Goal: Information Seeking & Learning: Learn about a topic

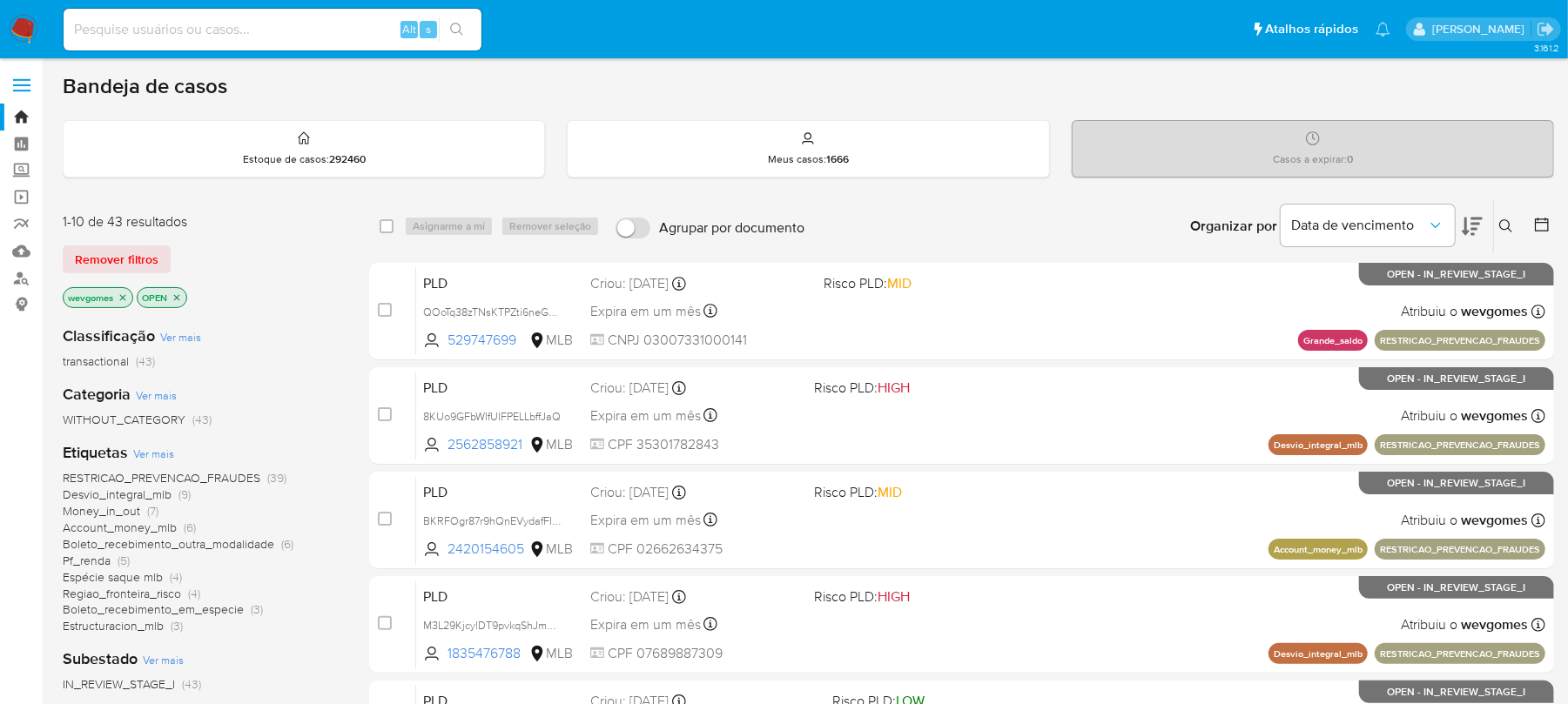
click at [123, 300] on icon "close-filter" at bounding box center [122, 298] width 10 height 10
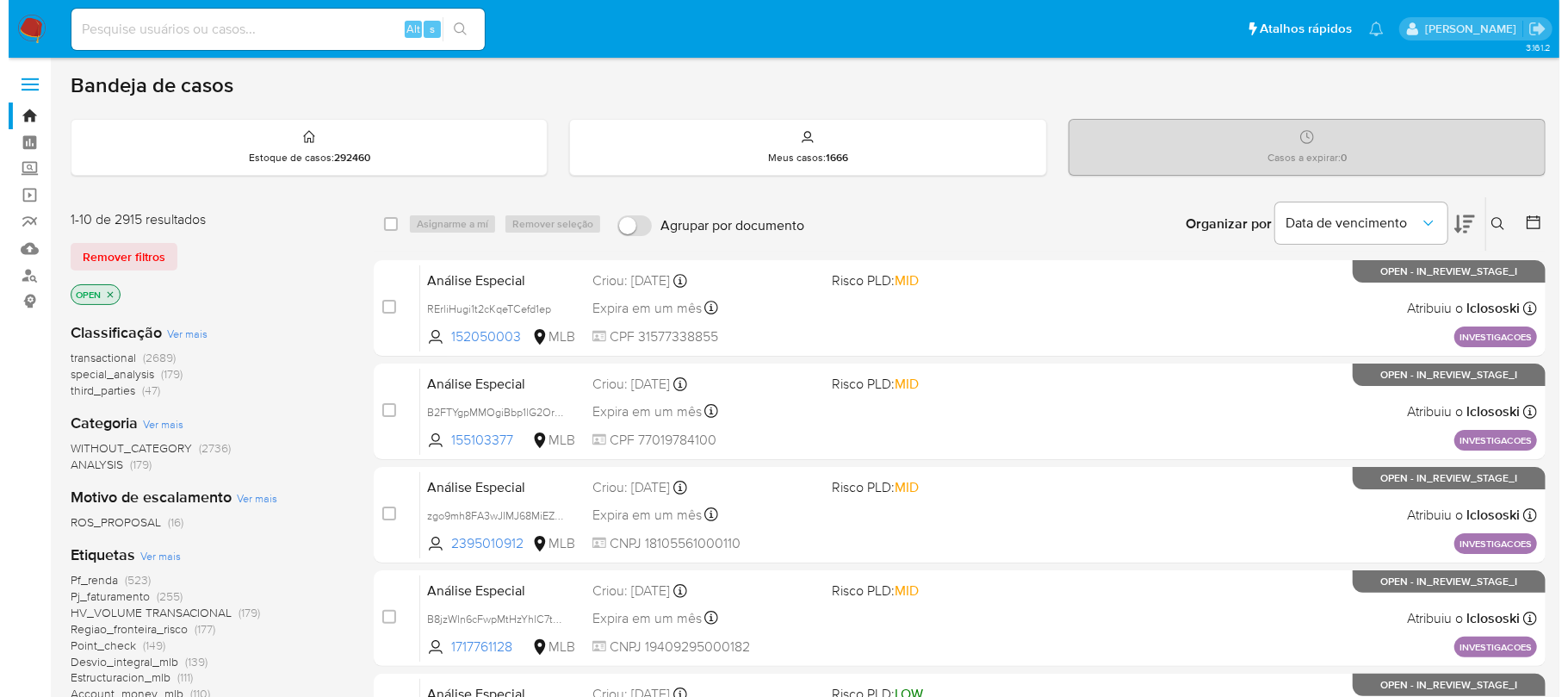
scroll to position [152, 0]
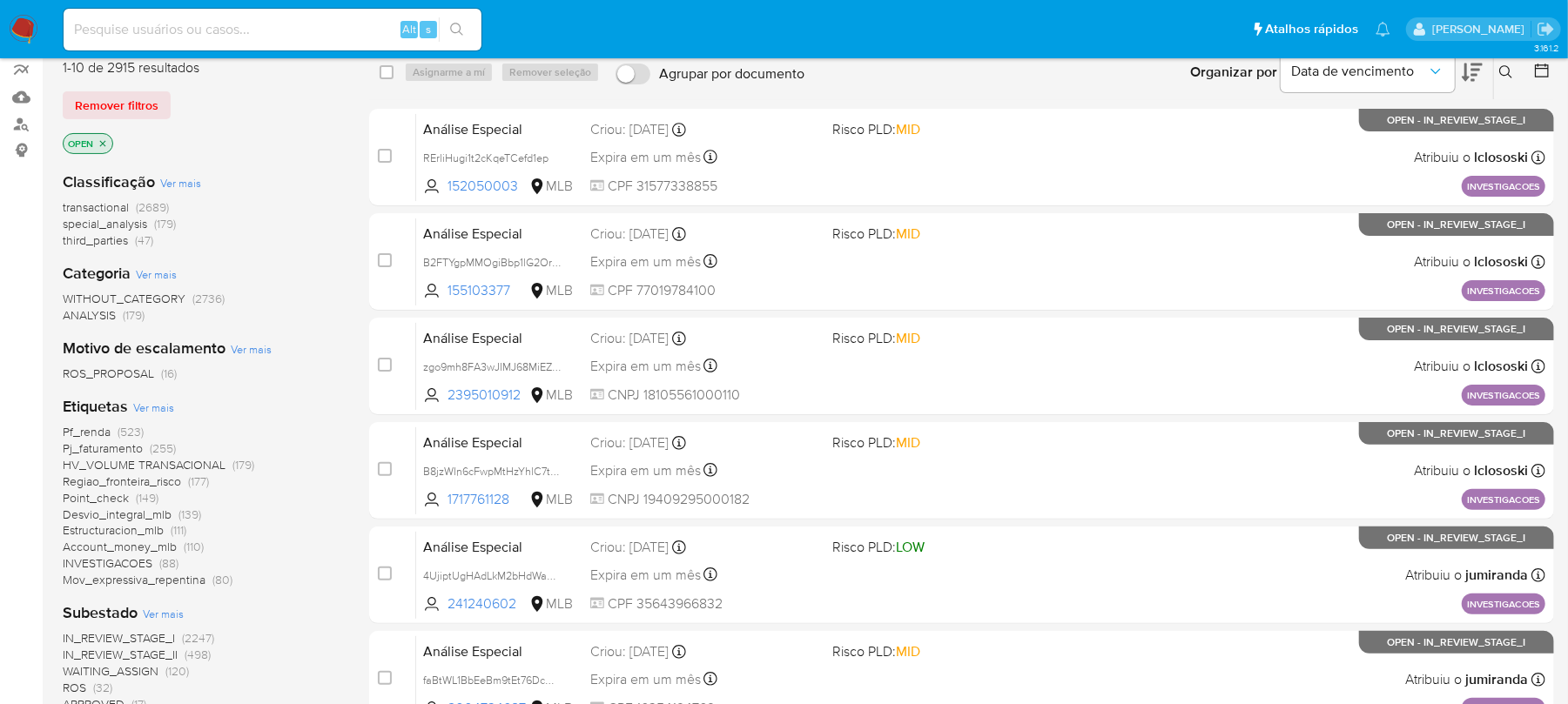
click at [159, 408] on span "Ver mais" at bounding box center [153, 407] width 41 height 16
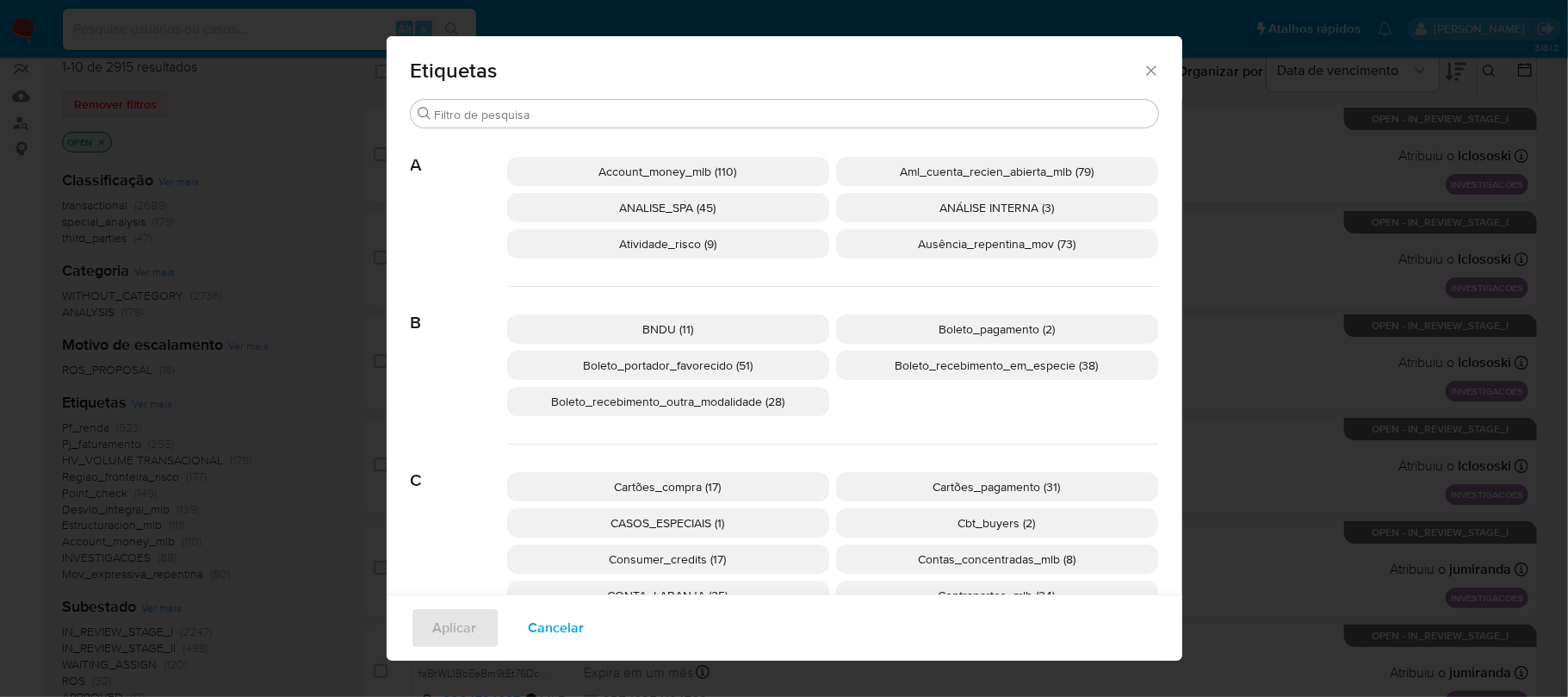
click at [646, 177] on span "Account_money_mlb (110)" at bounding box center [668, 171] width 137 height 17
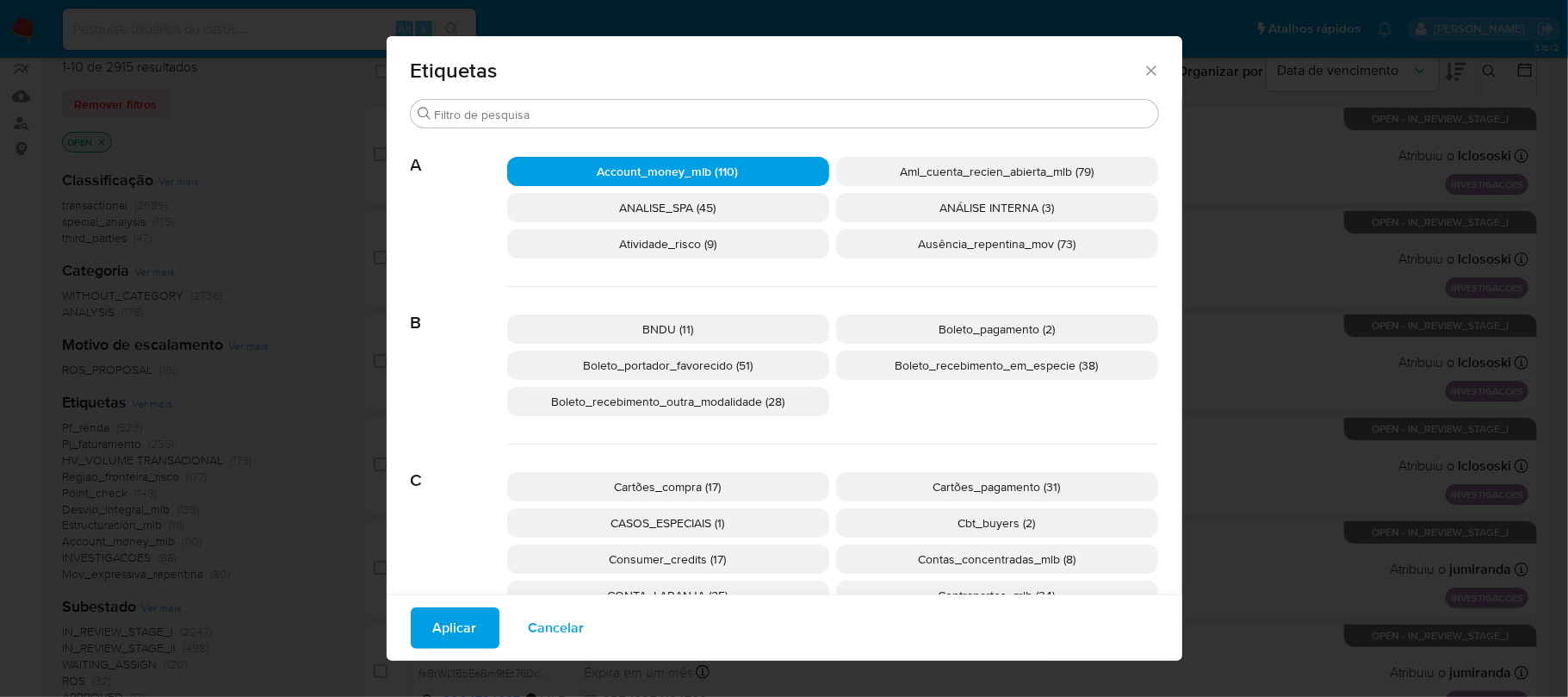
click at [876, 169] on p "Aml_cuenta_recien_abierta_mlb (79)" at bounding box center [997, 171] width 323 height 29
click at [673, 246] on span "Atividade_risco (9)" at bounding box center [668, 243] width 97 height 17
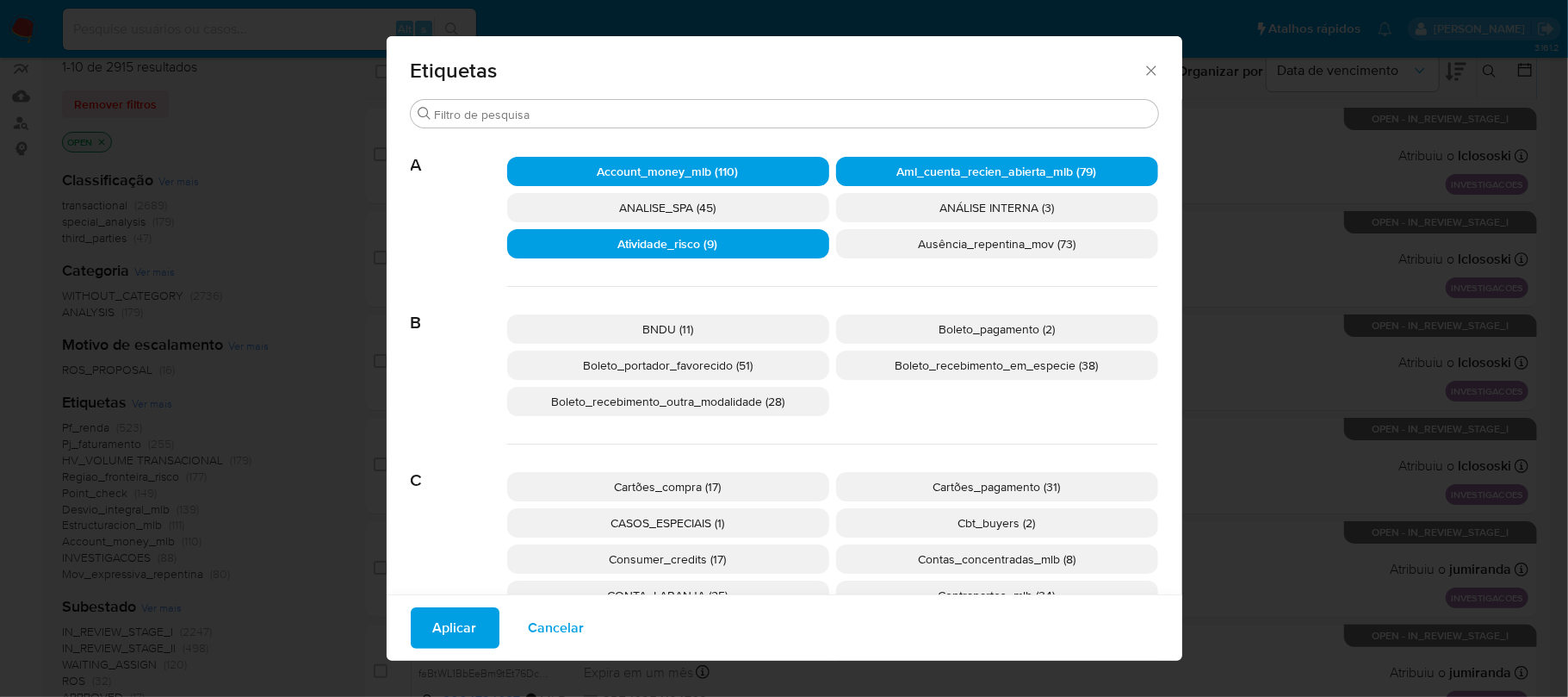
click at [918, 246] on span "Ausência_repentina_mov (73)" at bounding box center [997, 243] width 158 height 17
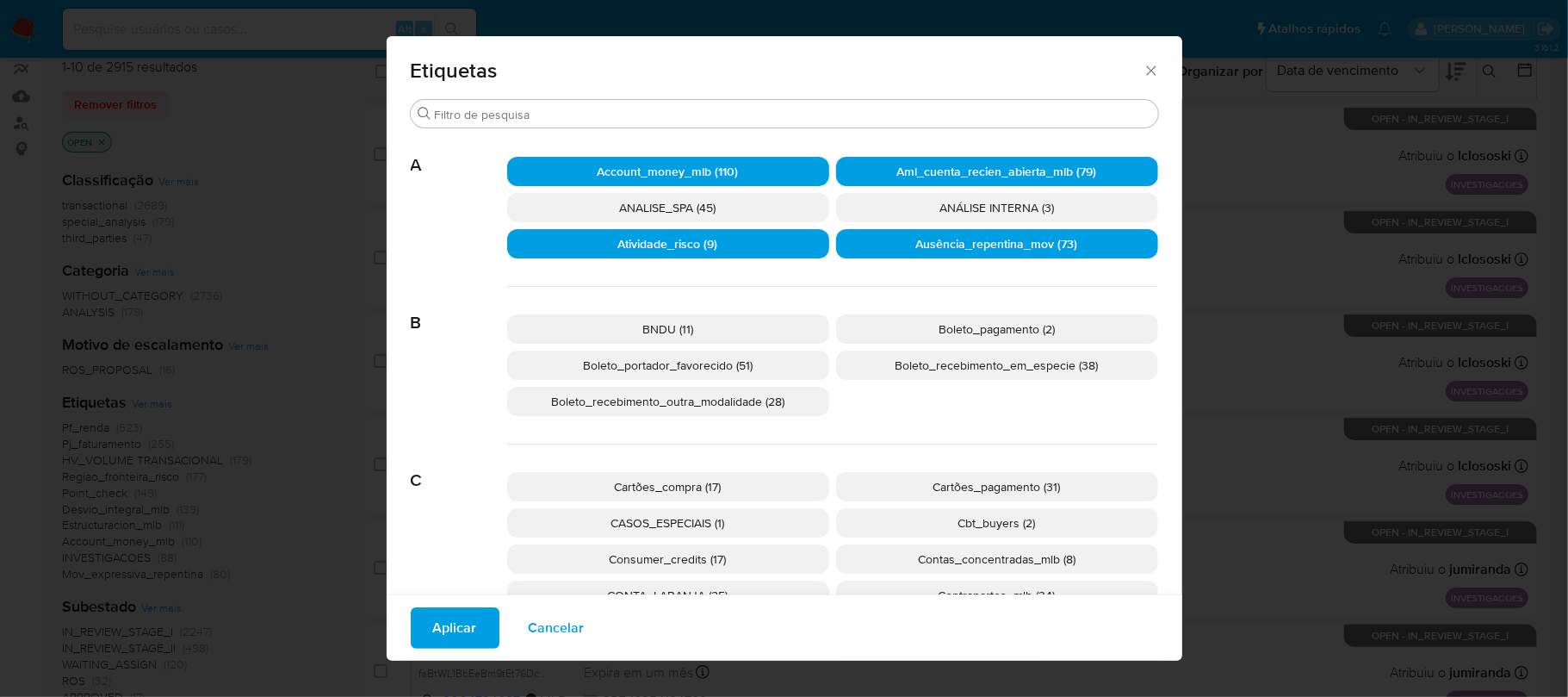
click at [441, 636] on span "Aplicar" at bounding box center [454, 628] width 44 height 38
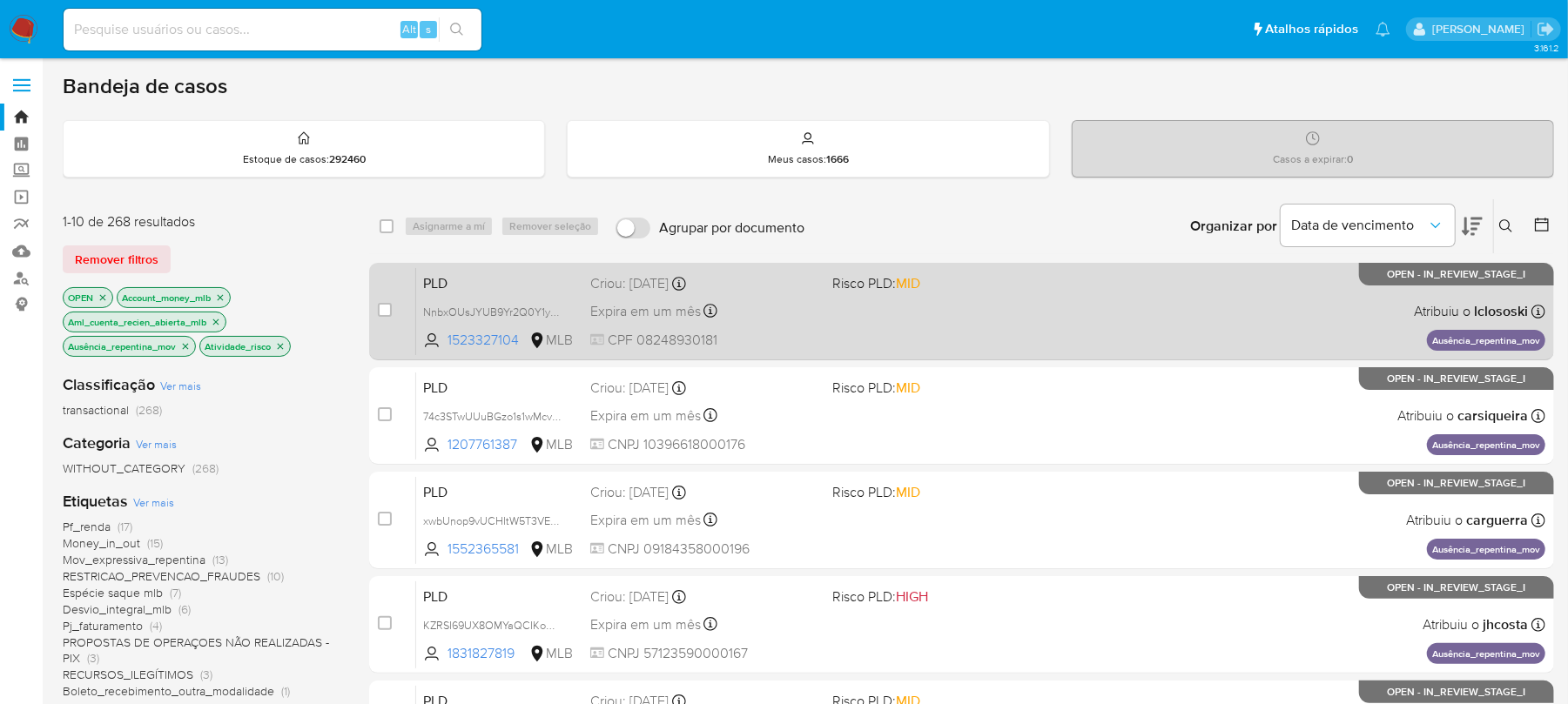
click at [982, 332] on div "PLD NnbxOUsJYUB9Yr2Q0Y1yGxok 1523327104 MLB Risco PLD: MID Criou: 12/09/2025 Cr…" at bounding box center [980, 311] width 1129 height 88
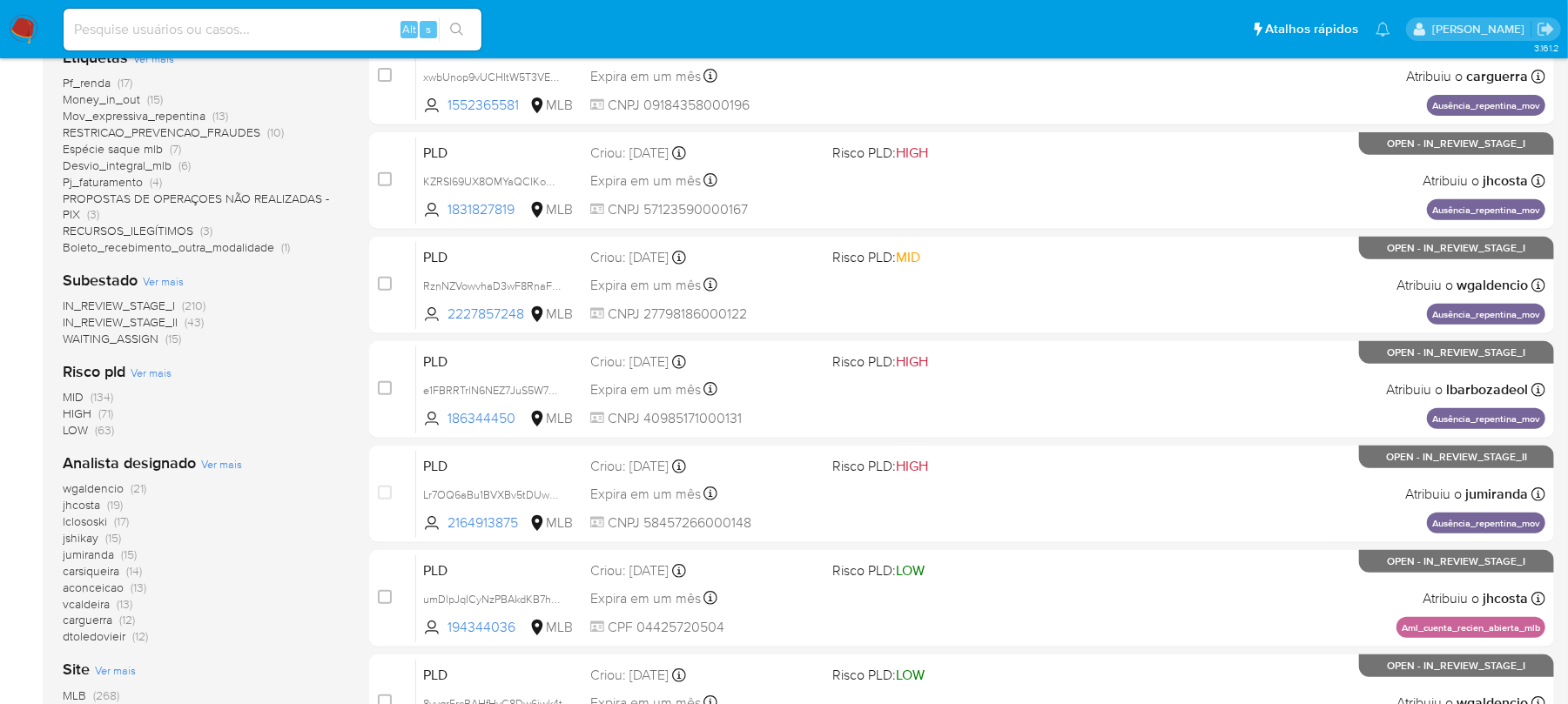
scroll to position [464, 0]
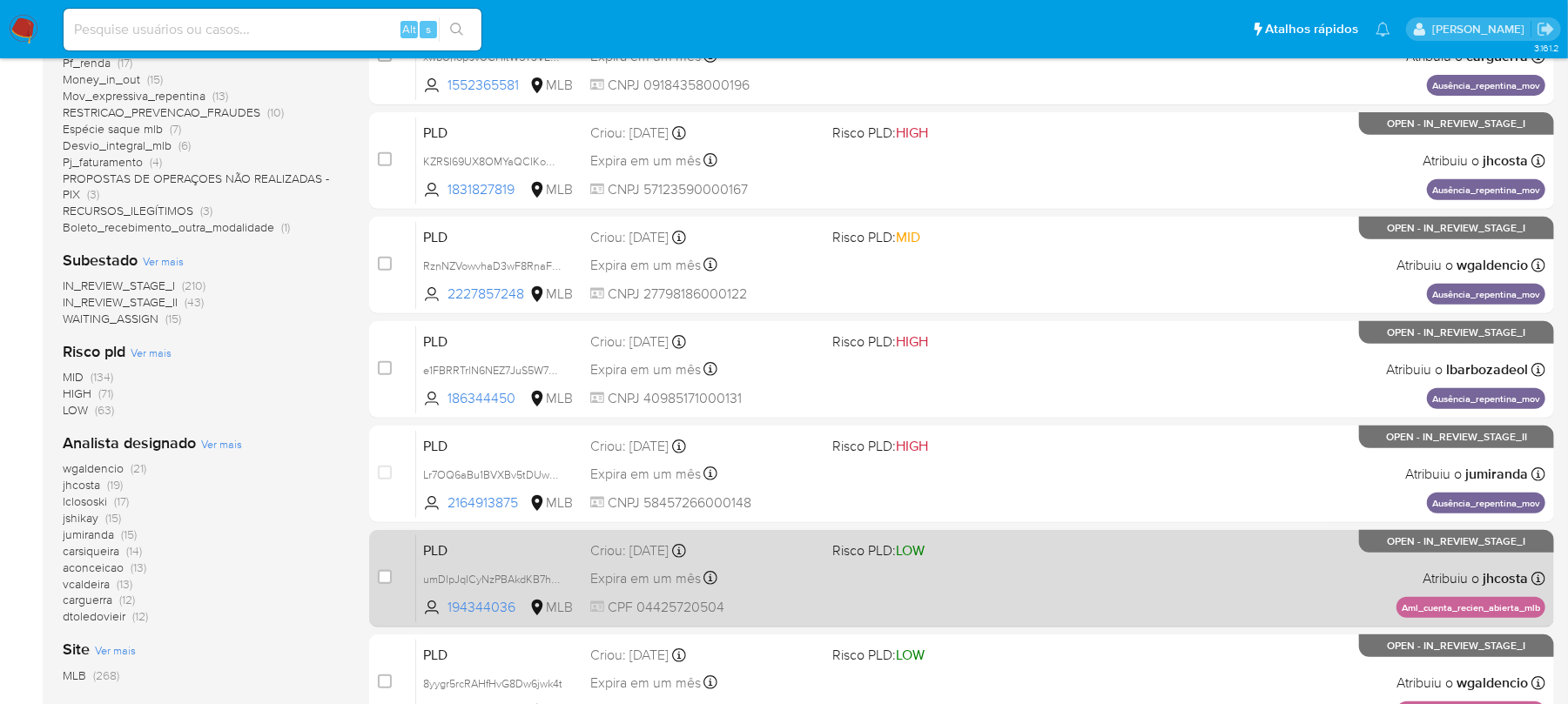
click at [1034, 592] on div "PLD umDlpJqICyNzPBAkdKB7heOR 194344036 MLB Risco PLD: LOW Criou: 12/09/2025 Cri…" at bounding box center [980, 578] width 1129 height 88
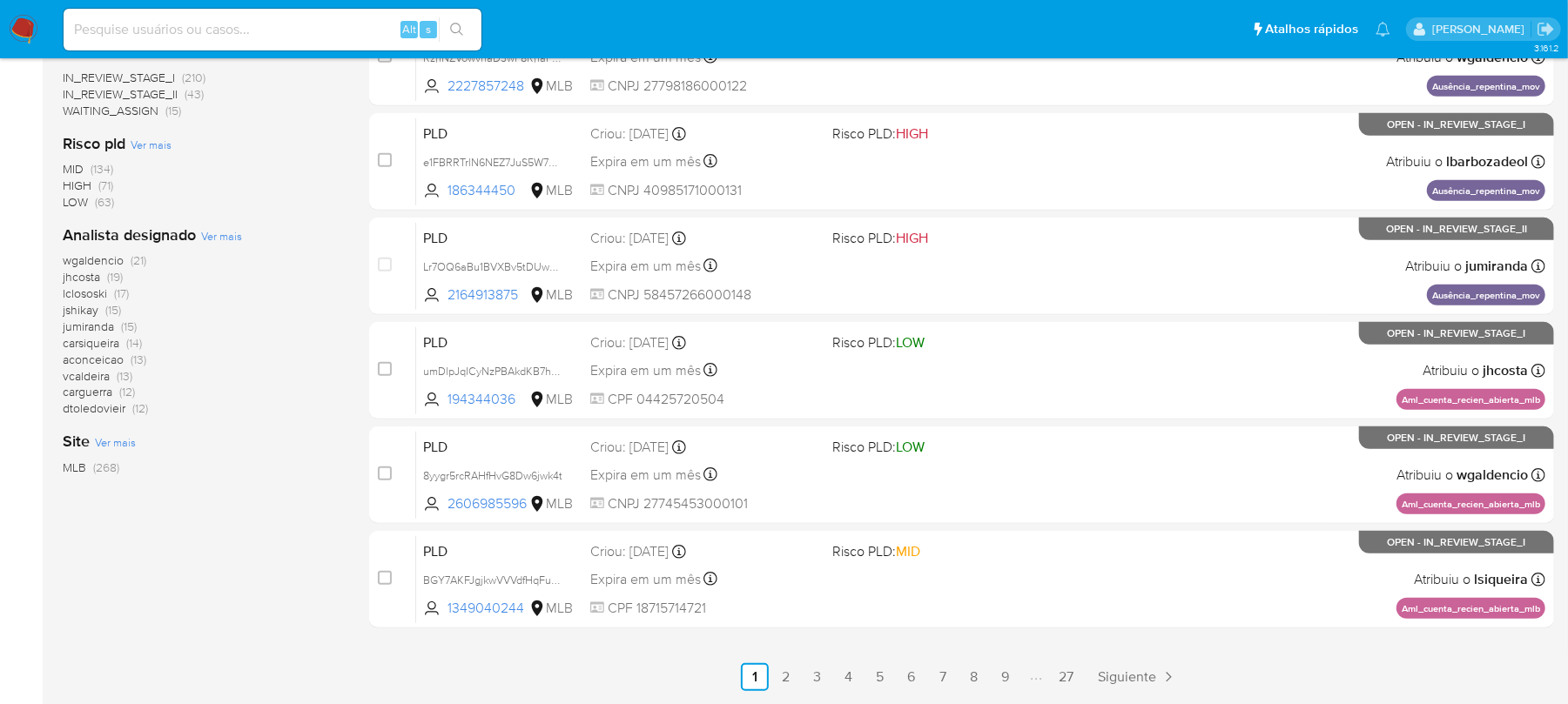
scroll to position [732, 0]
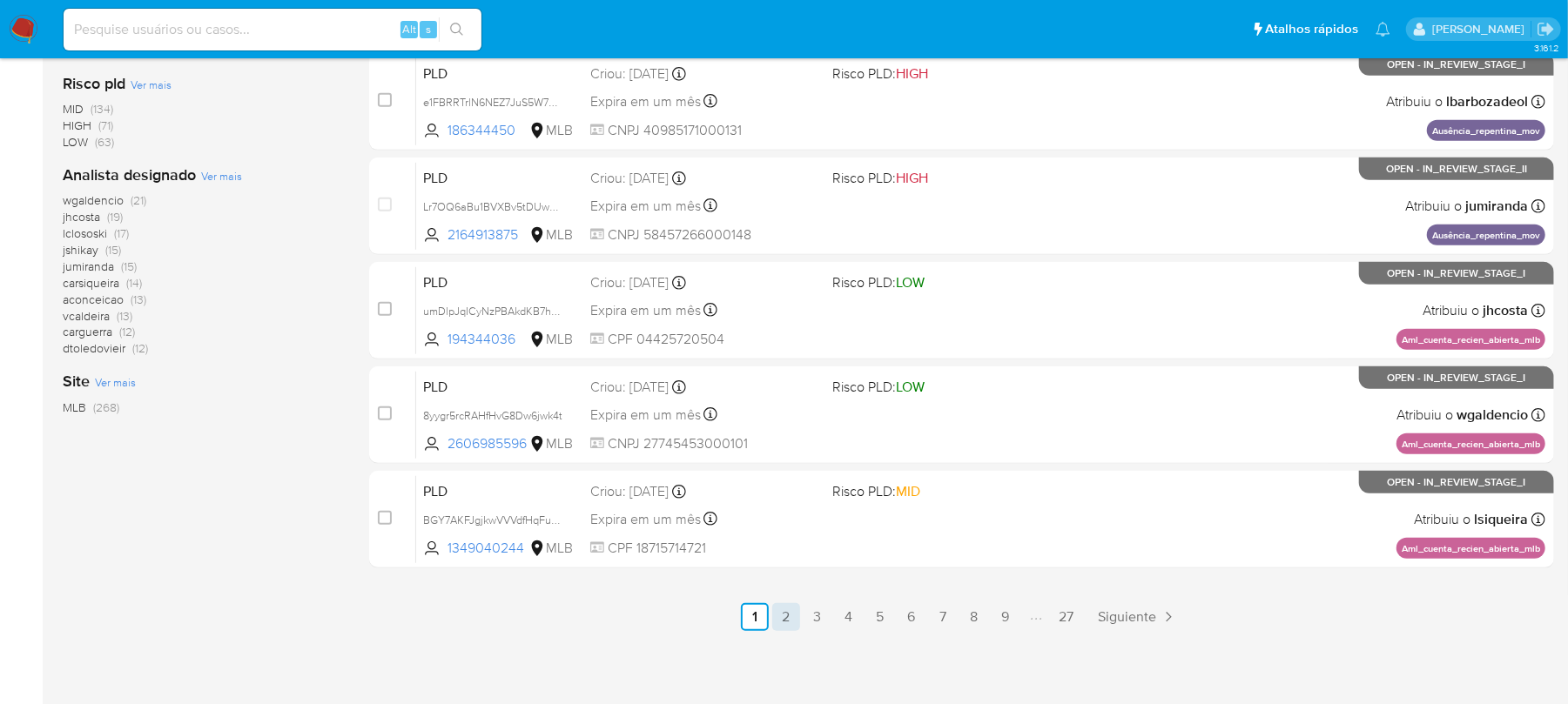
click at [788, 622] on link "2" at bounding box center [785, 616] width 27 height 27
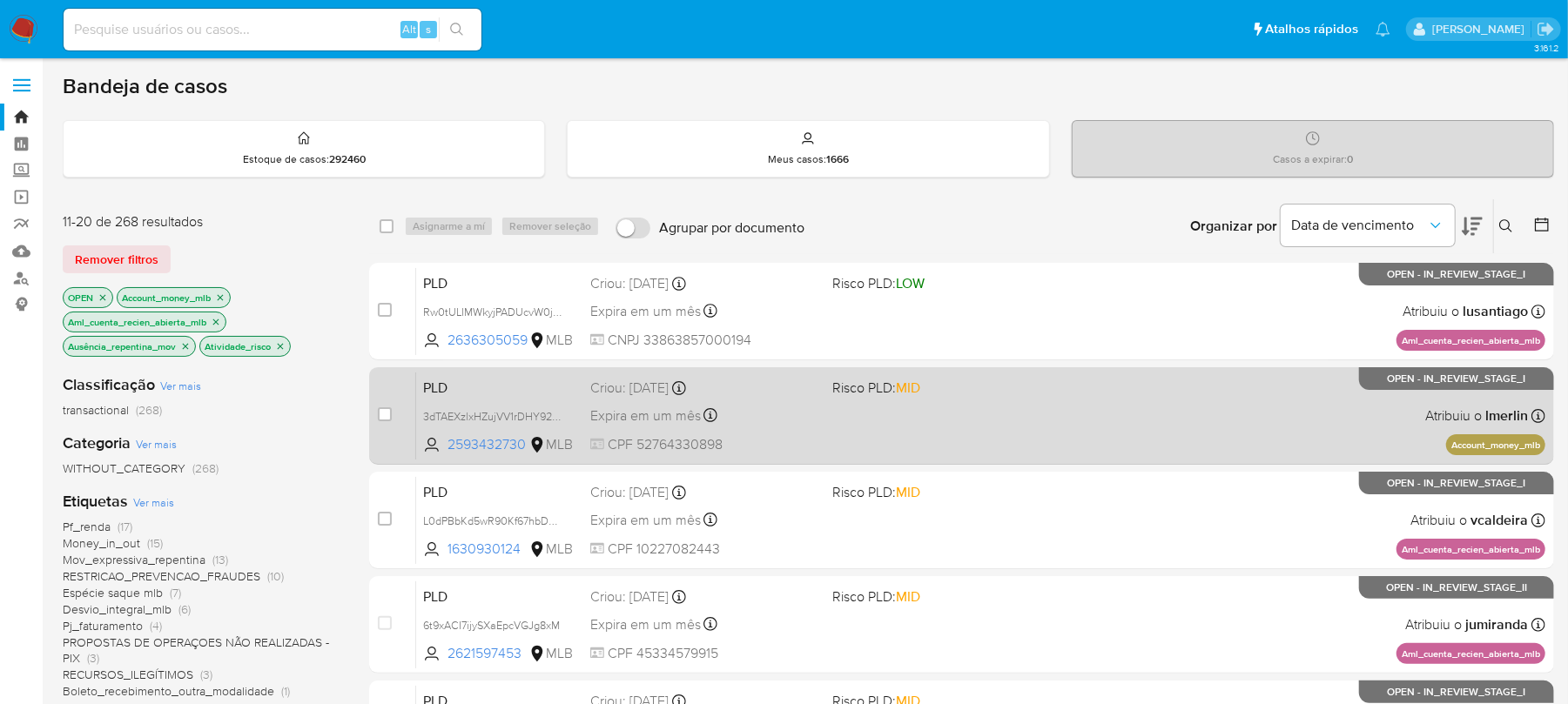
click at [917, 440] on div "PLD 3dTAEXzlxHZujVV1rDHY925P 2593432730 MLB Risco PLD: MID Criou: 12/09/2025 Cr…" at bounding box center [980, 415] width 1129 height 88
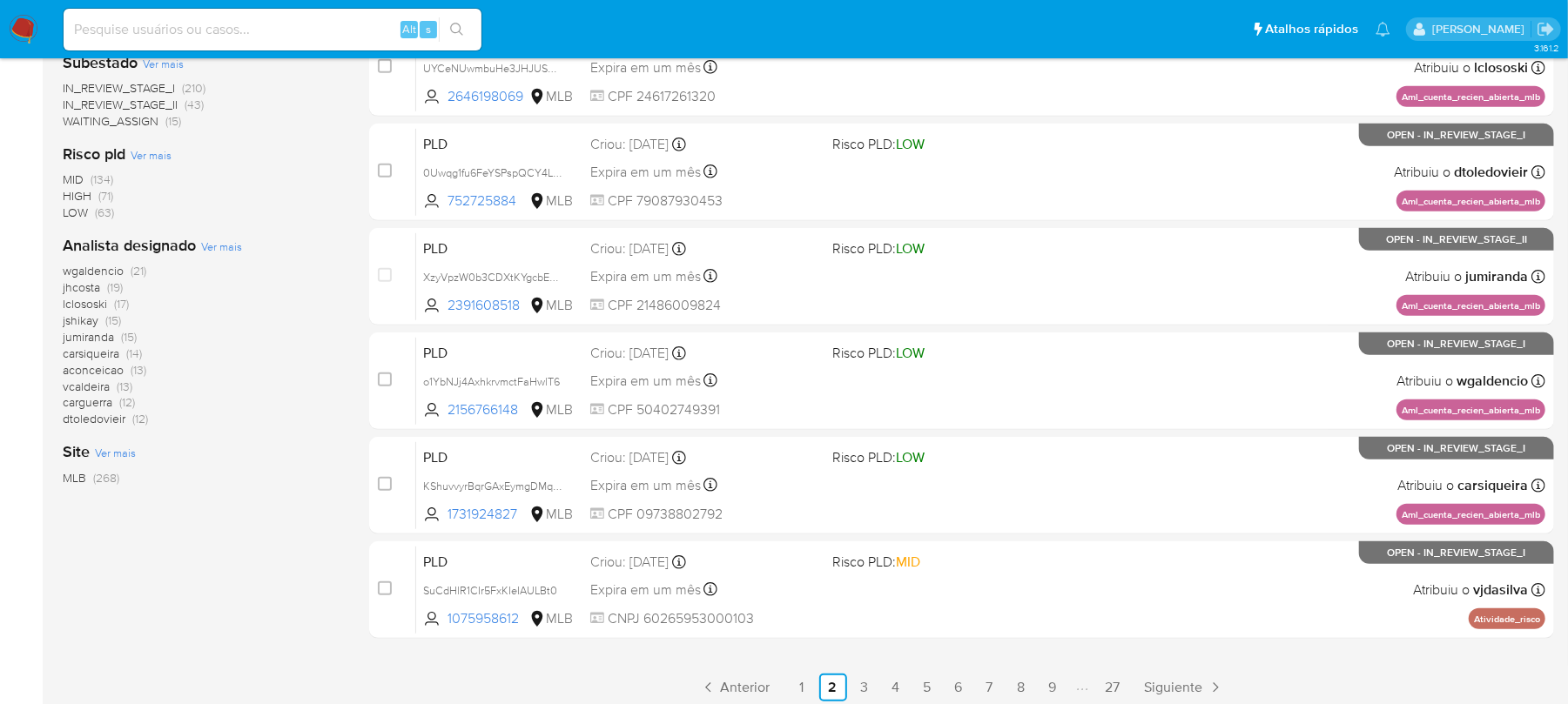
scroll to position [732, 0]
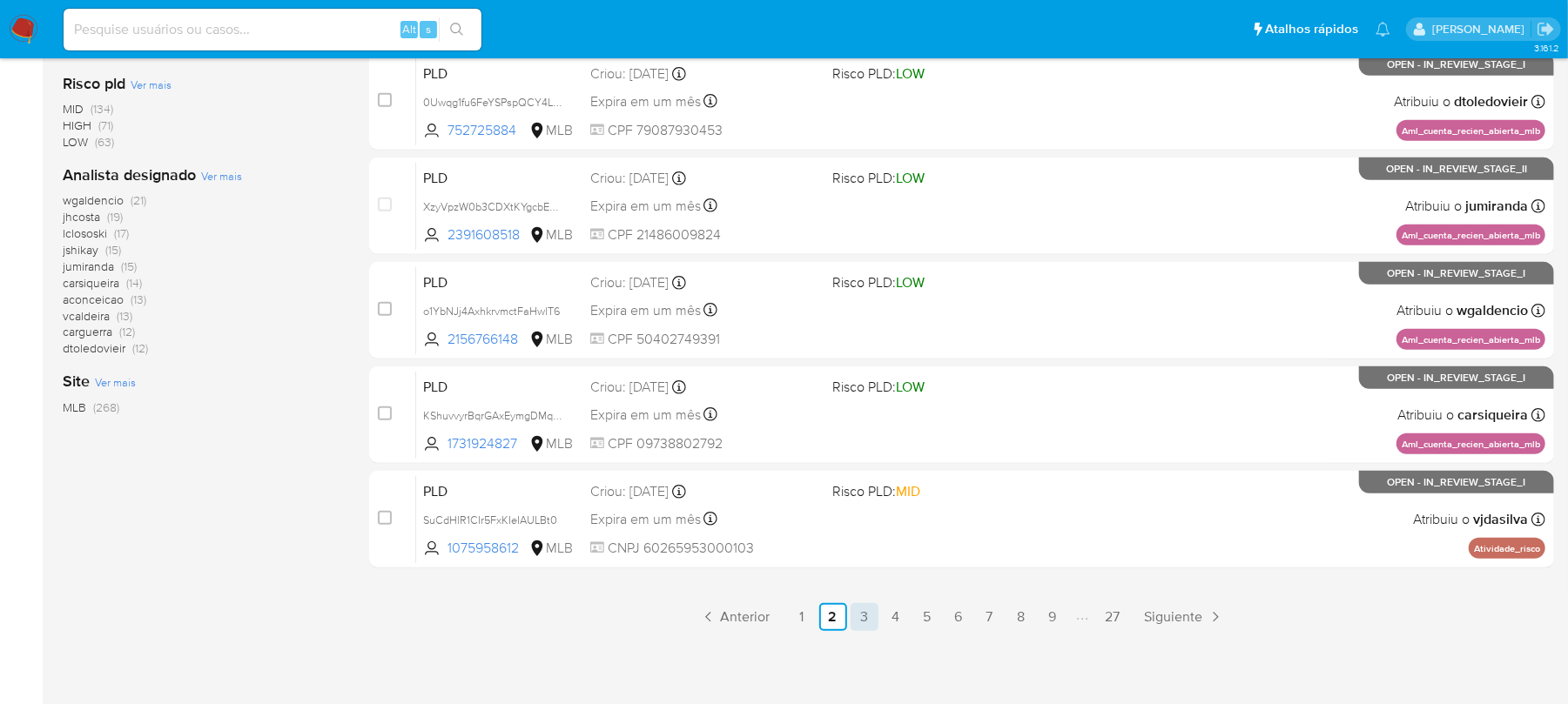
click at [868, 614] on link "3" at bounding box center [864, 616] width 27 height 27
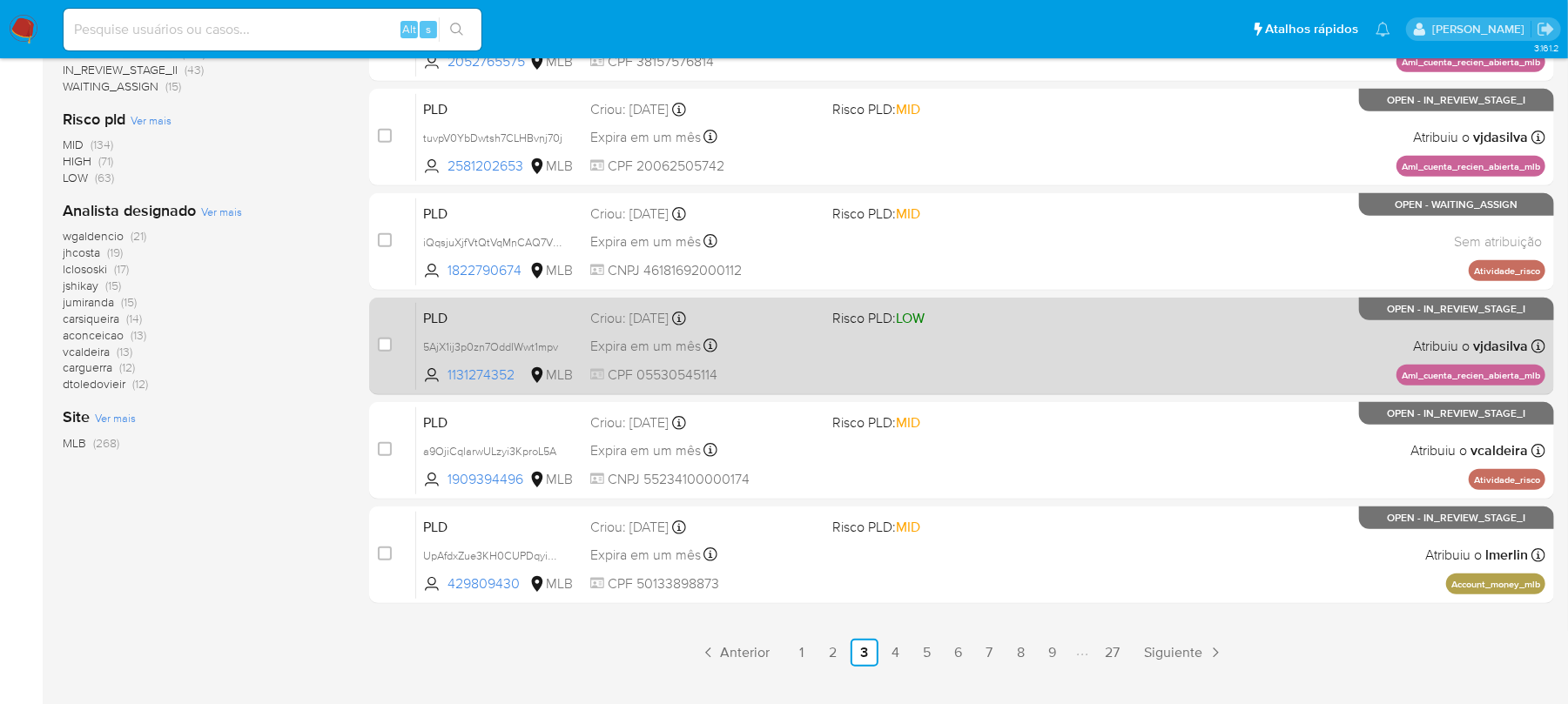
scroll to position [732, 0]
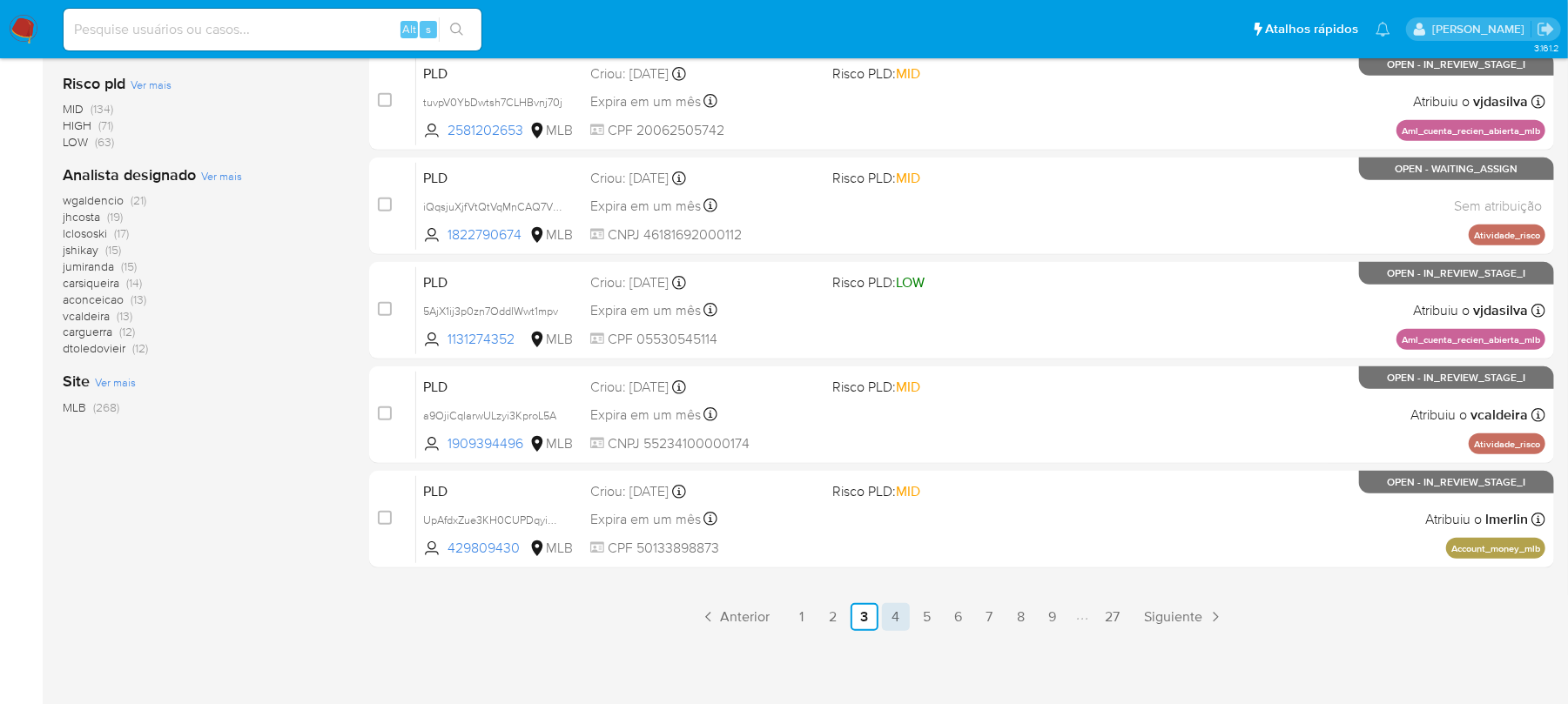
click at [905, 618] on link "4" at bounding box center [895, 616] width 27 height 27
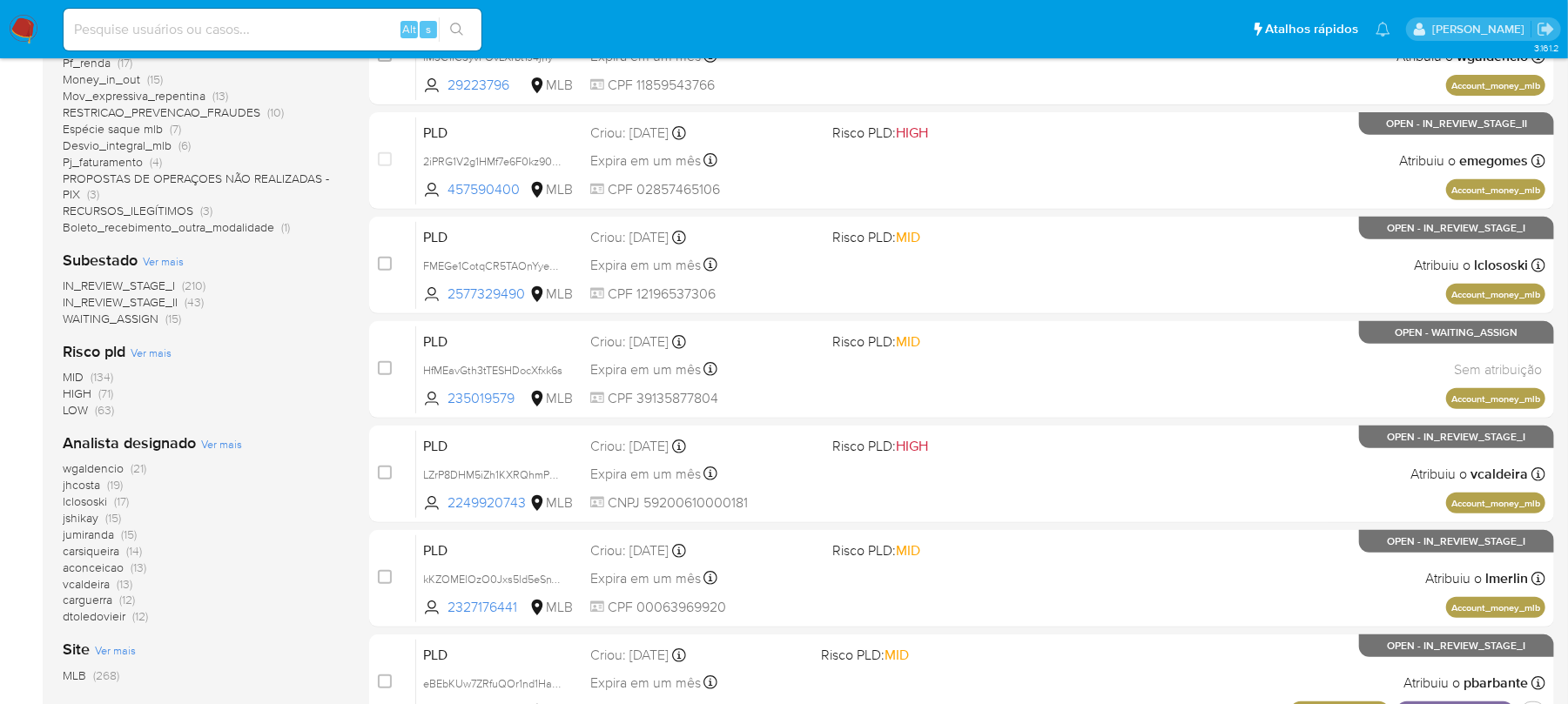
scroll to position [732, 0]
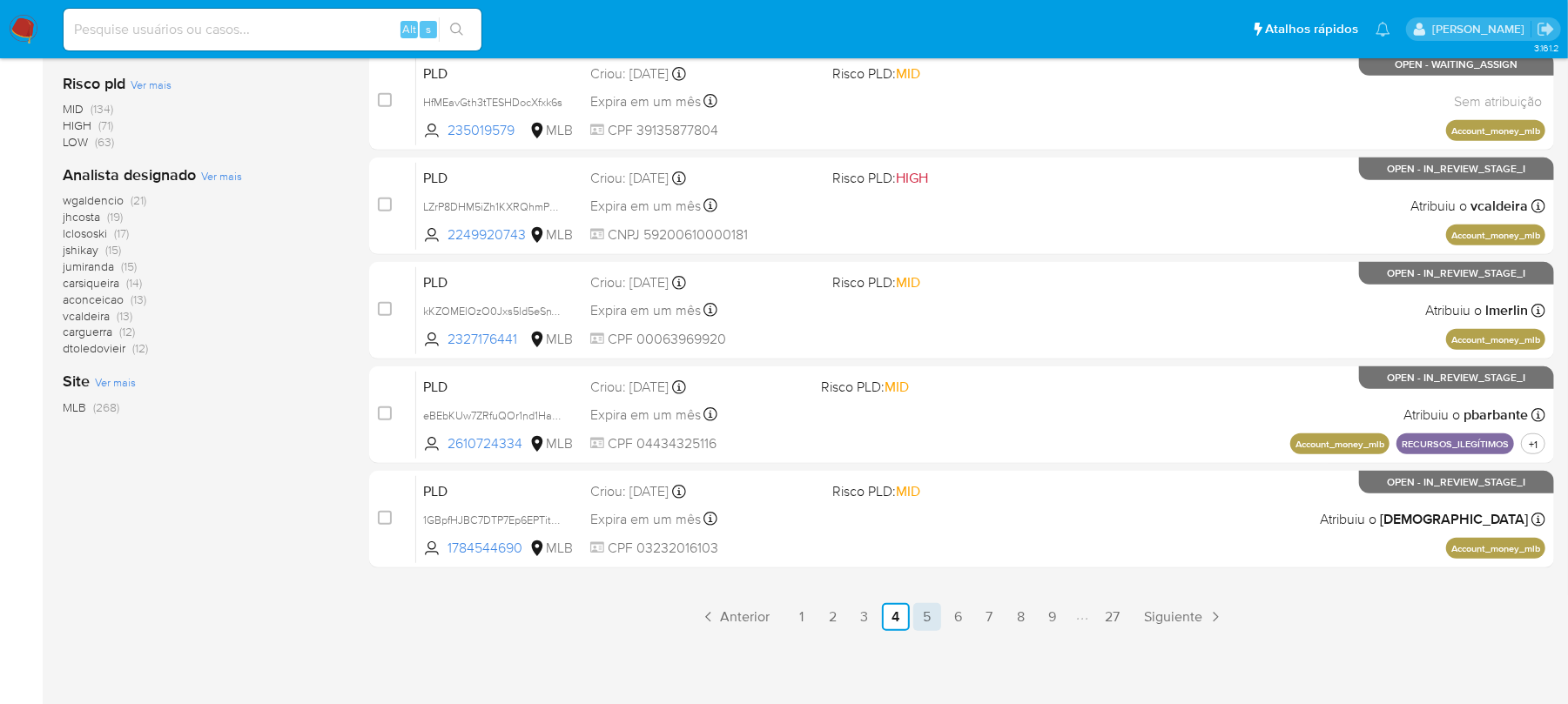
click at [937, 620] on link "5" at bounding box center [926, 616] width 27 height 27
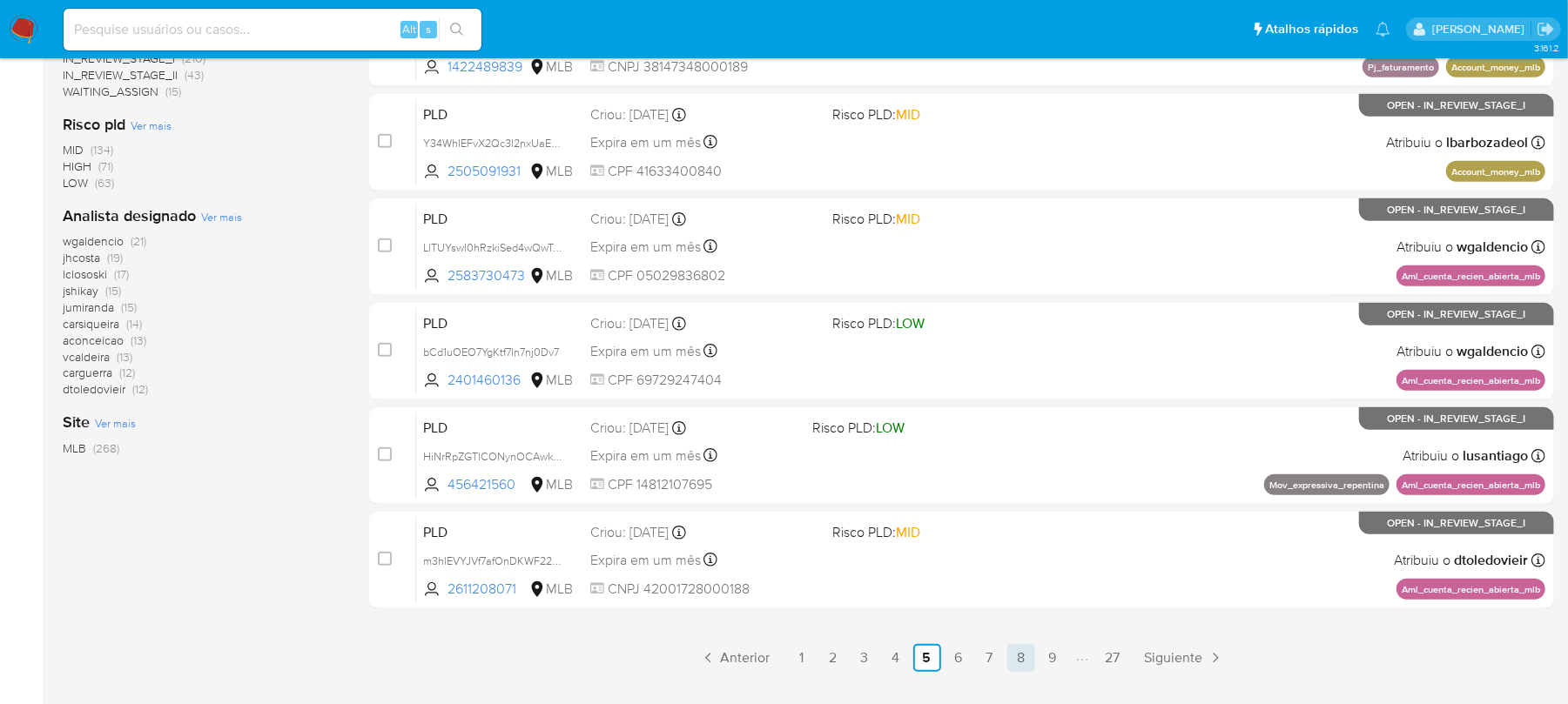
scroll to position [732, 0]
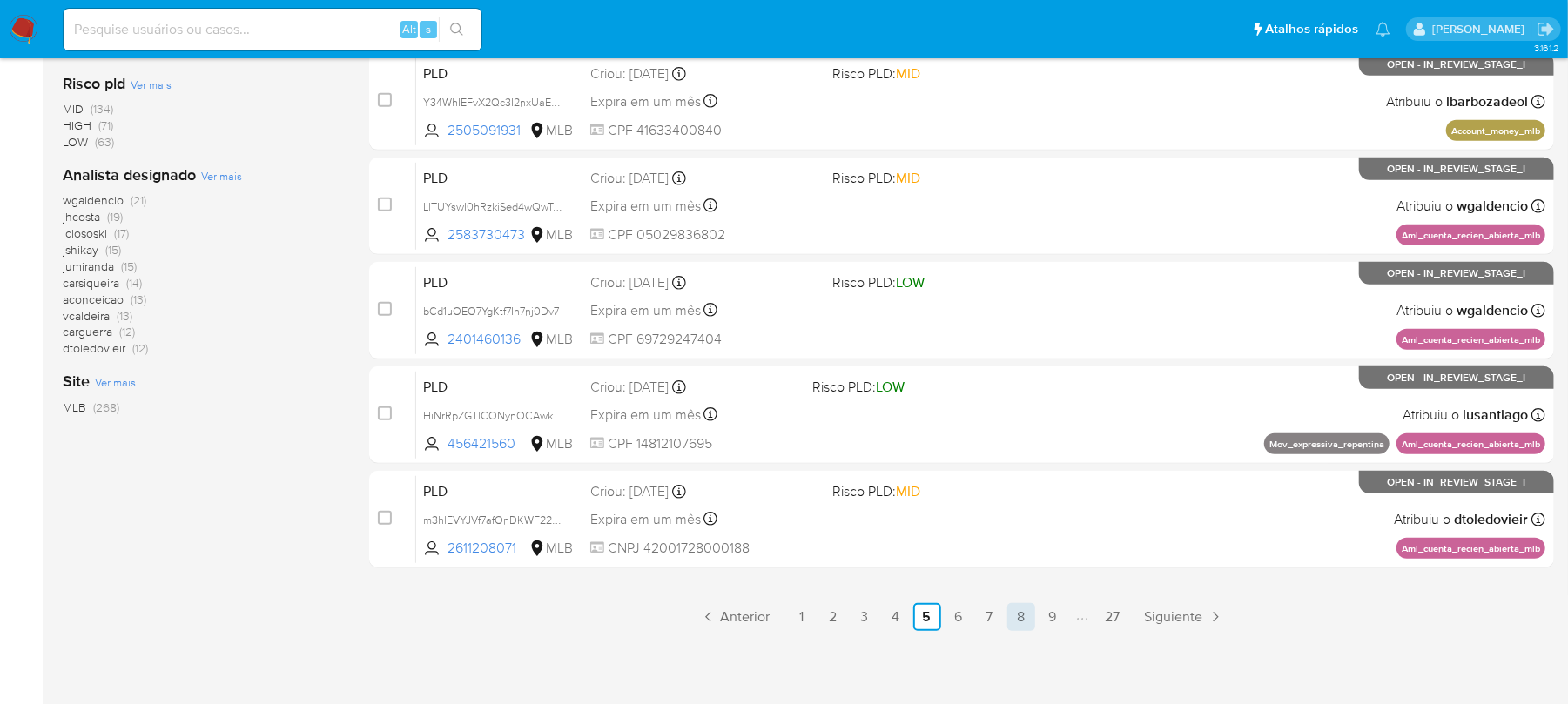
click at [1024, 627] on link "8" at bounding box center [1021, 616] width 27 height 27
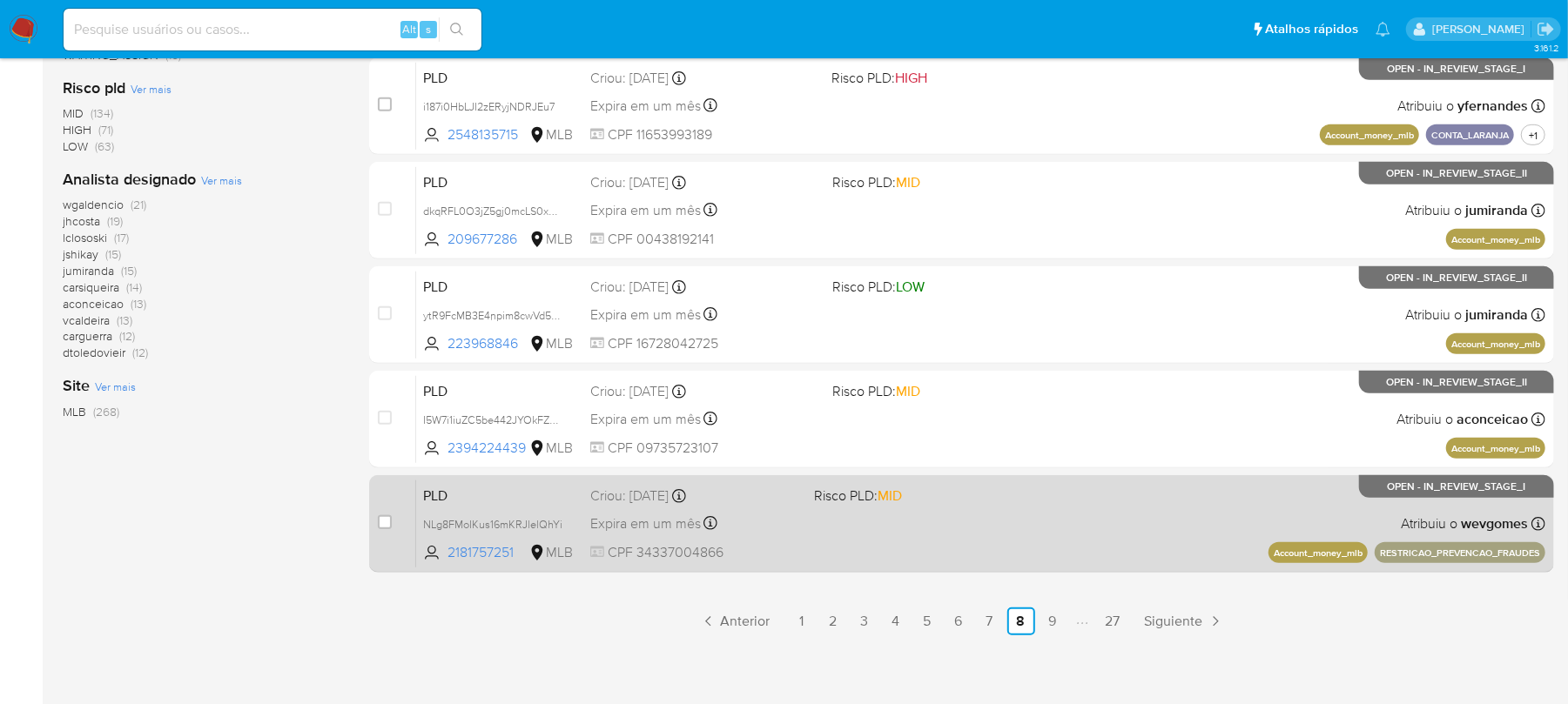
scroll to position [732, 0]
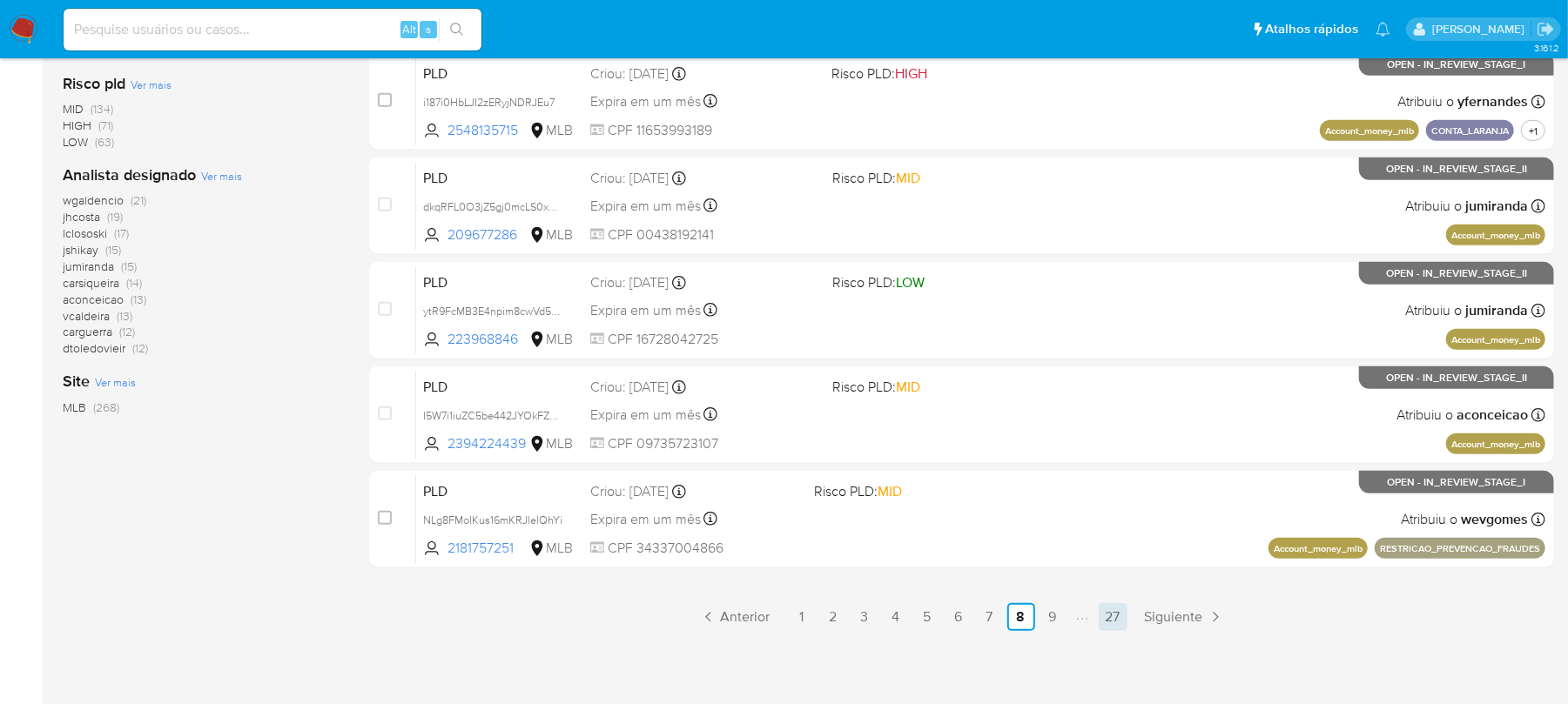
click at [1111, 620] on link "27" at bounding box center [1113, 616] width 28 height 27
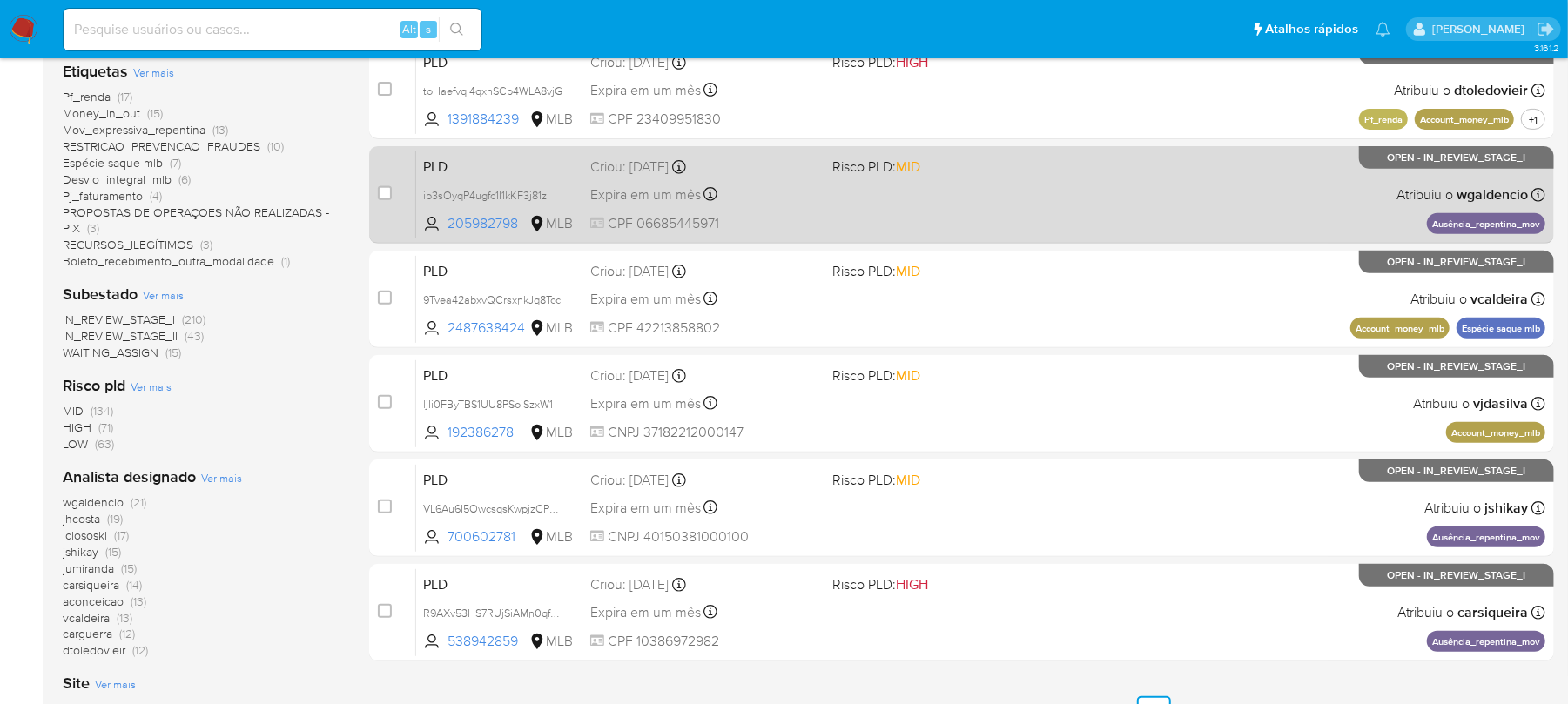
scroll to position [600, 0]
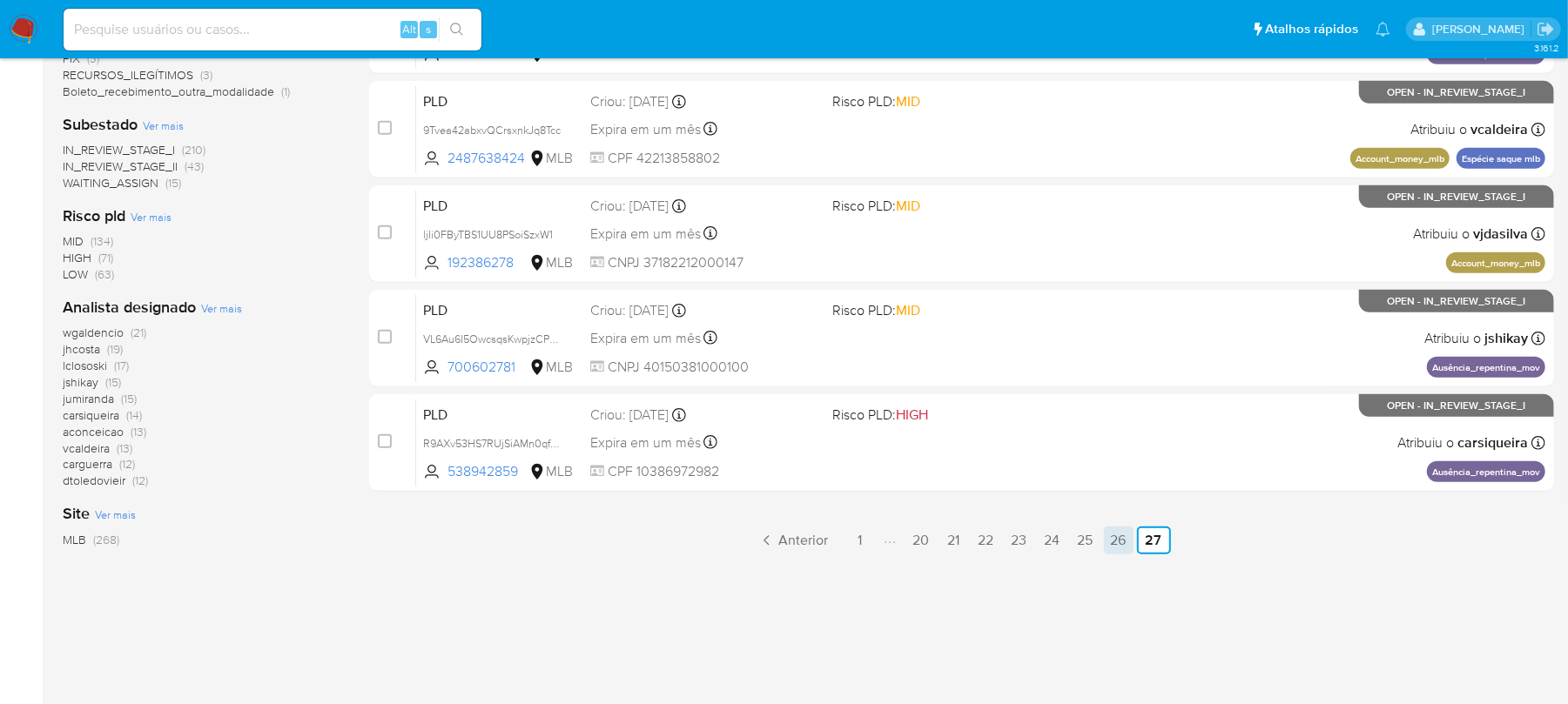
click at [1109, 547] on link "26" at bounding box center [1118, 540] width 29 height 27
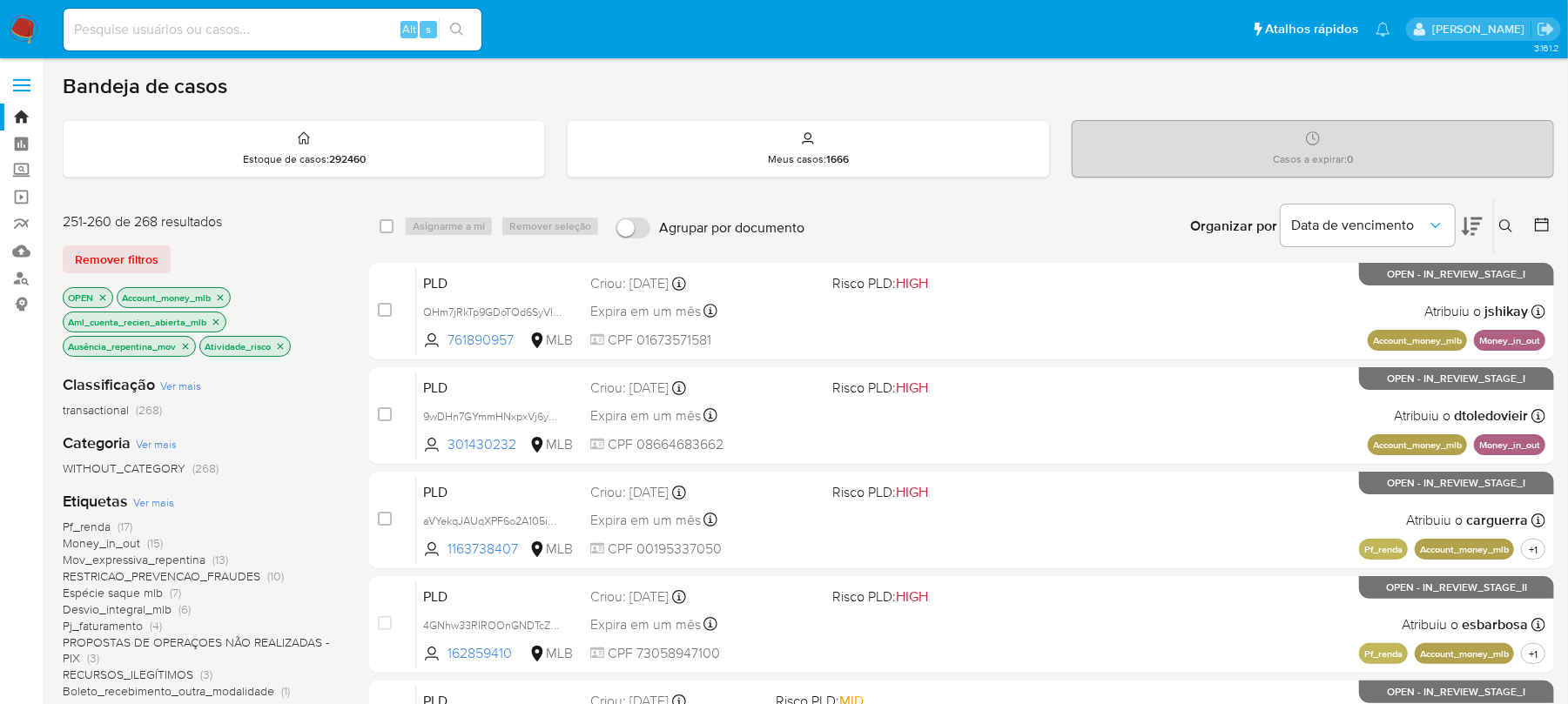
click at [184, 346] on icon "close-filter" at bounding box center [185, 346] width 10 height 10
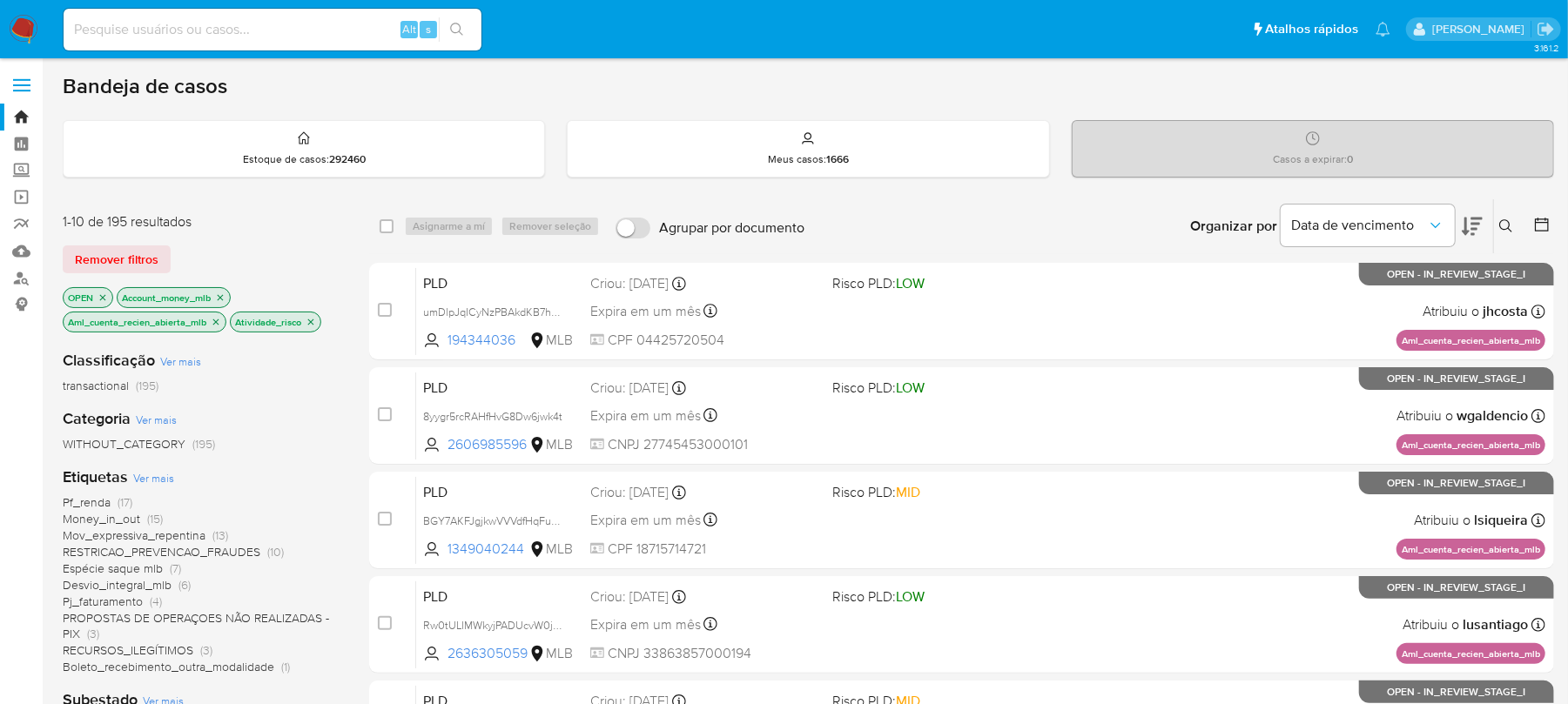
click at [215, 322] on icon "close-filter" at bounding box center [216, 321] width 6 height 6
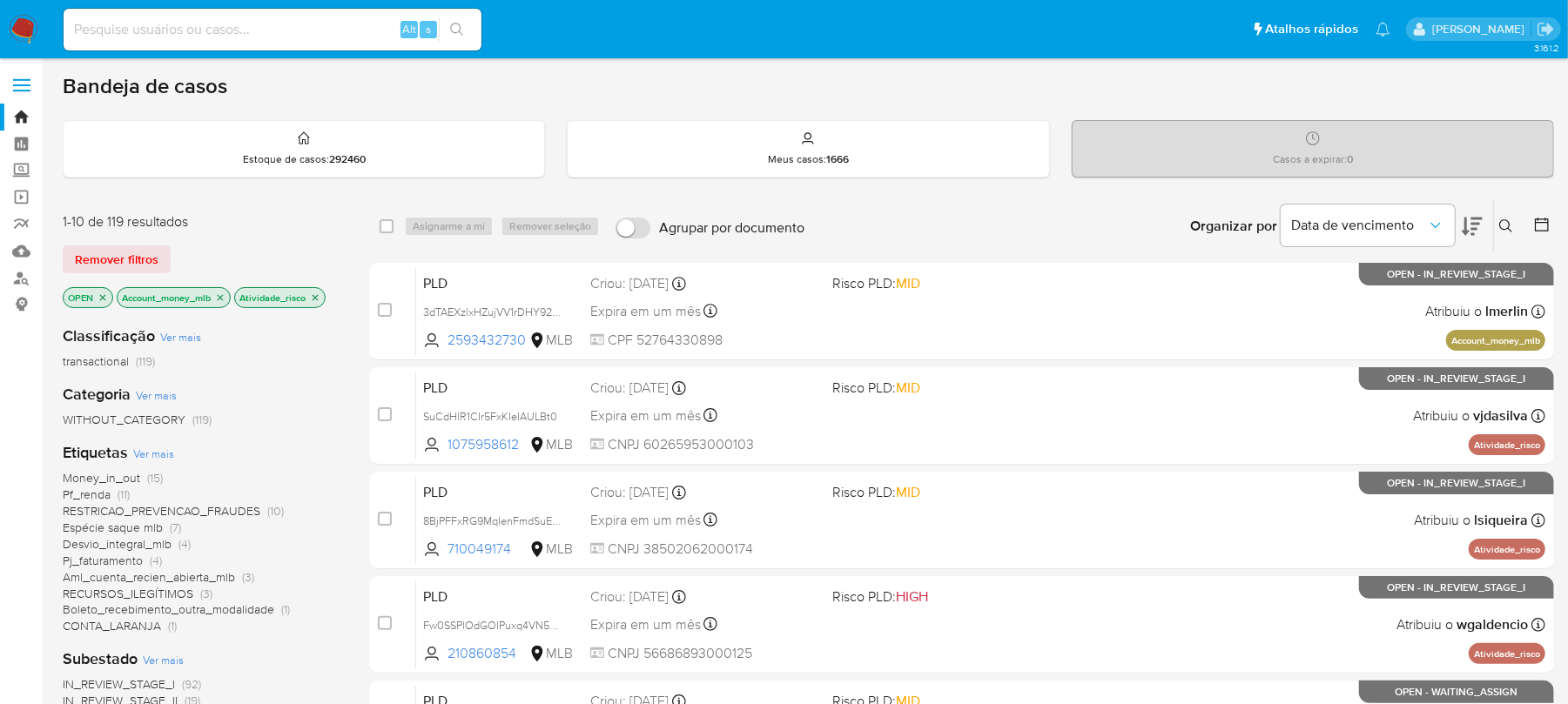
click at [221, 298] on icon "close-filter" at bounding box center [220, 298] width 10 height 10
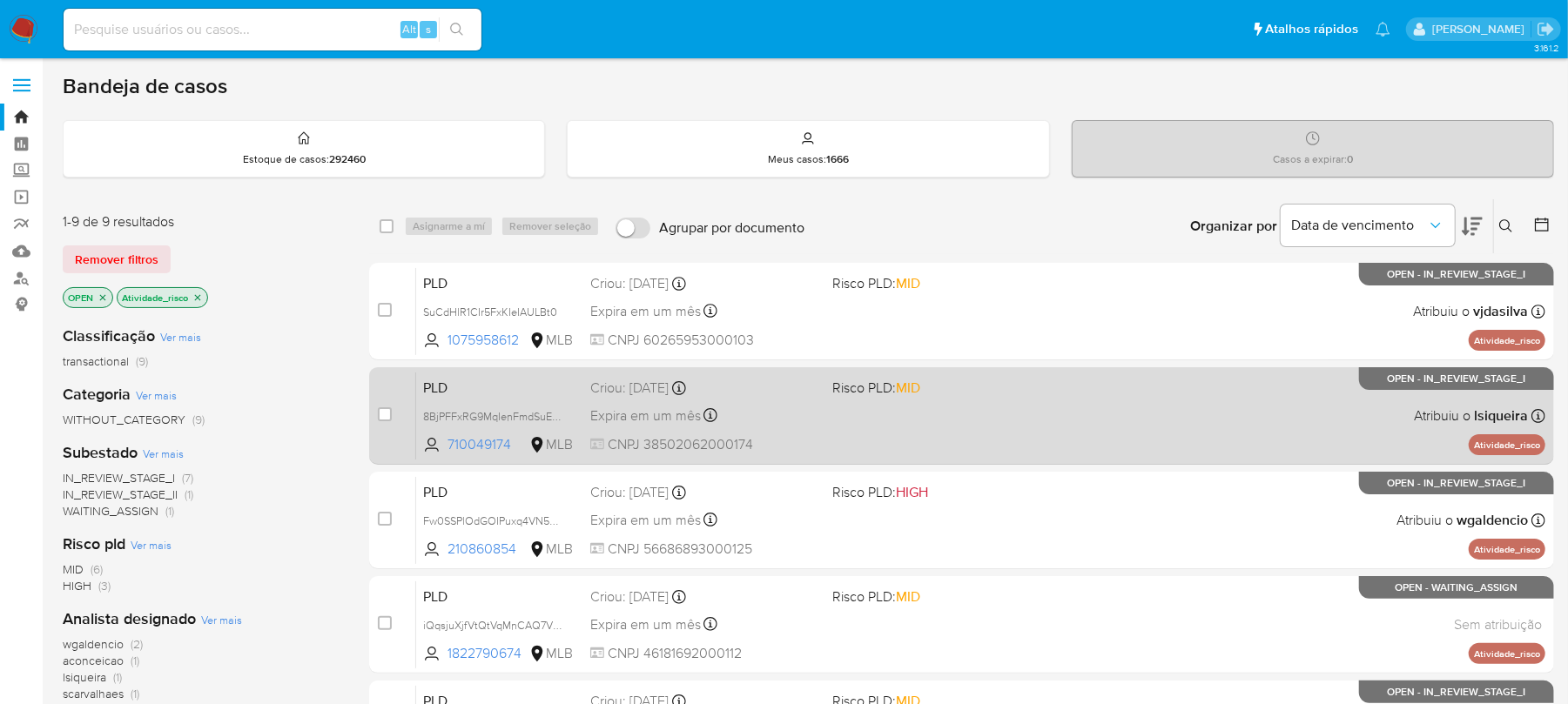
click at [854, 428] on div "PLD 8BjPFFxRG9MqIenFmdSuEuj8 710049174 MLB Risco PLD: MID Criou: 12/09/2025 Cri…" at bounding box center [980, 415] width 1129 height 88
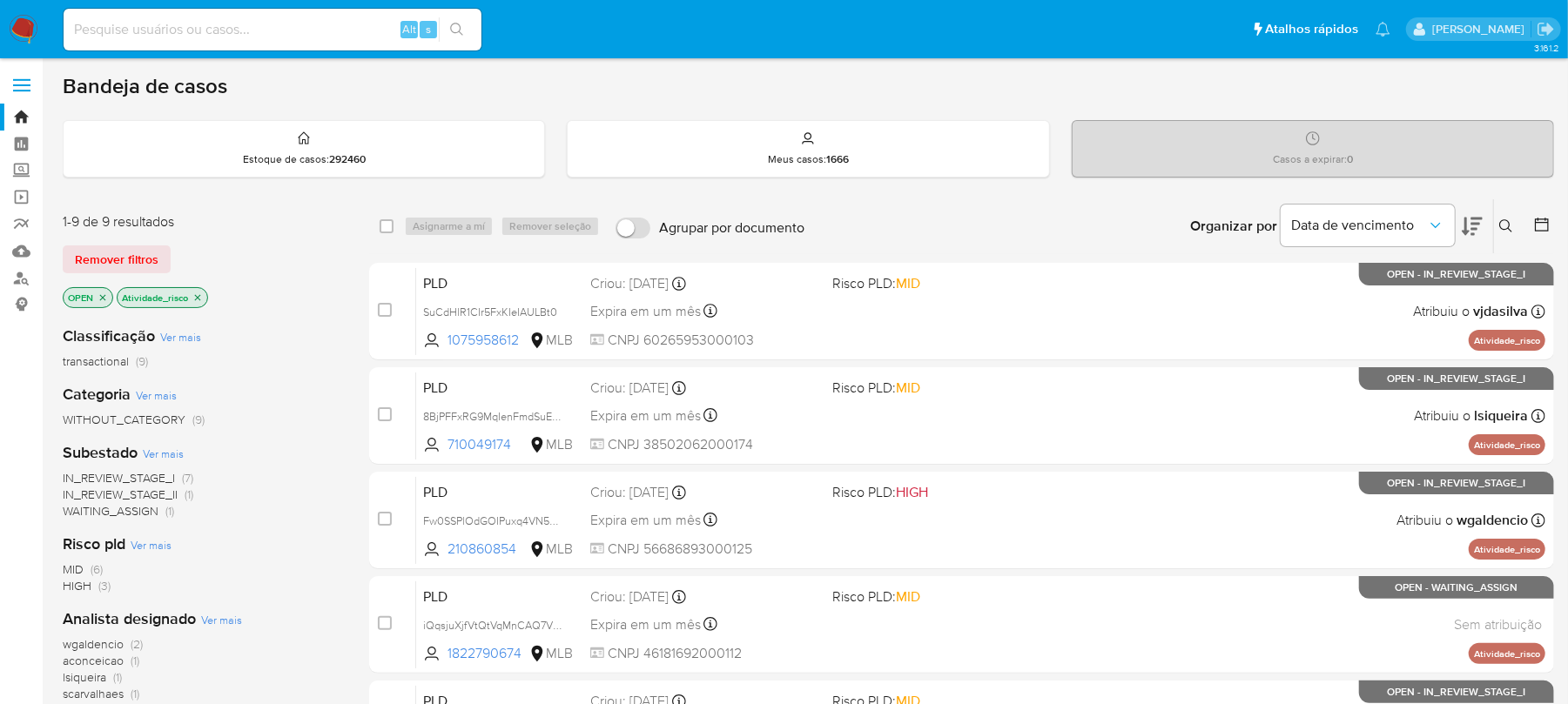
click at [197, 298] on icon "close-filter" at bounding box center [198, 297] width 6 height 6
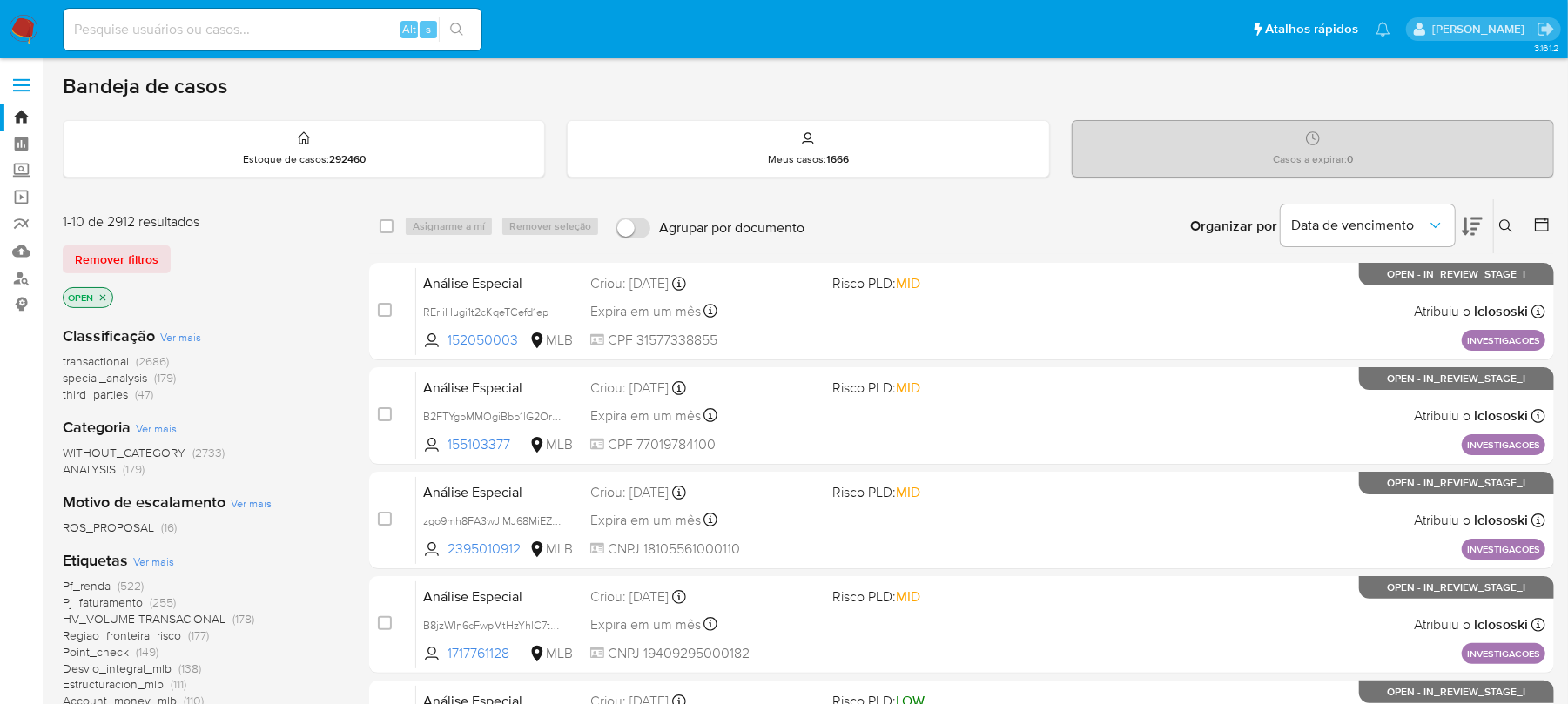
click at [151, 565] on span "Ver mais" at bounding box center [153, 561] width 41 height 16
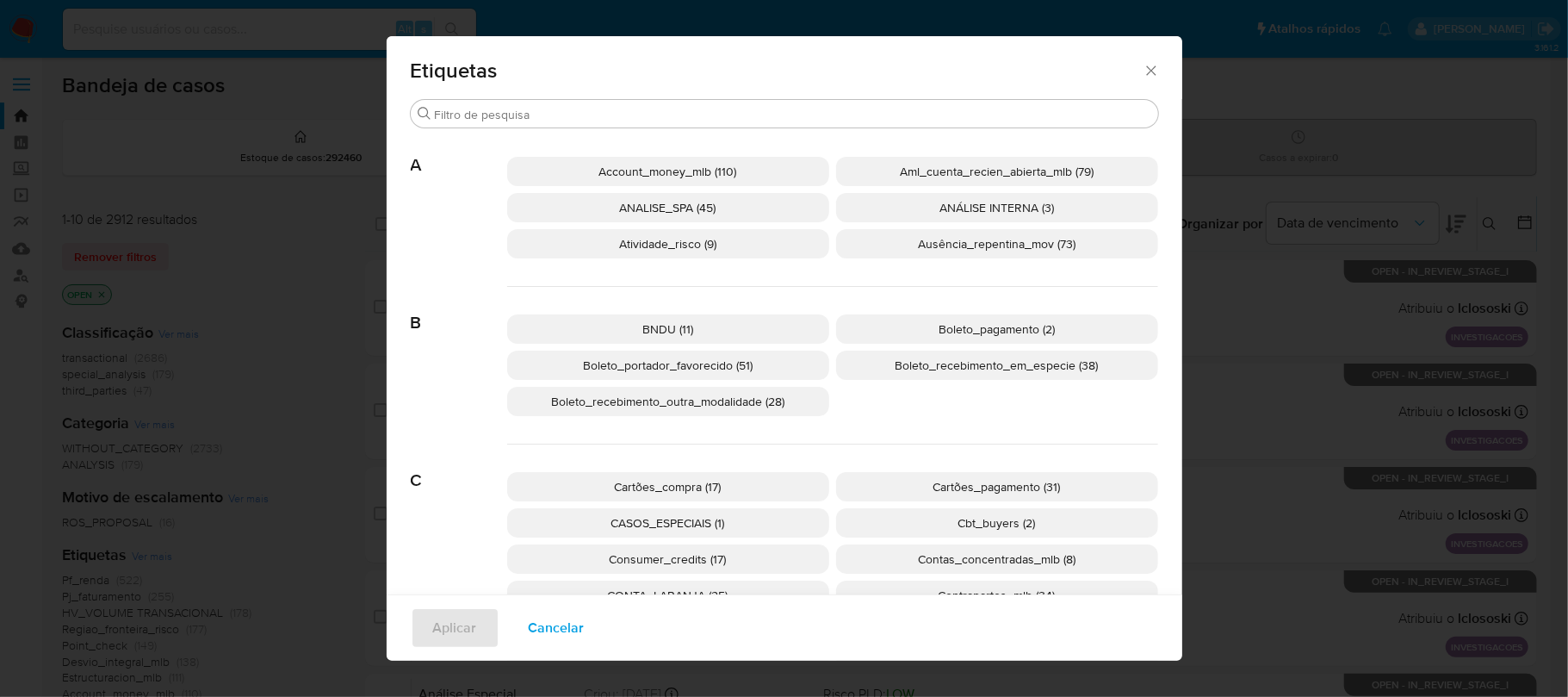
click at [631, 370] on span "Boleto_portador_favorecido (51)" at bounding box center [668, 365] width 169 height 17
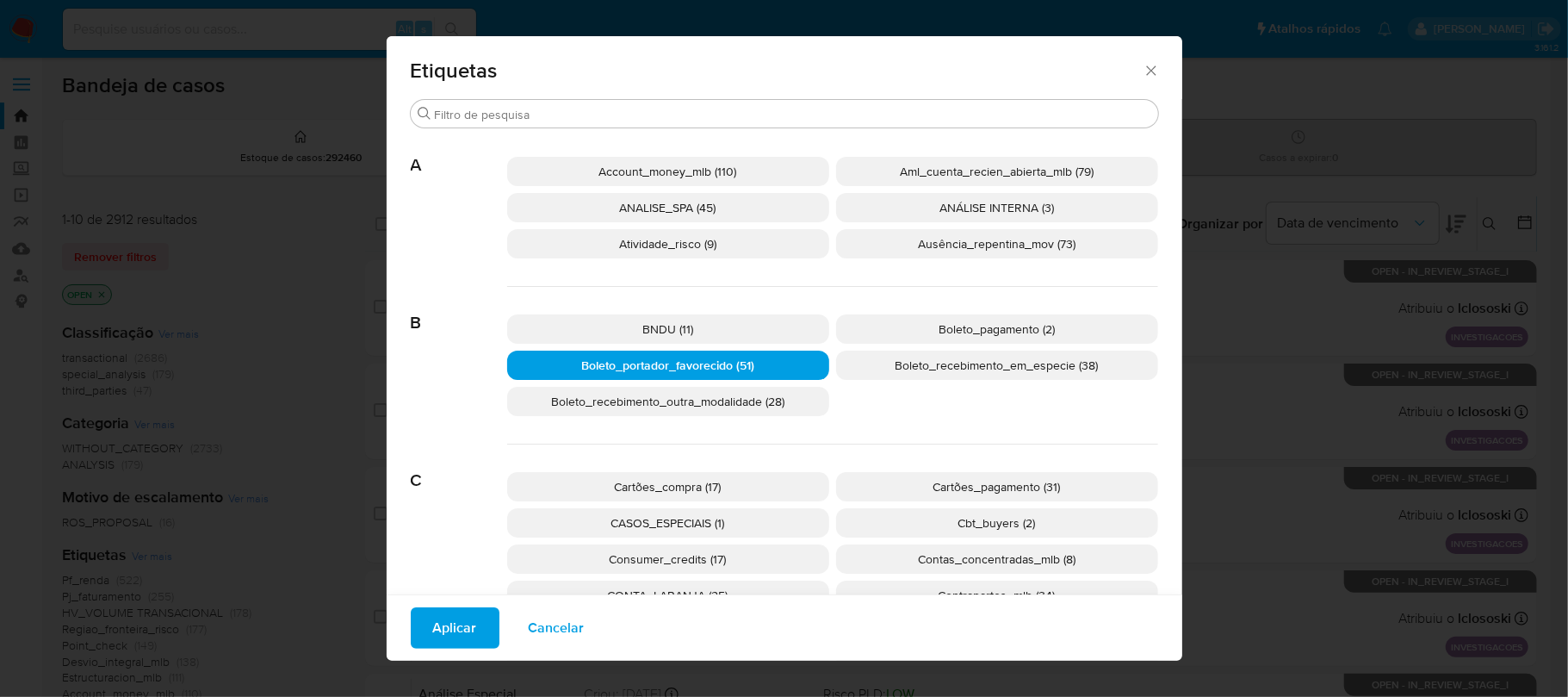
click at [910, 332] on p "Boleto_pagamento (2)" at bounding box center [997, 328] width 323 height 29
click at [900, 364] on span "Boleto_recebimento_em_especie (38)" at bounding box center [997, 365] width 203 height 17
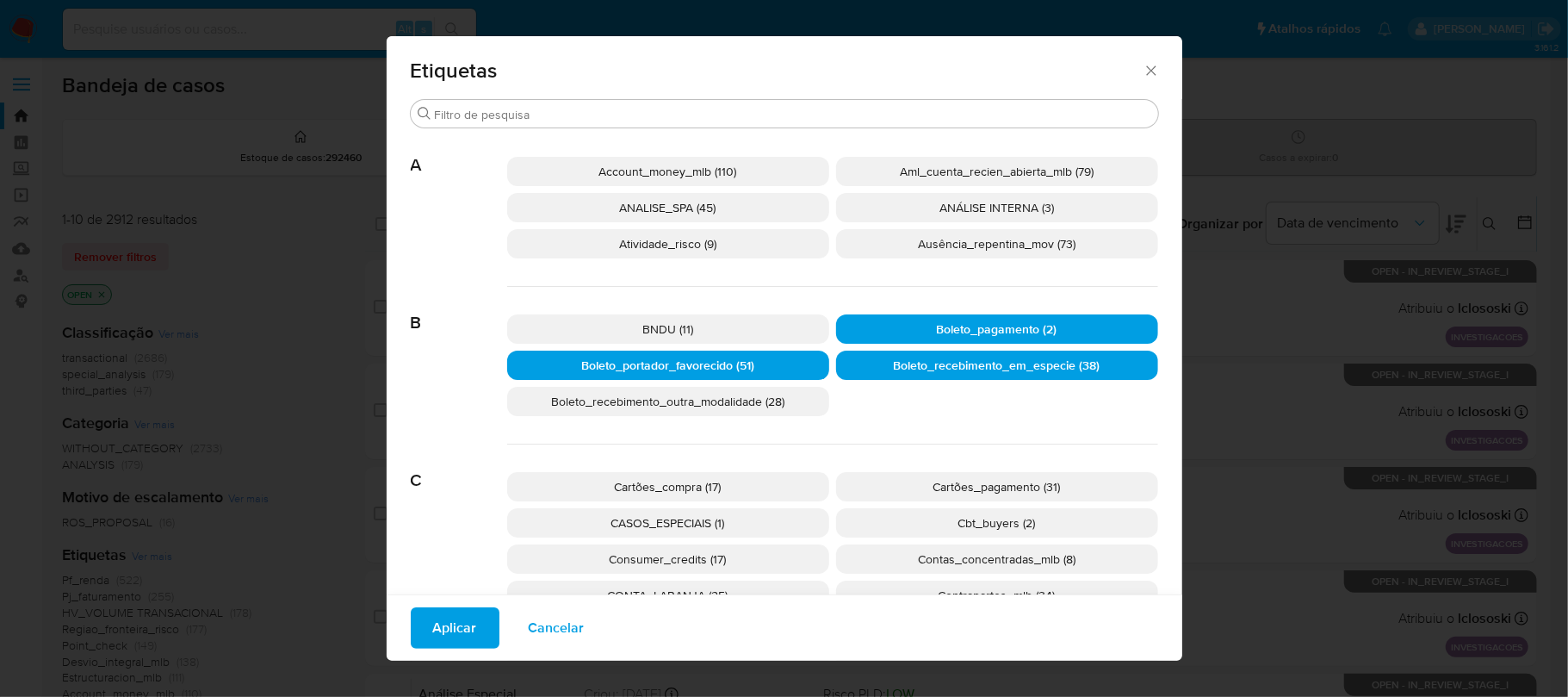
click at [686, 404] on span "Boleto_recebimento_outra_modalidade (28)" at bounding box center [669, 401] width 234 height 17
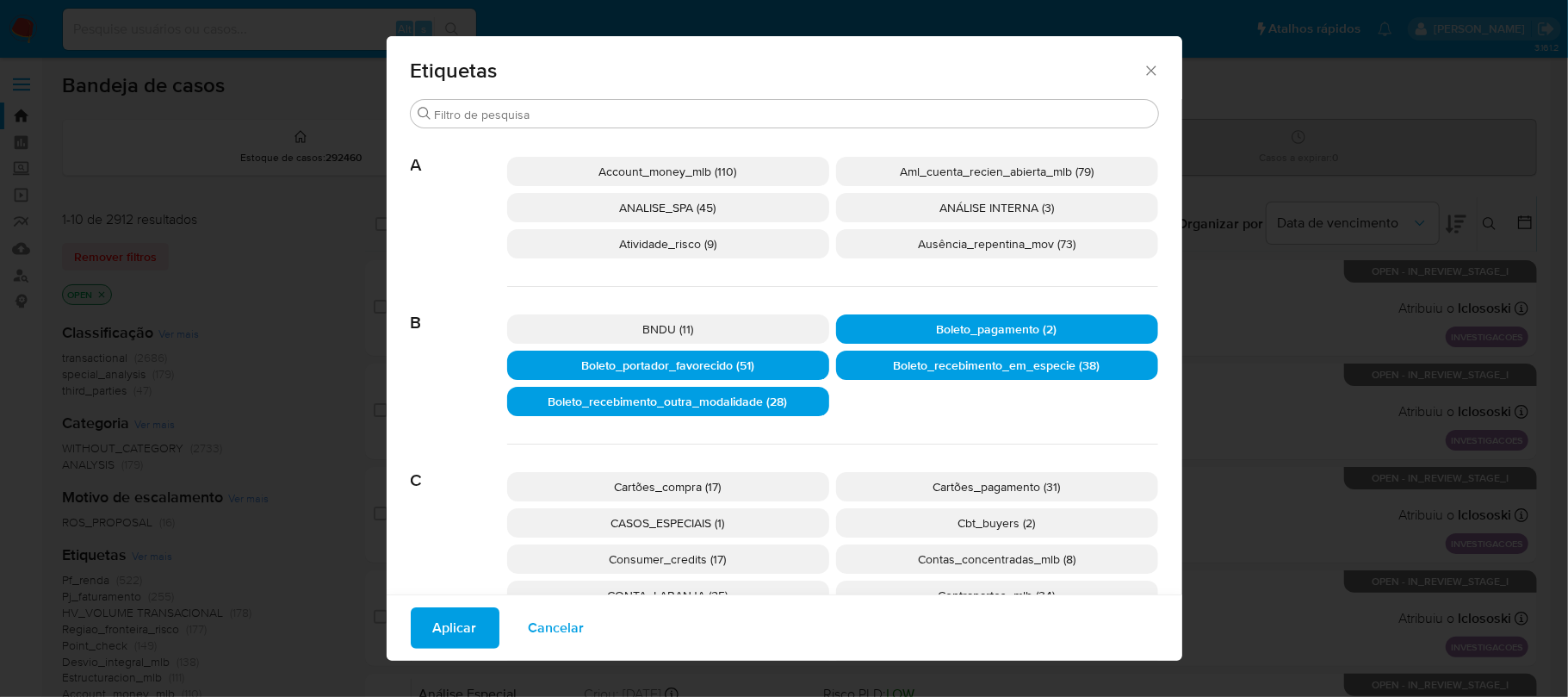
click at [439, 629] on span "Aplicar" at bounding box center [454, 628] width 44 height 38
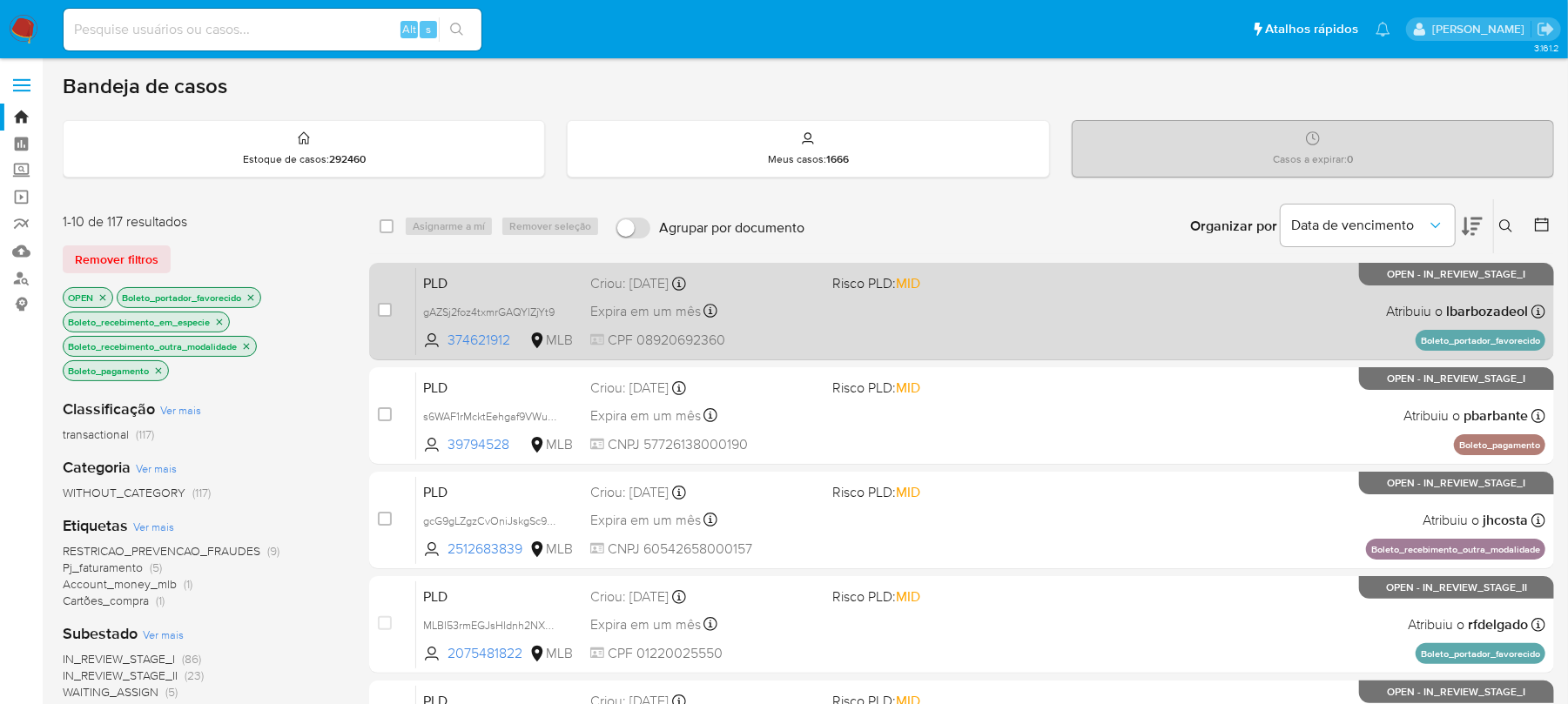
click at [922, 335] on div "PLD gAZSj2foz4txmrGAQYlZjYt9 374621912 MLB Risco PLD: MID Criou: 12/09/2025 Cri…" at bounding box center [980, 311] width 1129 height 88
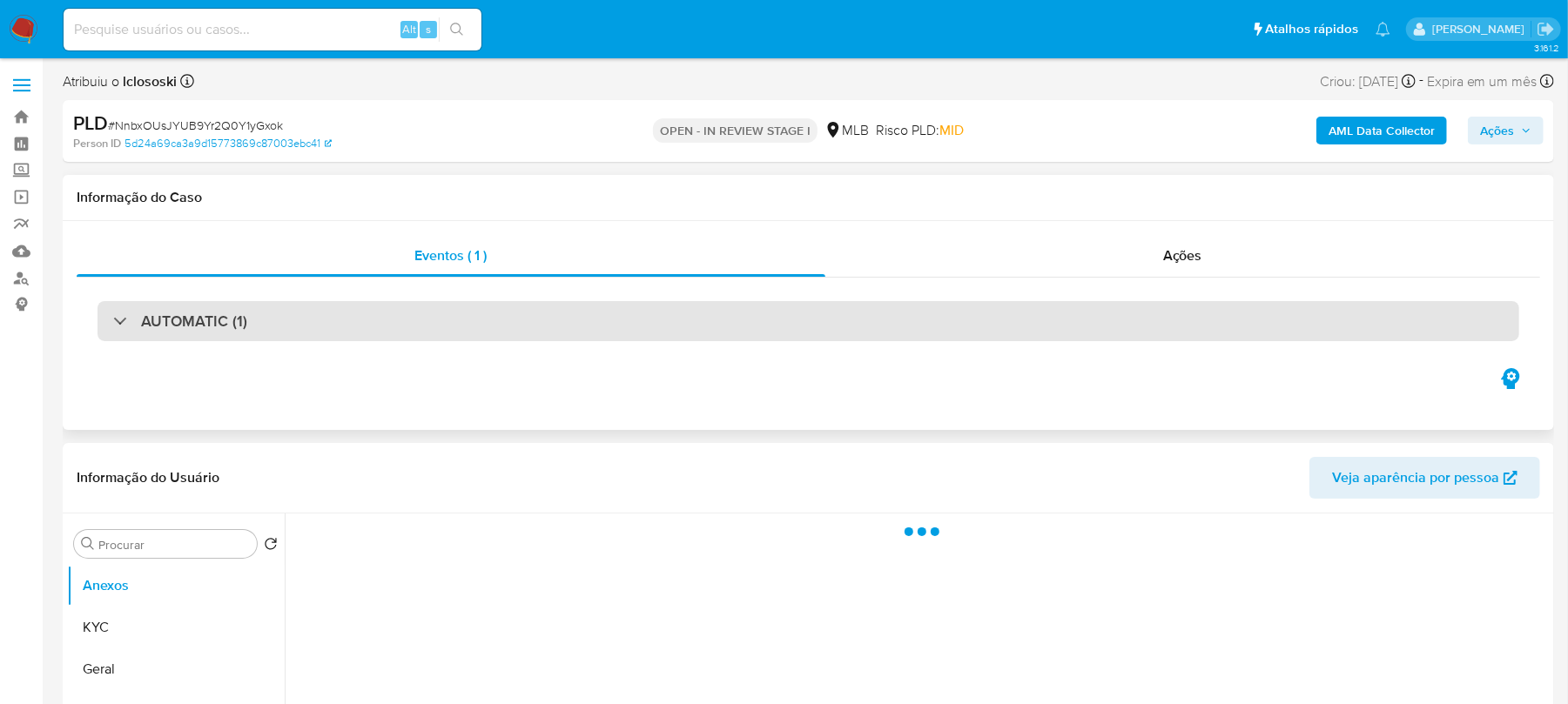
click at [454, 335] on div "AUTOMATIC (1)" at bounding box center [808, 321] width 1422 height 40
select select "10"
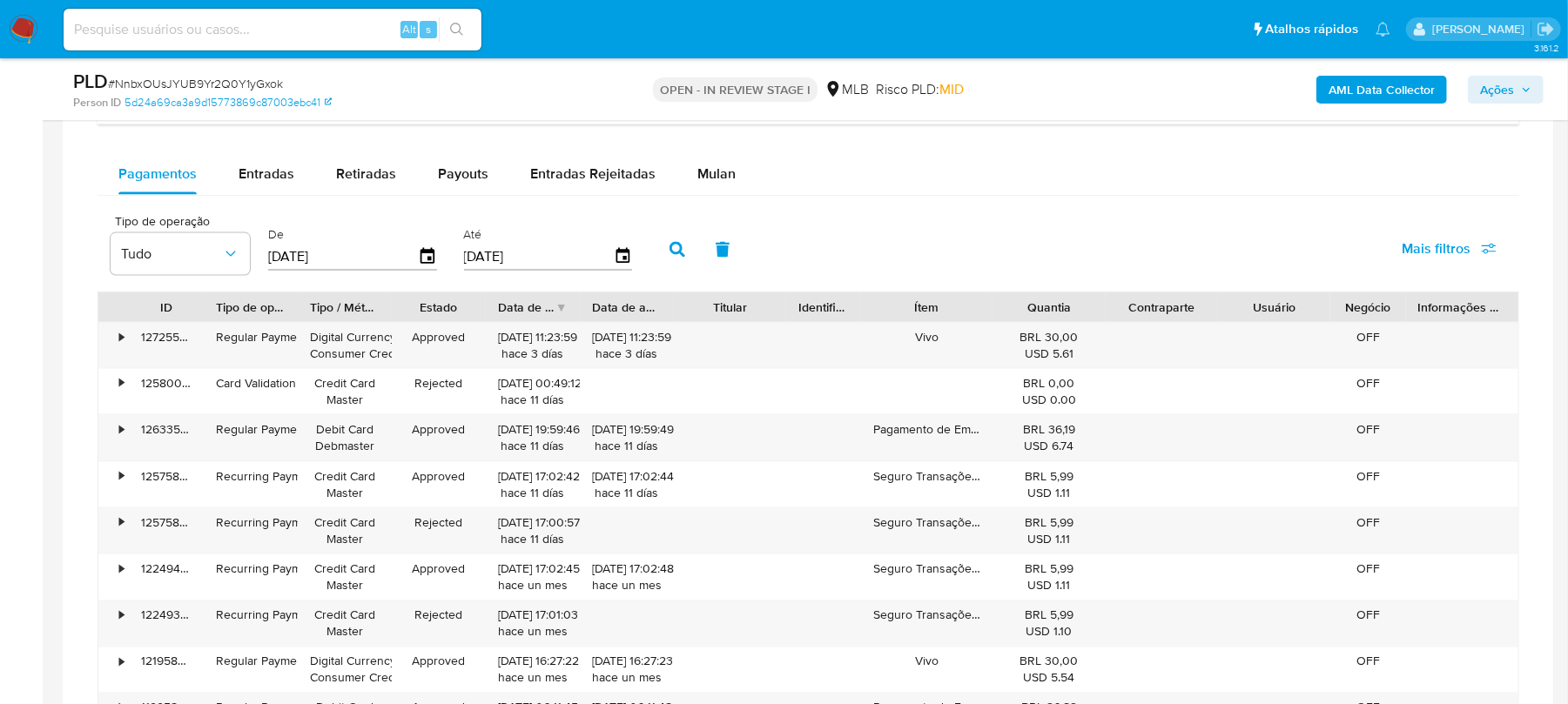
scroll to position [1703, 0]
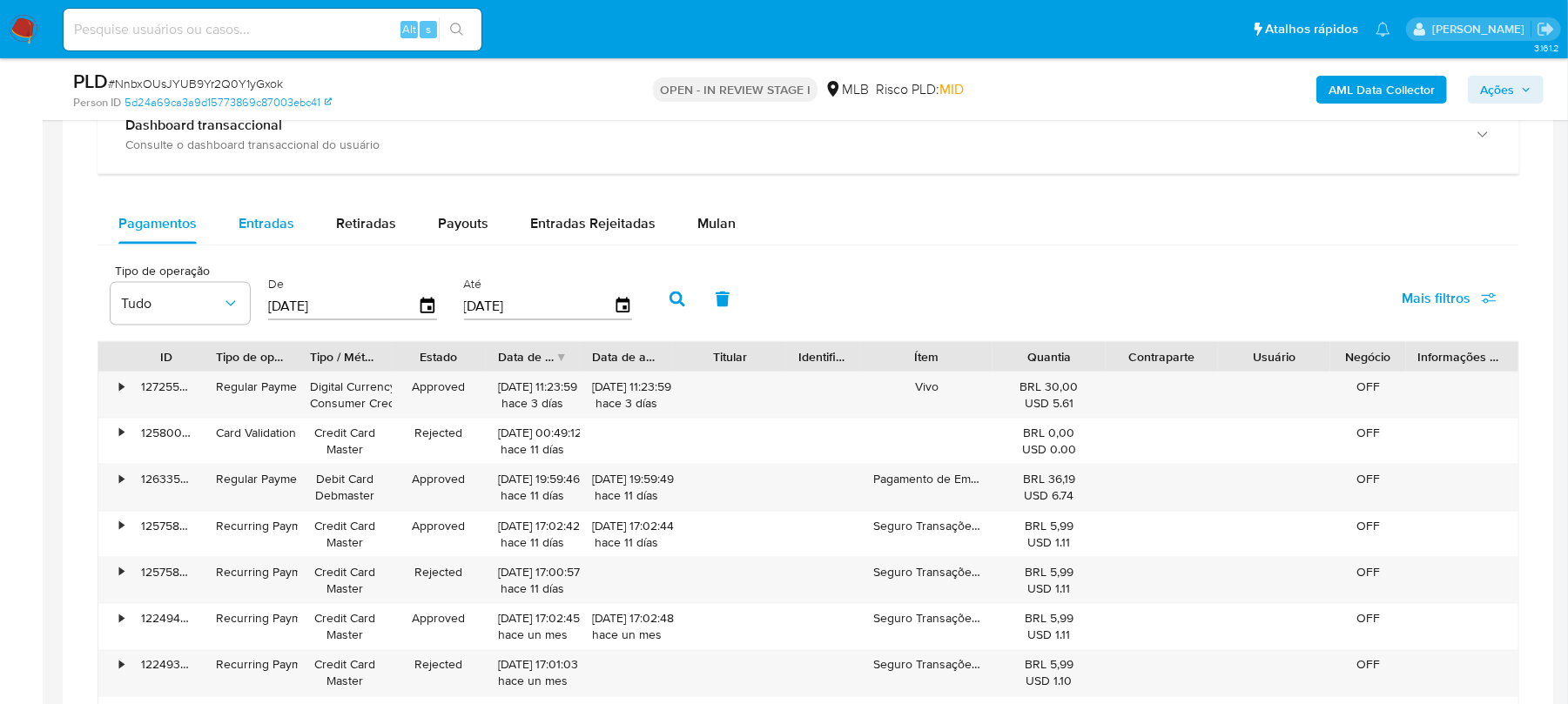
click at [258, 231] on span "Entradas" at bounding box center [266, 223] width 56 height 20
select select "10"
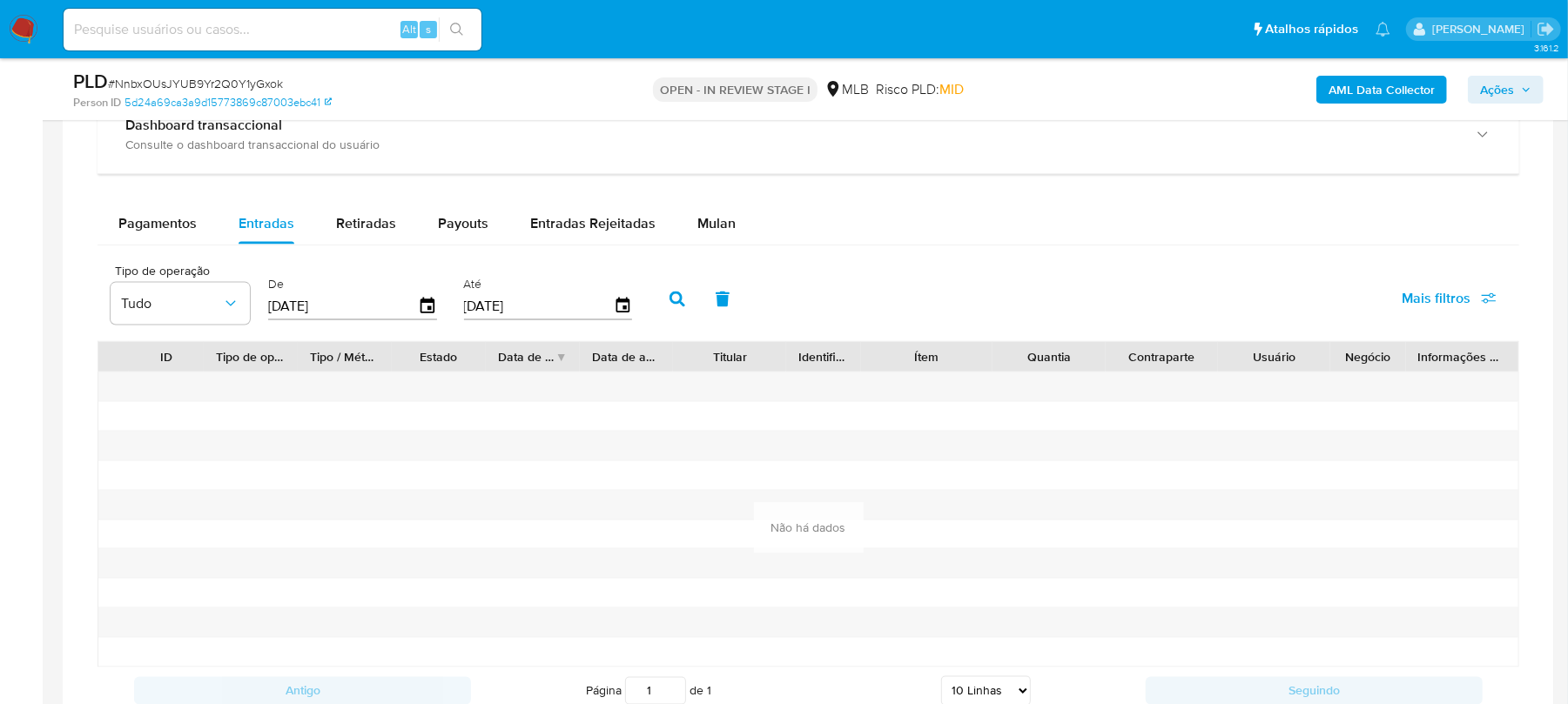
click at [372, 319] on input "[DATE]" at bounding box center [343, 305] width 149 height 27
type input "1_/__/____"
type input "14/04/2025"
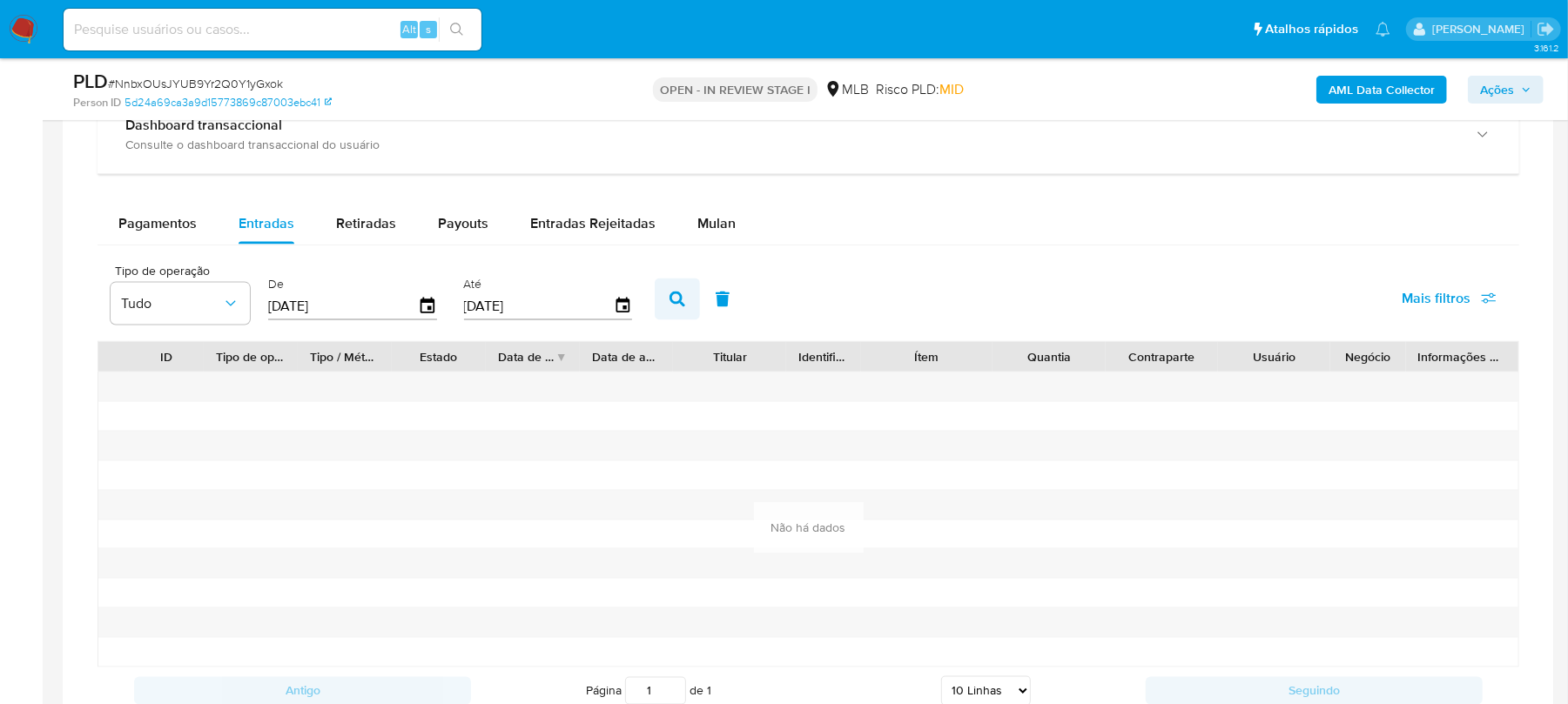
click at [681, 307] on icon "button" at bounding box center [677, 300] width 16 height 16
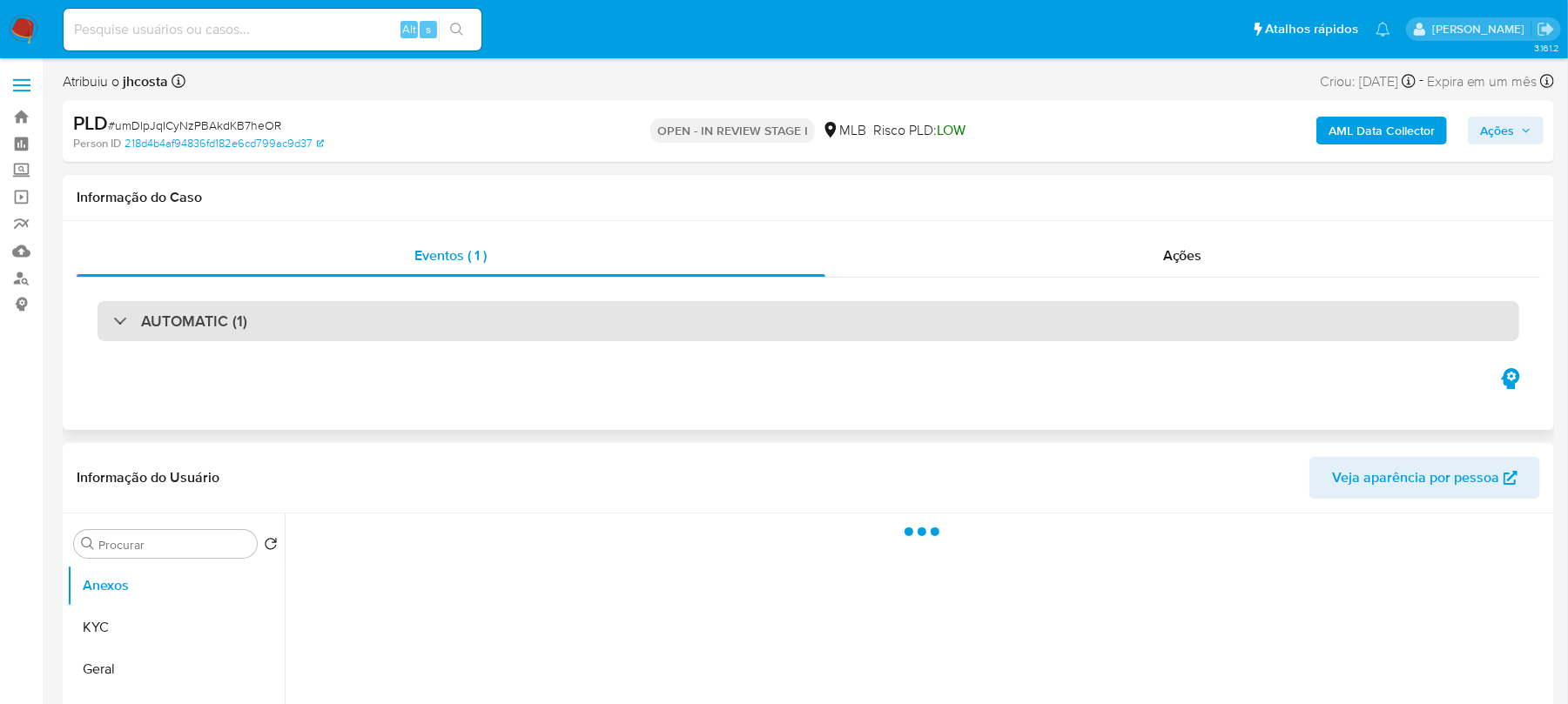
click at [270, 335] on div "AUTOMATIC (1)" at bounding box center [808, 321] width 1422 height 40
select select "10"
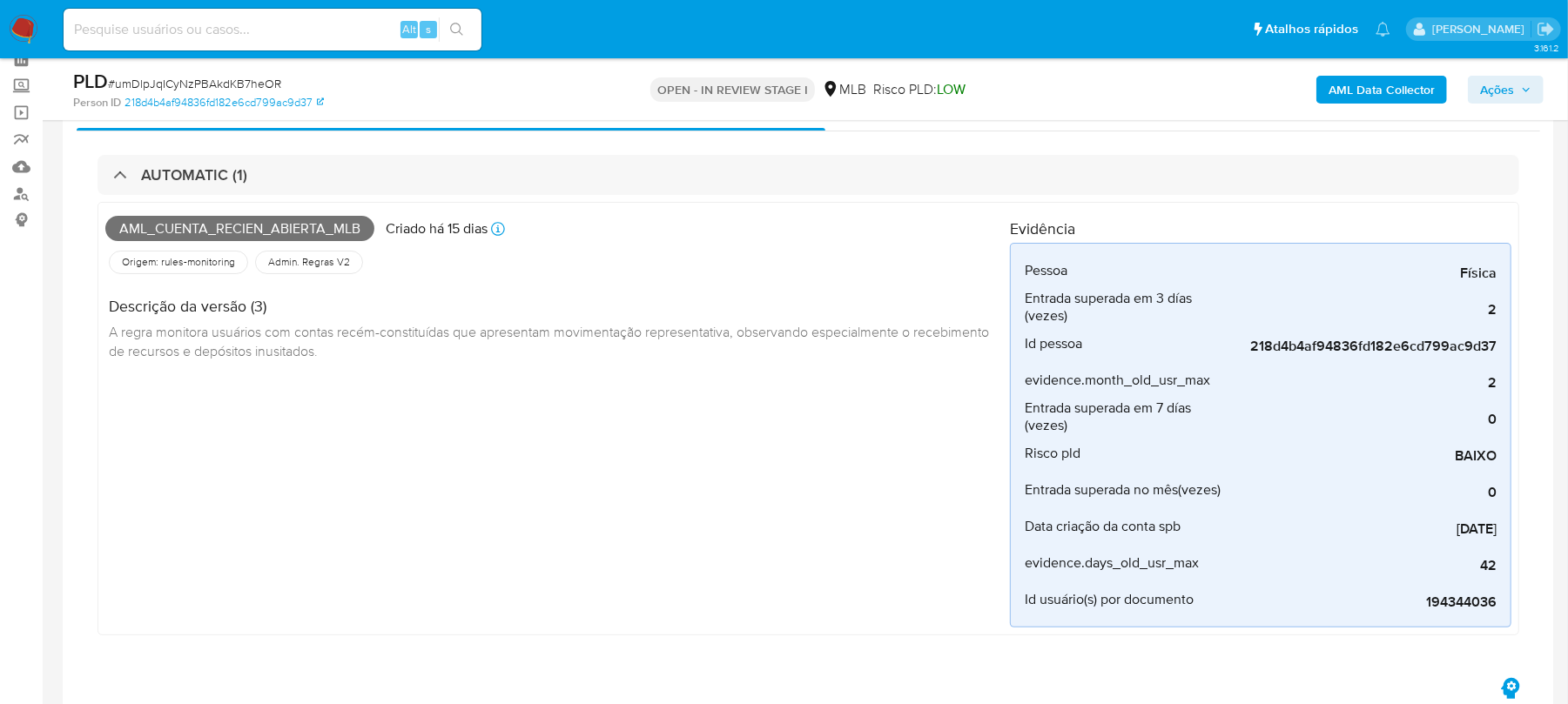
scroll to position [154, 0]
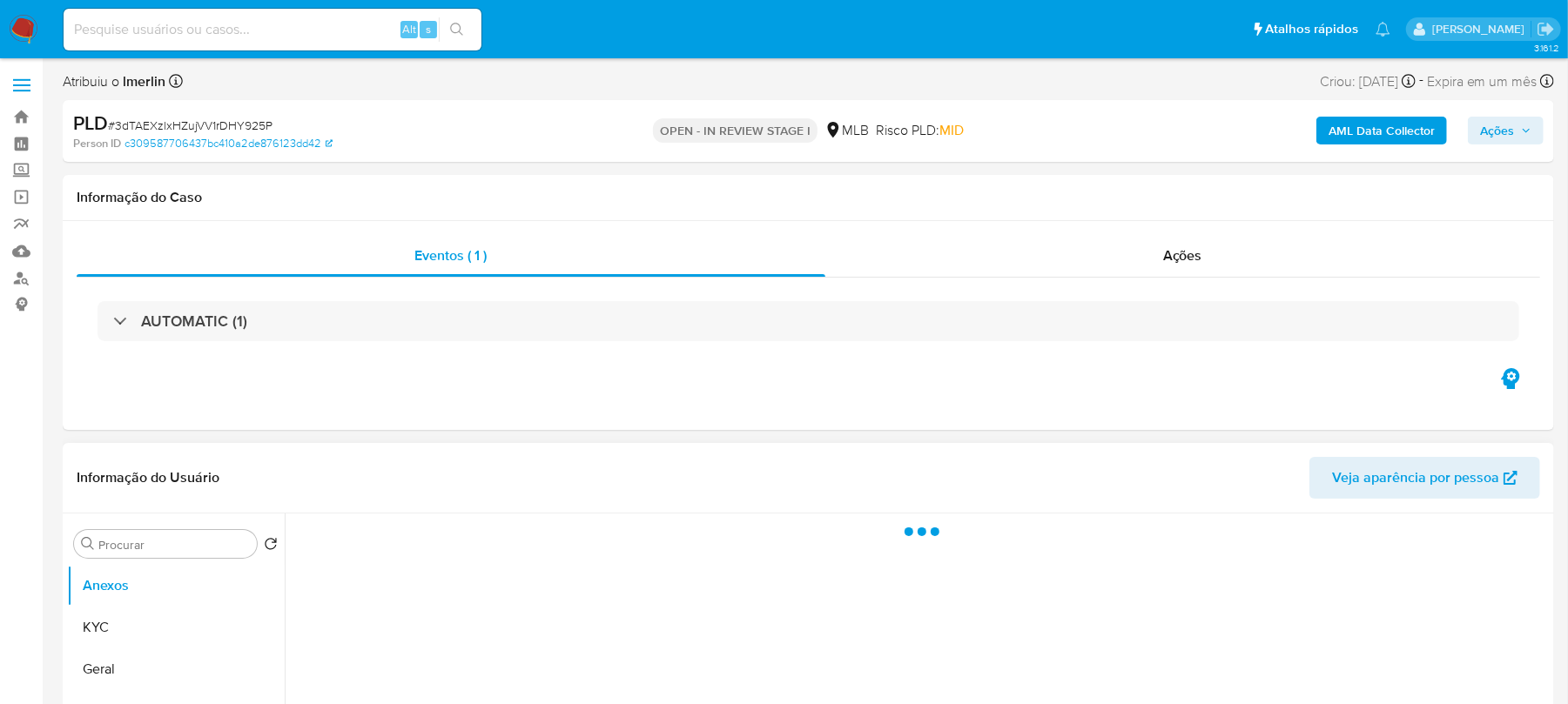
select select "10"
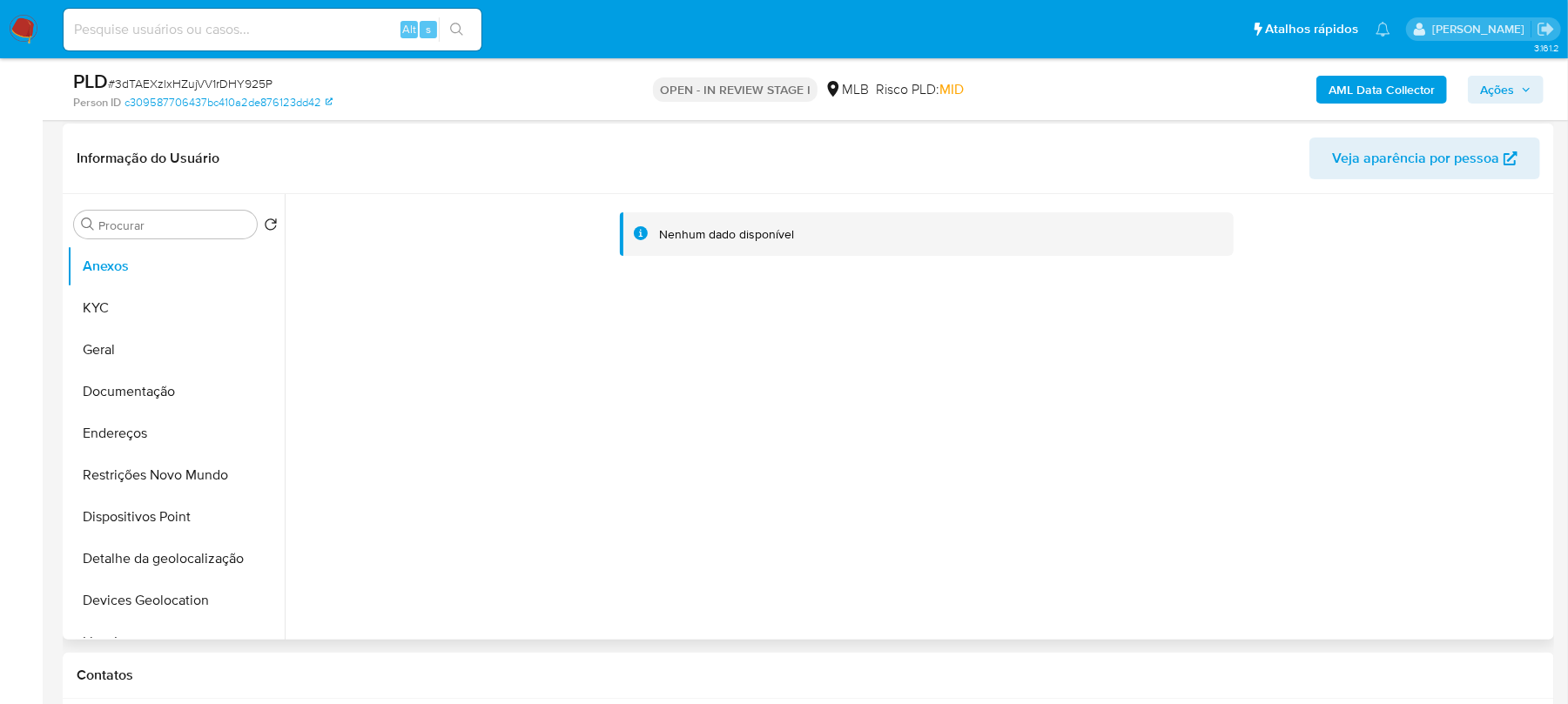
scroll to position [310, 0]
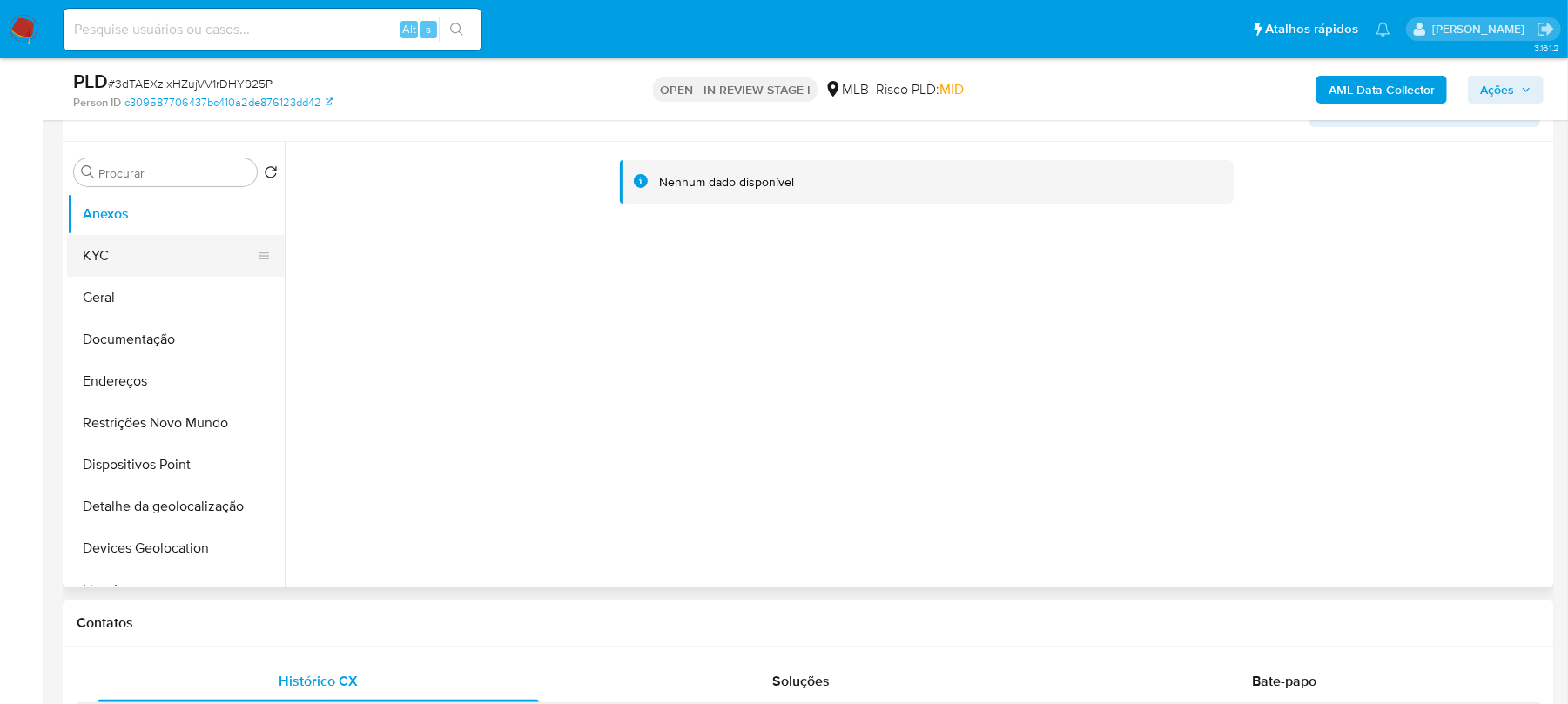
click at [74, 260] on button "KYC" at bounding box center [169, 256] width 204 height 42
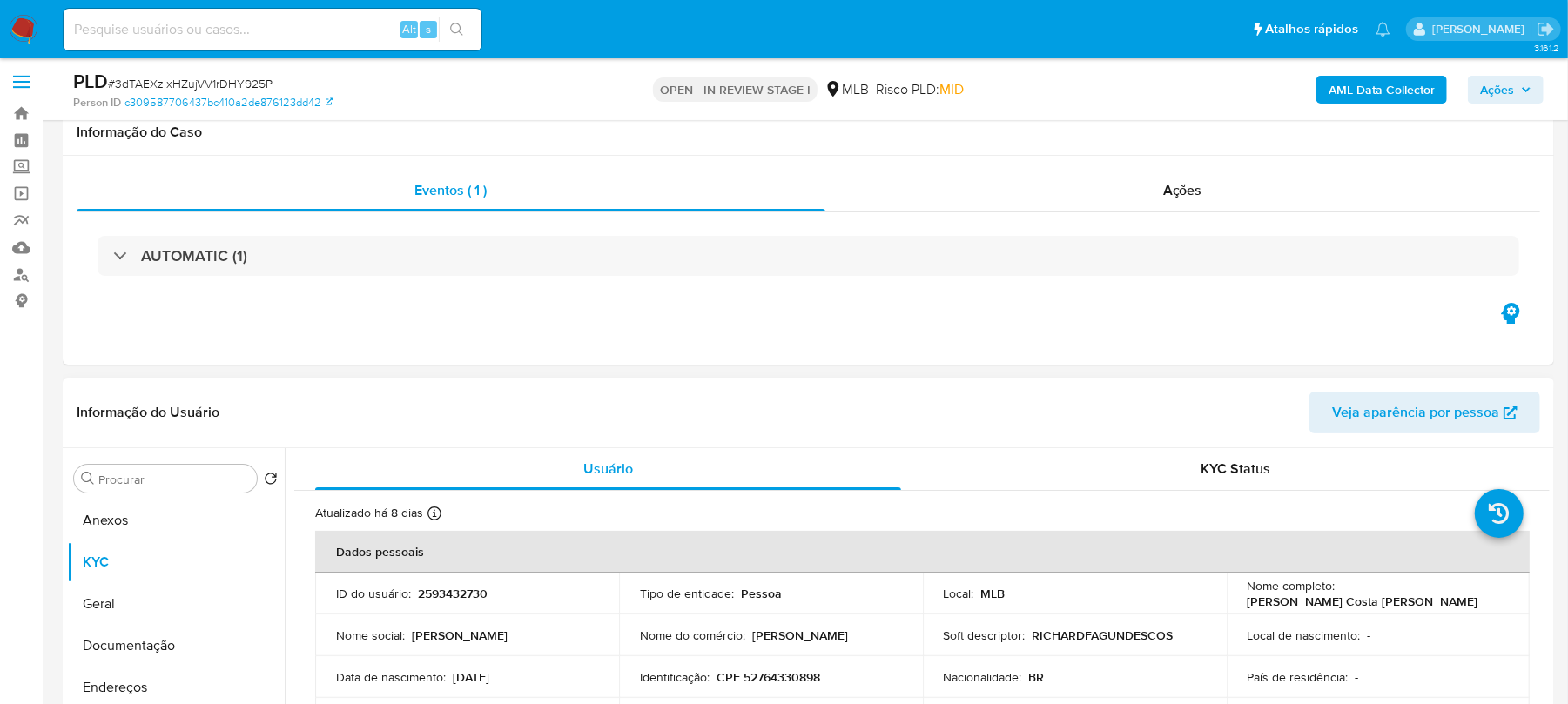
scroll to position [0, 0]
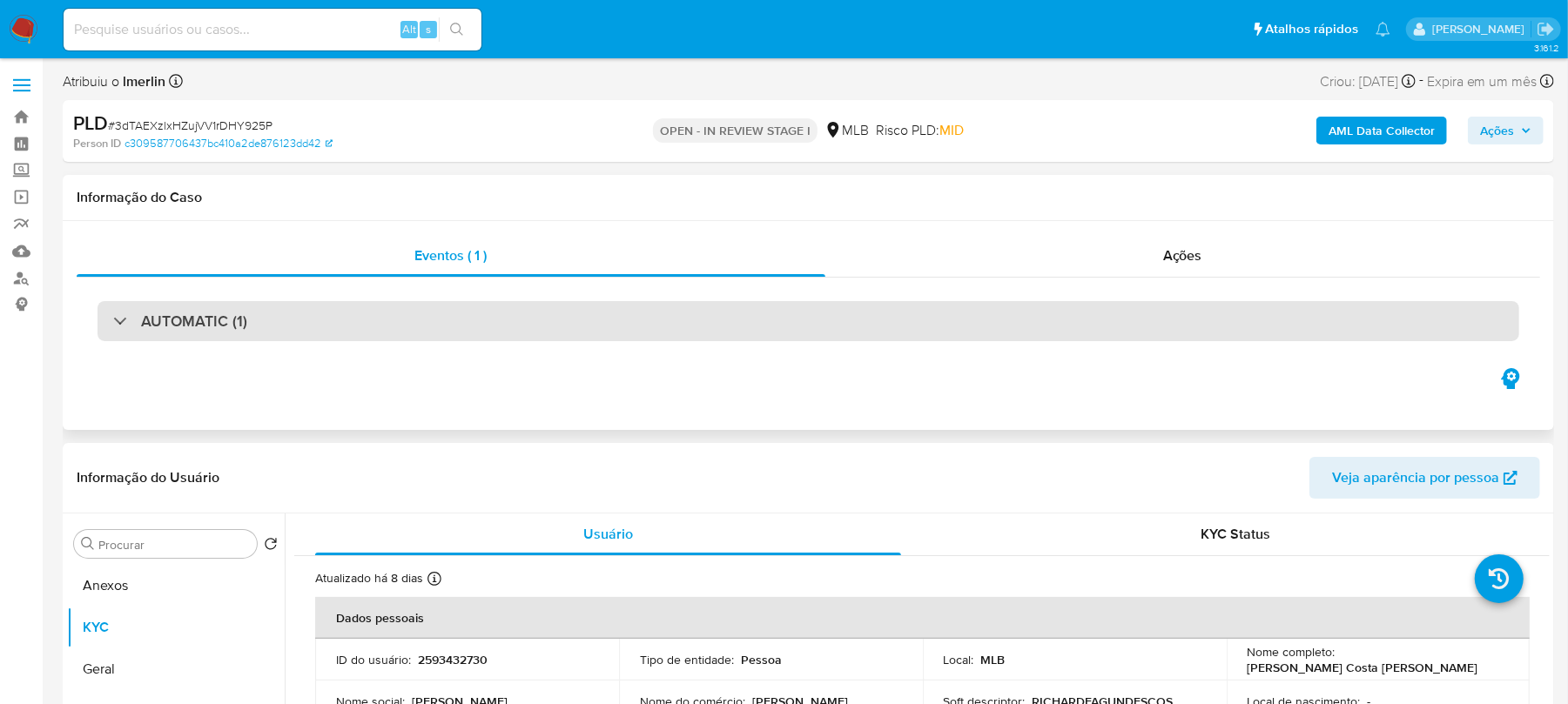
click at [451, 339] on div "AUTOMATIC (1)" at bounding box center [808, 321] width 1422 height 40
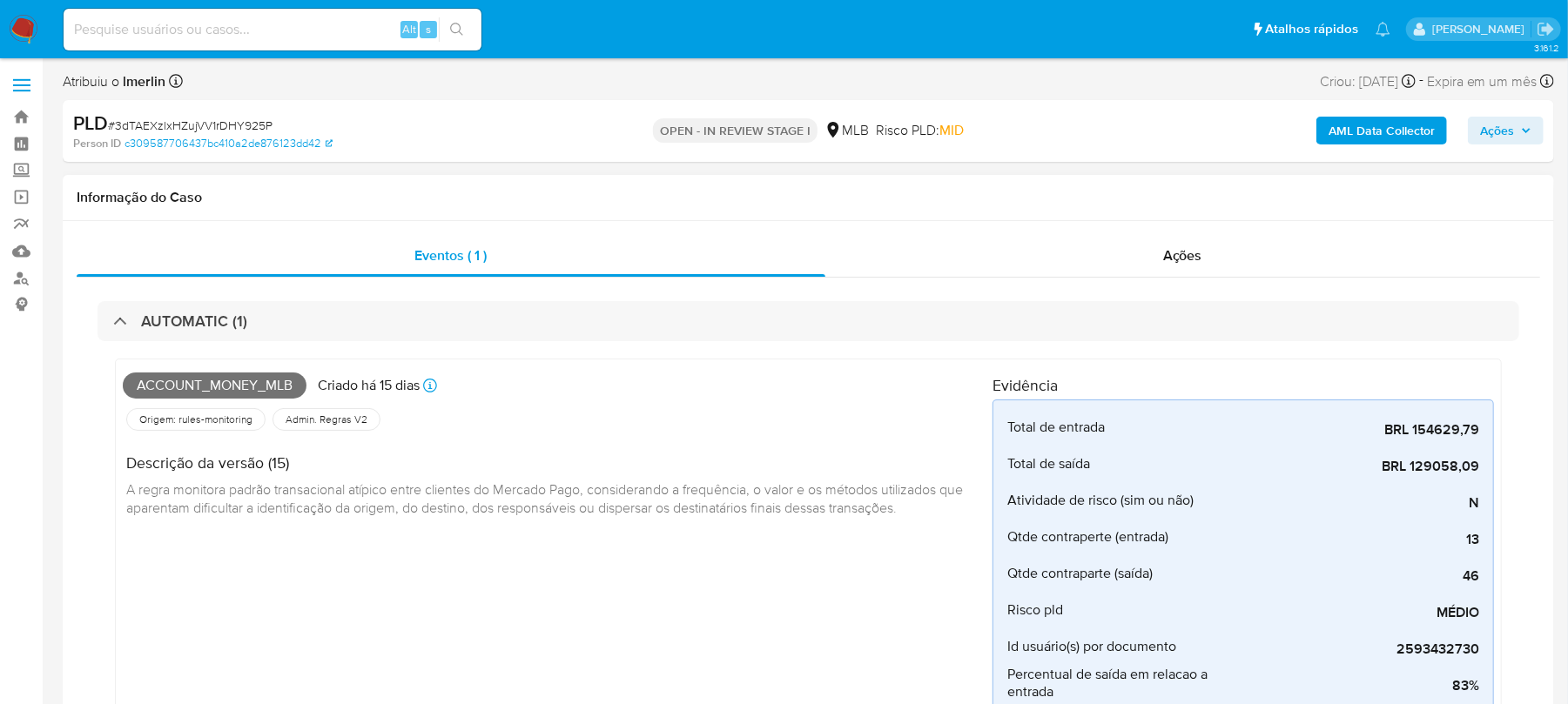
scroll to position [154, 0]
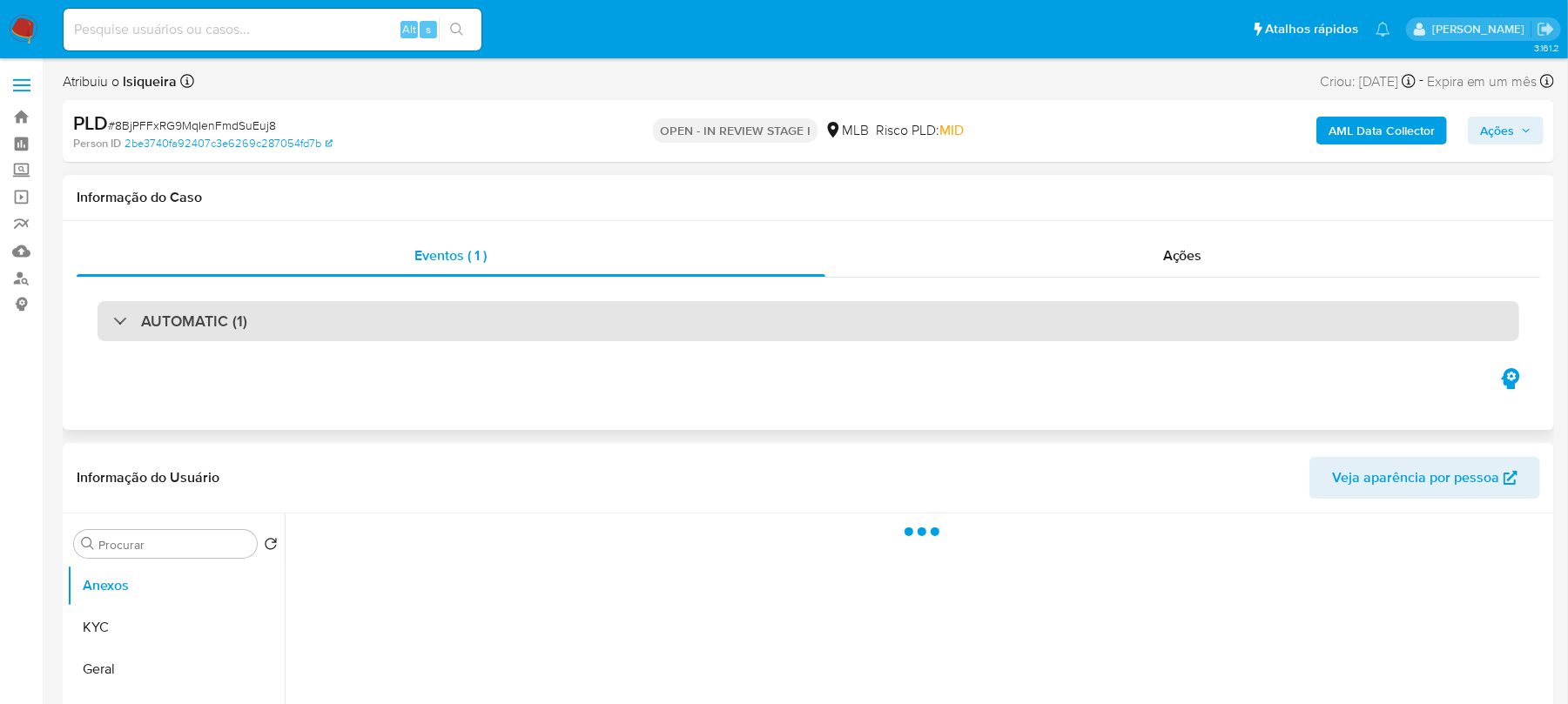
click at [129, 328] on div "AUTOMATIC (1)" at bounding box center [181, 321] width 134 height 19
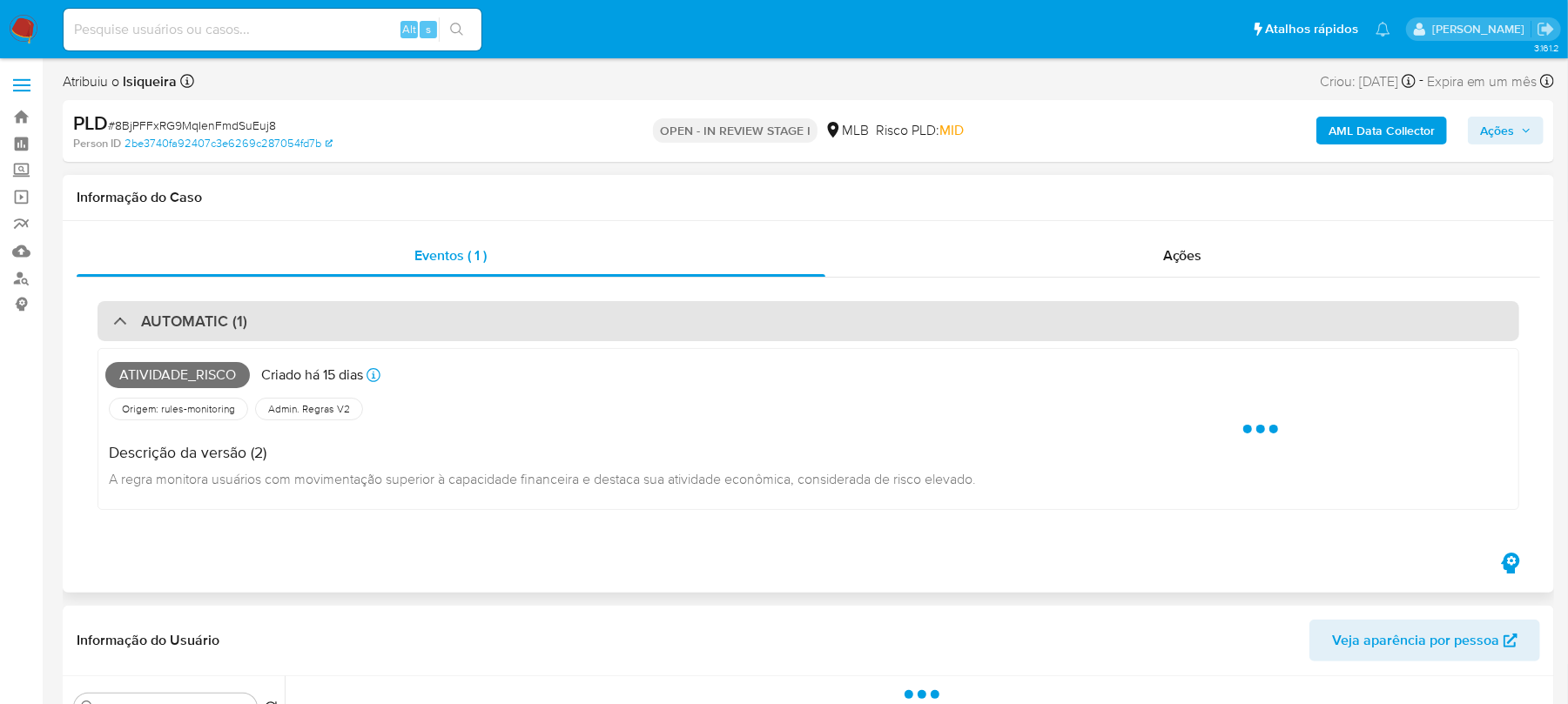
select select "10"
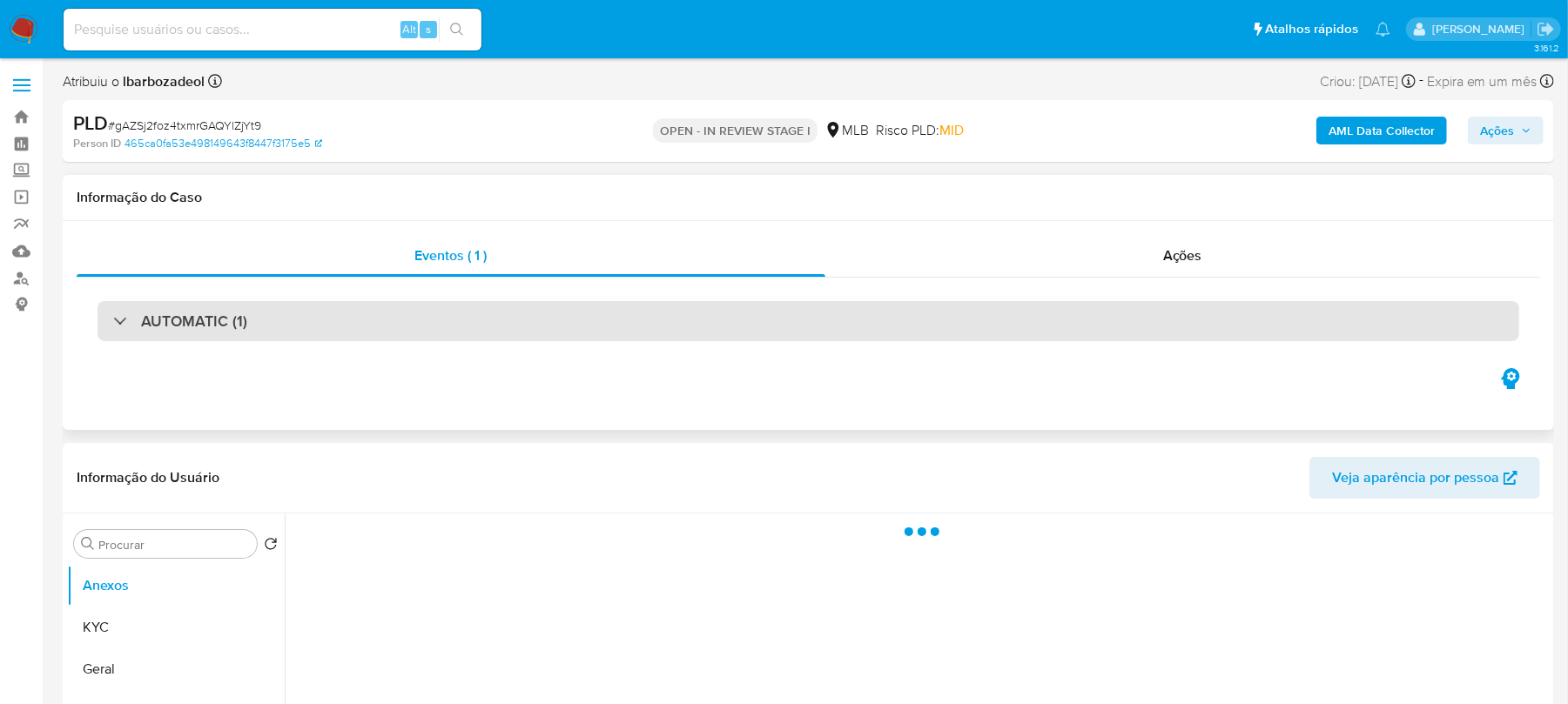
click at [251, 318] on div "AUTOMATIC (1)" at bounding box center [808, 321] width 1422 height 40
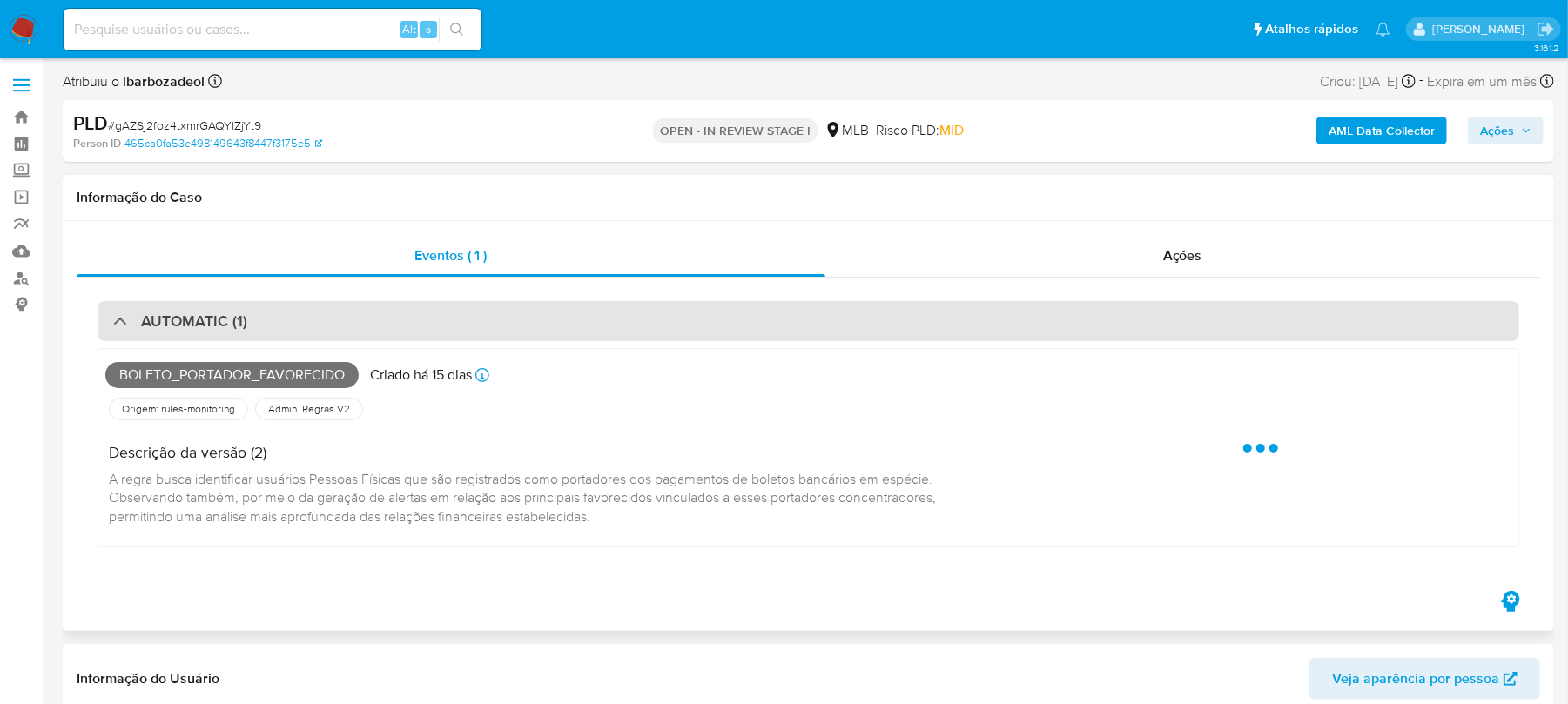
select select "10"
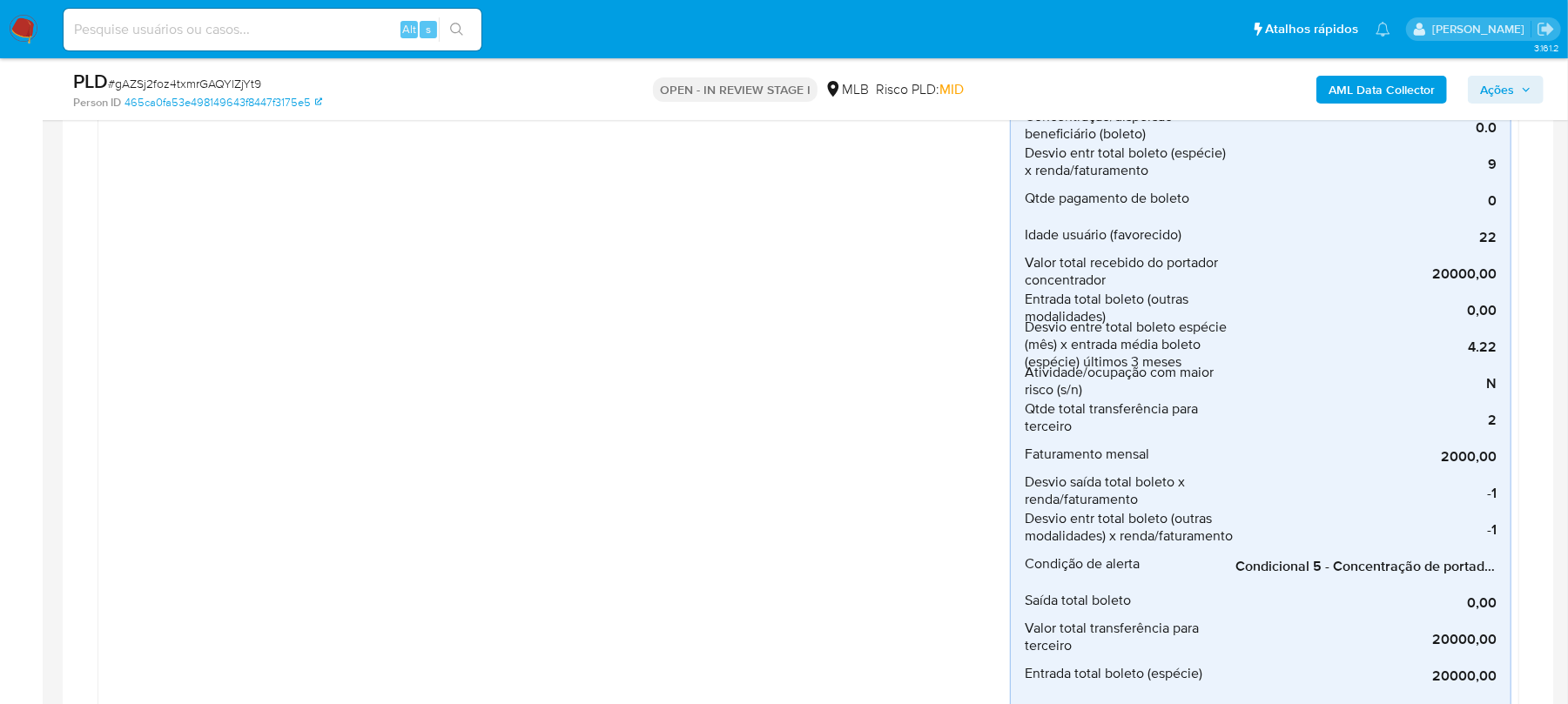
scroll to position [464, 0]
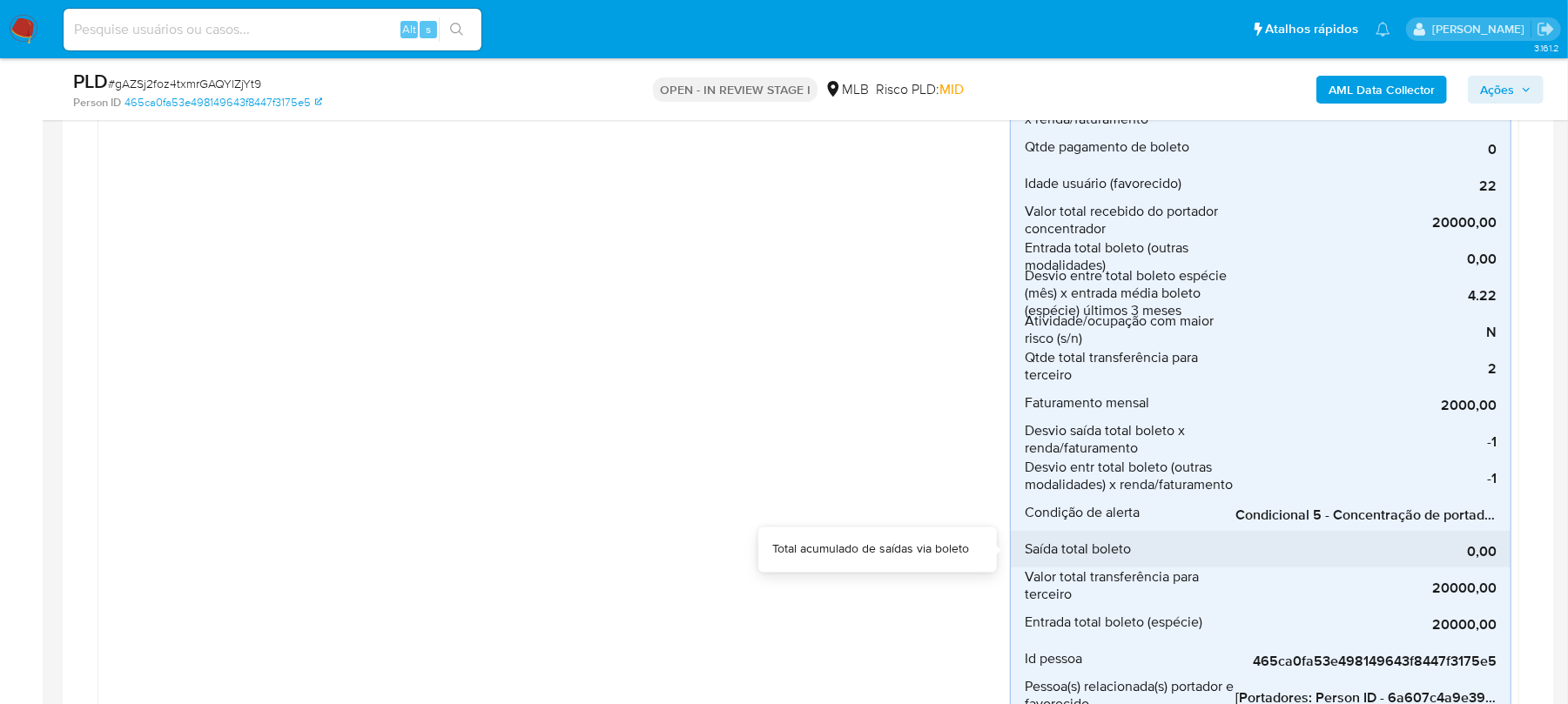
drag, startPoint x: 1335, startPoint y: 533, endPoint x: 1397, endPoint y: 533, distance: 62.0
click at [1397, 533] on div "0,00" at bounding box center [1366, 549] width 261 height 37
click at [1480, 533] on div "0,00" at bounding box center [1366, 549] width 261 height 37
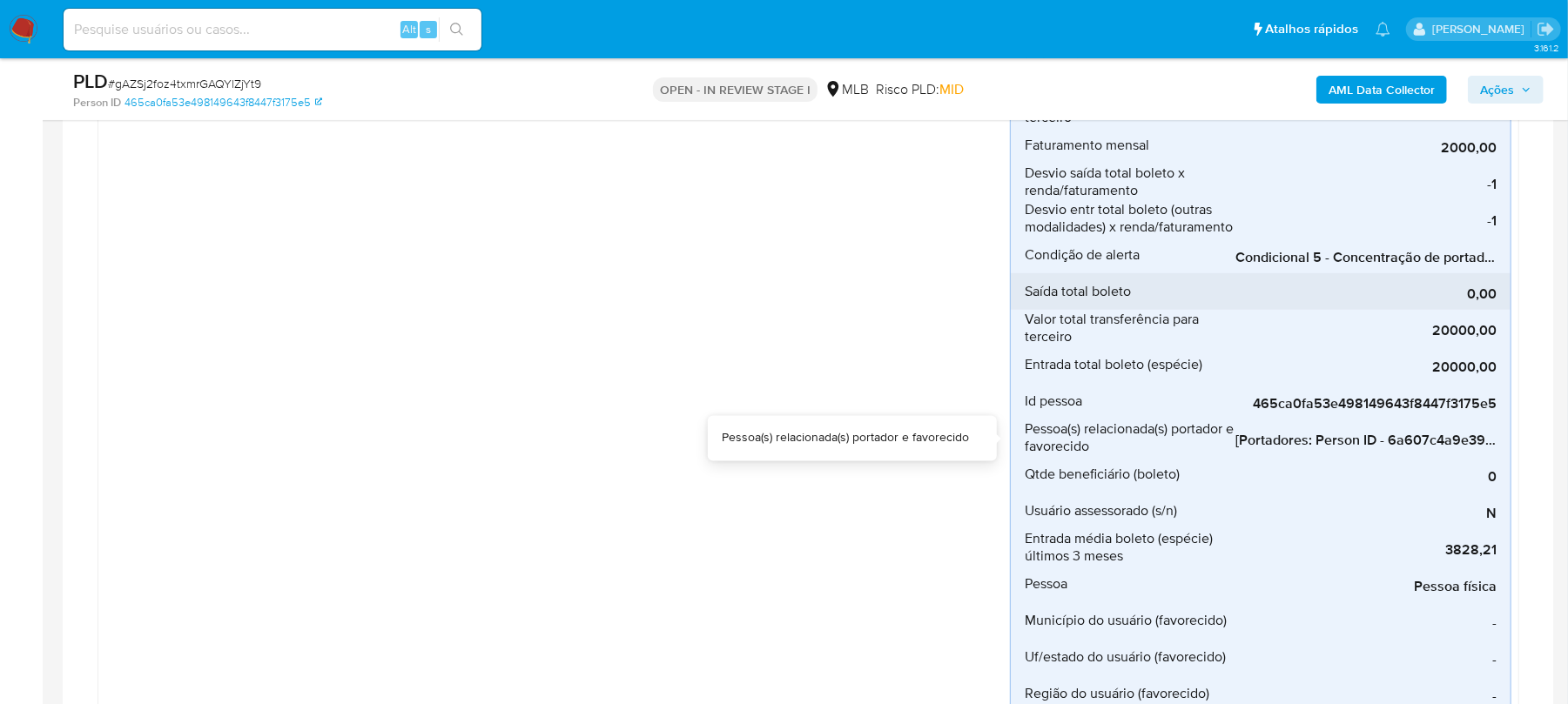
scroll to position [774, 0]
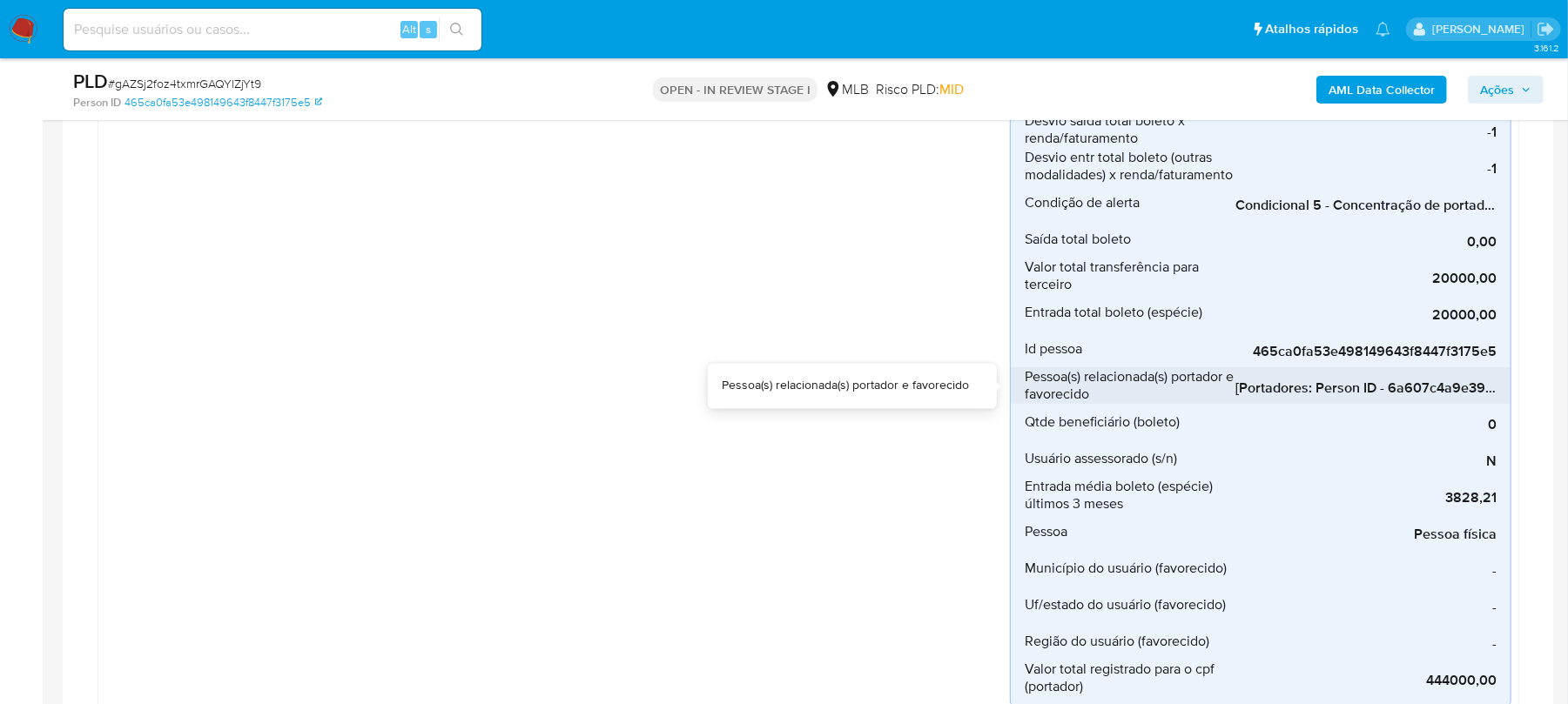
click at [1320, 388] on span "[Portadores: Person ID - 6a607c4a9e394a4a6f294b0d0abbfd76]; [Favorecidos: Perso…" at bounding box center [1366, 388] width 261 height 17
click at [1300, 384] on span "[Portadores: Person ID - 6a607c4a9e394a4a6f294b0d0abbfd76]; [Favorecidos: Perso…" at bounding box center [1366, 388] width 261 height 17
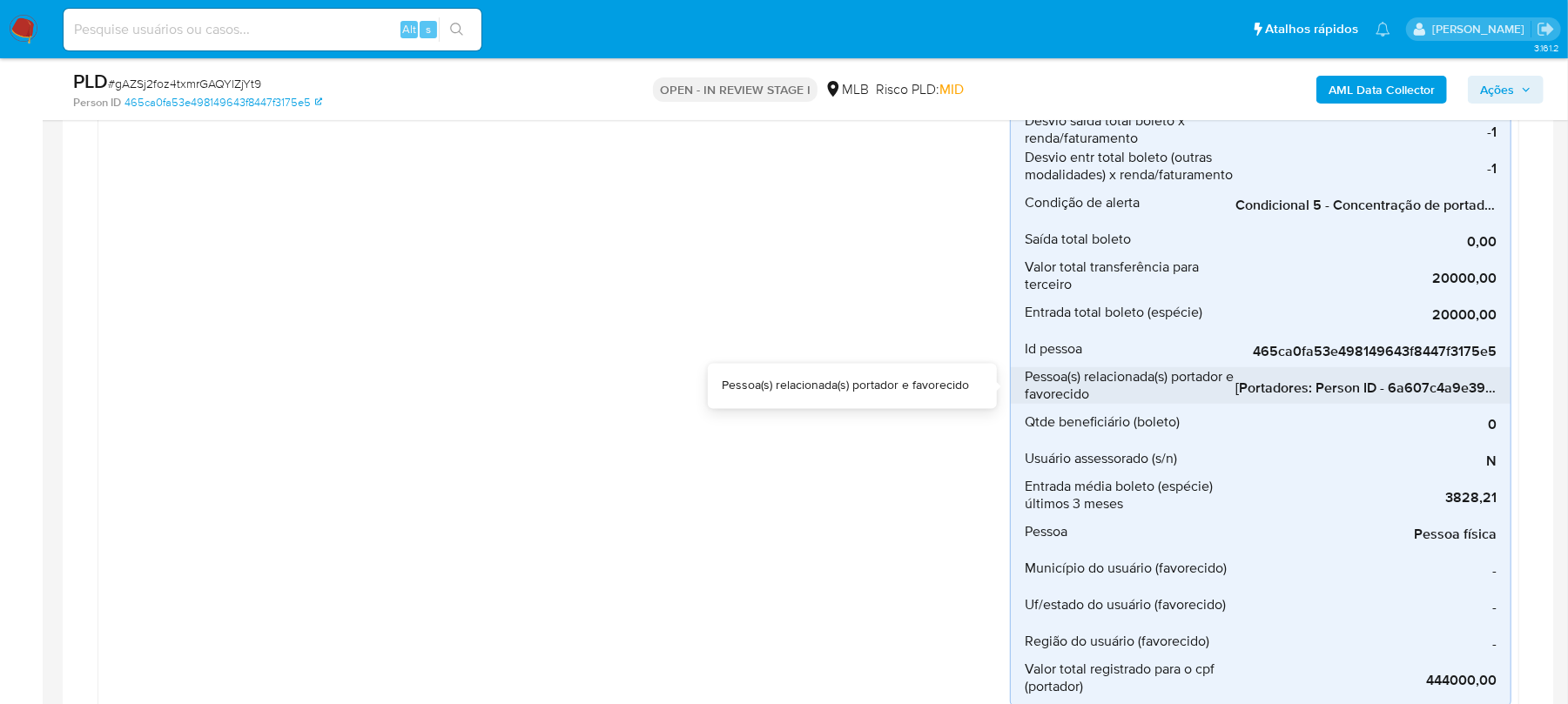
click at [1300, 384] on span "[Portadores: Person ID - 6a607c4a9e394a4a6f294b0d0abbfd76]; [Favorecidos: Perso…" at bounding box center [1366, 388] width 261 height 17
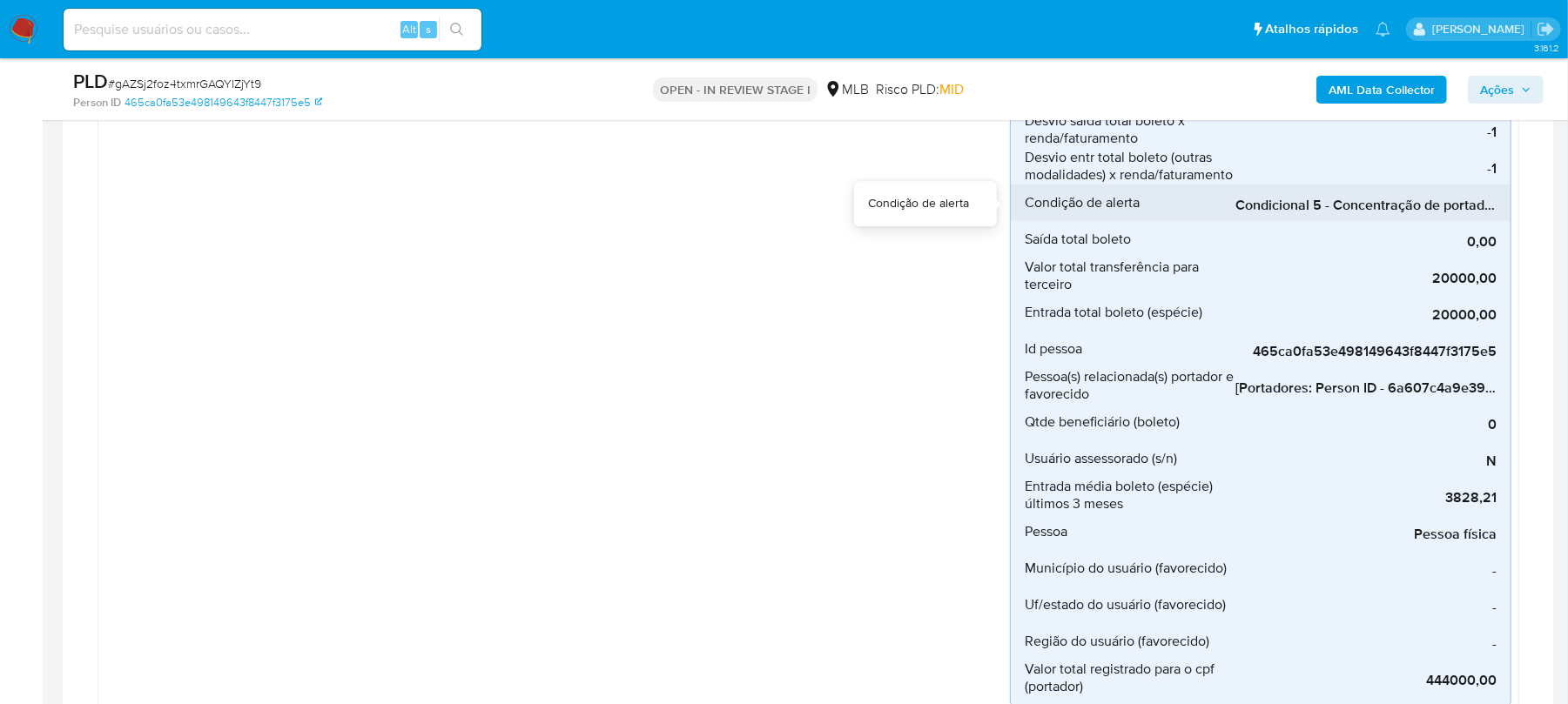
click at [1300, 204] on span "Condicional 5 - Concentração de portador_espécie (Visão Favorecido)" at bounding box center [1366, 205] width 261 height 17
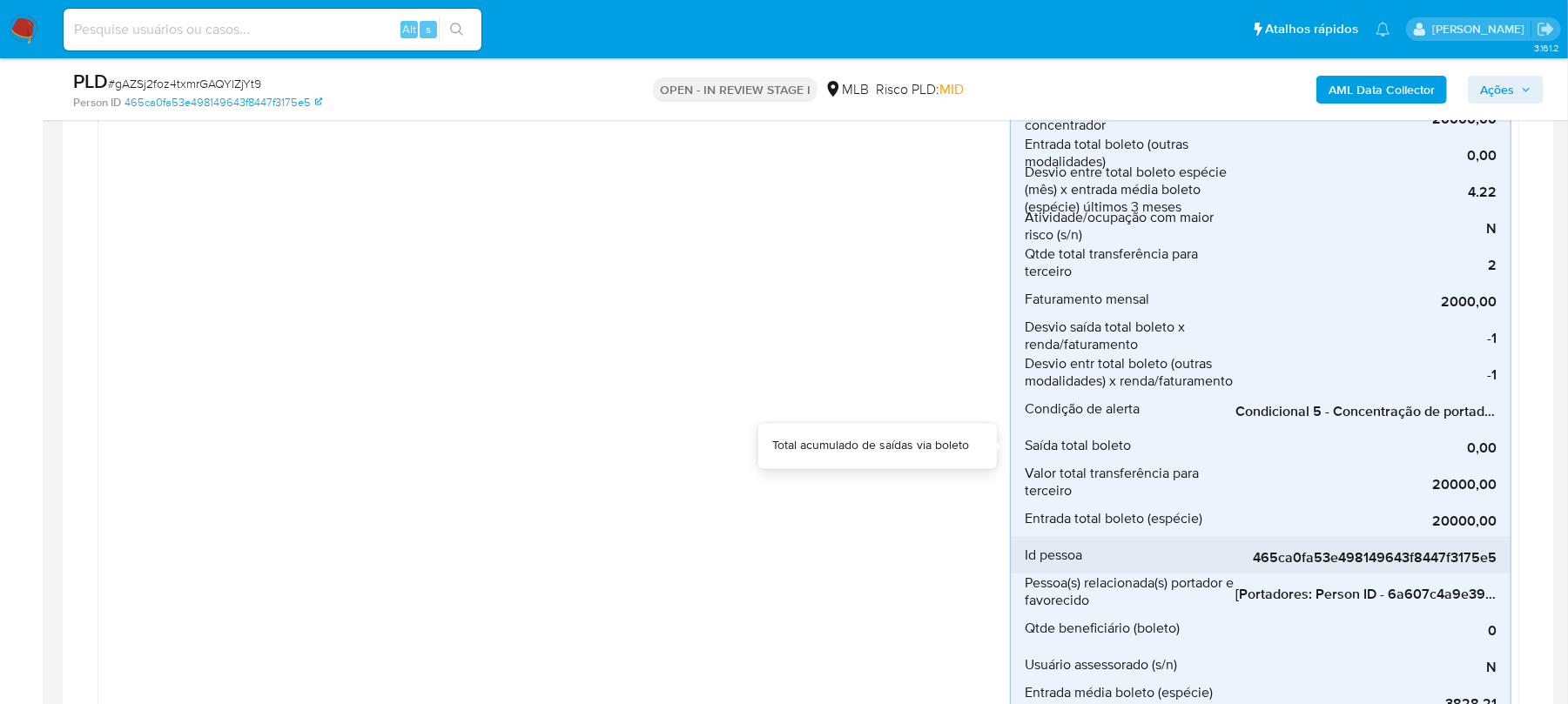
scroll to position [618, 0]
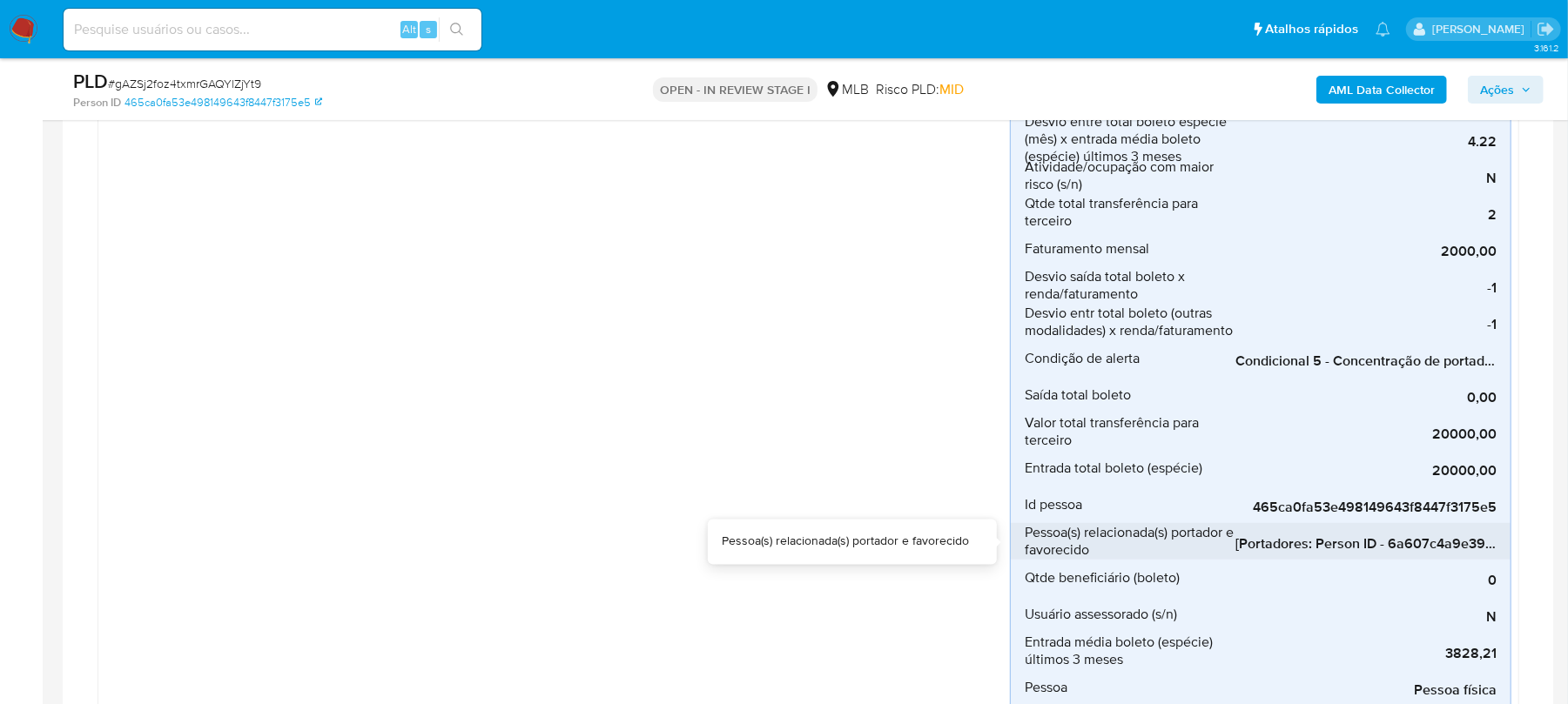
click at [1419, 544] on span "[Portadores: Person ID - 6a607c4a9e394a4a6f294b0d0abbfd76]; [Favorecidos: Perso…" at bounding box center [1366, 544] width 261 height 17
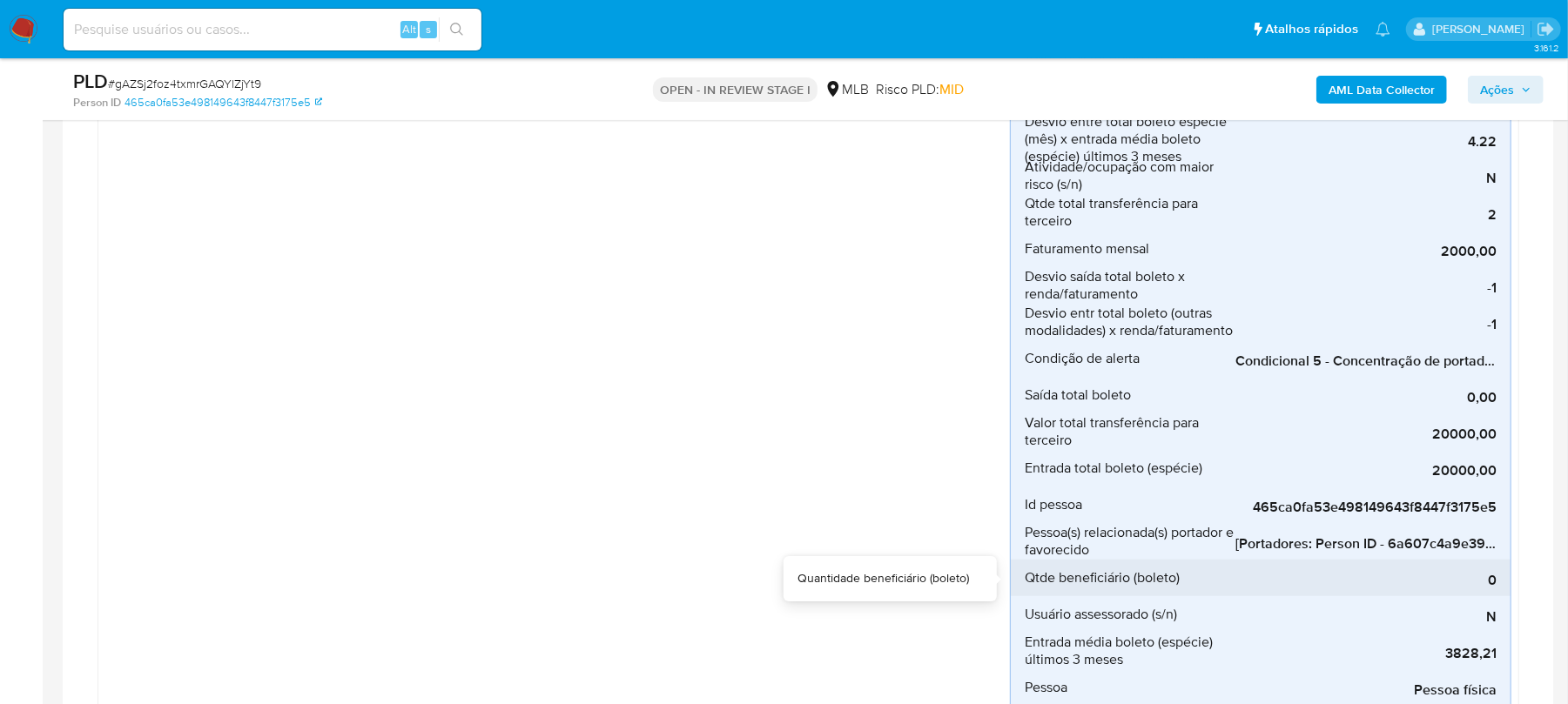
drag, startPoint x: 1298, startPoint y: 562, endPoint x: 1354, endPoint y: 562, distance: 56.0
click at [1354, 562] on div "0" at bounding box center [1366, 577] width 261 height 37
click at [1353, 561] on div "0" at bounding box center [1366, 577] width 261 height 37
drag, startPoint x: 1288, startPoint y: 562, endPoint x: 1349, endPoint y: 562, distance: 61.0
click at [1349, 562] on div "0" at bounding box center [1366, 577] width 261 height 37
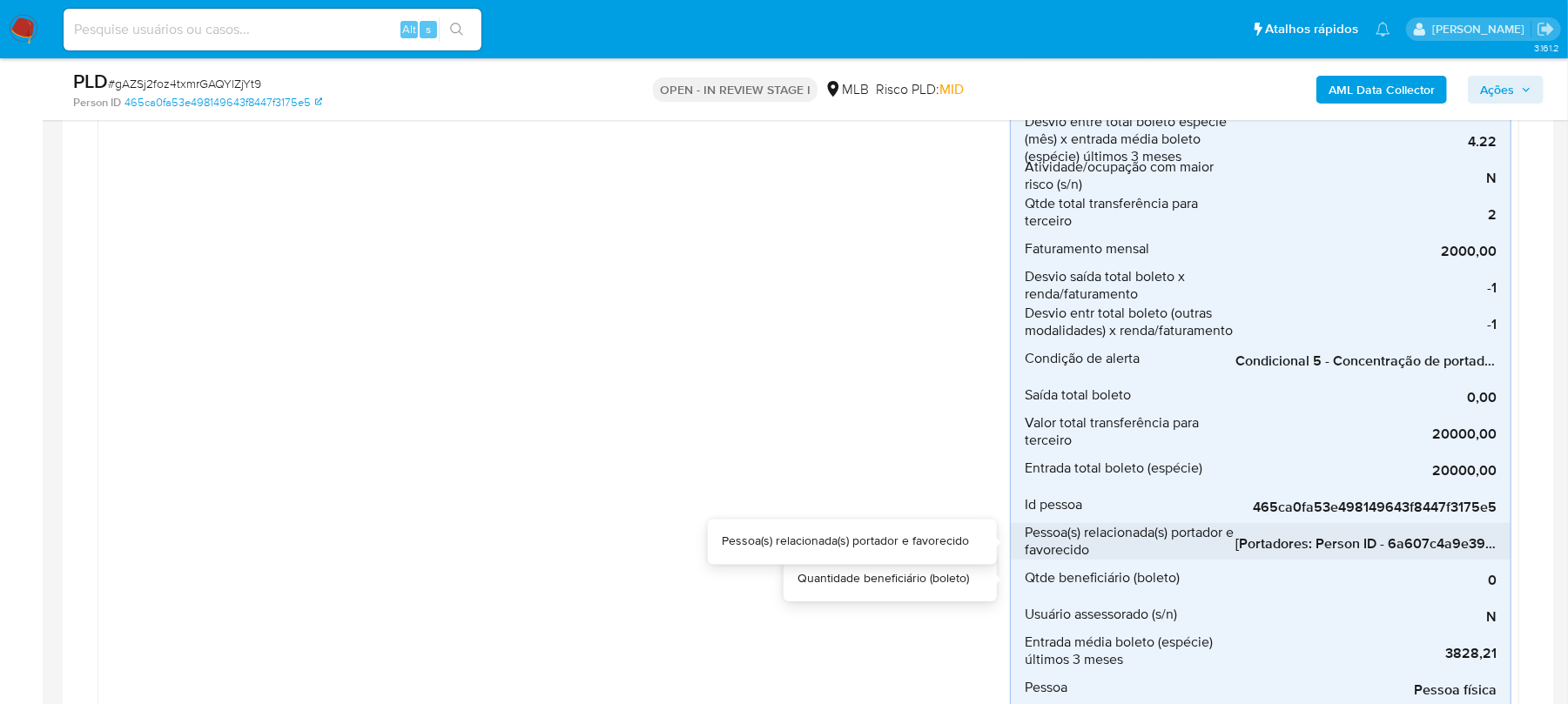
click at [1342, 544] on span "[Portadores: Person ID - 6a607c4a9e394a4a6f294b0d0abbfd76]; [Favorecidos: Perso…" at bounding box center [1366, 544] width 261 height 17
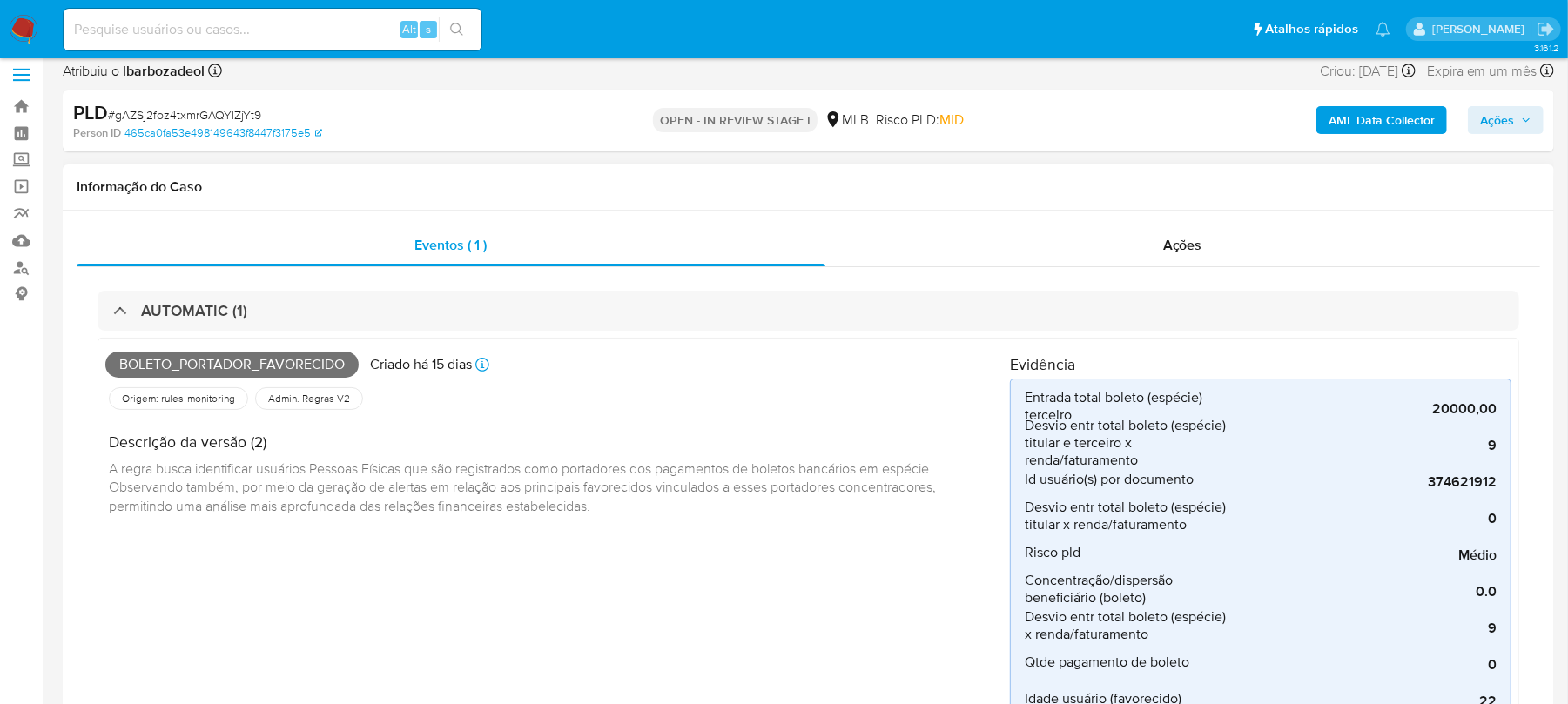
scroll to position [0, 0]
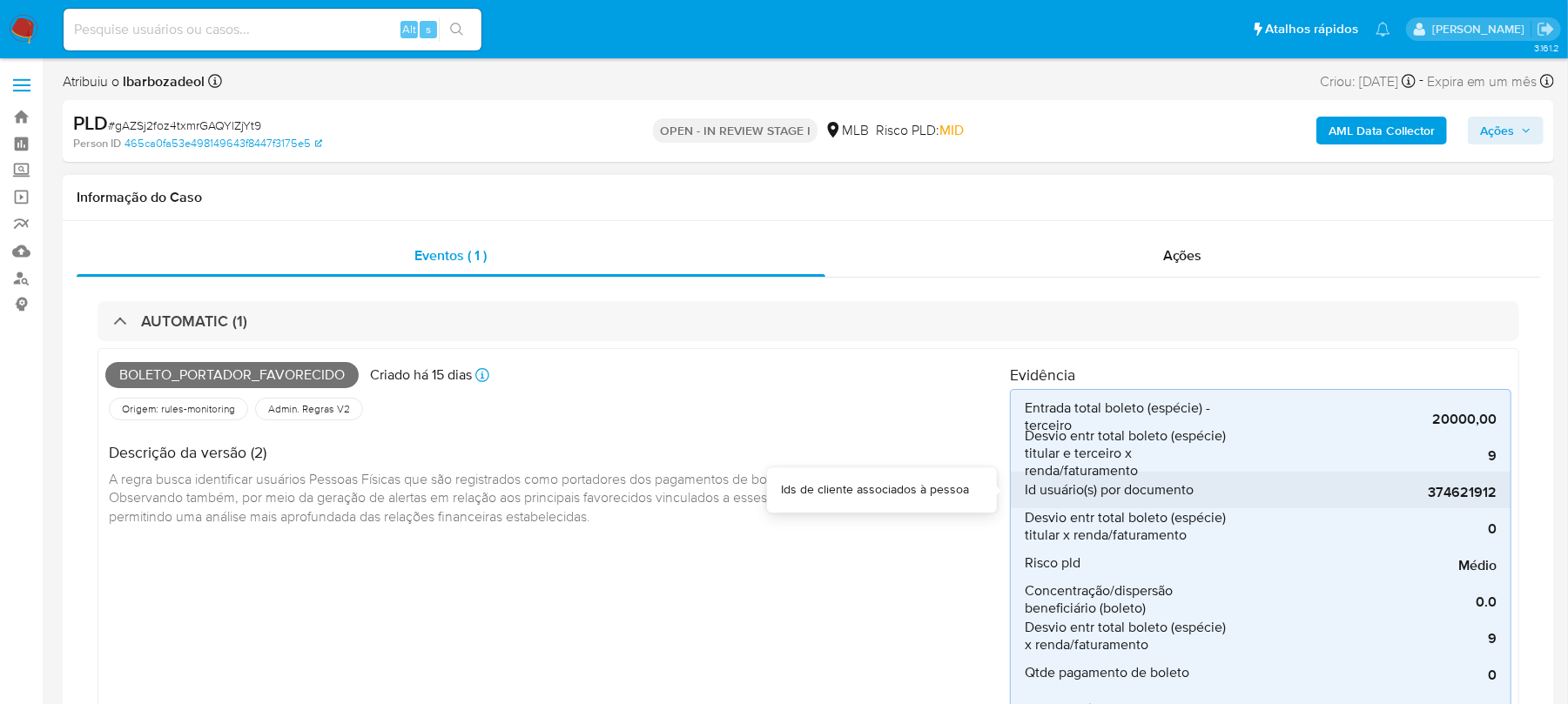
click at [1450, 489] on span "374621912" at bounding box center [1366, 492] width 261 height 17
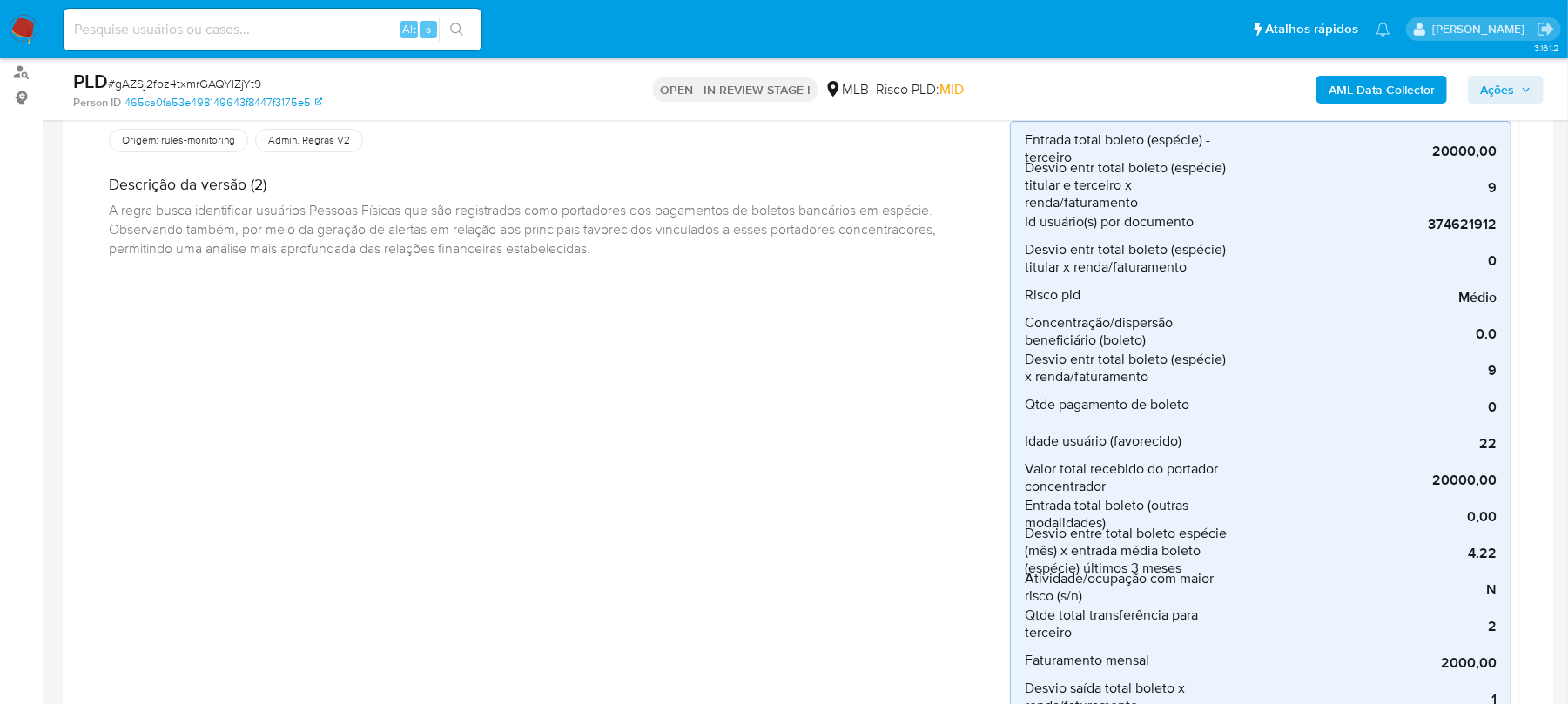
scroll to position [154, 0]
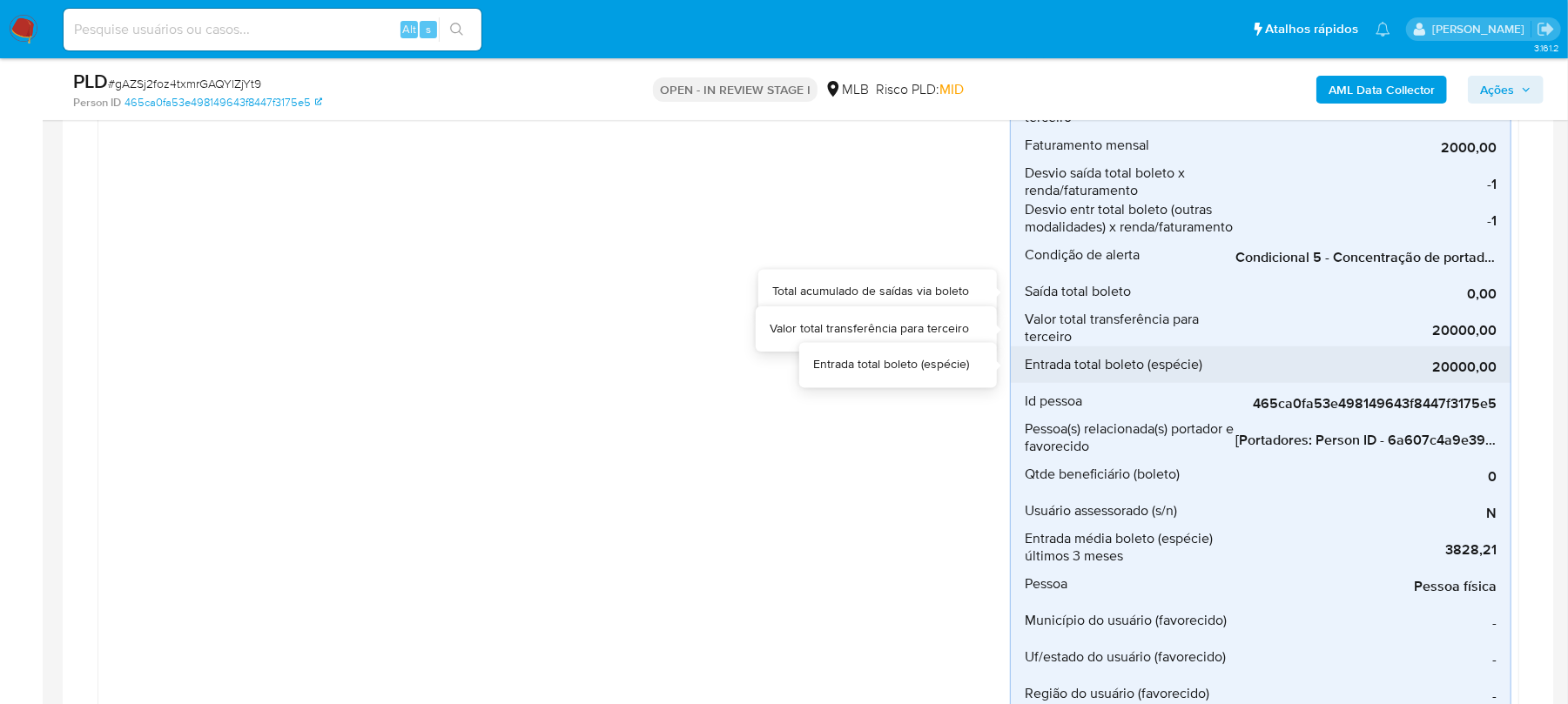
scroll to position [774, 0]
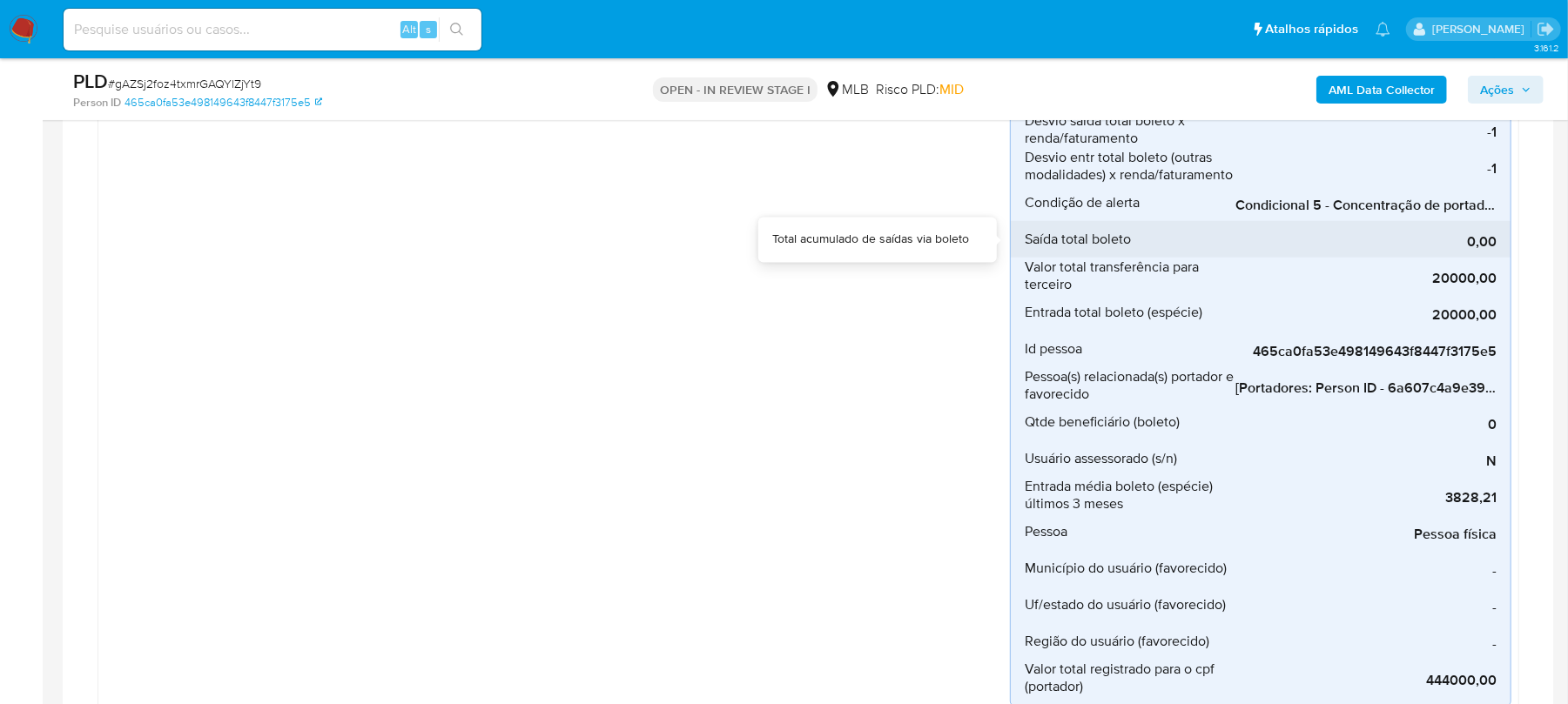
drag, startPoint x: 1307, startPoint y: 223, endPoint x: 1341, endPoint y: 224, distance: 34.0
click at [1341, 224] on div "0,00" at bounding box center [1366, 239] width 261 height 37
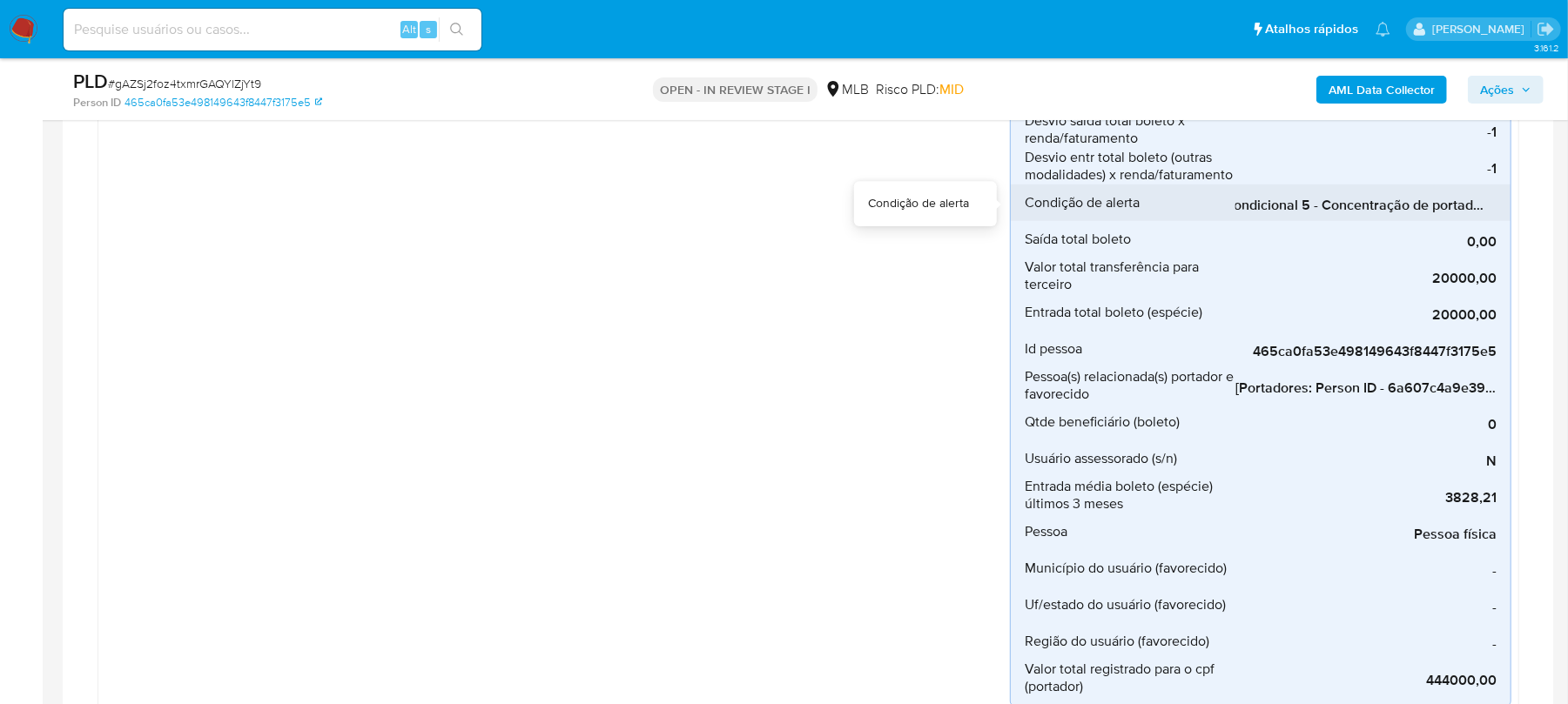
scroll to position [0, 0]
click at [1287, 200] on span "Condicional 5 - Concentração de portador_espécie (Visão Favorecido)" at bounding box center [1366, 205] width 261 height 17
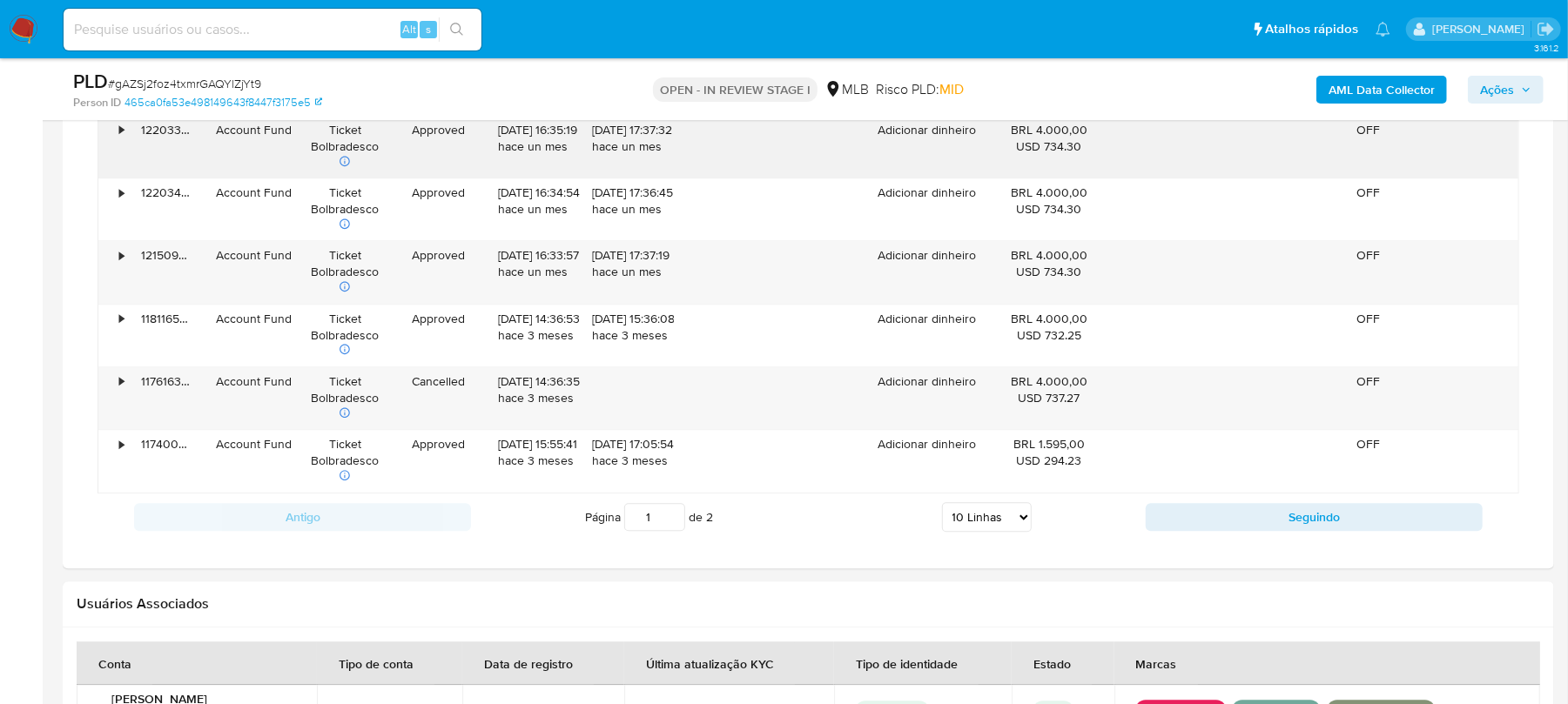
scroll to position [2501, 0]
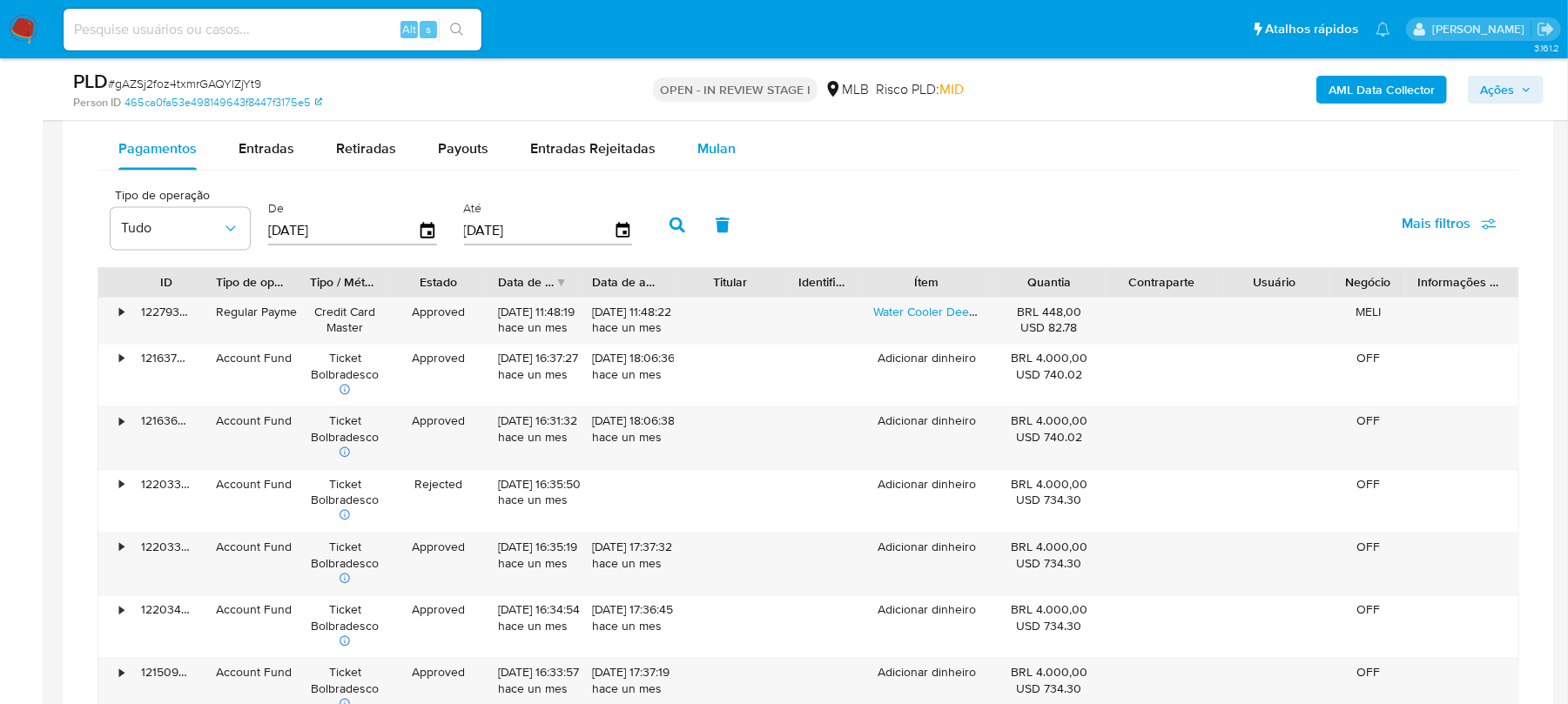
click at [714, 157] on span "Mulan" at bounding box center [716, 147] width 39 height 20
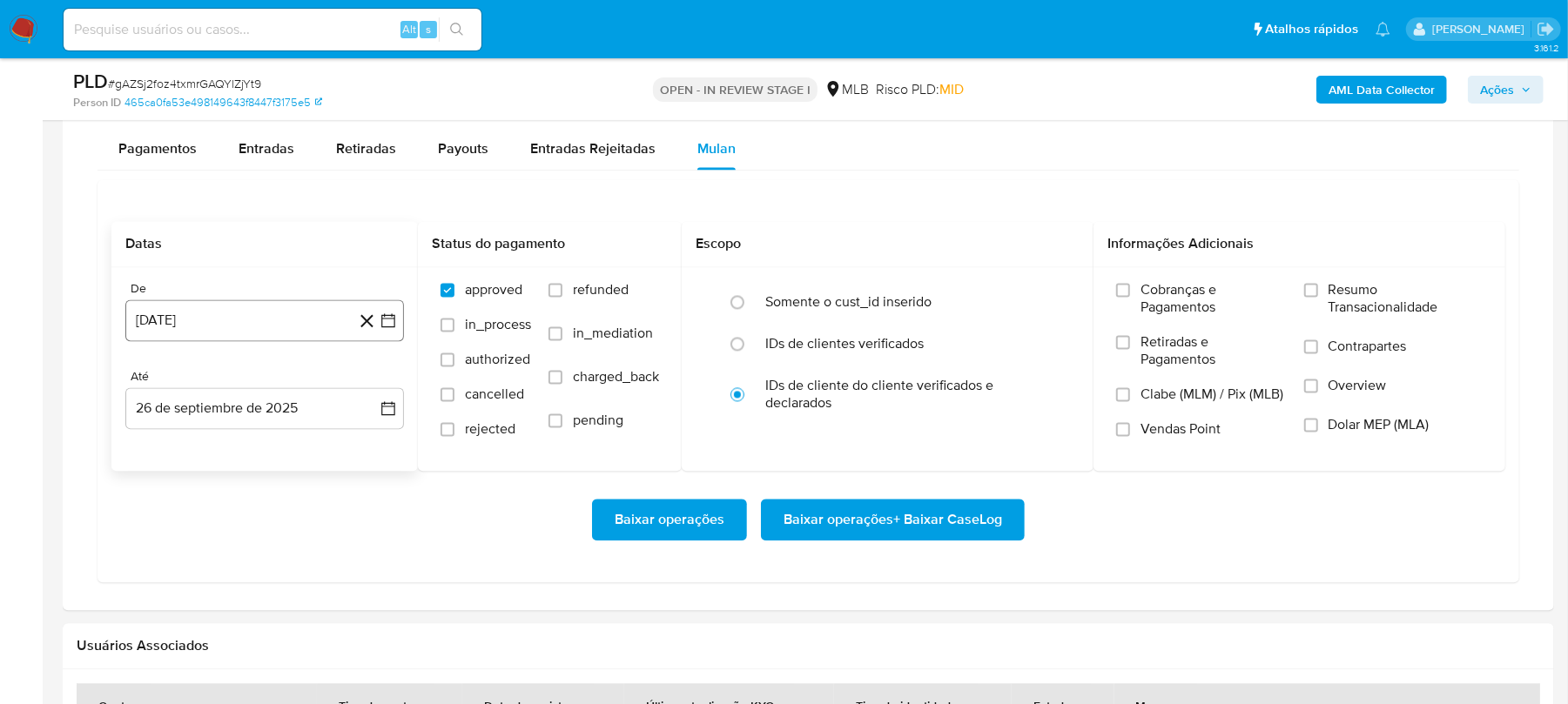
click at [210, 322] on button "26 de agosto de 2024" at bounding box center [265, 320] width 279 height 42
click at [254, 387] on span "agosto 2024" at bounding box center [256, 383] width 79 height 17
click at [390, 391] on div "2024 2024 ene feb mar abr may jun jul ago sep oct nov dic" at bounding box center [263, 494] width 275 height 295
click at [370, 390] on icon "Año siguiente" at bounding box center [370, 383] width 21 height 21
click at [251, 509] on button "may" at bounding box center [263, 494] width 49 height 27
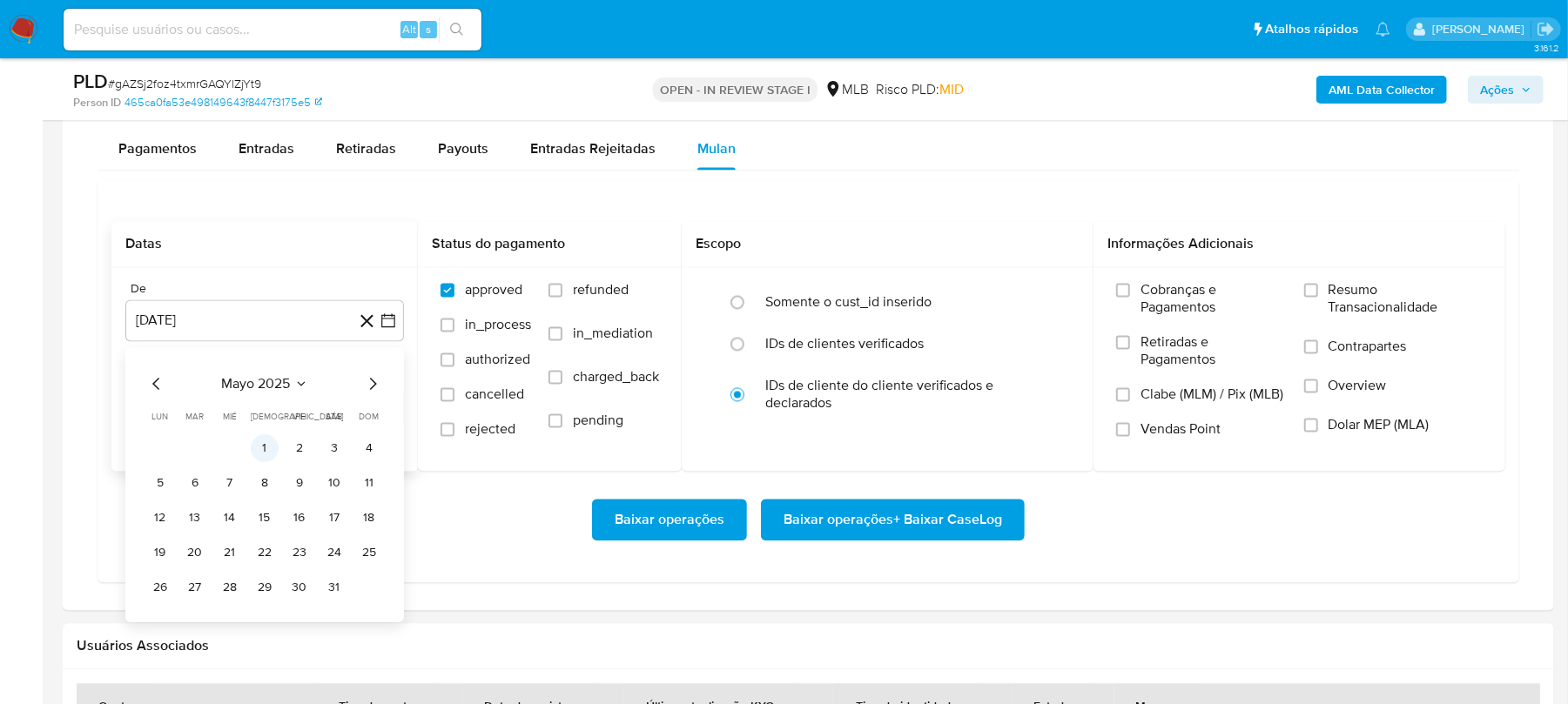
click at [267, 456] on button "1" at bounding box center [264, 447] width 27 height 27
click at [1321, 296] on label "Resumo Transacionalidade" at bounding box center [1393, 310] width 179 height 57
click at [1318, 296] on input "Resumo Transacionalidade" at bounding box center [1311, 289] width 14 height 14
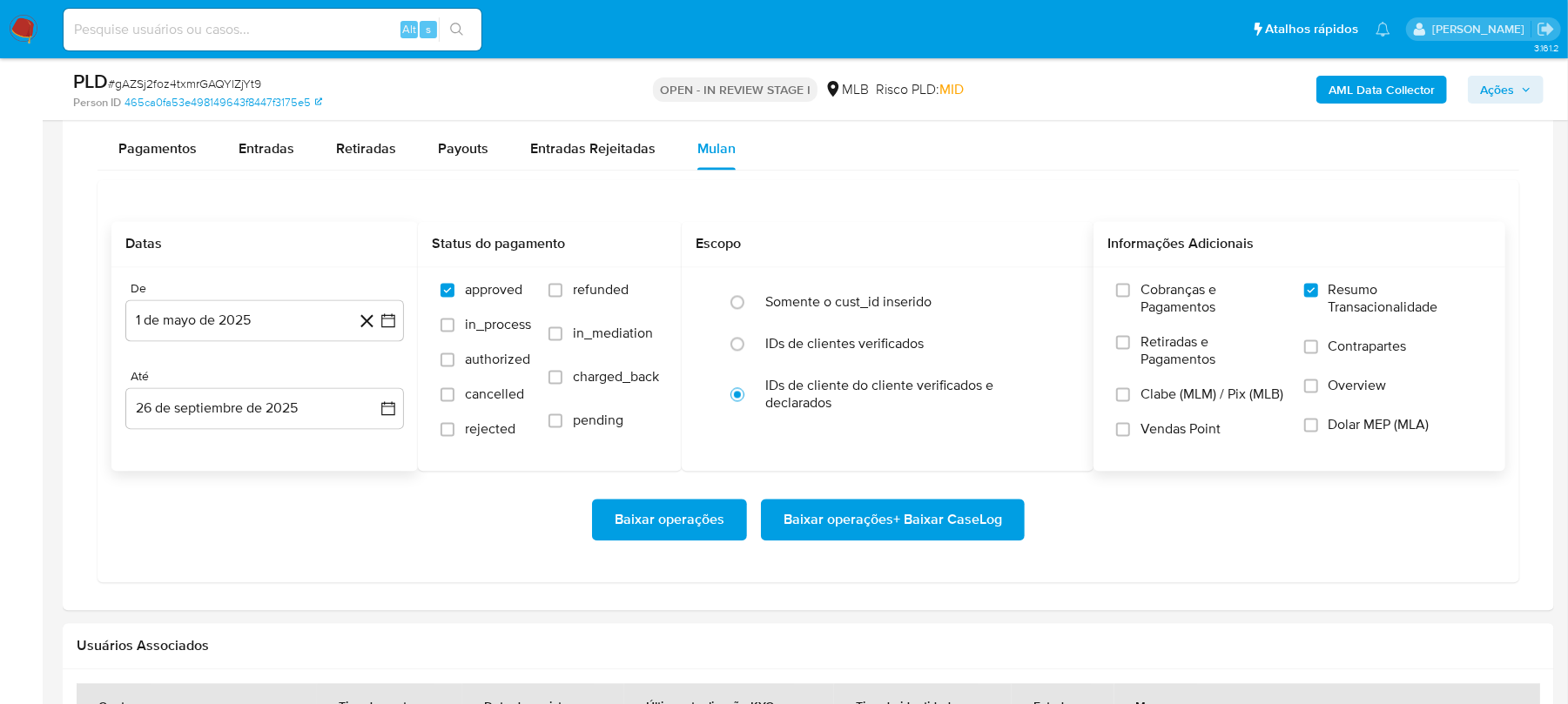
click at [639, 536] on span "Baixar operações" at bounding box center [669, 520] width 110 height 39
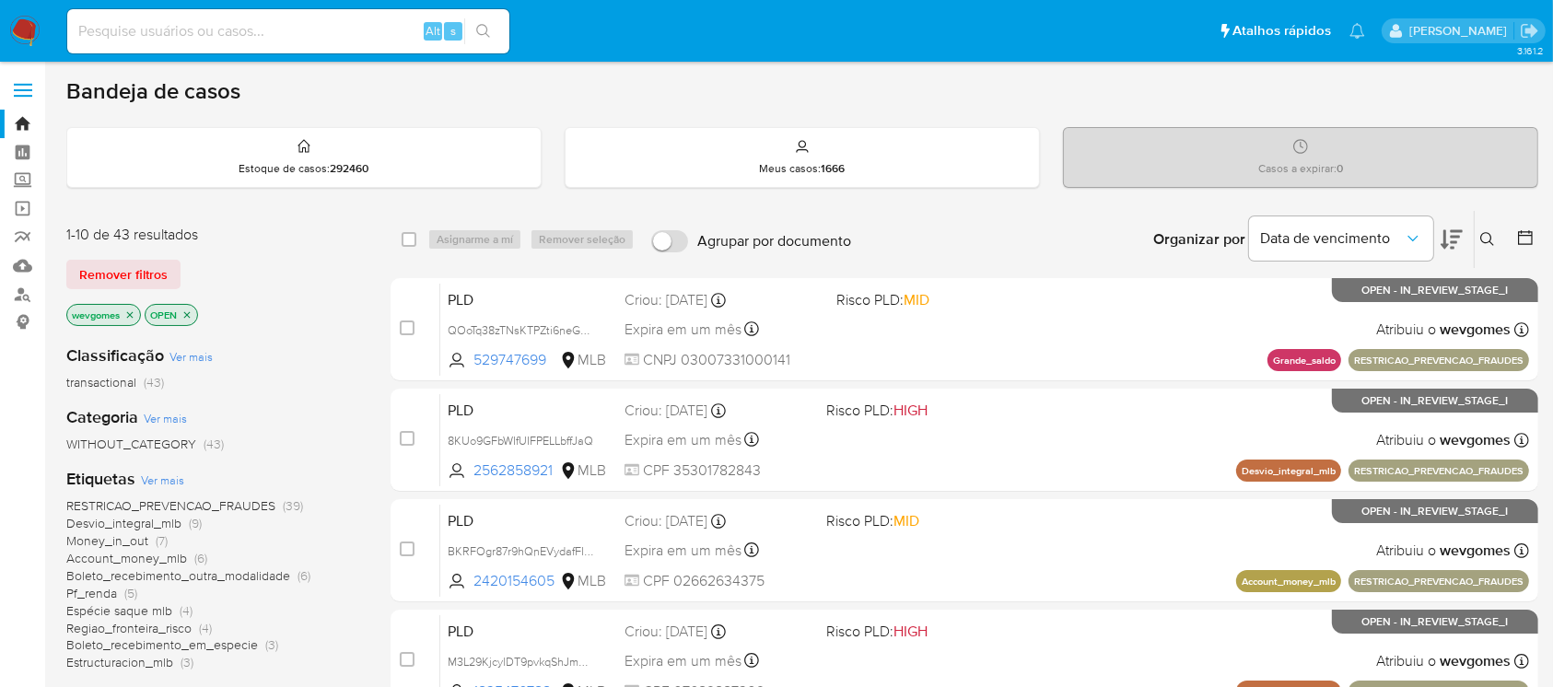
click at [118, 36] on input at bounding box center [288, 31] width 442 height 24
paste input "6a607c4a9e394a4a6f294b0d0abbfd76"
type input "6a607c4a9e394a4a6f294b0d0abbfd76"
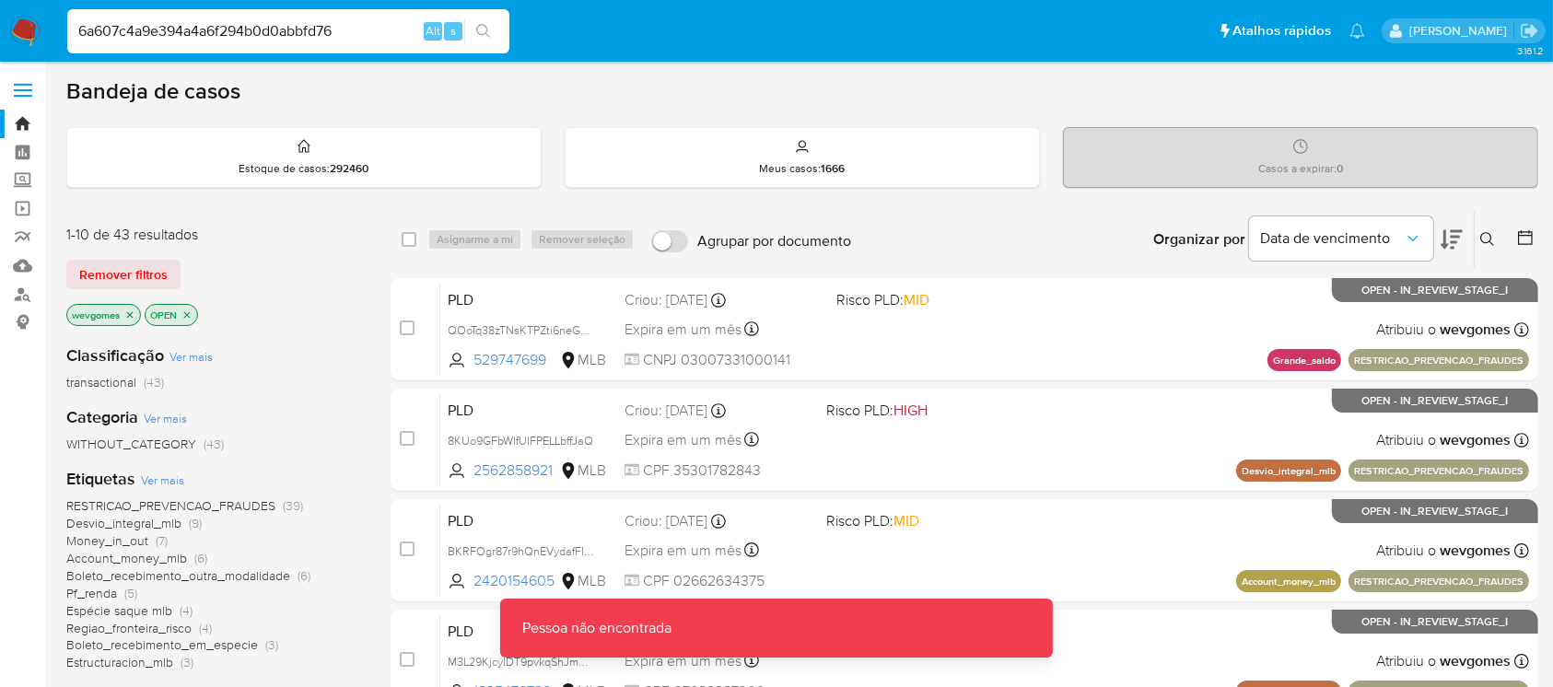
click at [258, 30] on input "6a607c4a9e394a4a6f294b0d0abbfd76" at bounding box center [288, 31] width 442 height 24
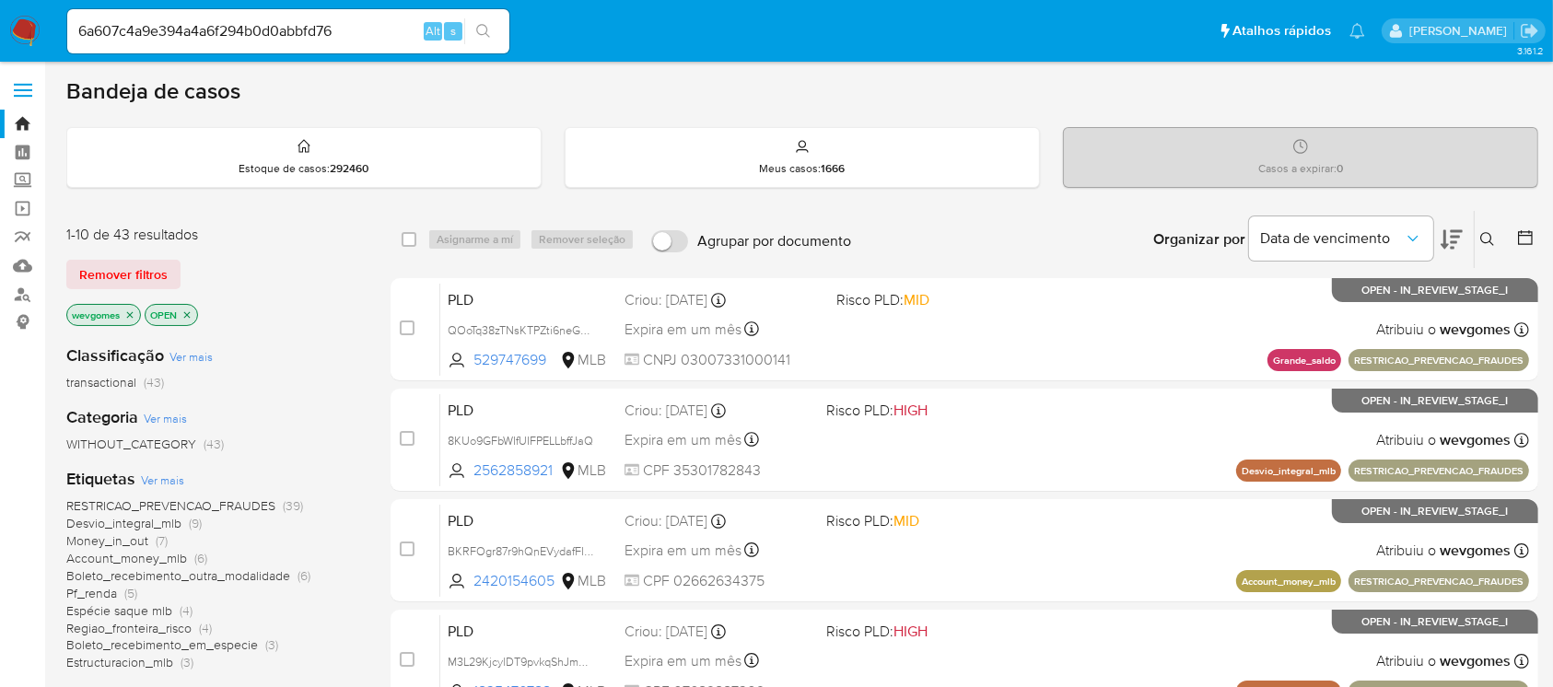
click at [356, 32] on input "6a607c4a9e394a4a6f294b0d0abbfd76" at bounding box center [288, 31] width 442 height 24
click at [357, 32] on input "6a607c4a9e394a4a6f294b0d0abbfd76" at bounding box center [288, 31] width 442 height 24
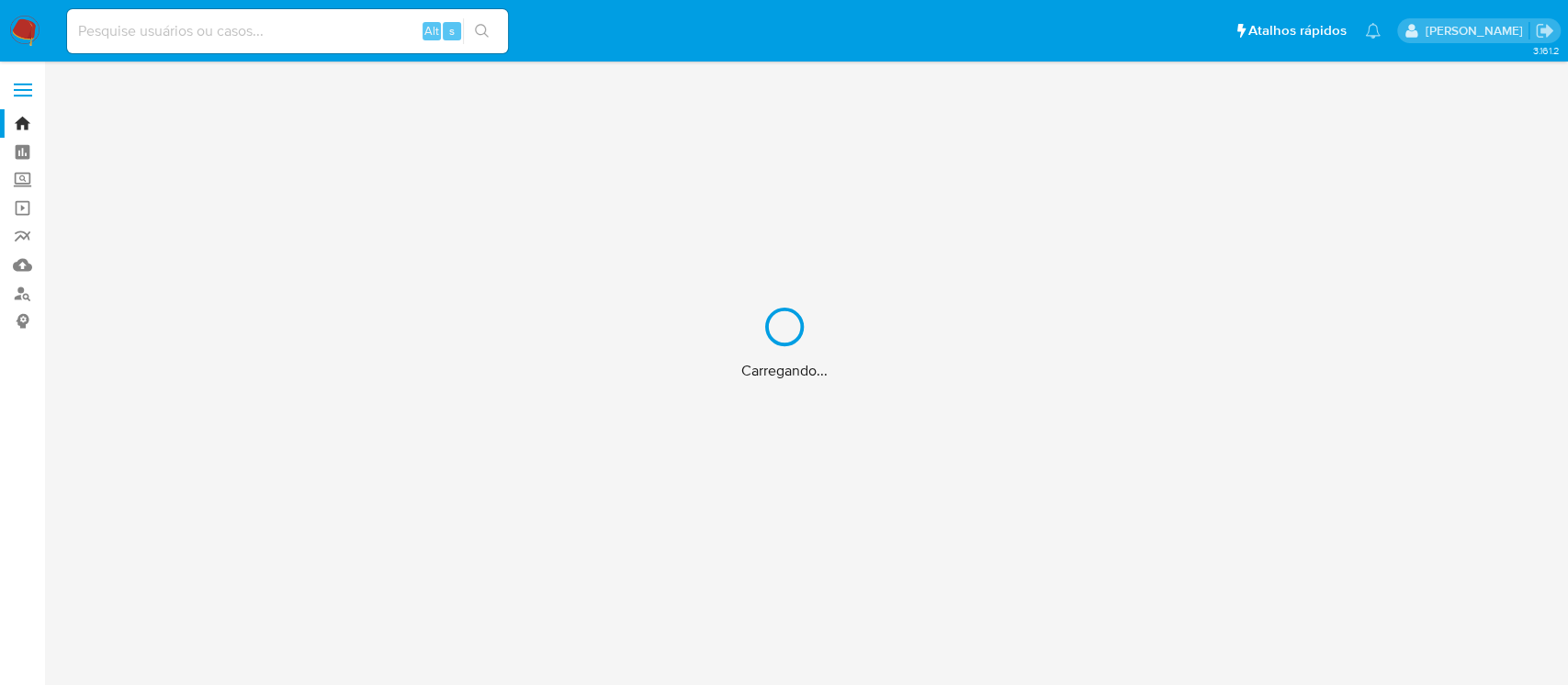
click at [156, 28] on div "Carregando..." at bounding box center [784, 342] width 1568 height 685
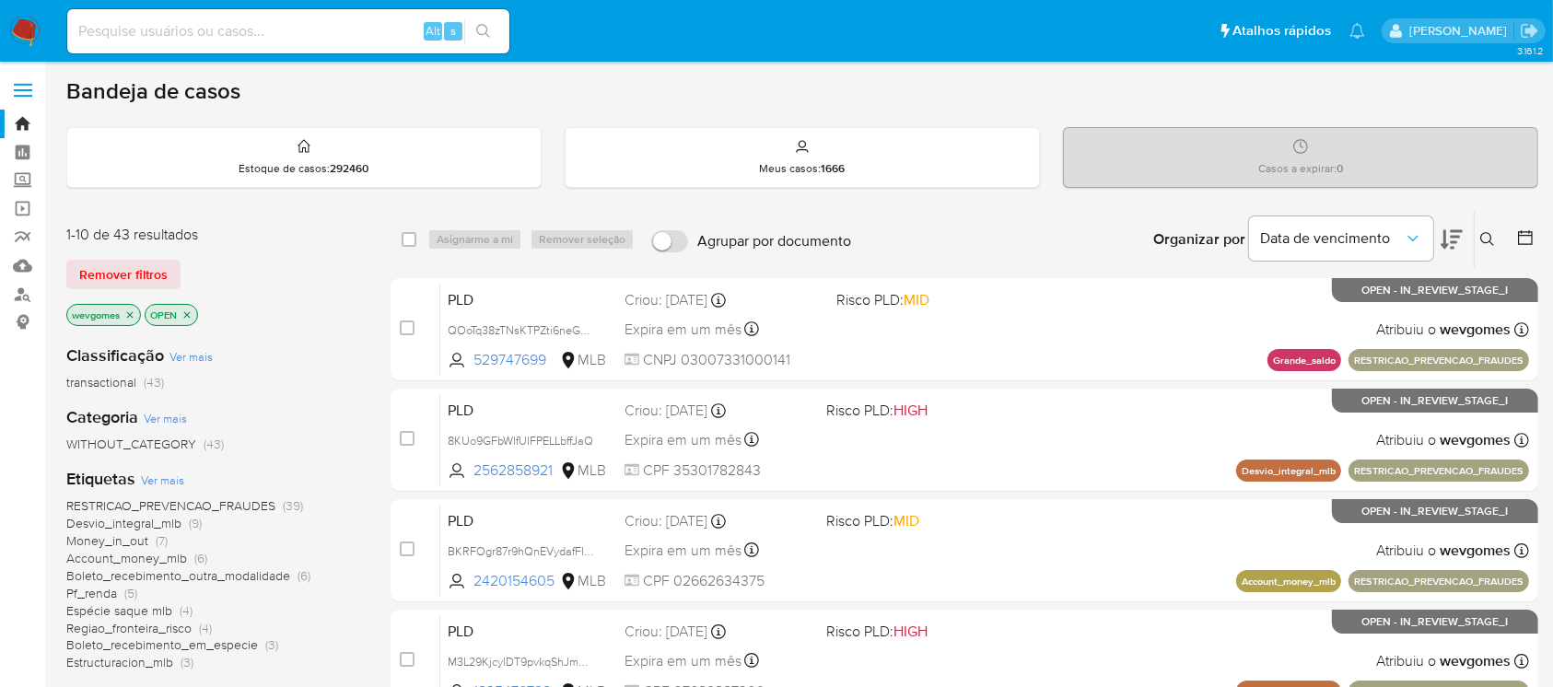
click at [118, 35] on input at bounding box center [288, 31] width 442 height 24
paste input "6a607c4a9e394a4a6f294b0d0abbfd76"
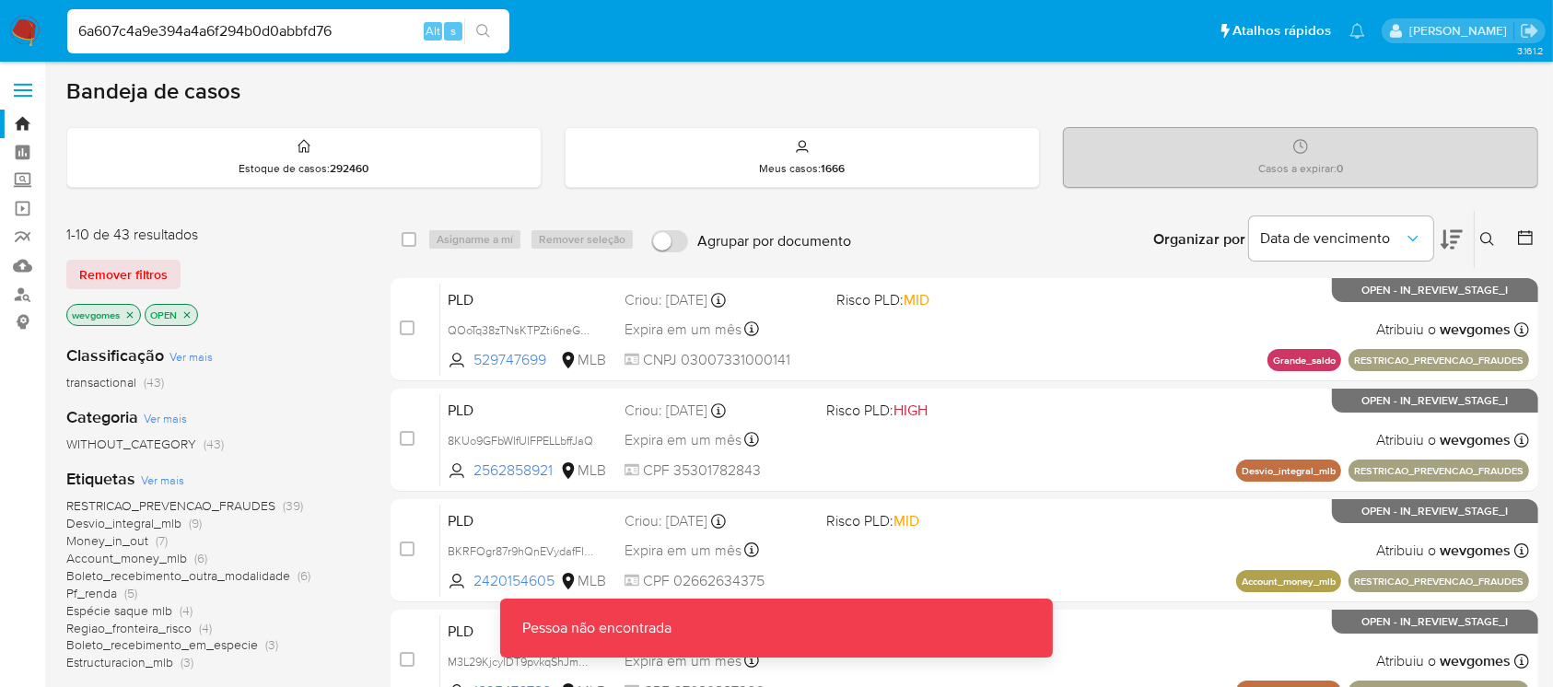
click at [99, 34] on input "6a607c4a9e394a4a6f294b0d0abbfd76" at bounding box center [288, 31] width 442 height 24
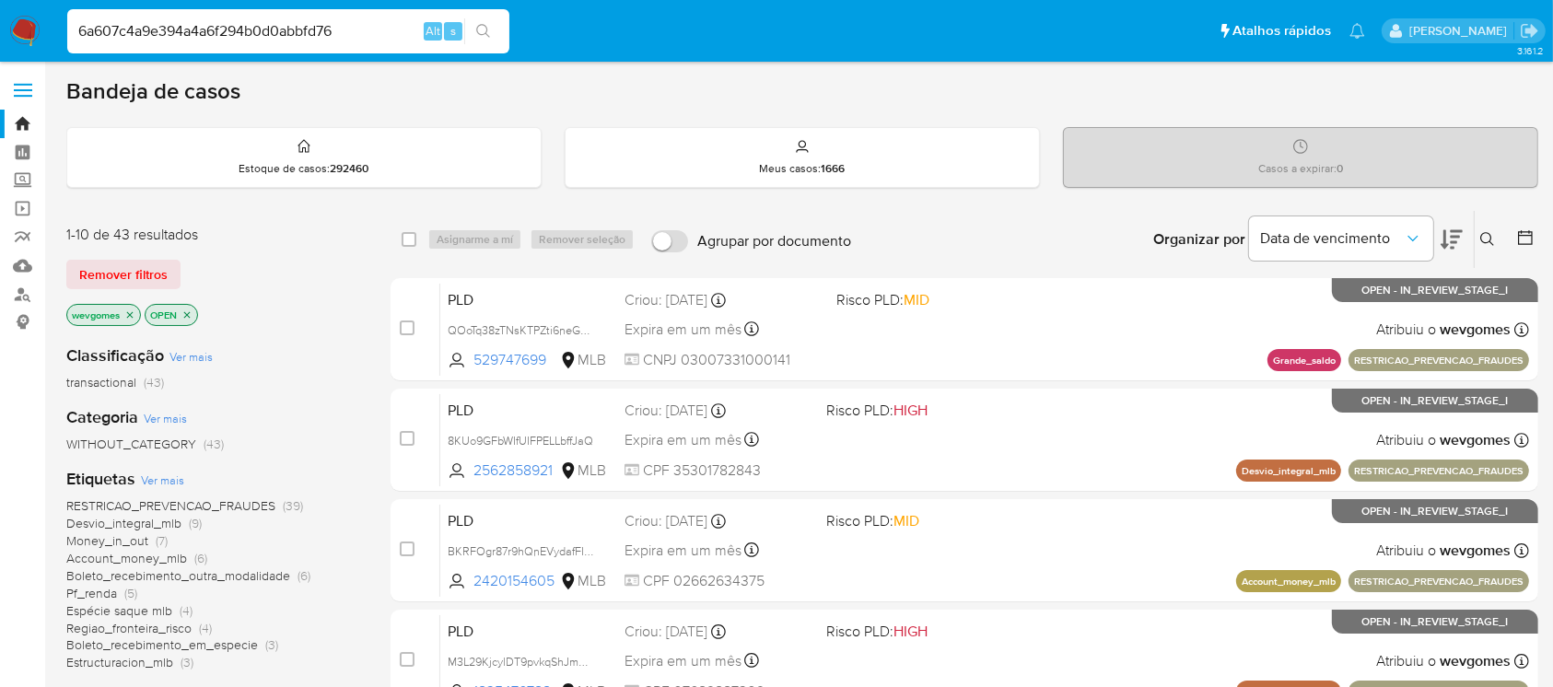
click at [155, 29] on input "6a607c4a9e394a4a6f294b0d0abbfd76" at bounding box center [288, 31] width 442 height 24
click at [83, 29] on input "6a607c4a9e394a4a6f294b0d0abbfd76" at bounding box center [288, 31] width 442 height 24
type input "a607c4a9e394a4a6f294b0d0abbfd76"
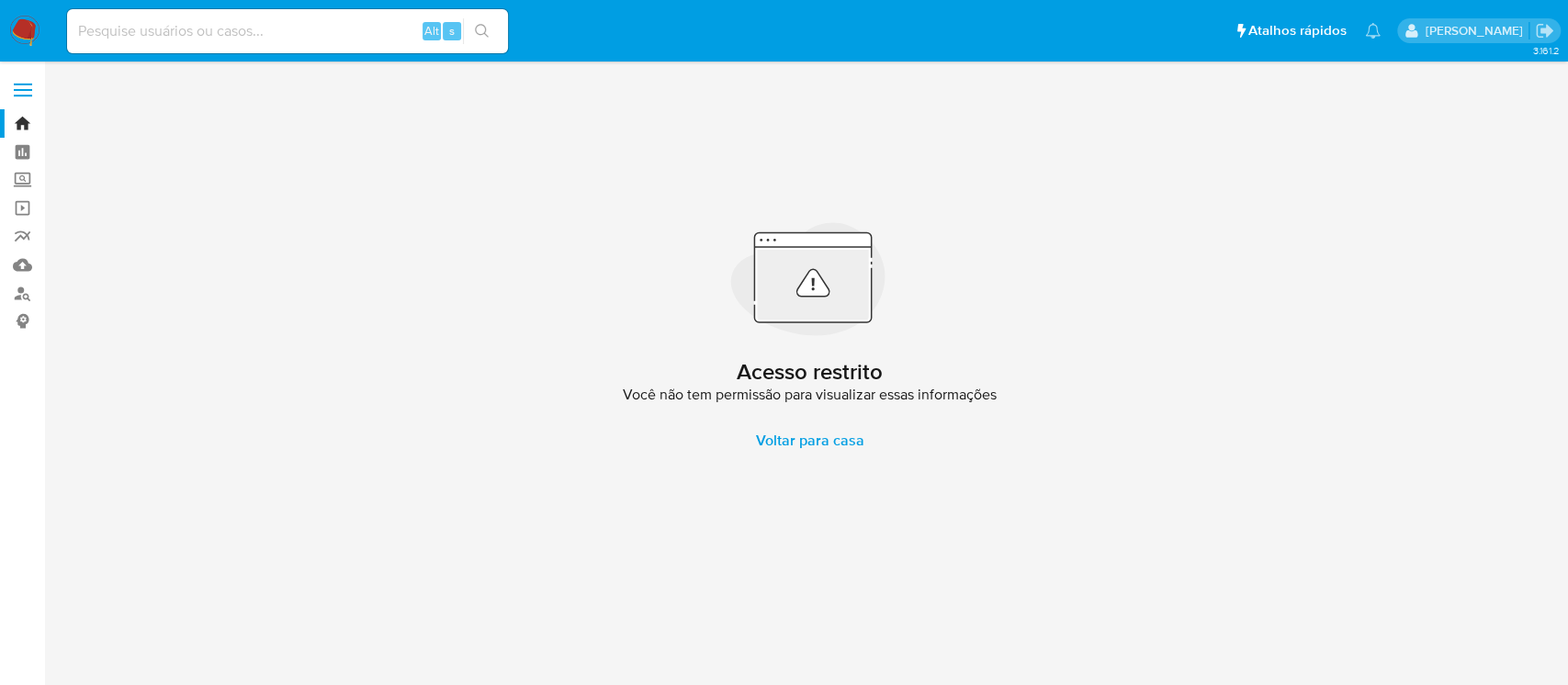
click at [103, 34] on input at bounding box center [287, 31] width 441 height 24
click at [181, 35] on input at bounding box center [287, 31] width 441 height 24
click at [21, 291] on link "Localizador de pessoas" at bounding box center [109, 293] width 218 height 29
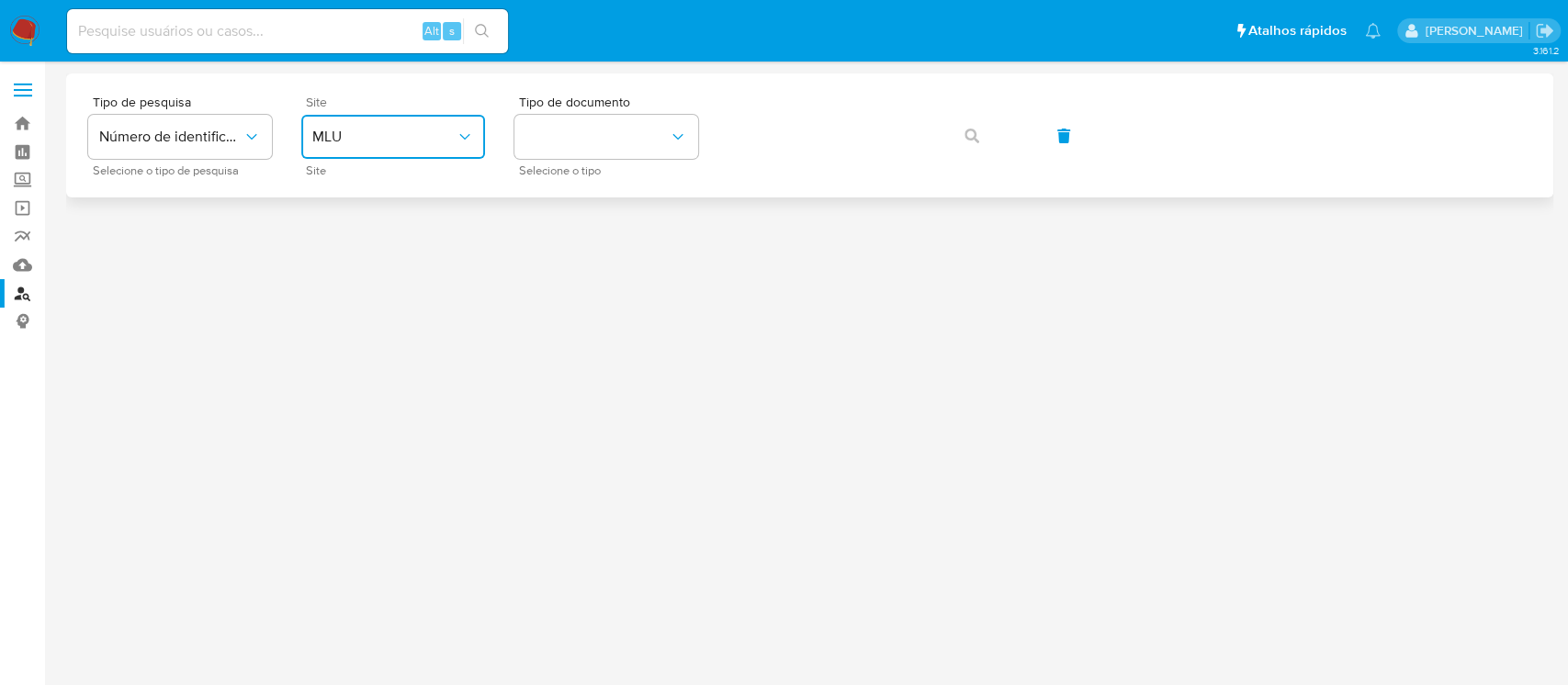
click at [452, 137] on span "MLU" at bounding box center [384, 137] width 144 height 18
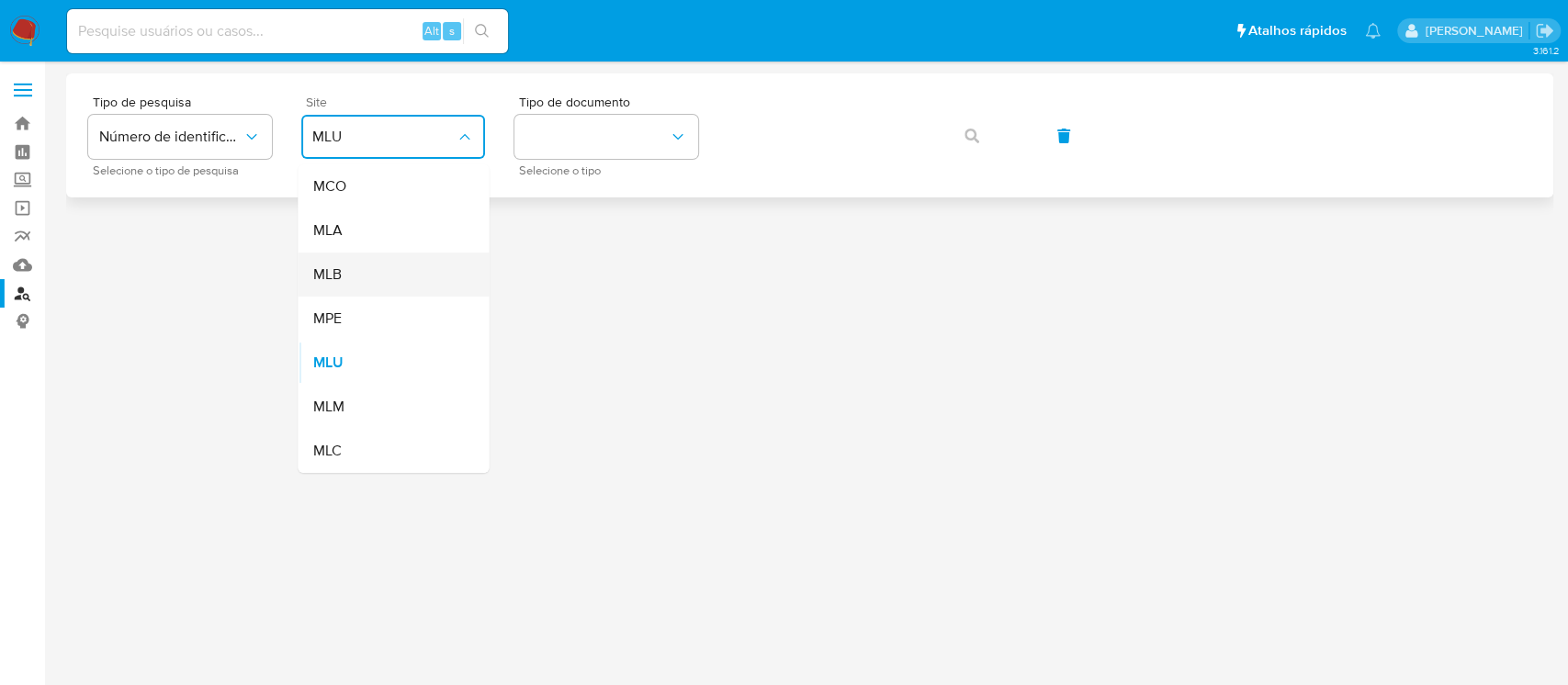
click at [345, 284] on div "MLB" at bounding box center [387, 274] width 151 height 44
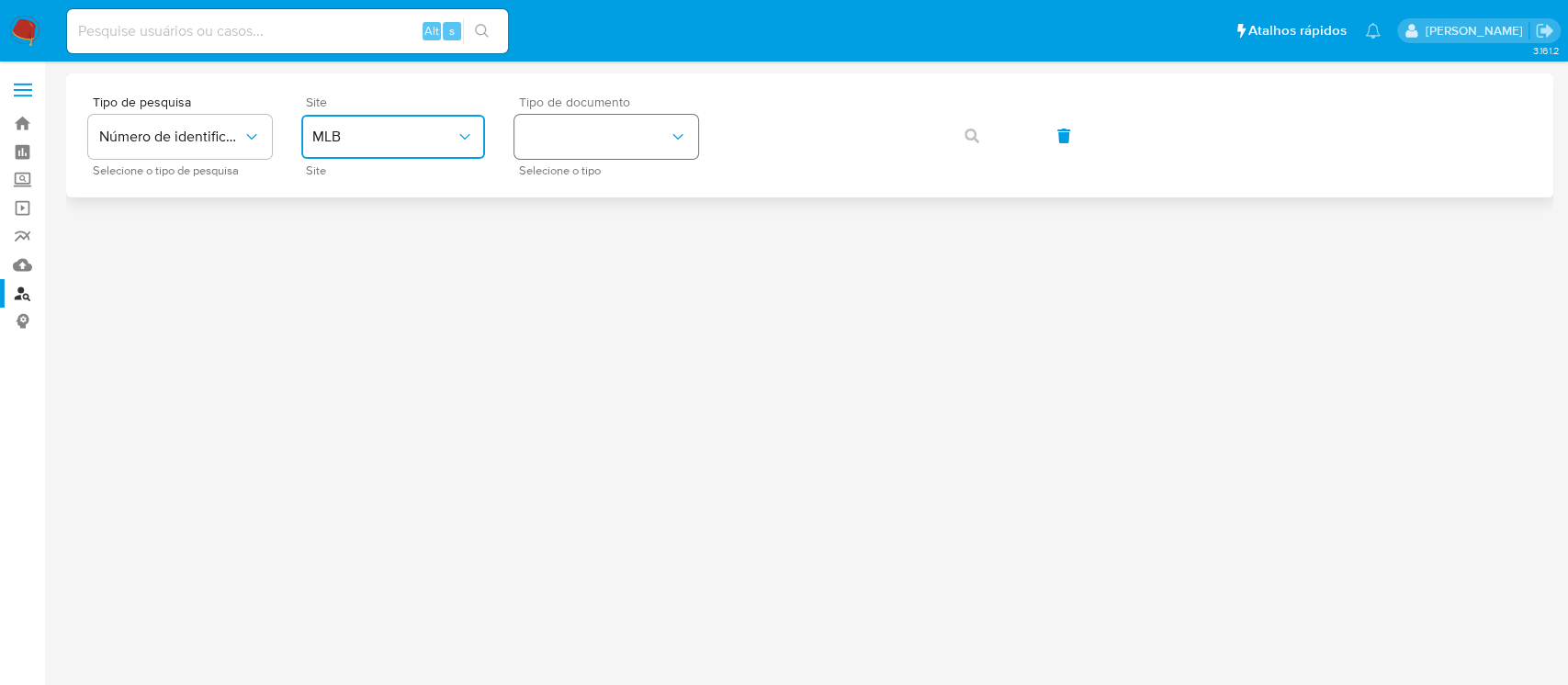
click at [615, 154] on button "identificationType" at bounding box center [606, 137] width 184 height 44
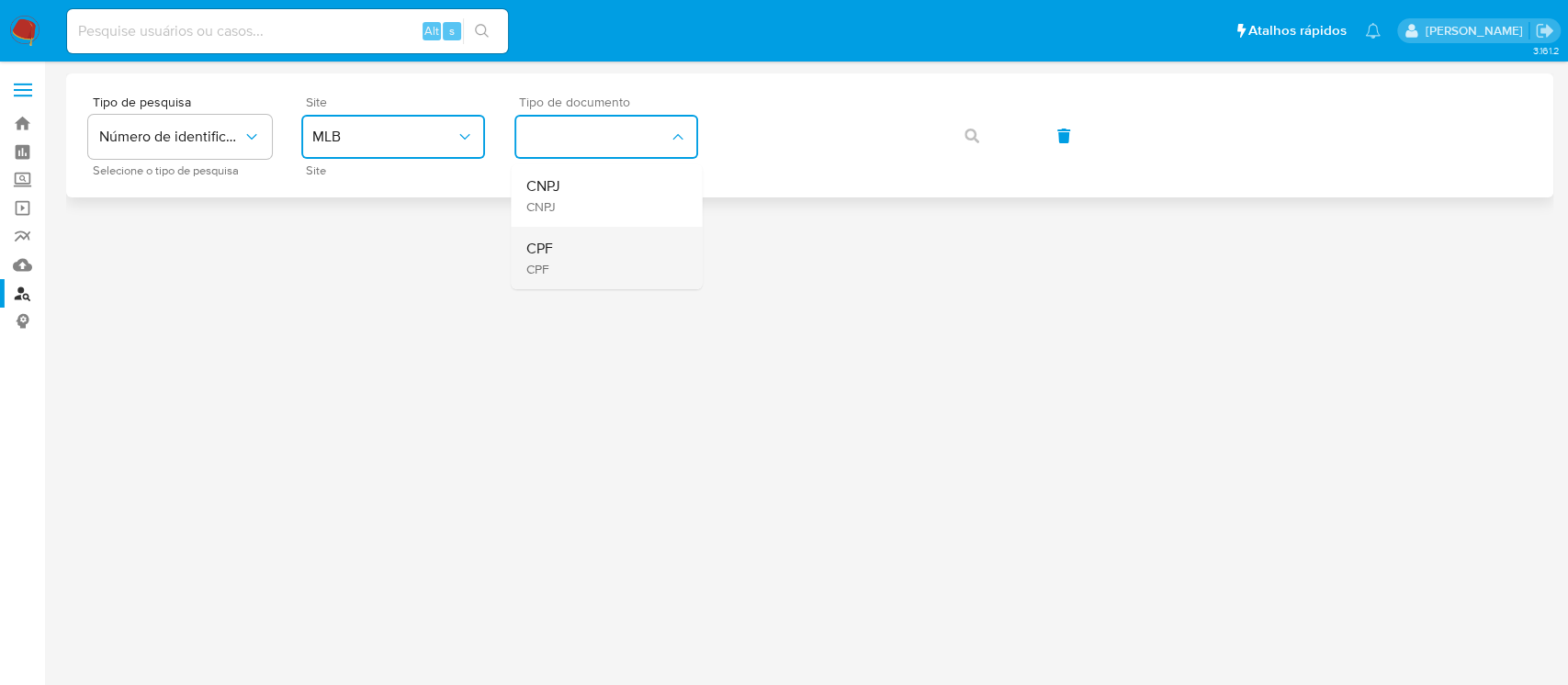
click at [557, 250] on div "CPF CPF" at bounding box center [600, 258] width 151 height 63
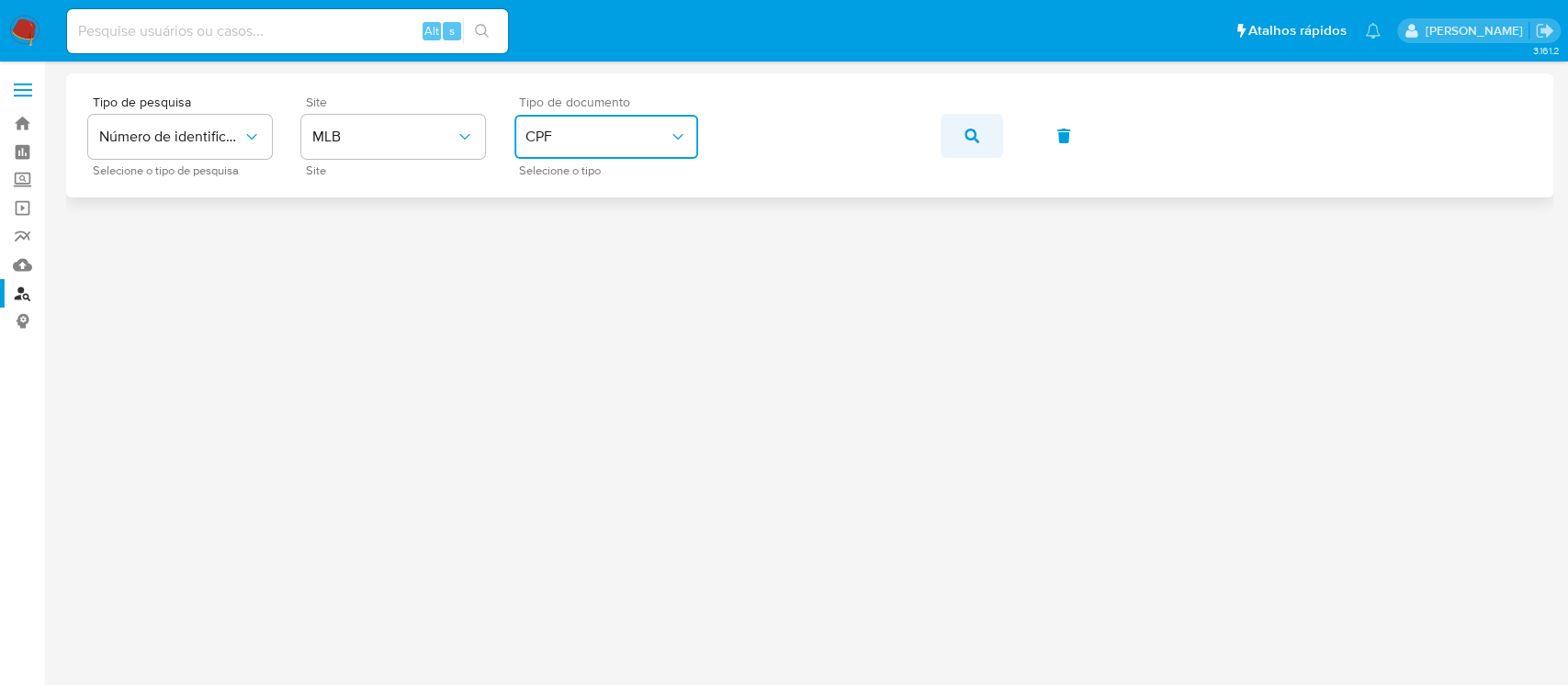
click at [954, 134] on button "button" at bounding box center [972, 136] width 63 height 44
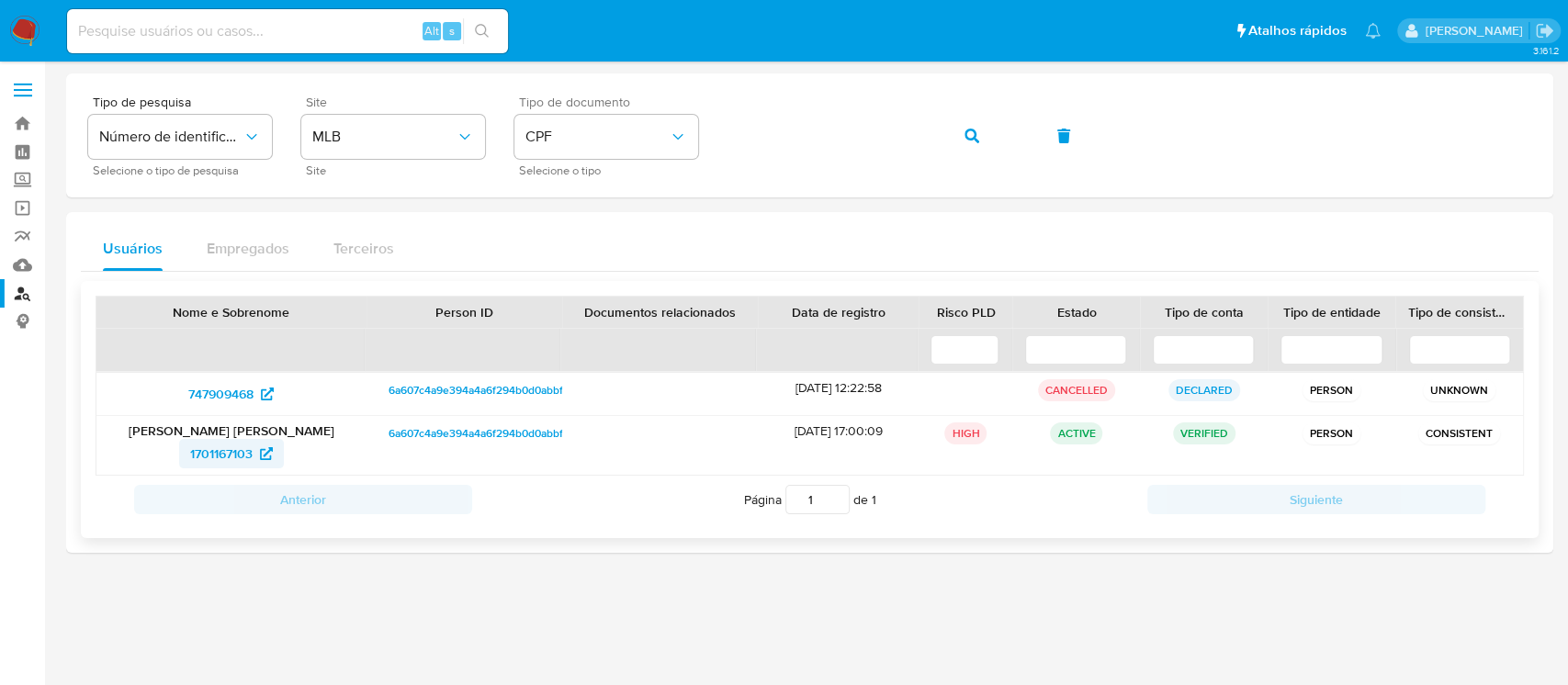
click at [212, 452] on span "1701167103" at bounding box center [221, 453] width 63 height 29
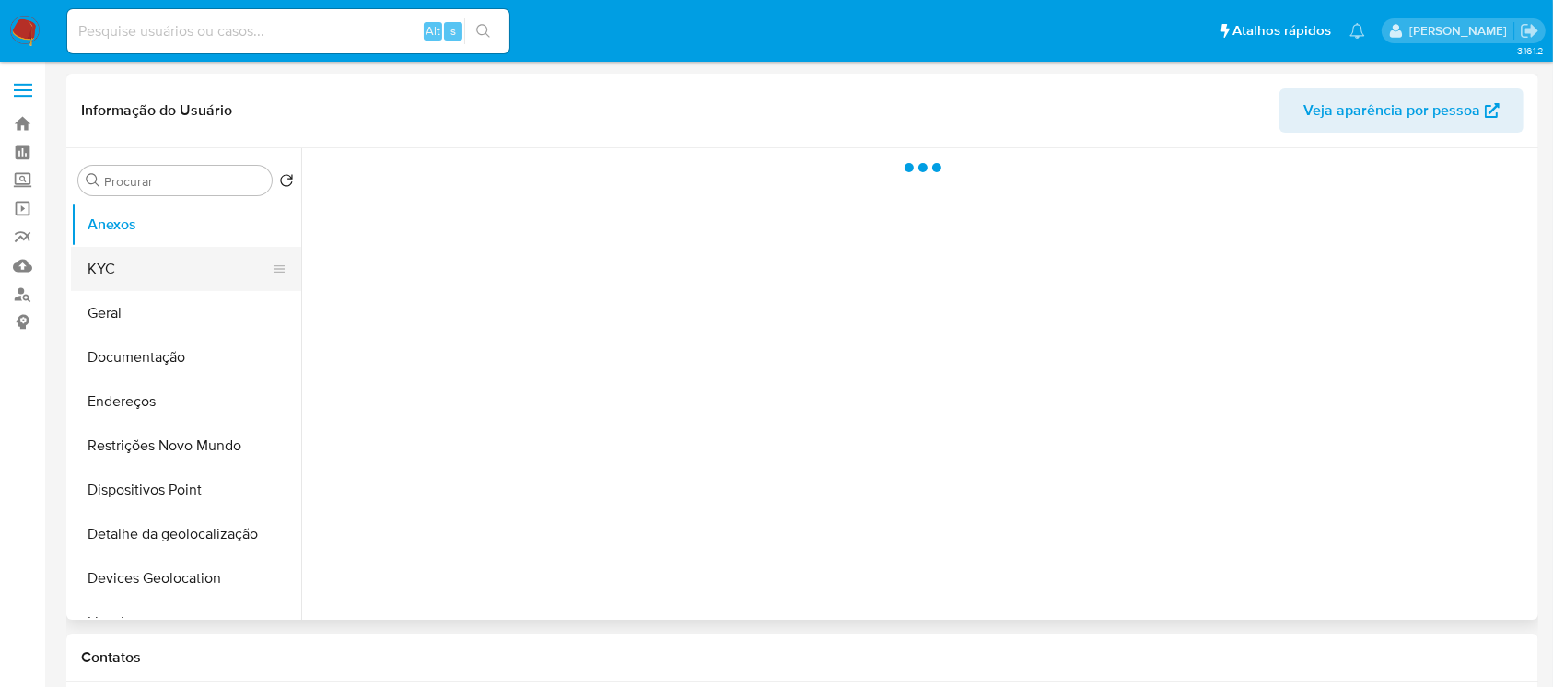
select select "10"
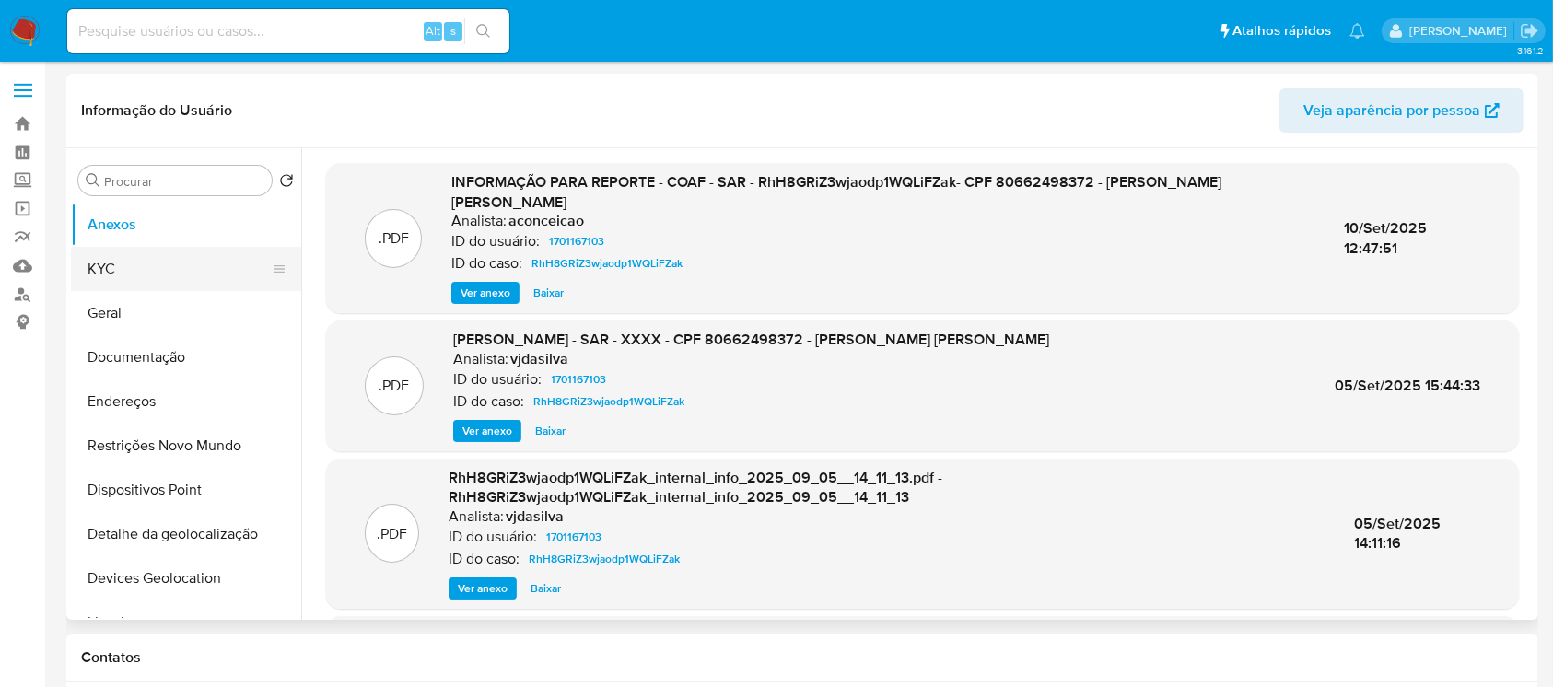
click at [111, 275] on button "KYC" at bounding box center [179, 269] width 216 height 44
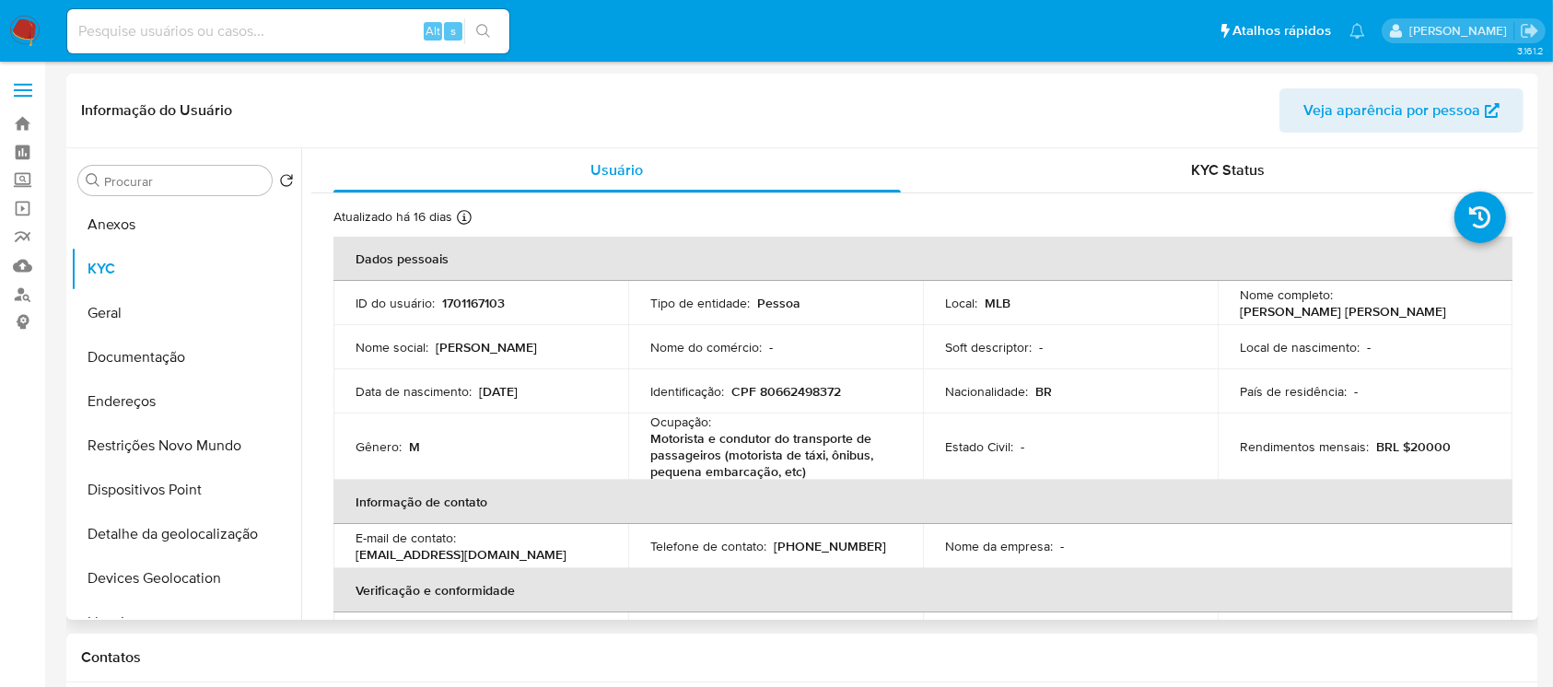
click at [1341, 123] on span "Veja aparência por pessoa" at bounding box center [1391, 110] width 177 height 44
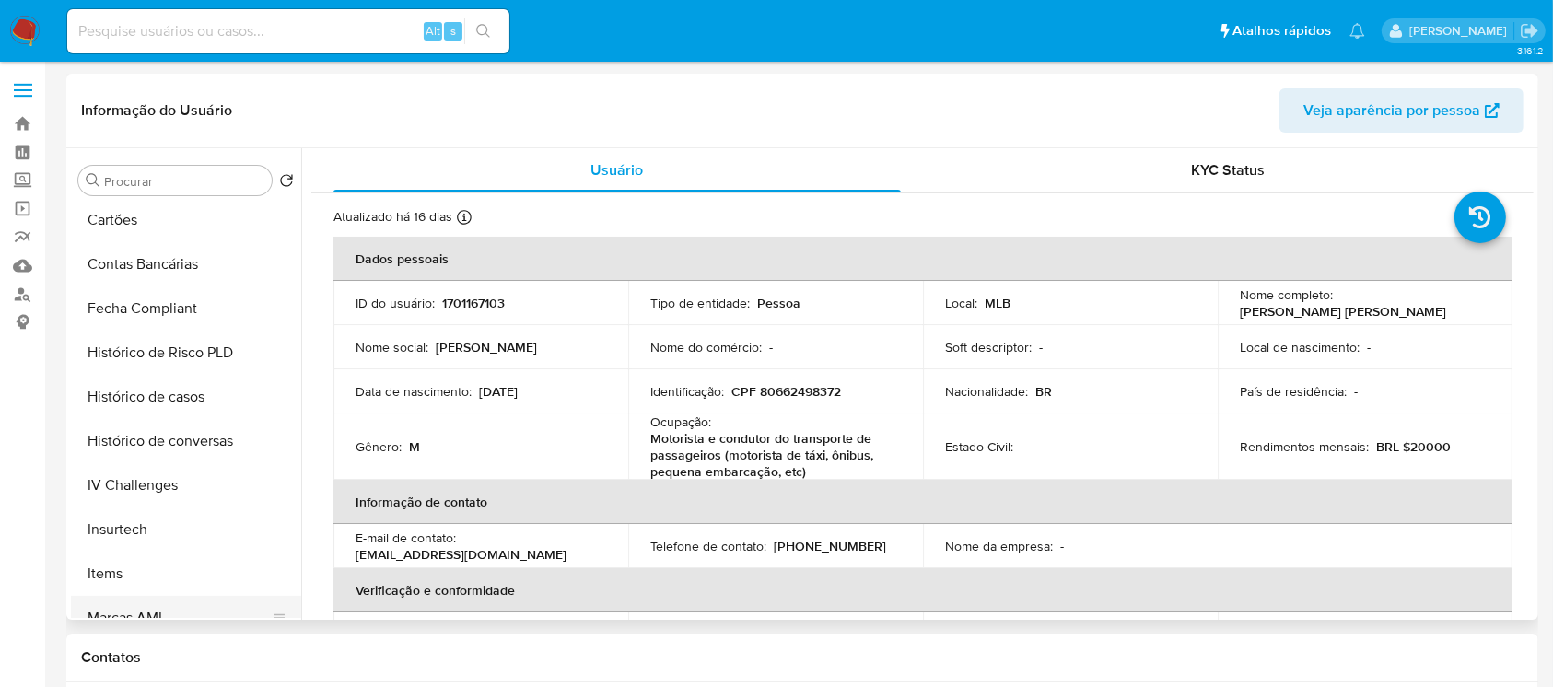
scroll to position [627, 0]
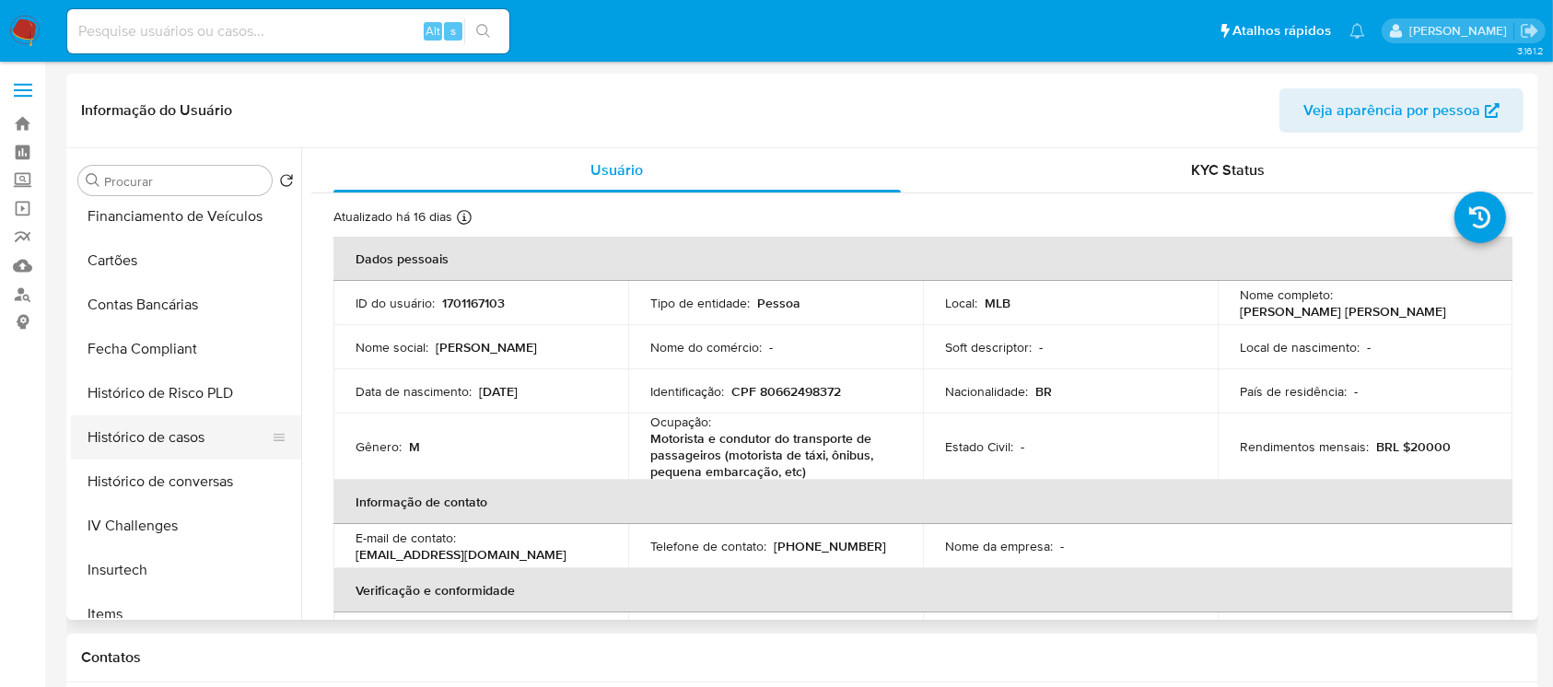
click at [139, 449] on button "Histórico de casos" at bounding box center [179, 437] width 216 height 44
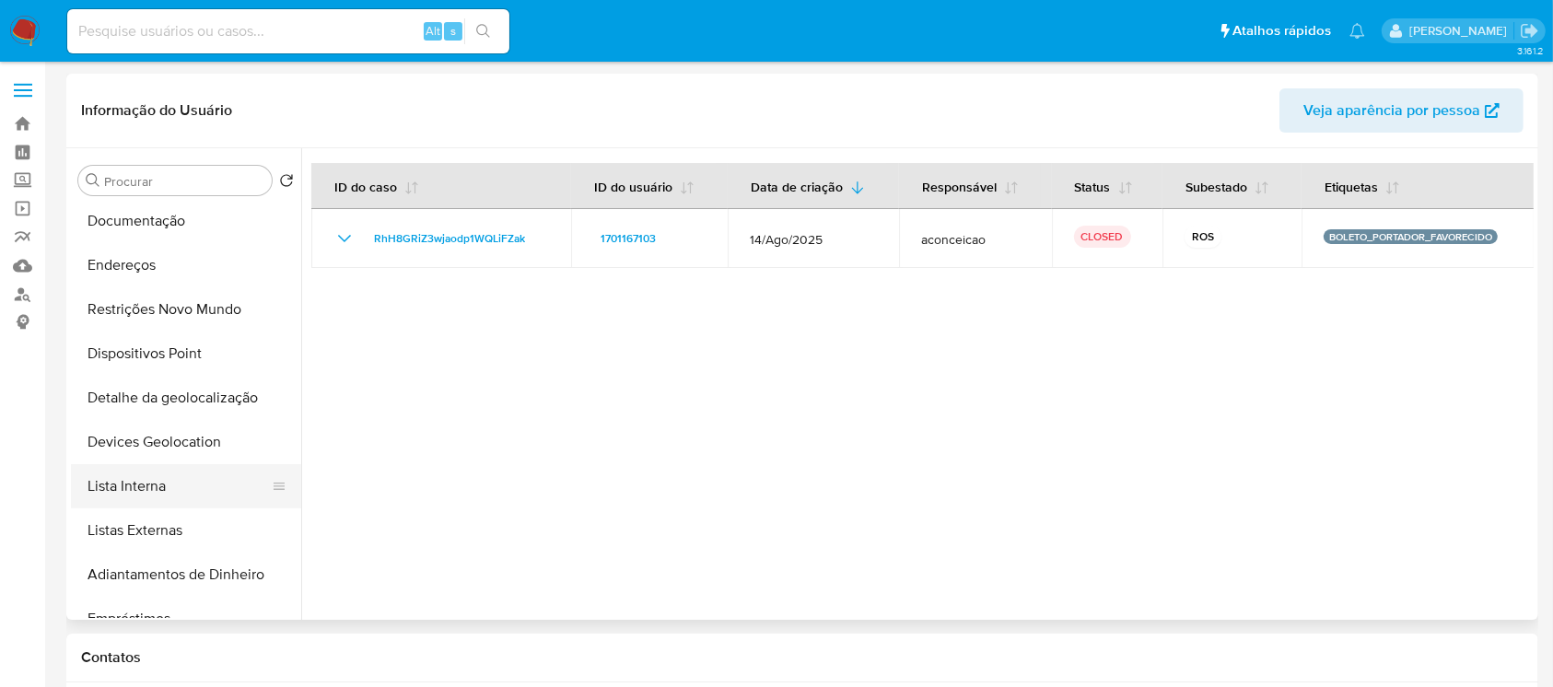
scroll to position [0, 0]
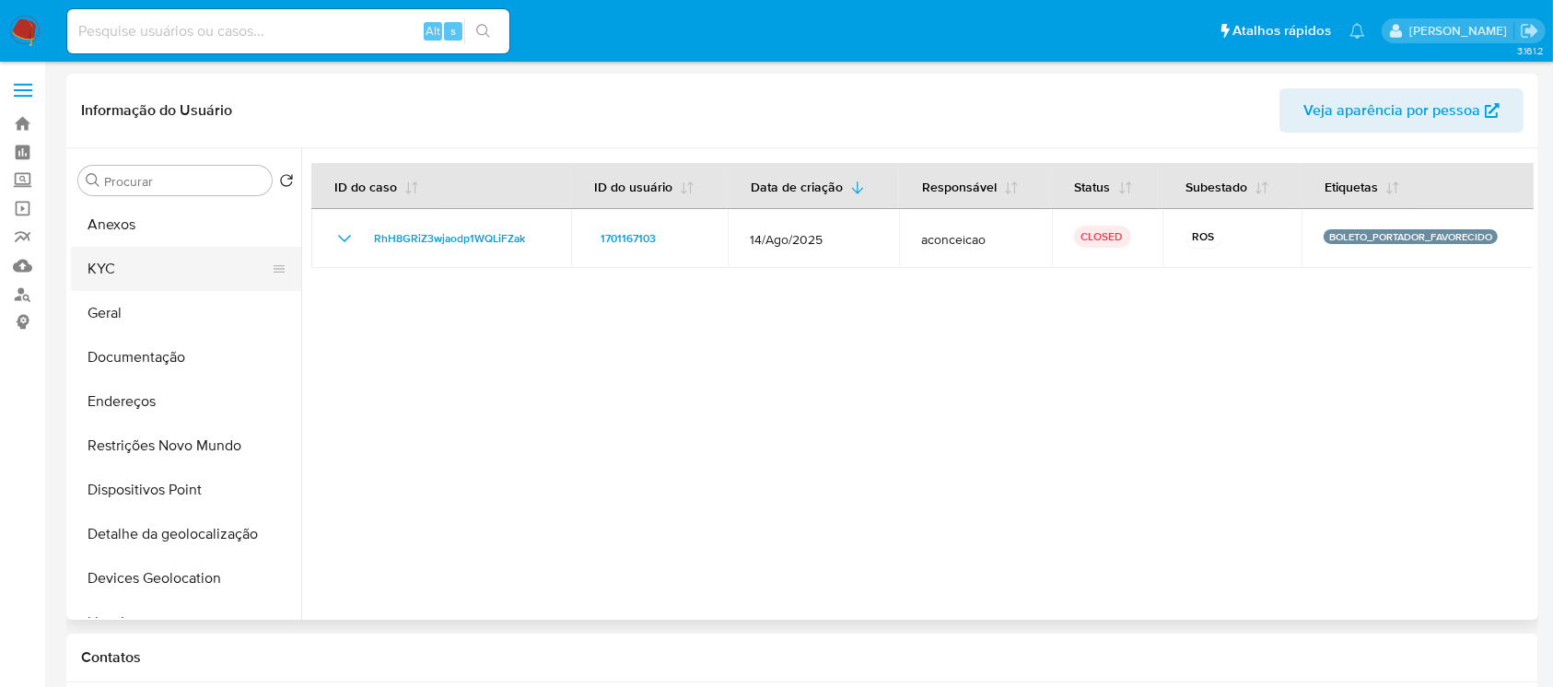
click at [111, 282] on button "KYC" at bounding box center [179, 269] width 216 height 44
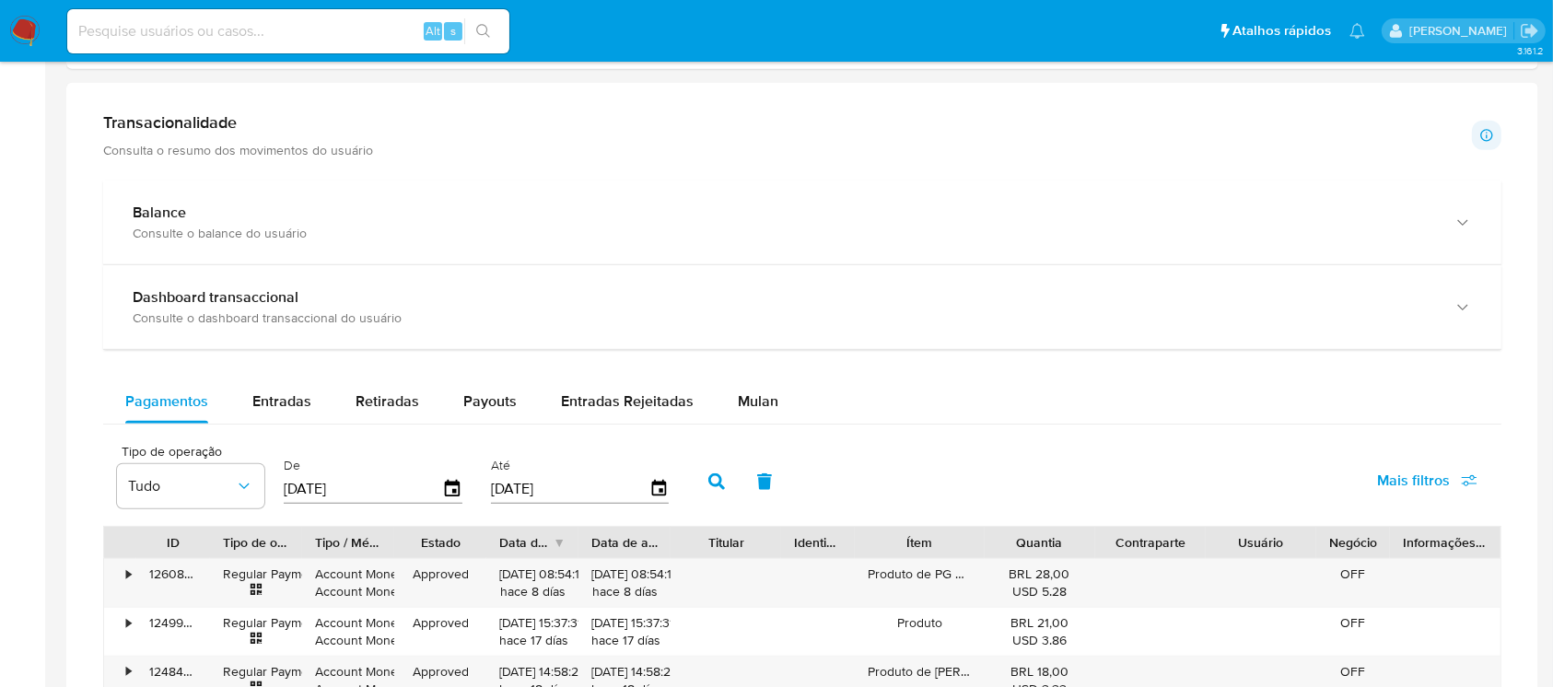
scroll to position [818, 0]
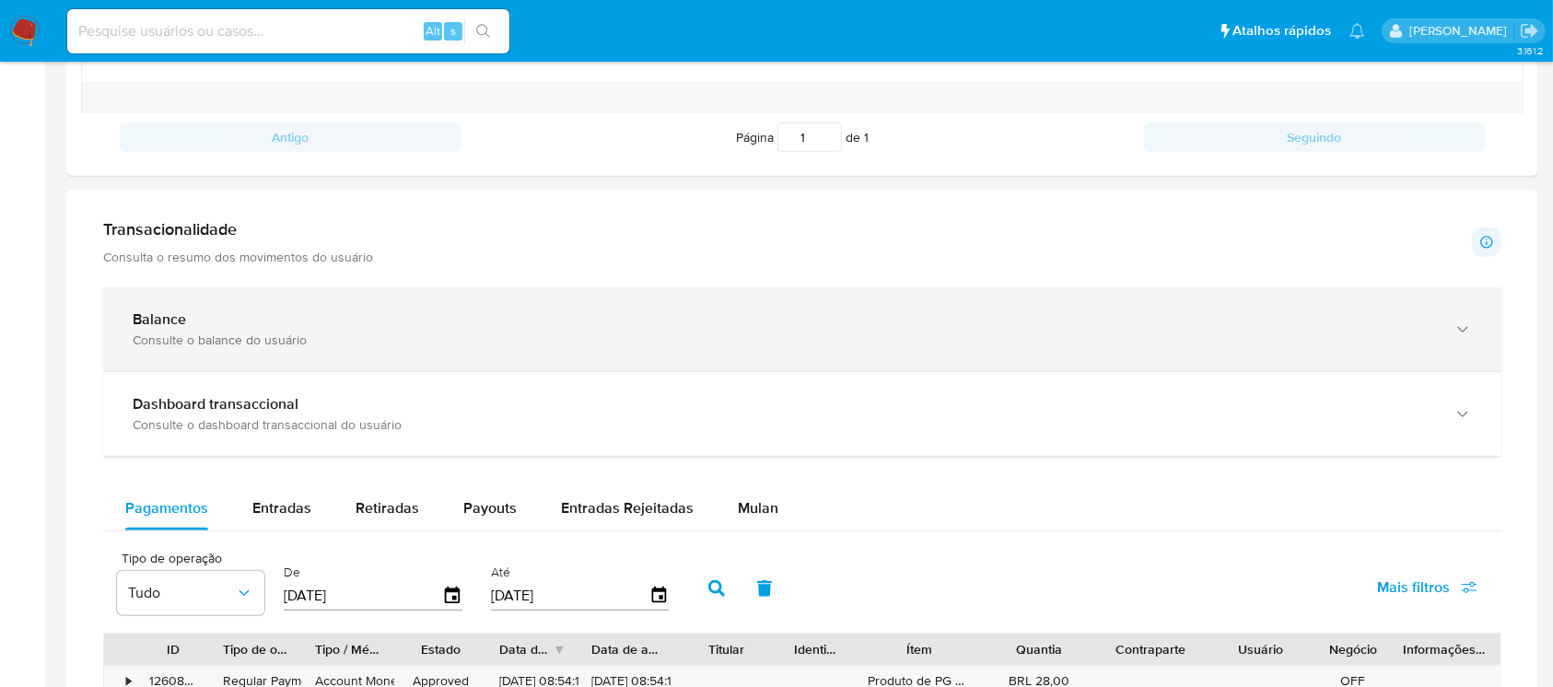
click at [315, 353] on div "Balance Consulte o balance do usuário" at bounding box center [802, 329] width 1398 height 84
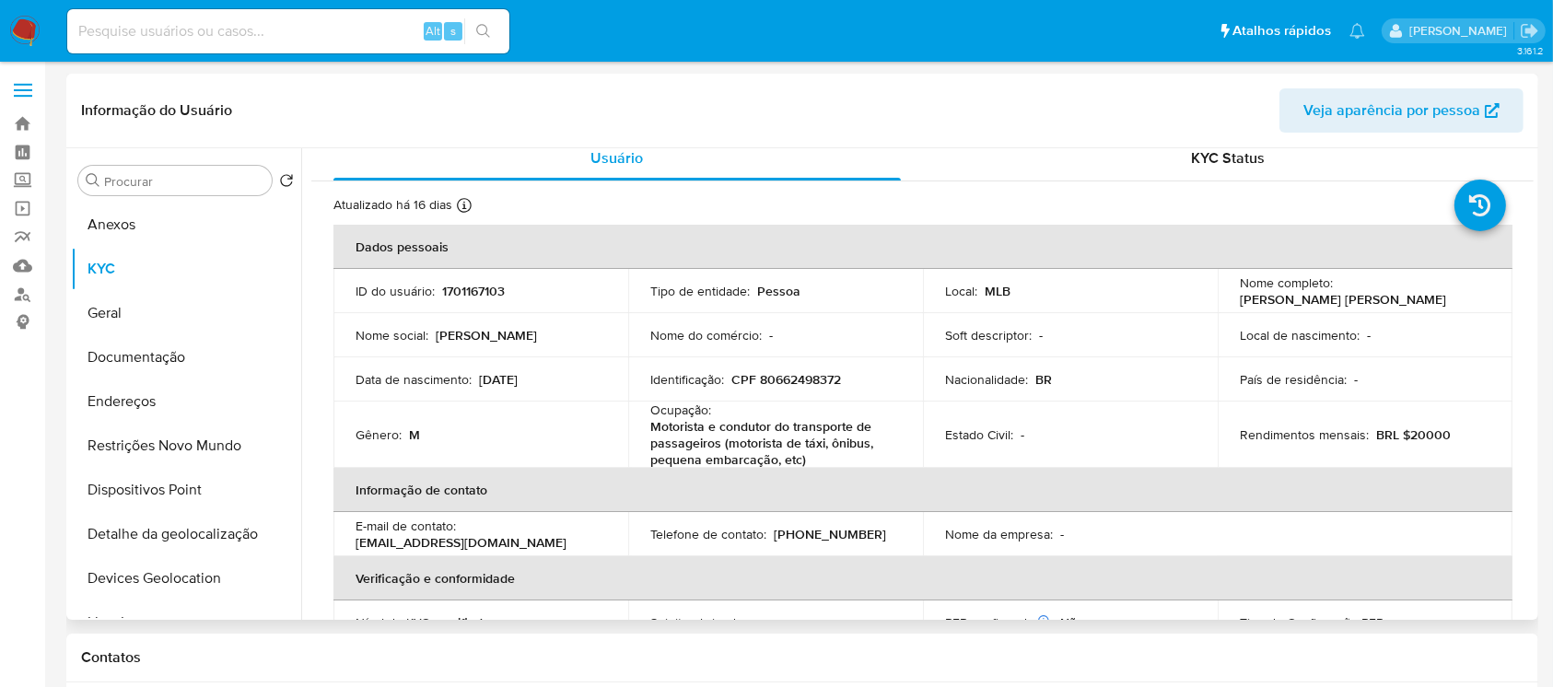
scroll to position [0, 0]
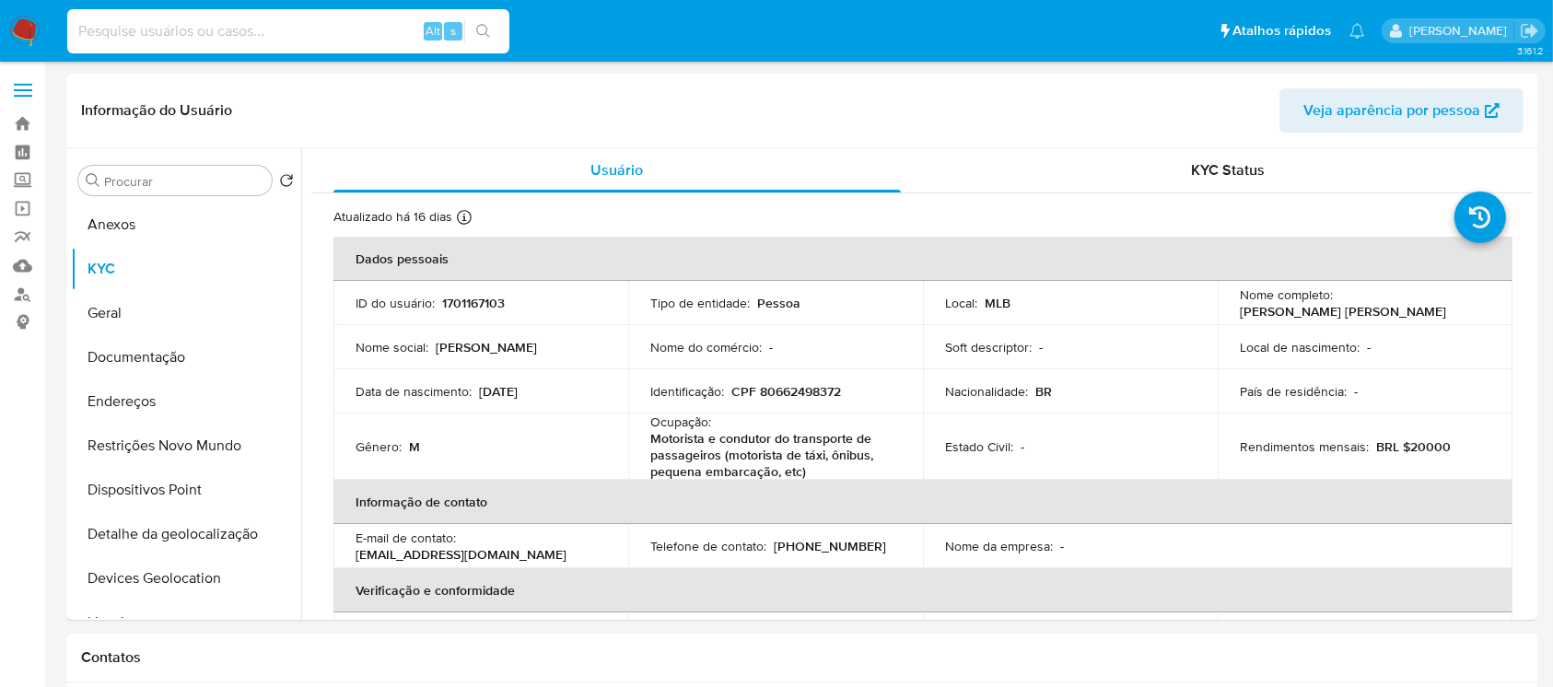
click at [264, 37] on input at bounding box center [288, 31] width 442 height 24
paste input "1025780091"
type input "1025780091"
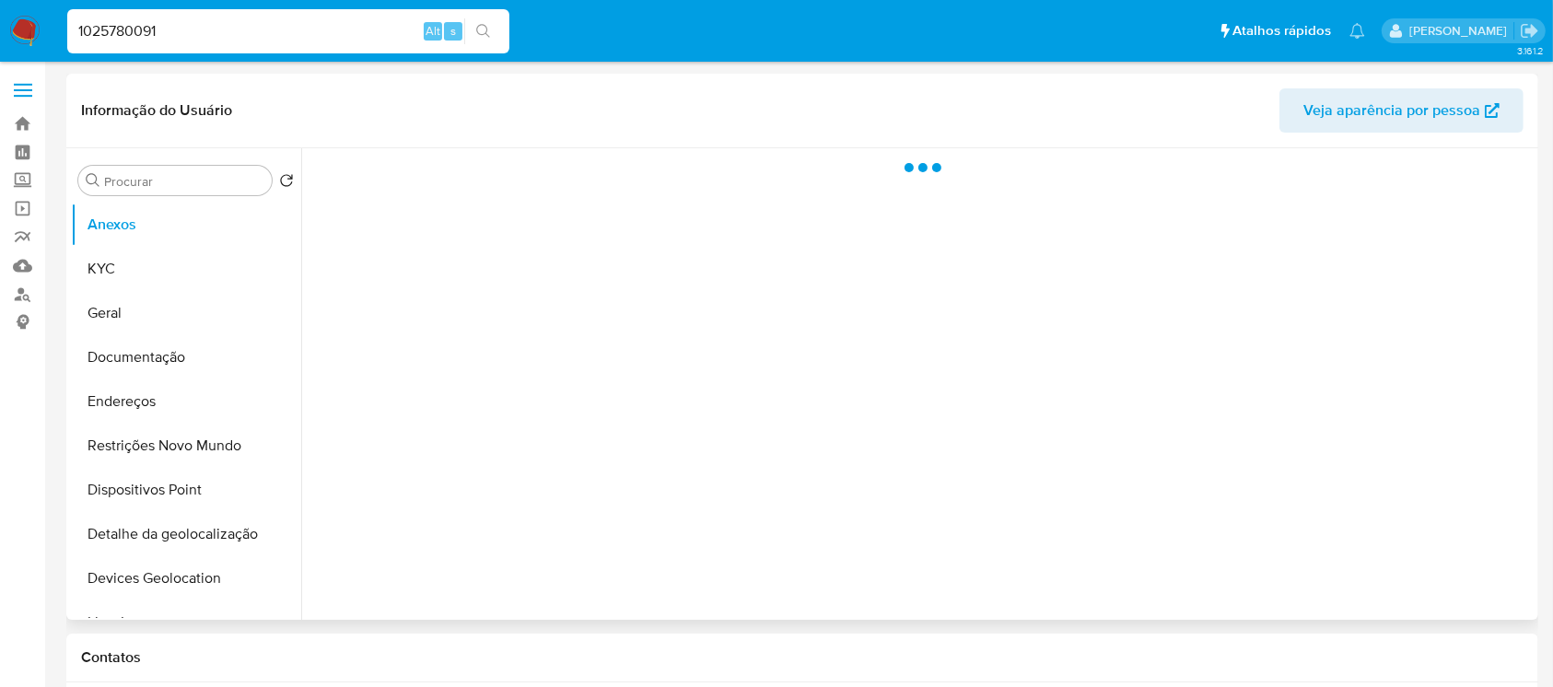
select select "10"
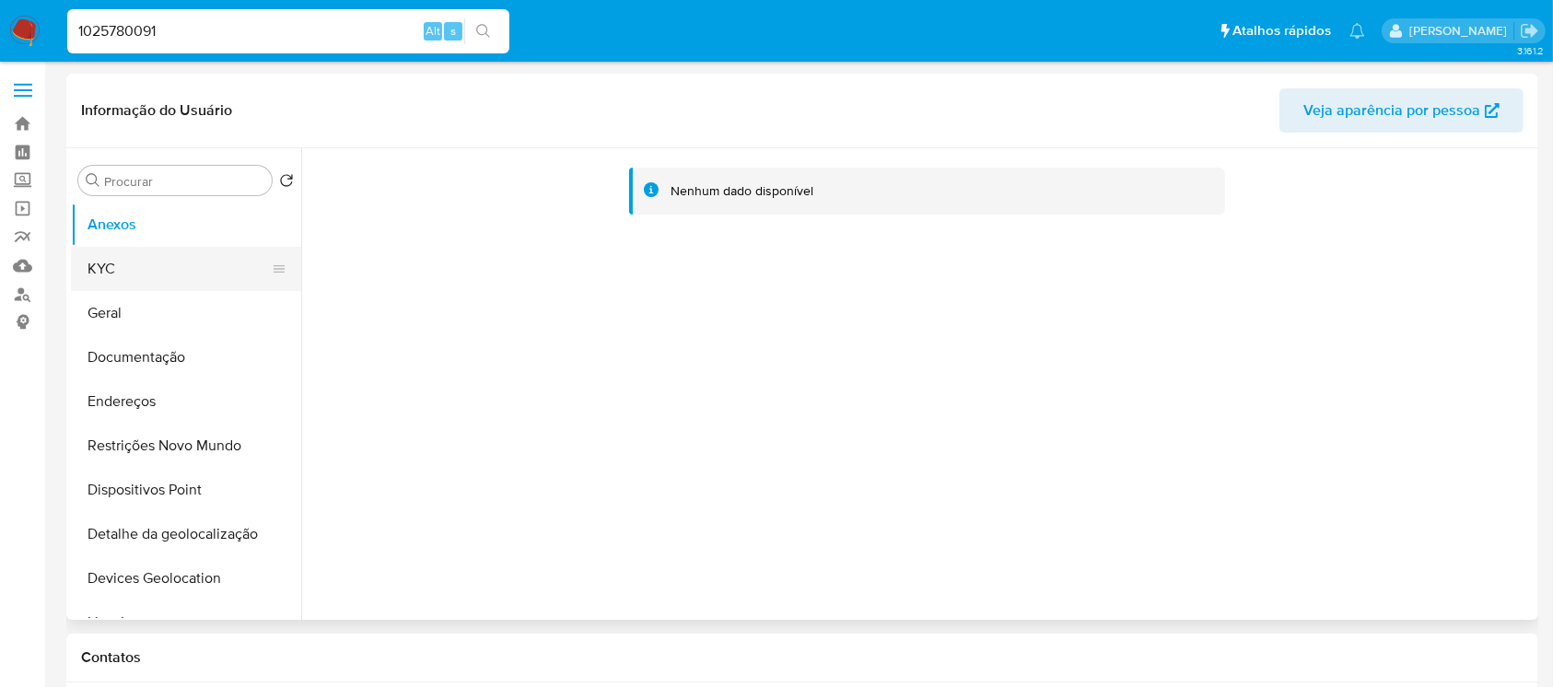
click at [102, 279] on button "KYC" at bounding box center [179, 269] width 216 height 44
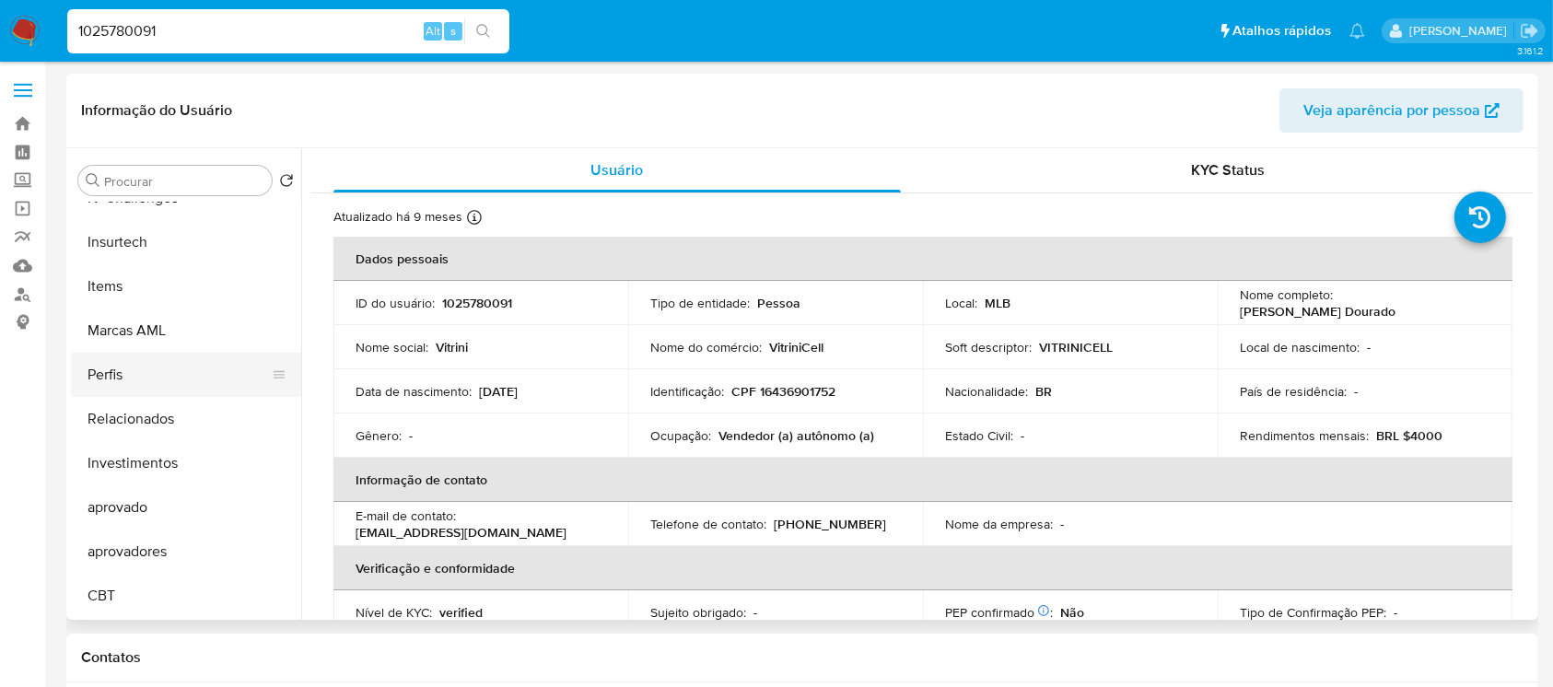
scroll to position [791, 0]
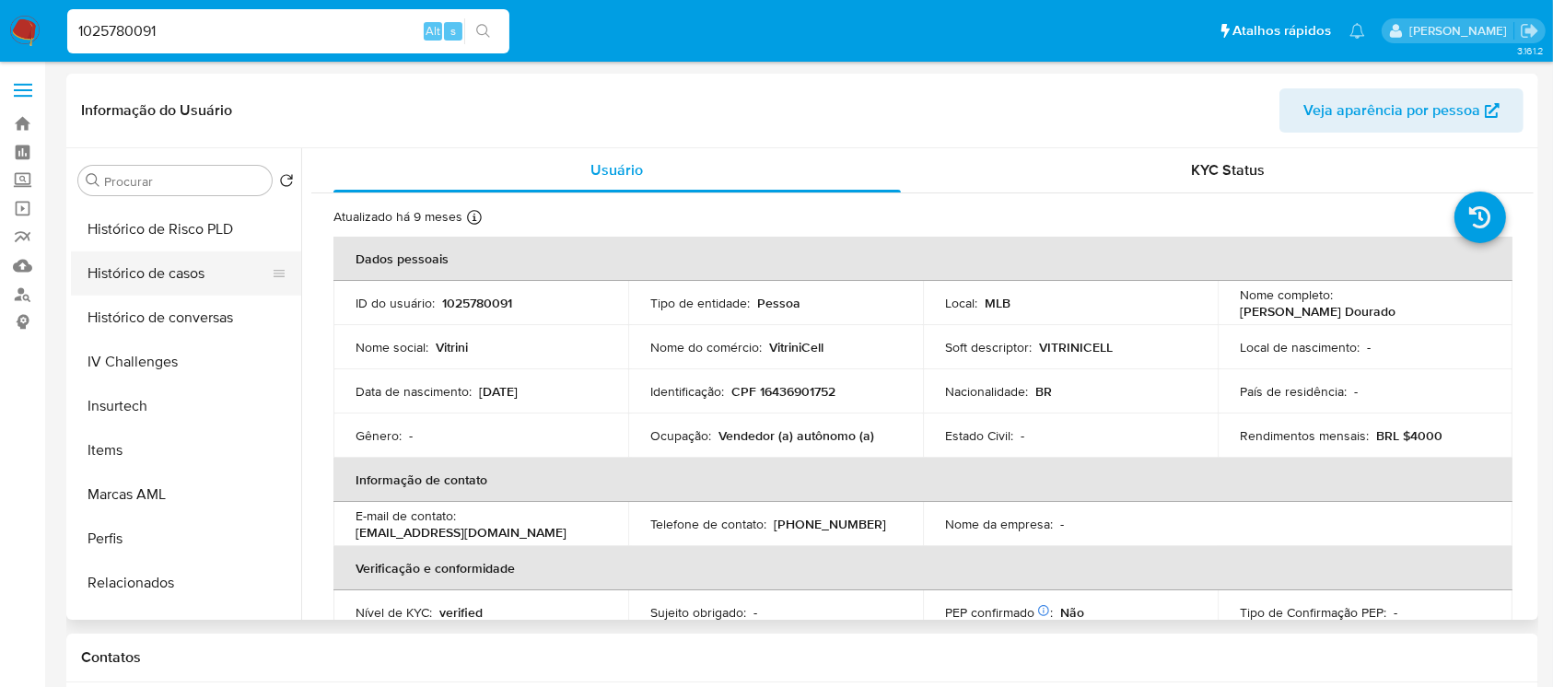
click at [116, 280] on button "Histórico de casos" at bounding box center [179, 273] width 216 height 44
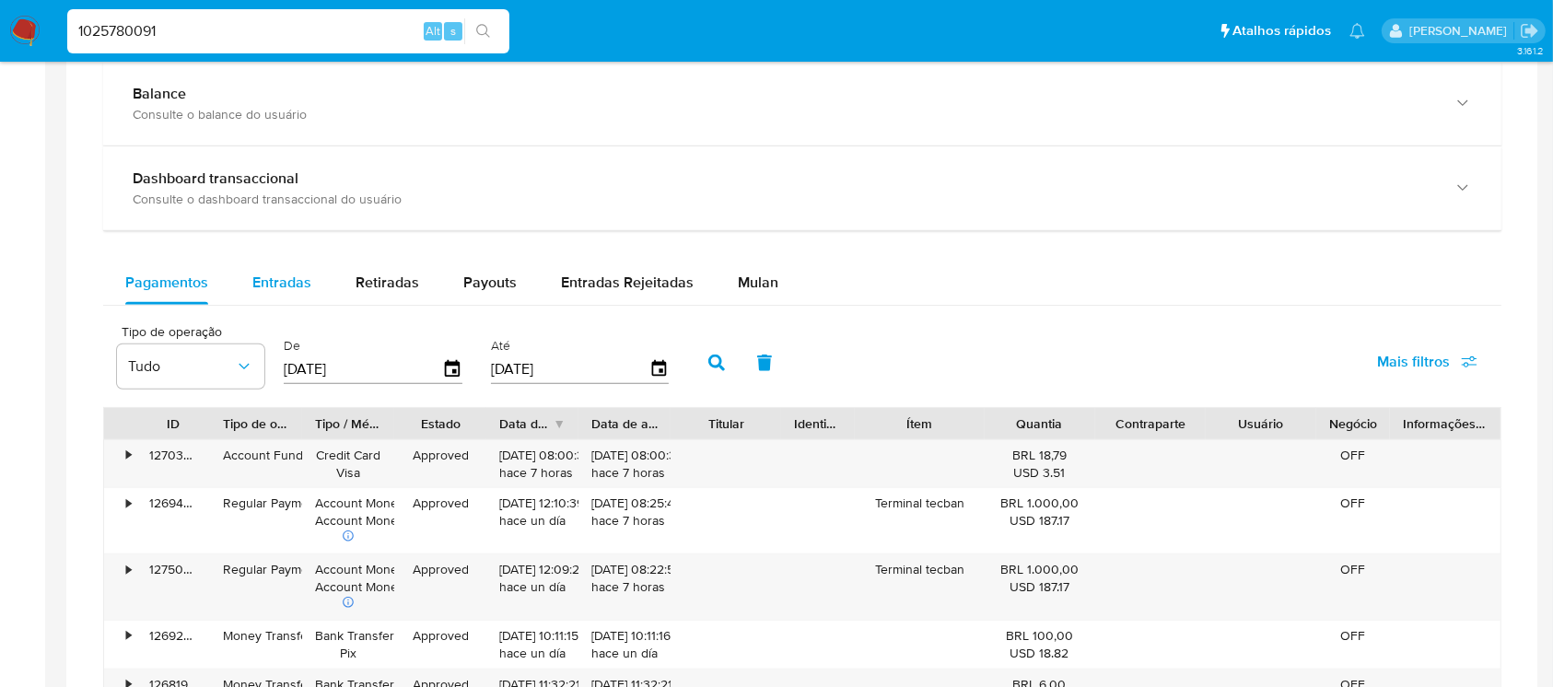
scroll to position [818, 0]
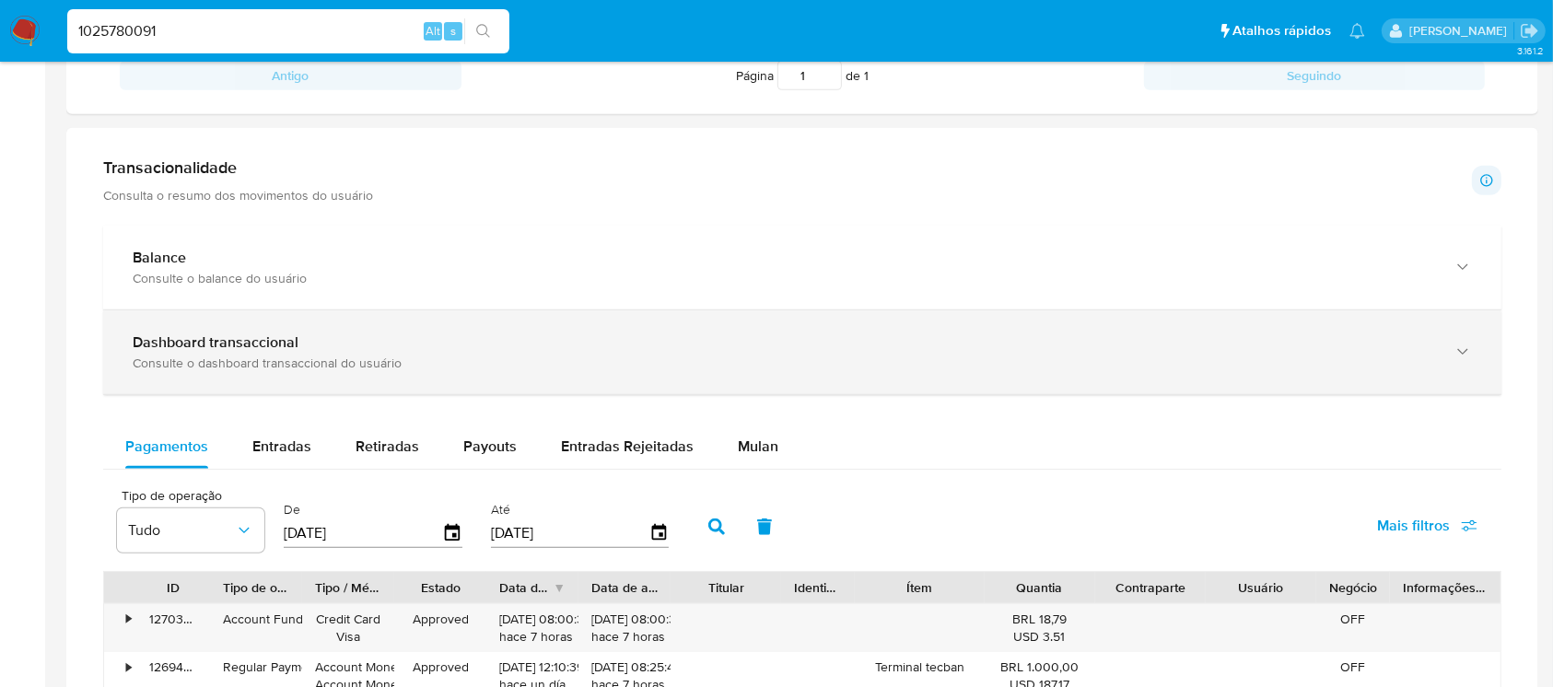
click at [327, 346] on div "Dashboard transaccional" at bounding box center [784, 342] width 1303 height 18
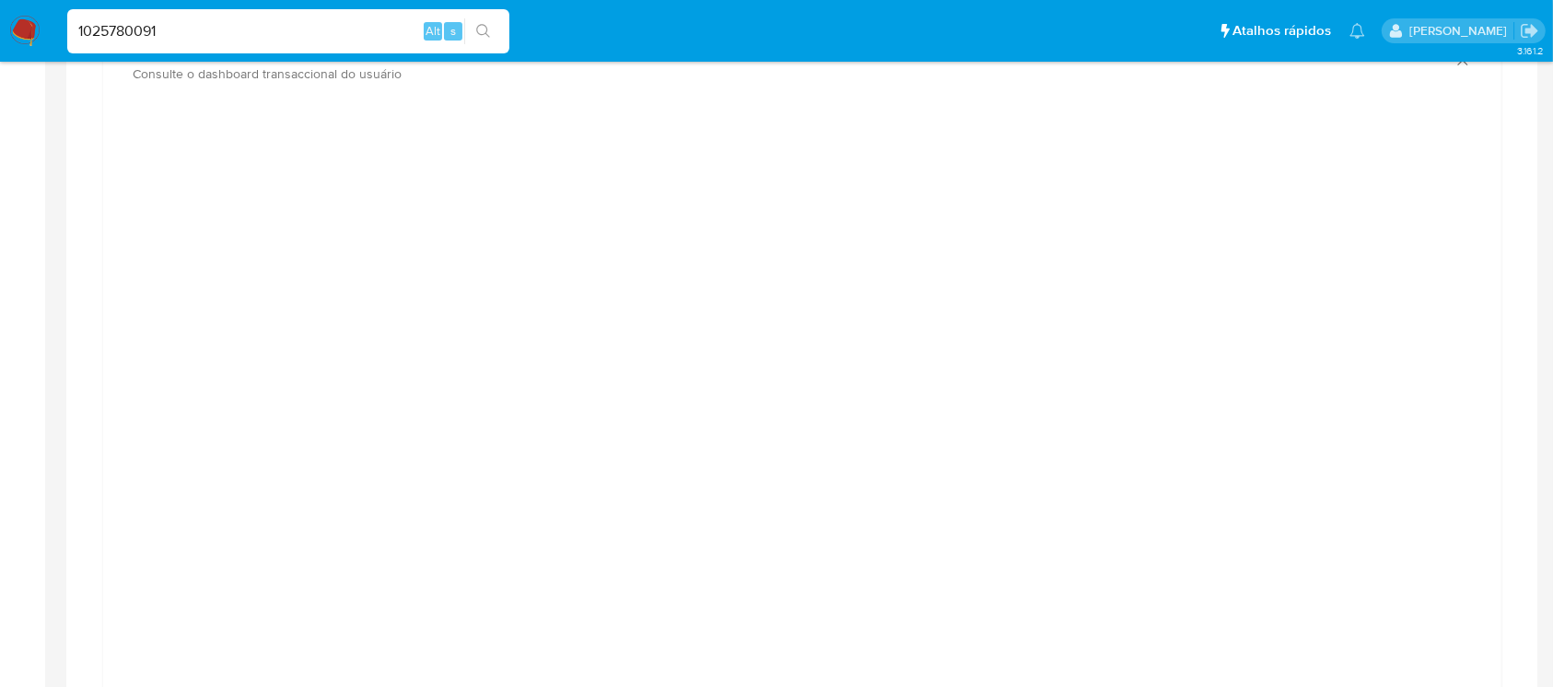
scroll to position [1146, 0]
drag, startPoint x: 175, startPoint y: 31, endPoint x: 77, endPoint y: 35, distance: 97.7
click at [77, 35] on input "1025780091" at bounding box center [288, 31] width 442 height 24
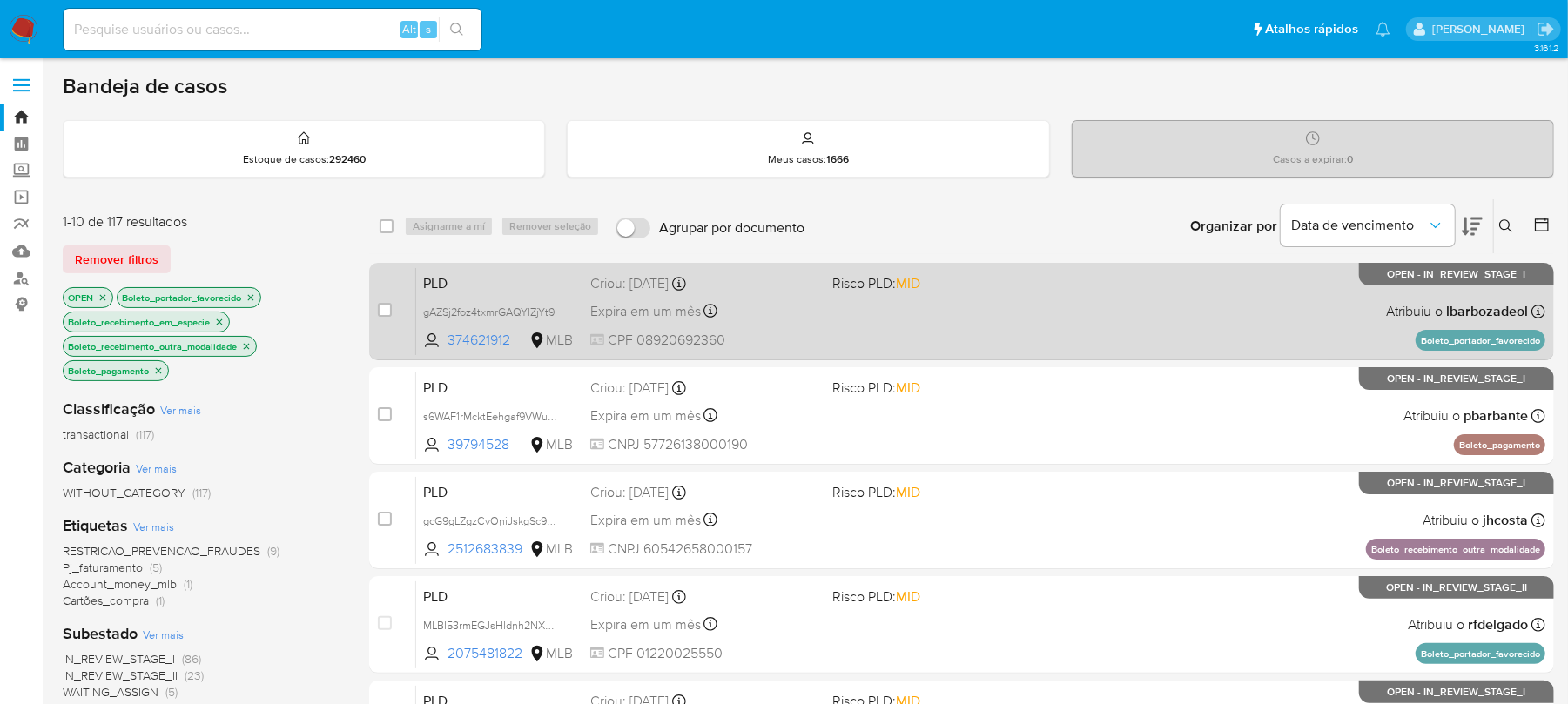
click at [775, 335] on span "CPF 08920692360" at bounding box center [704, 340] width 228 height 19
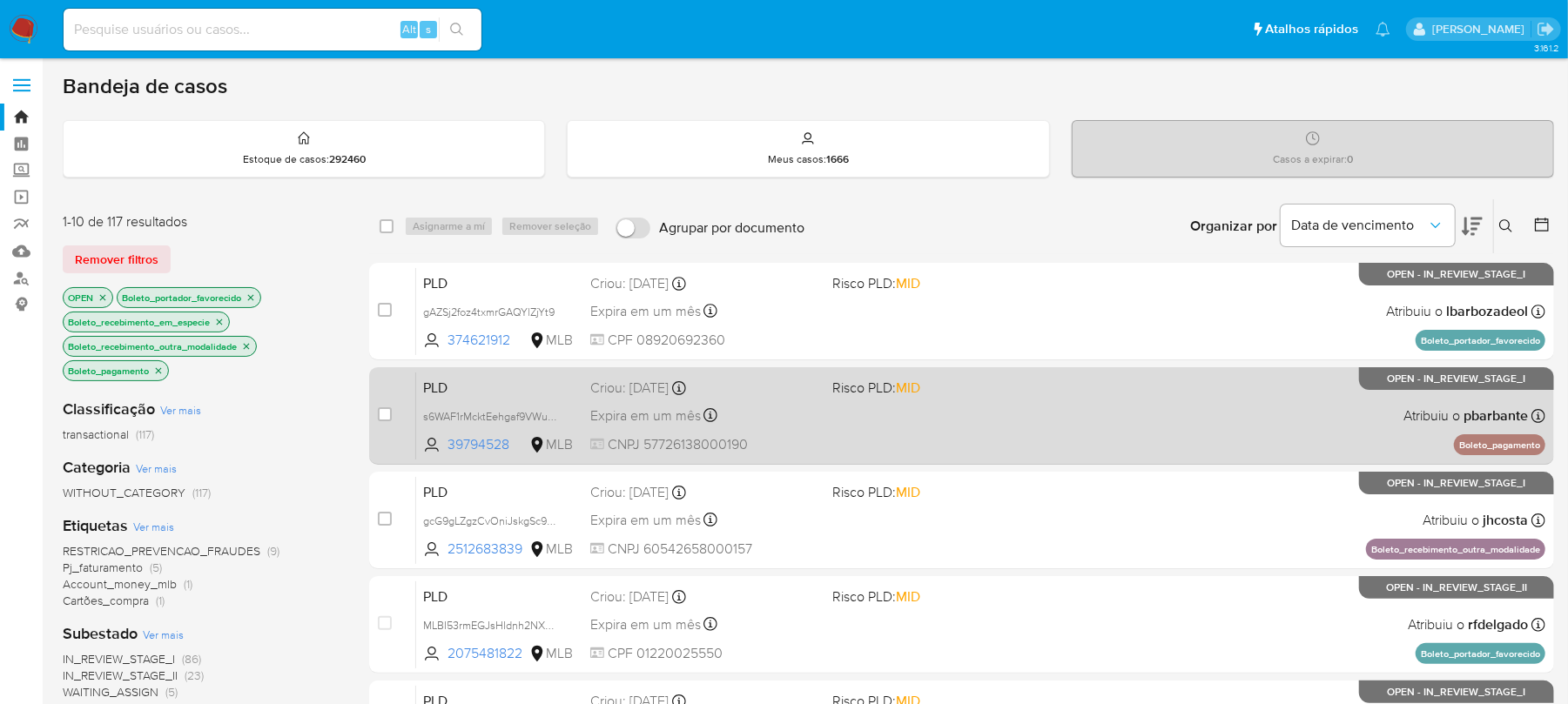
click at [1027, 425] on div "PLD s6WAF1rMcktEehgaf9VWuaas 39794528 MLB Risco PLD: MID Criou: [DATE] Criou: […" at bounding box center [980, 415] width 1129 height 88
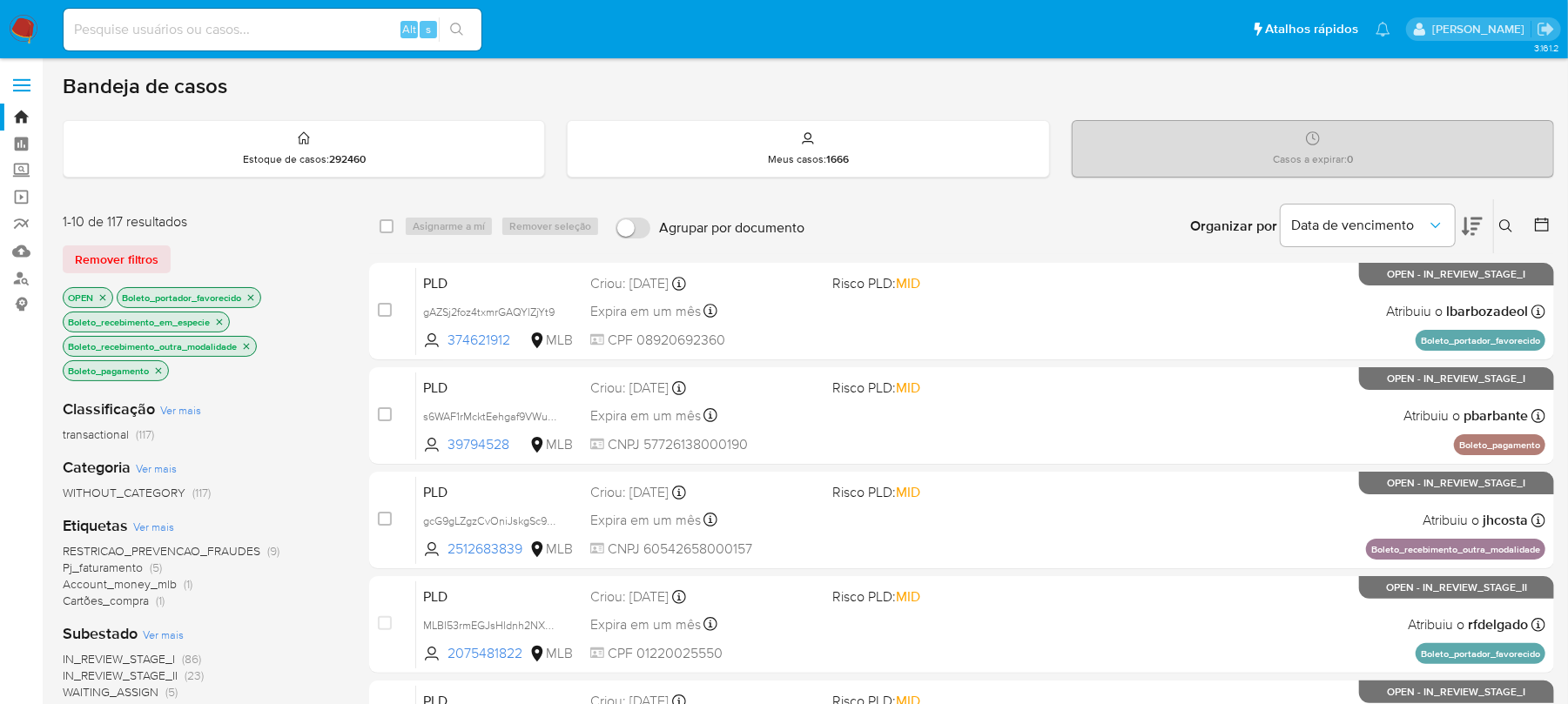
click at [289, 29] on input at bounding box center [272, 29] width 418 height 23
type input "374621912"
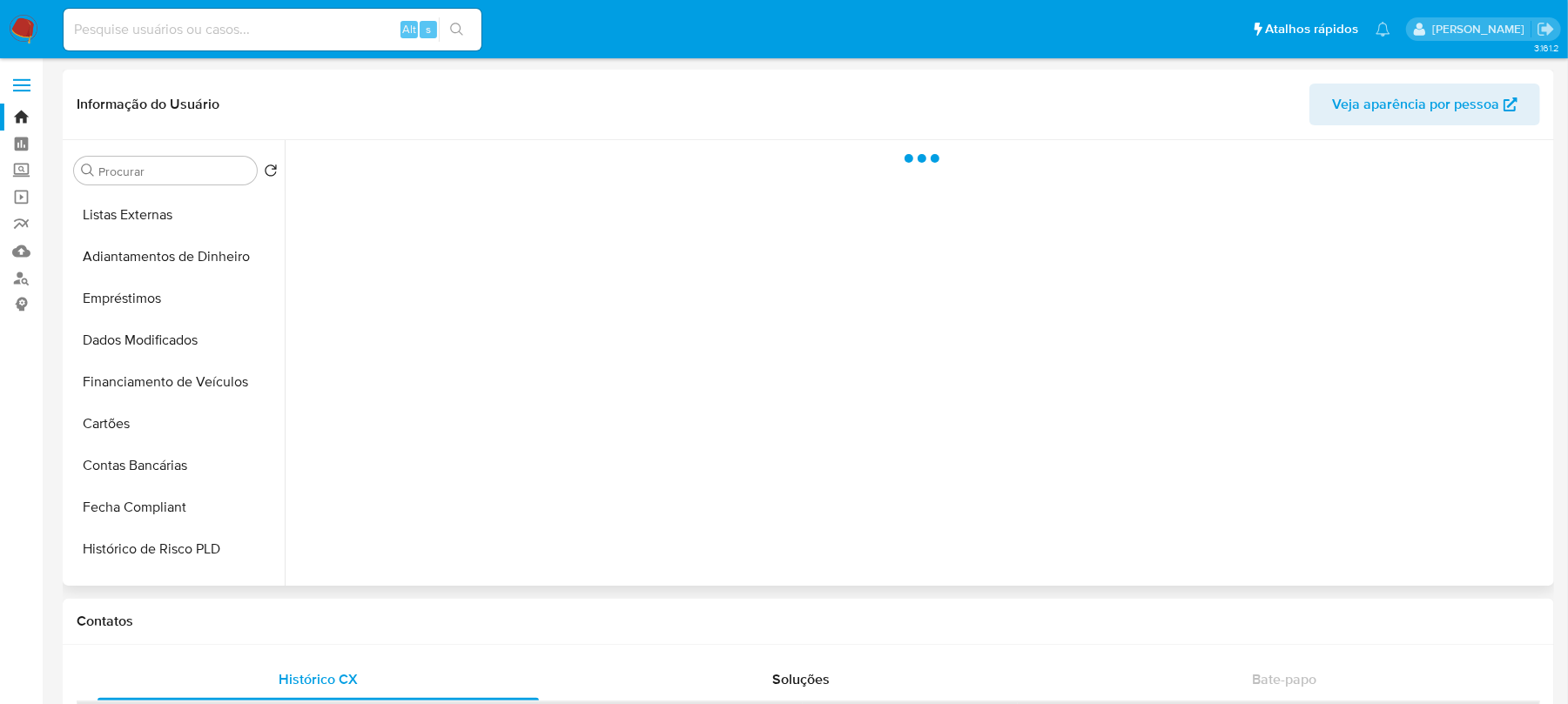
select select "10"
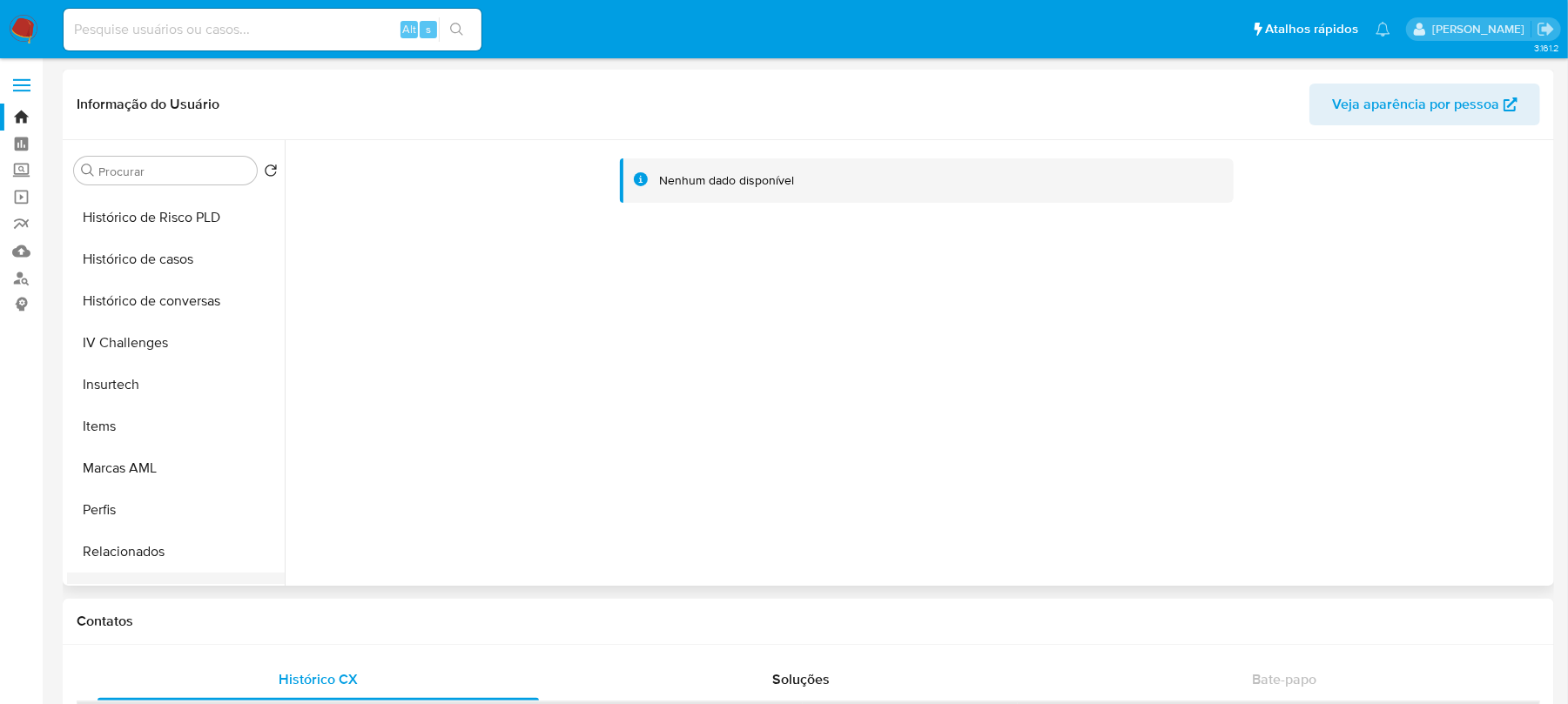
scroll to position [592, 0]
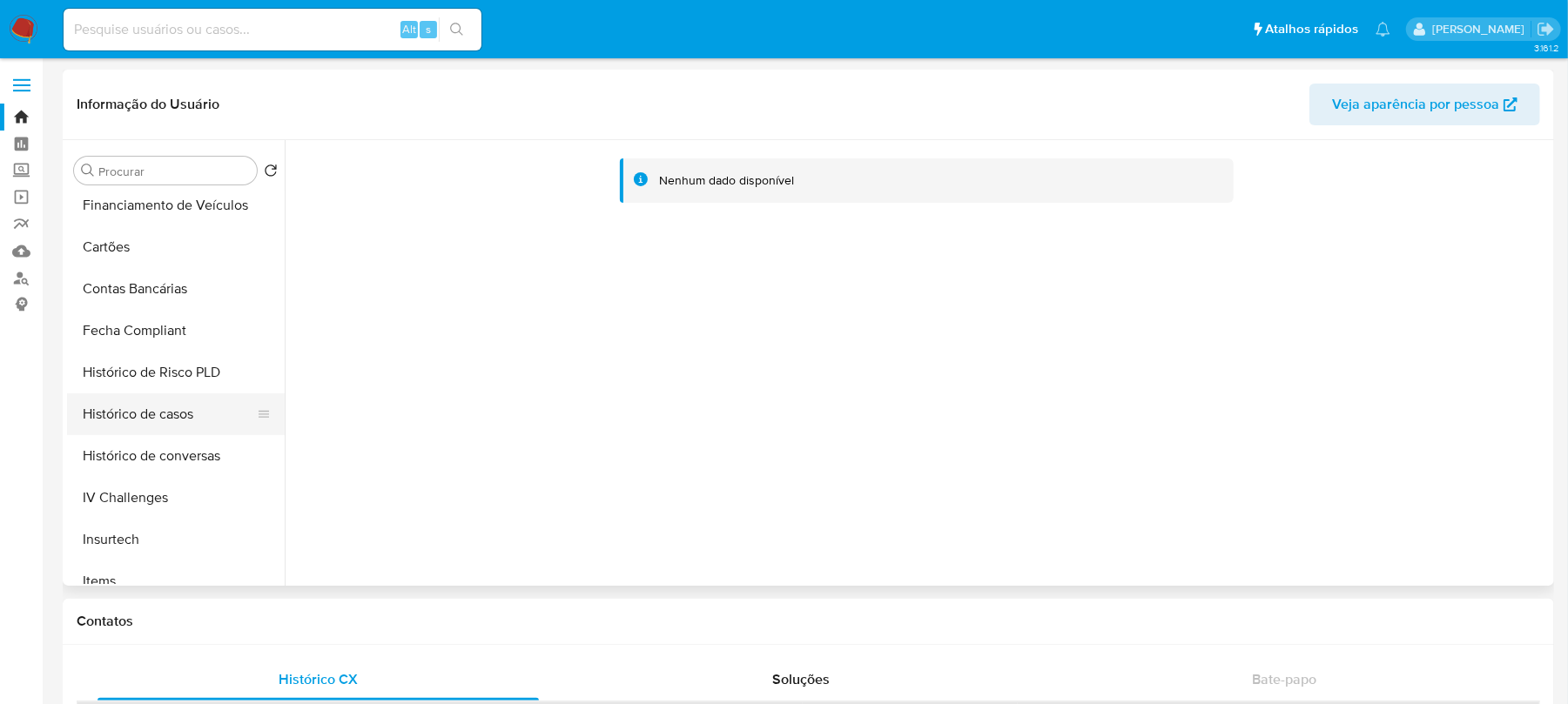
click at [105, 421] on button "Histórico de casos" at bounding box center [169, 414] width 204 height 42
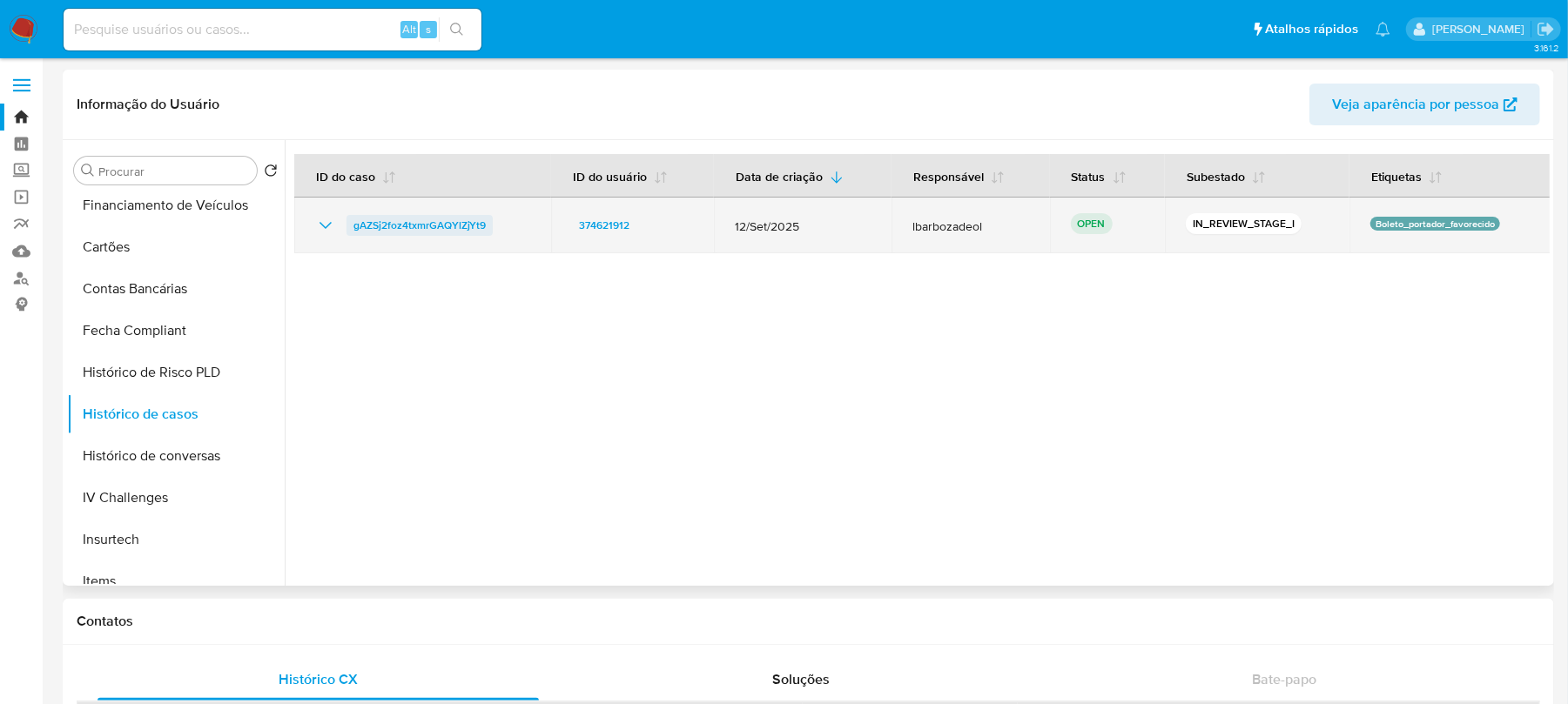
click at [385, 233] on span "gAZSj2foz4txmrGAQYlZjYt9" at bounding box center [420, 226] width 132 height 21
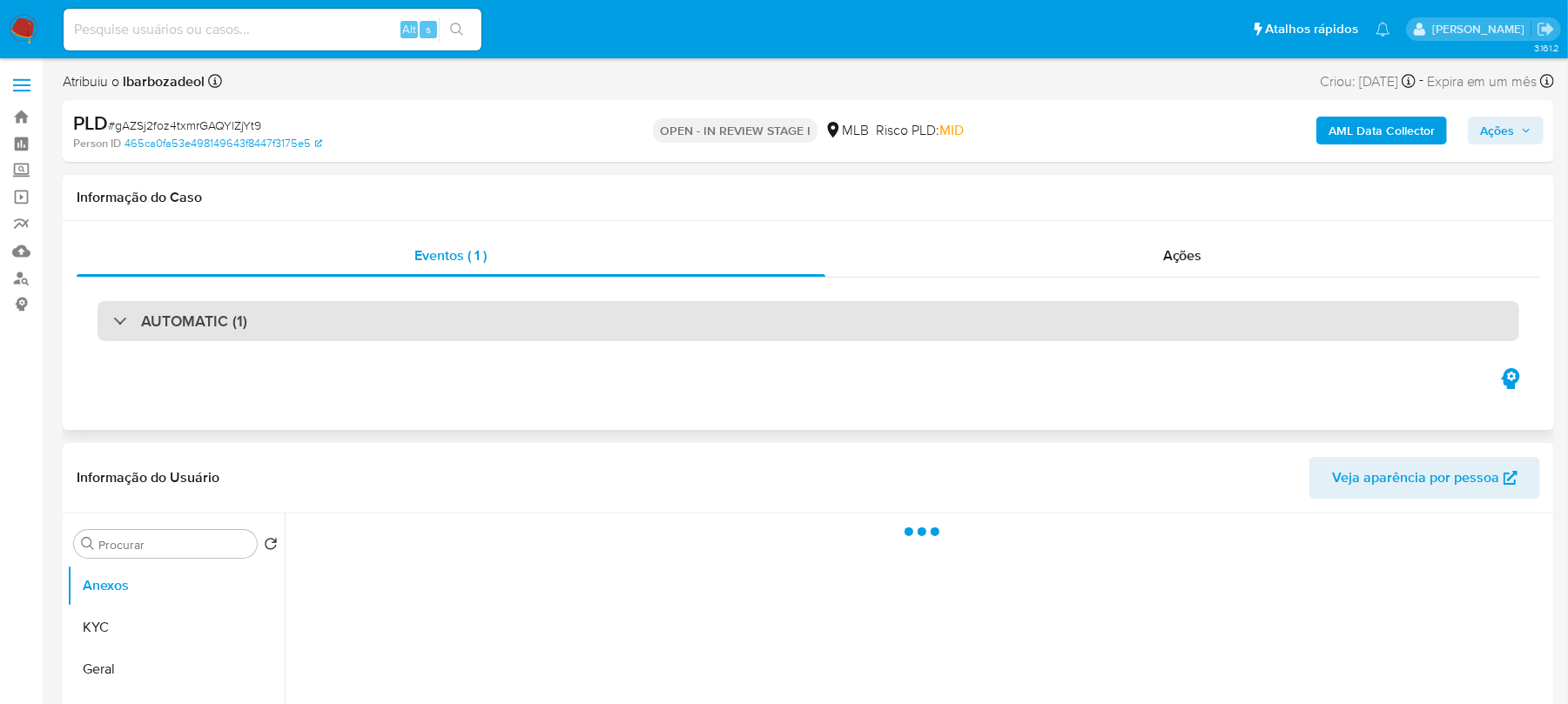
click at [161, 326] on h3 "AUTOMATIC (1)" at bounding box center [194, 321] width 106 height 19
select select "10"
click at [113, 320] on div at bounding box center [113, 320] width 0 height 0
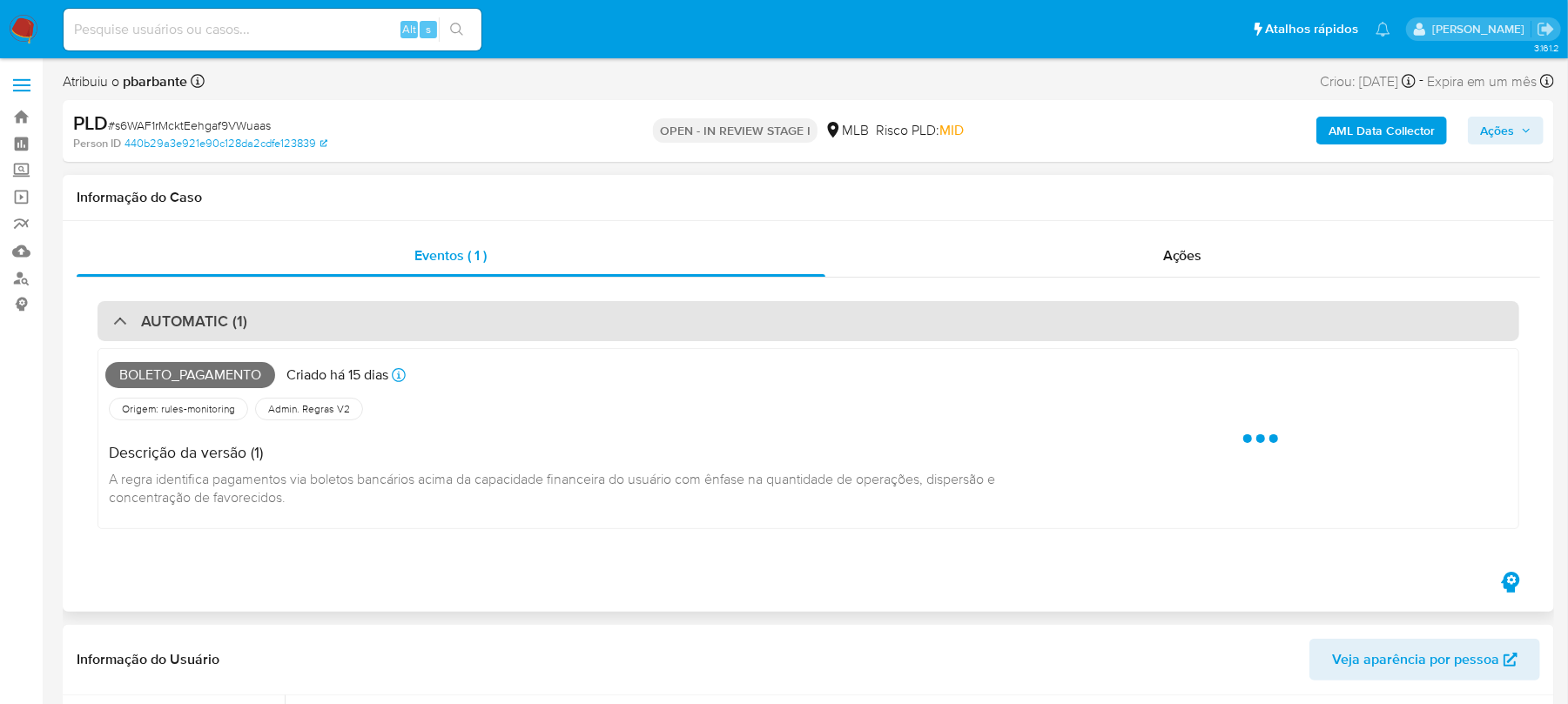
select select "10"
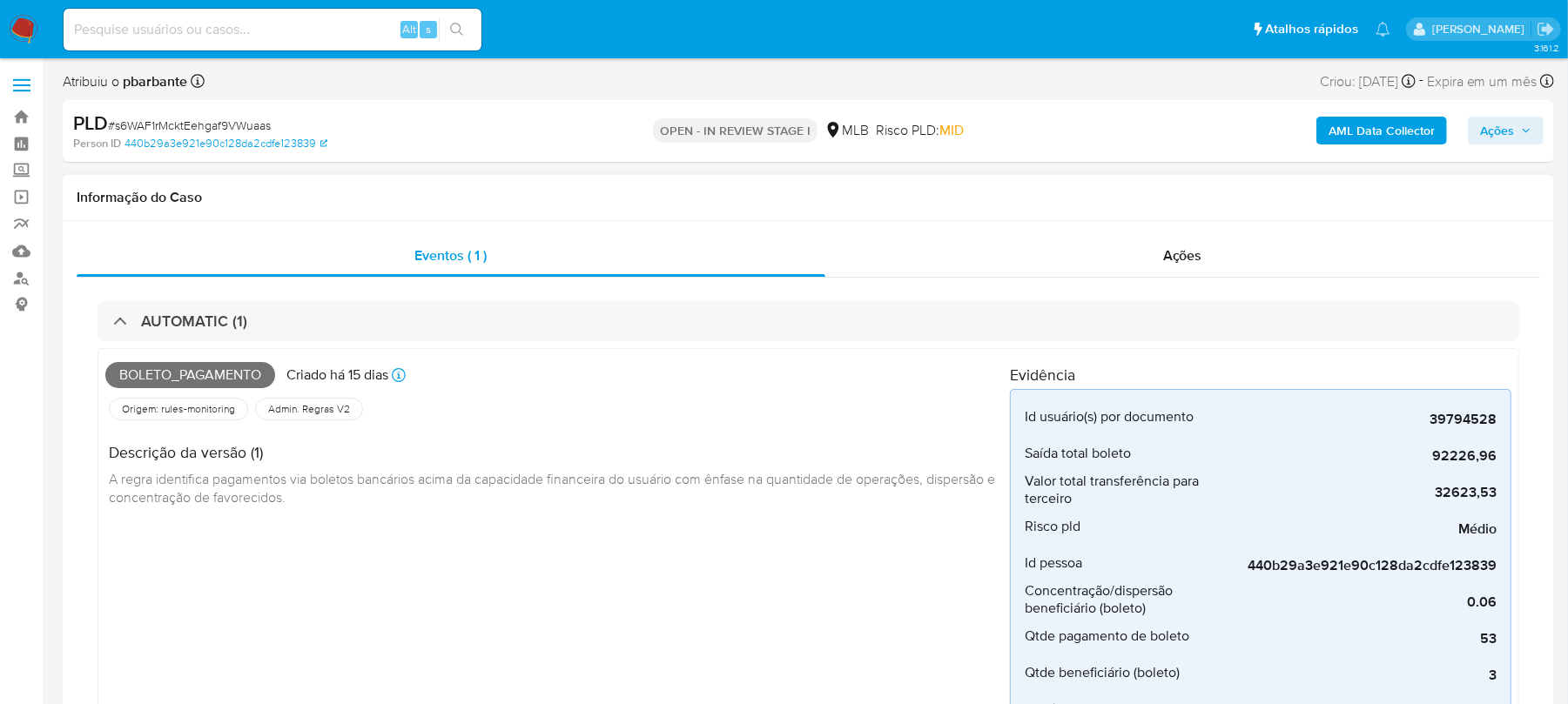
scroll to position [154, 0]
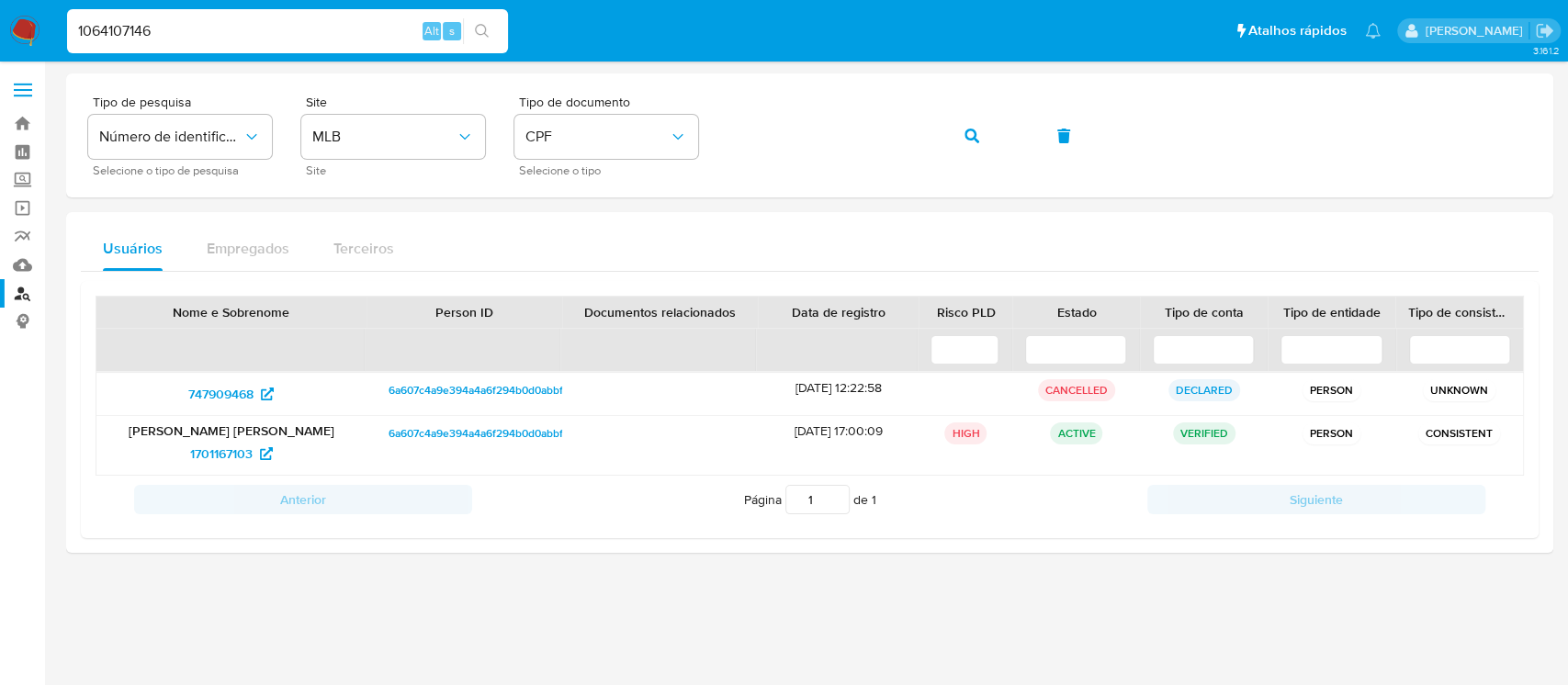
type input "1064107146"
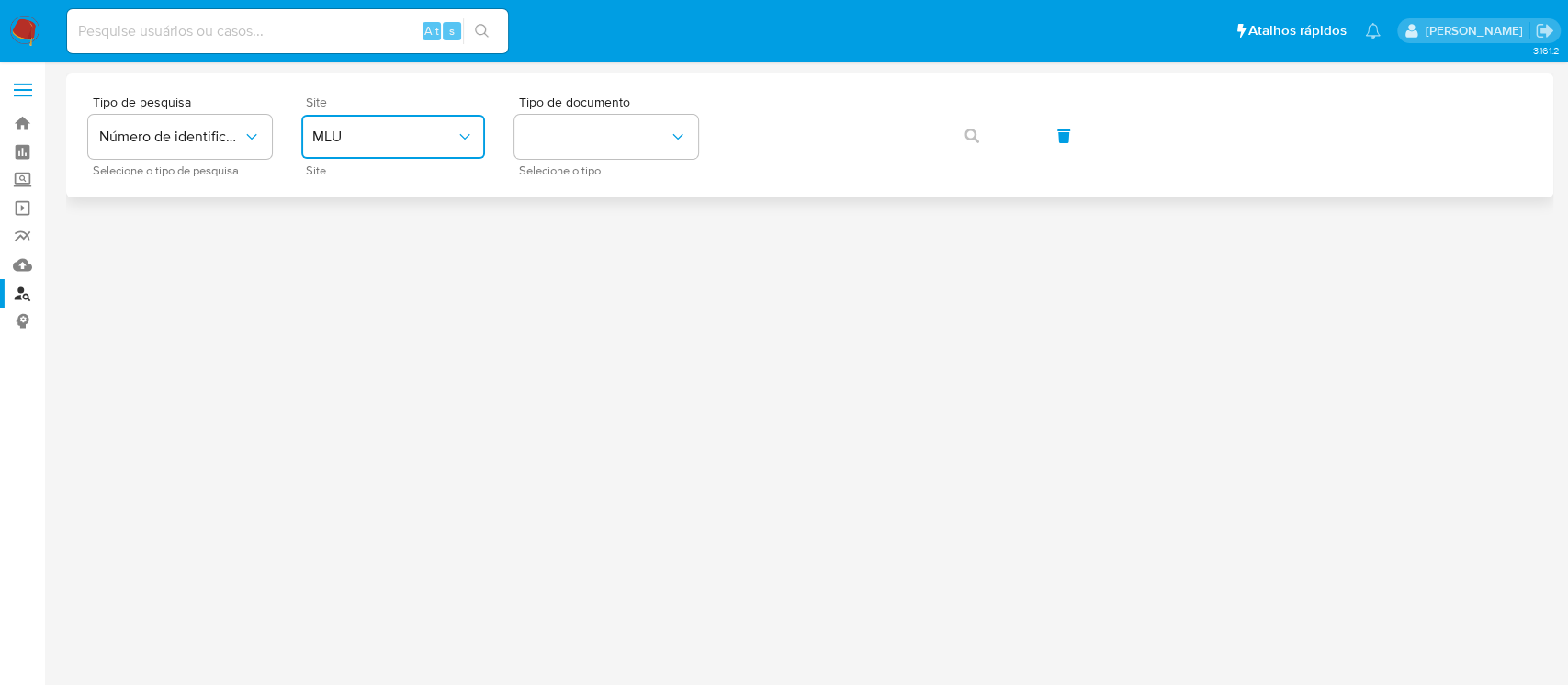
click at [455, 134] on span "MLU" at bounding box center [384, 137] width 144 height 18
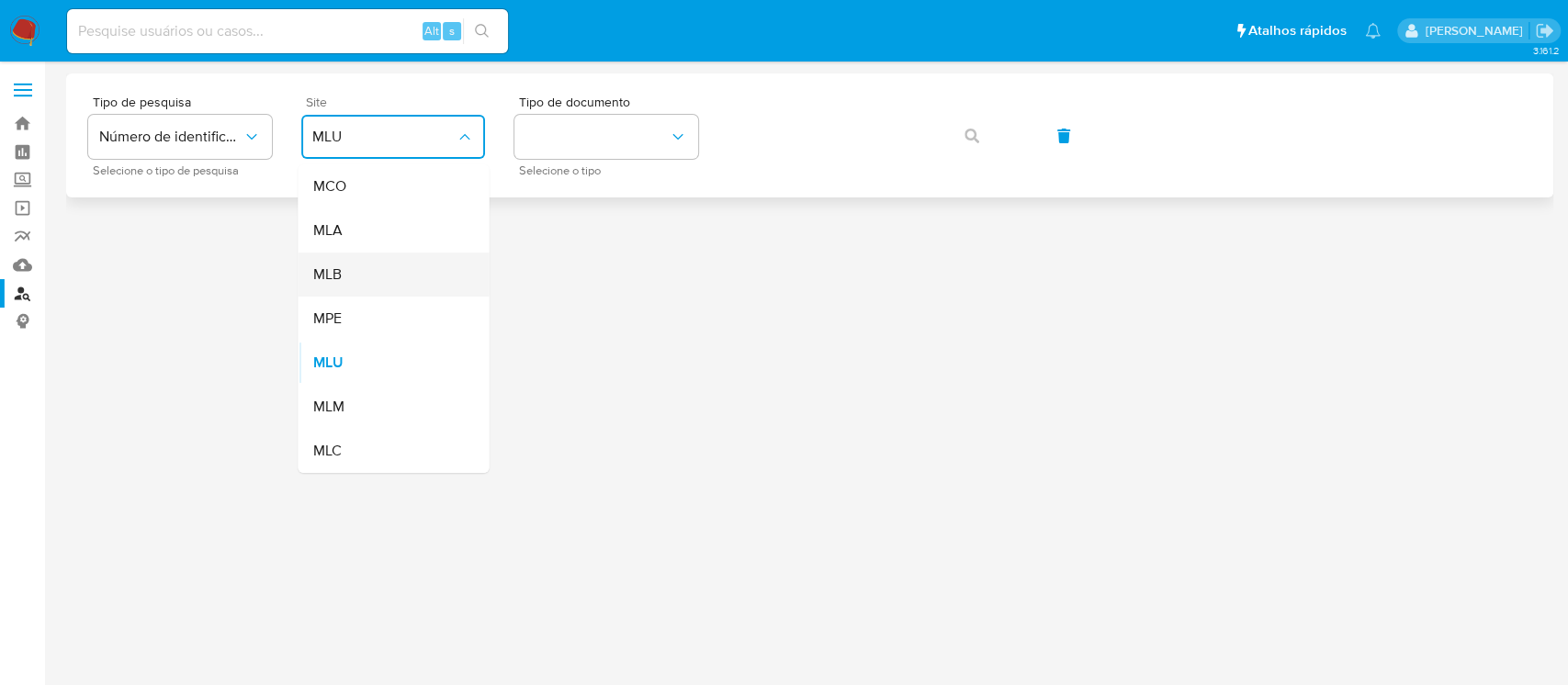
click at [334, 275] on span "MLB" at bounding box center [326, 274] width 29 height 18
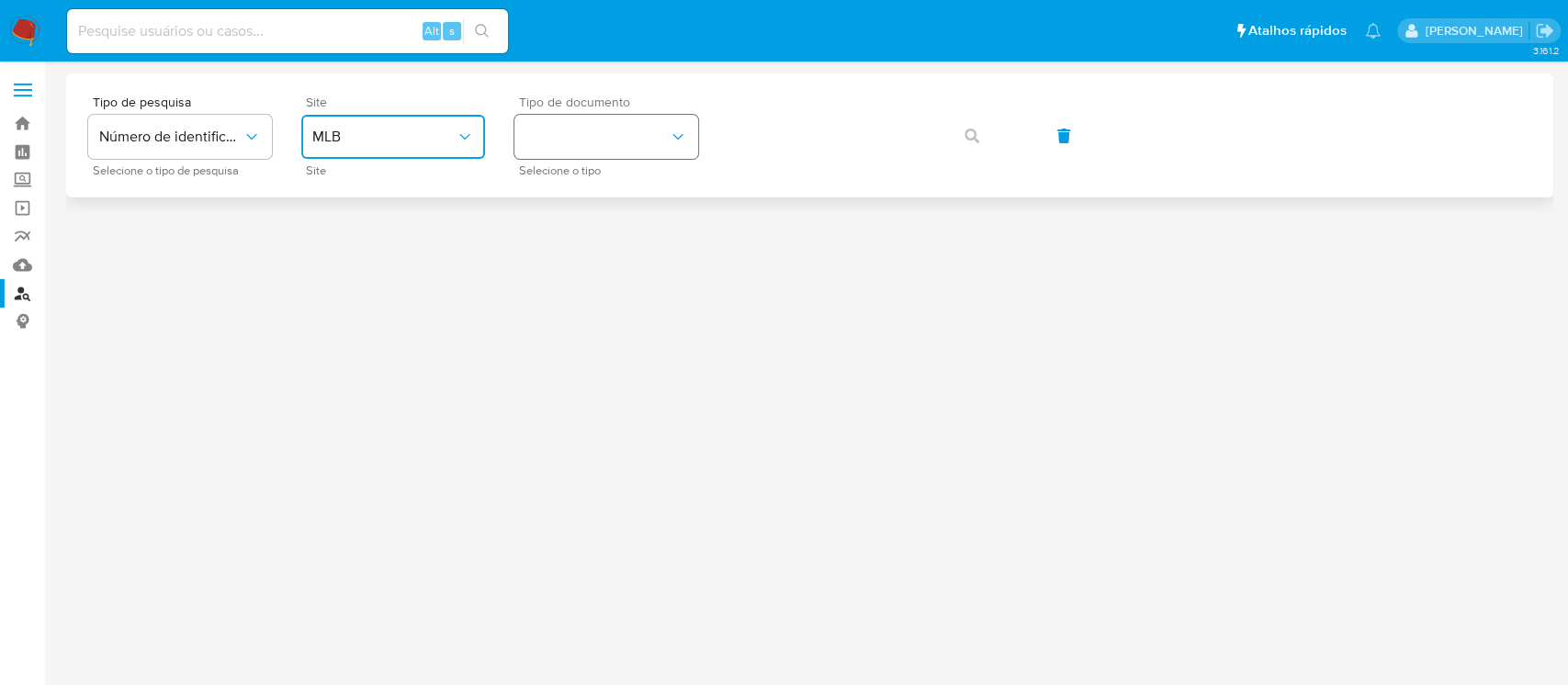
click at [665, 150] on button "identificationType" at bounding box center [606, 137] width 184 height 44
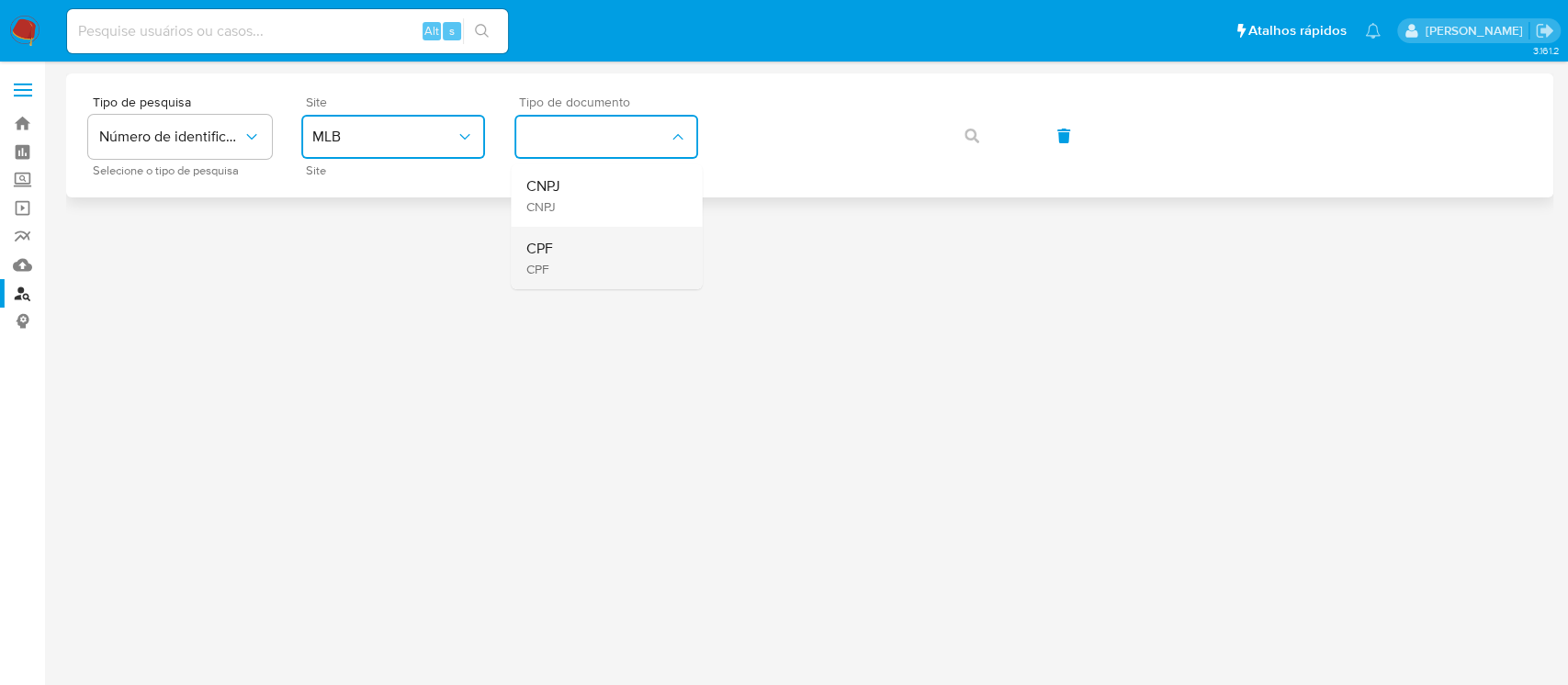
click at [555, 243] on div "CPF CPF" at bounding box center [600, 258] width 151 height 63
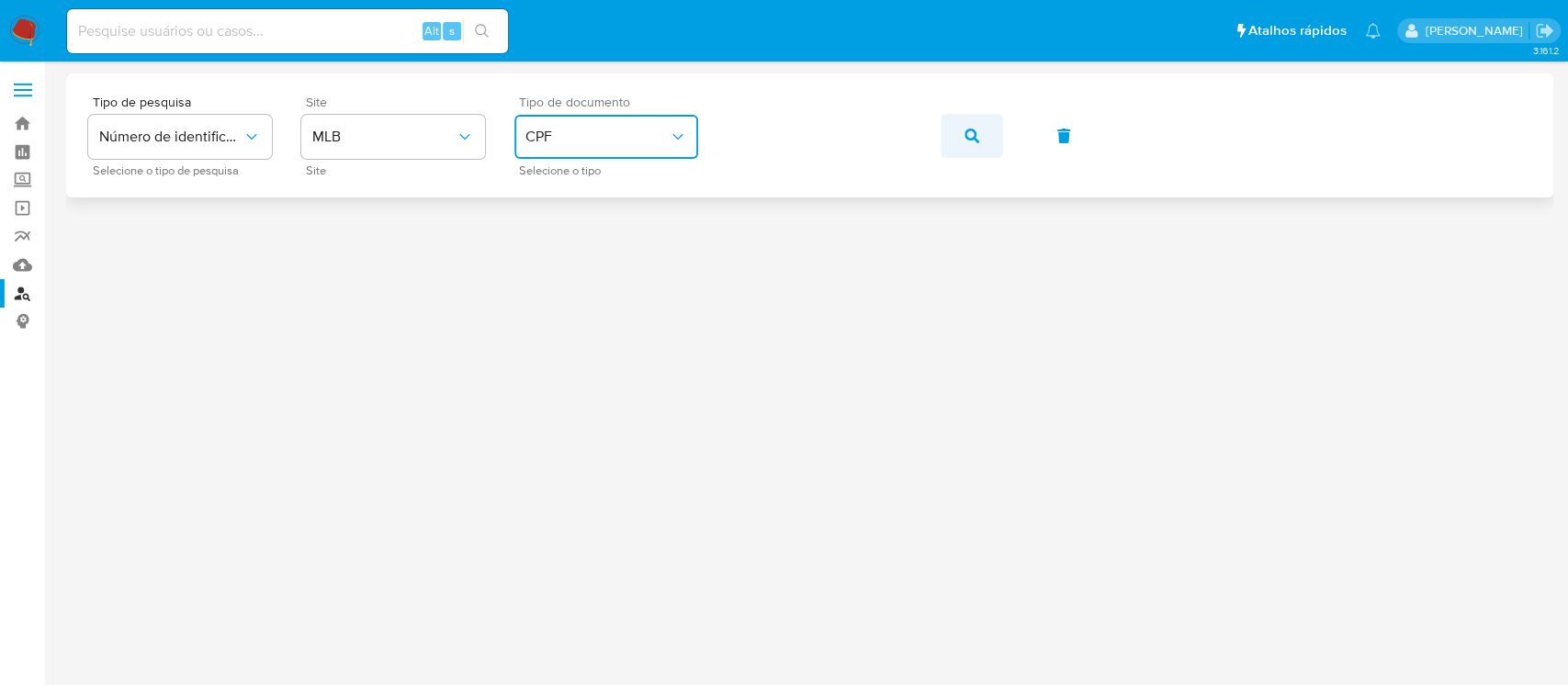
click at [957, 134] on button "button" at bounding box center [972, 136] width 63 height 44
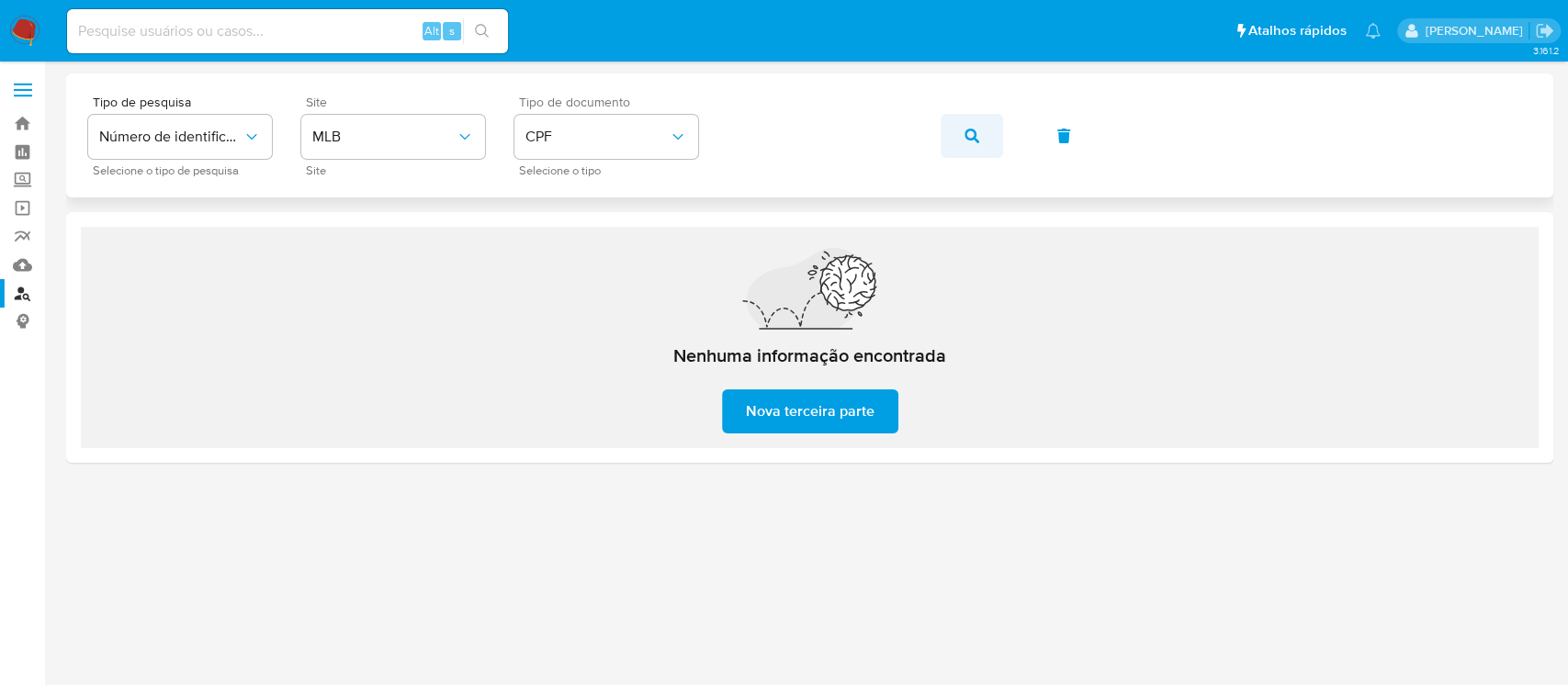
click at [967, 134] on icon "button" at bounding box center [972, 136] width 15 height 15
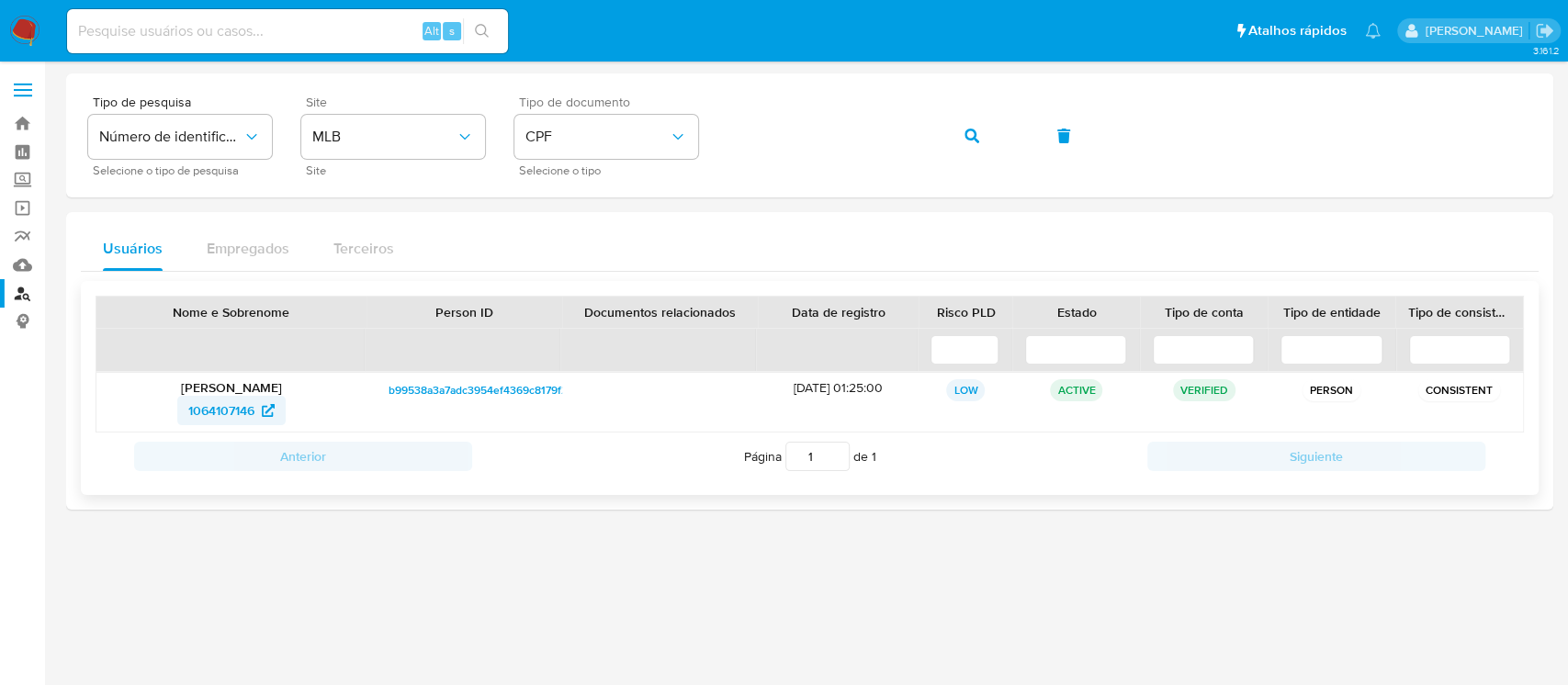
click at [218, 409] on span "1064107146" at bounding box center [221, 410] width 66 height 29
click at [961, 135] on button "button" at bounding box center [972, 136] width 63 height 44
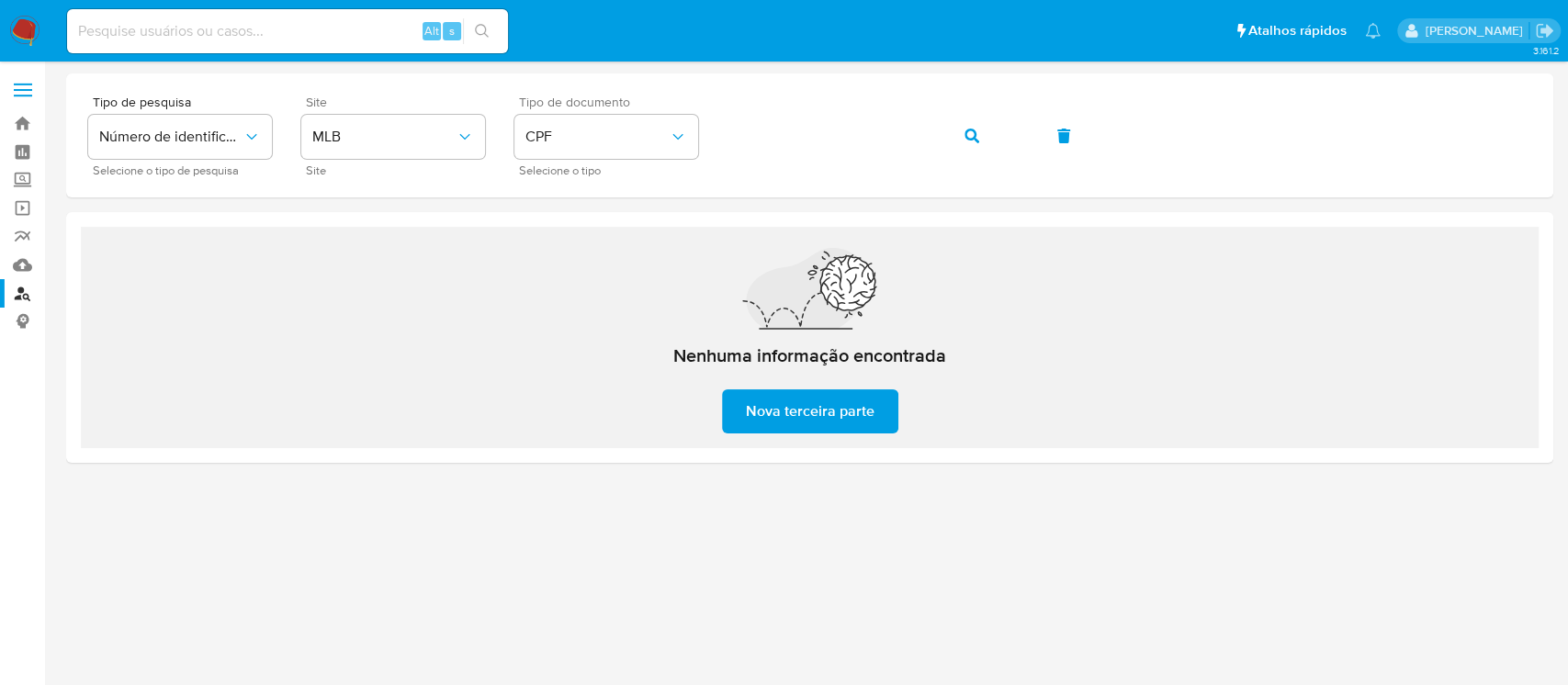
click at [259, 36] on input at bounding box center [287, 31] width 441 height 24
paste input "2436848329"
type input "2436848329"
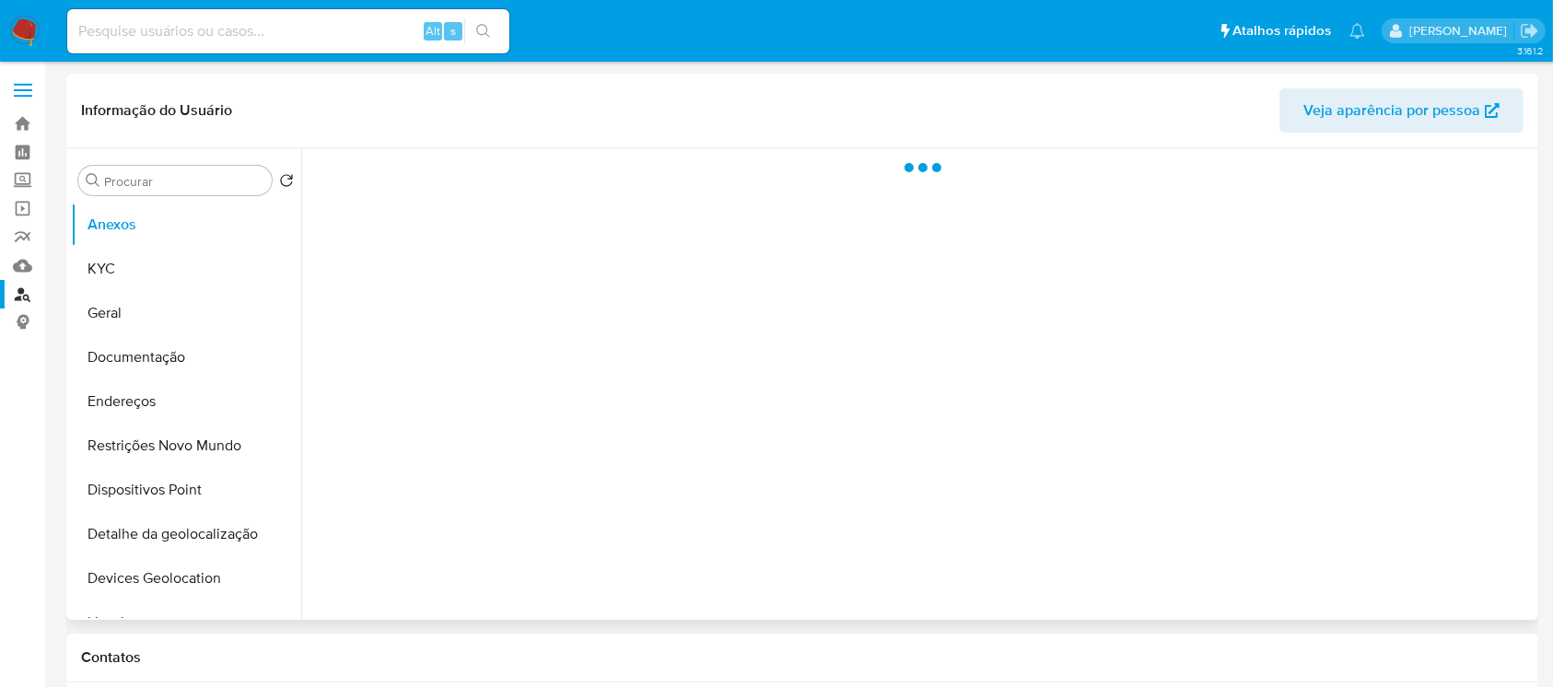
select select "10"
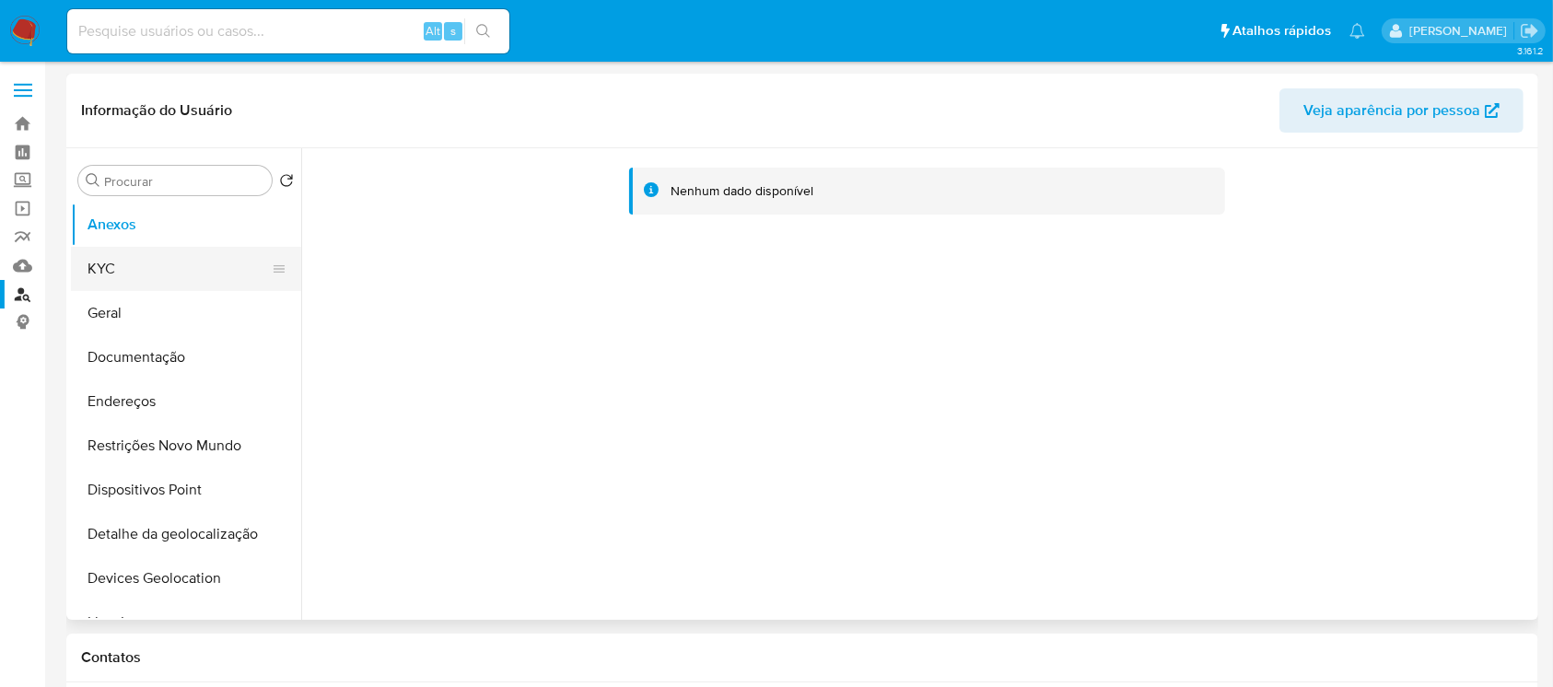
click at [133, 274] on button "KYC" at bounding box center [179, 269] width 216 height 44
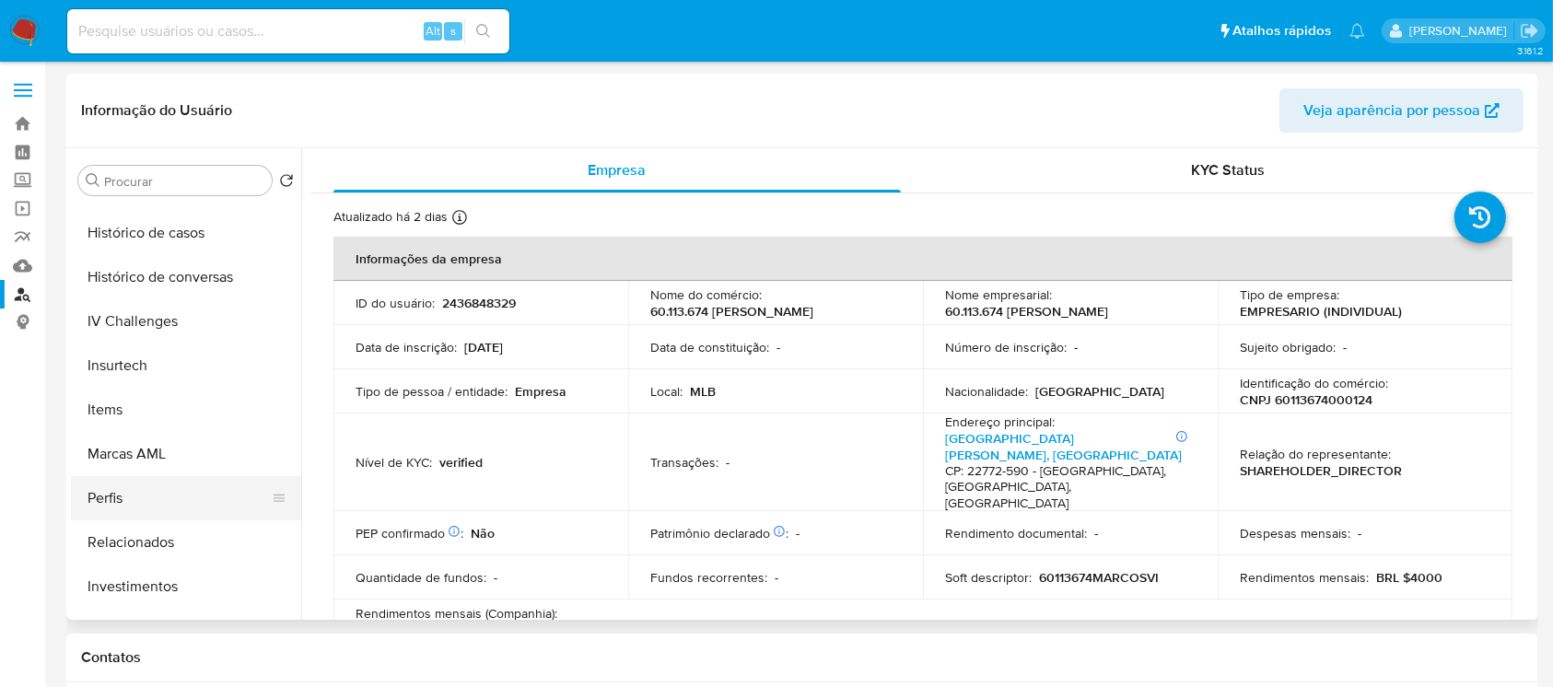
scroll to position [791, 0]
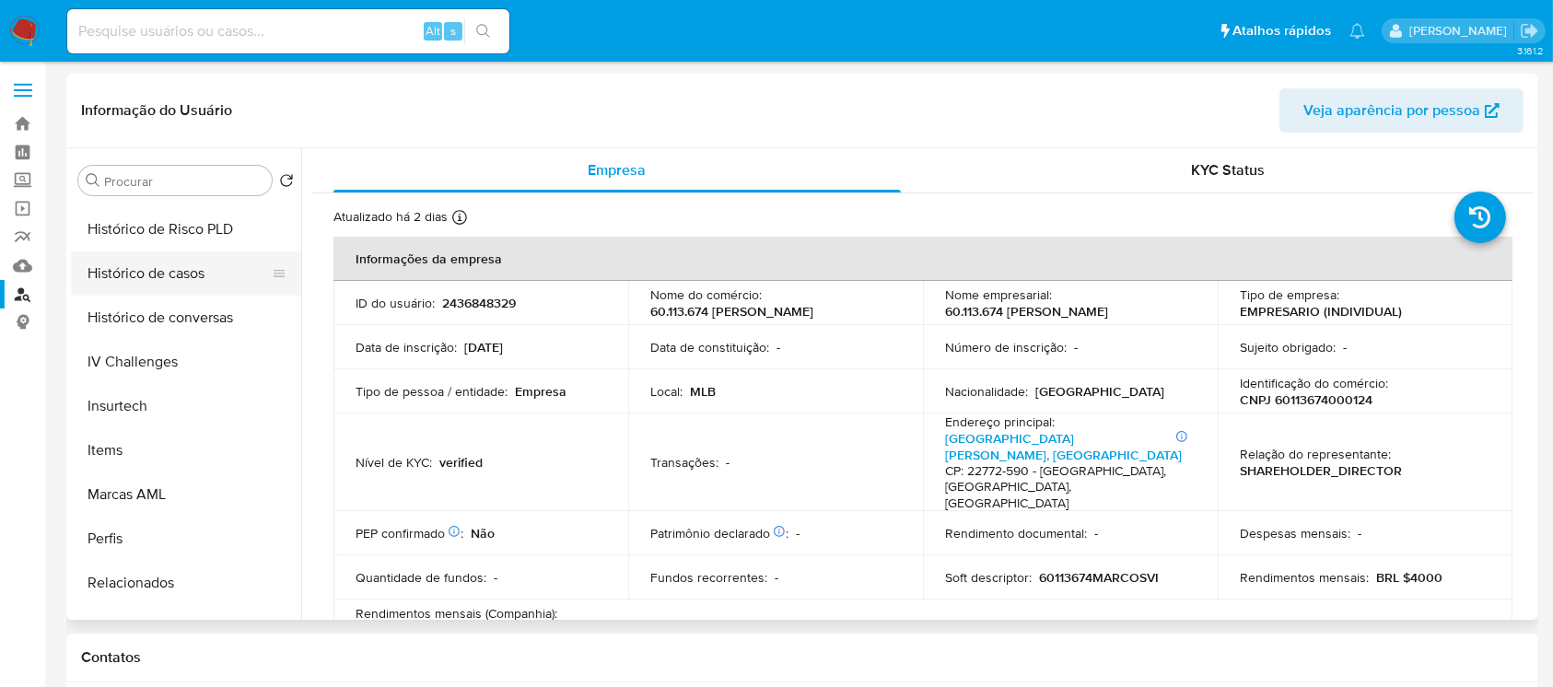
click at [114, 275] on button "Histórico de casos" at bounding box center [179, 273] width 216 height 44
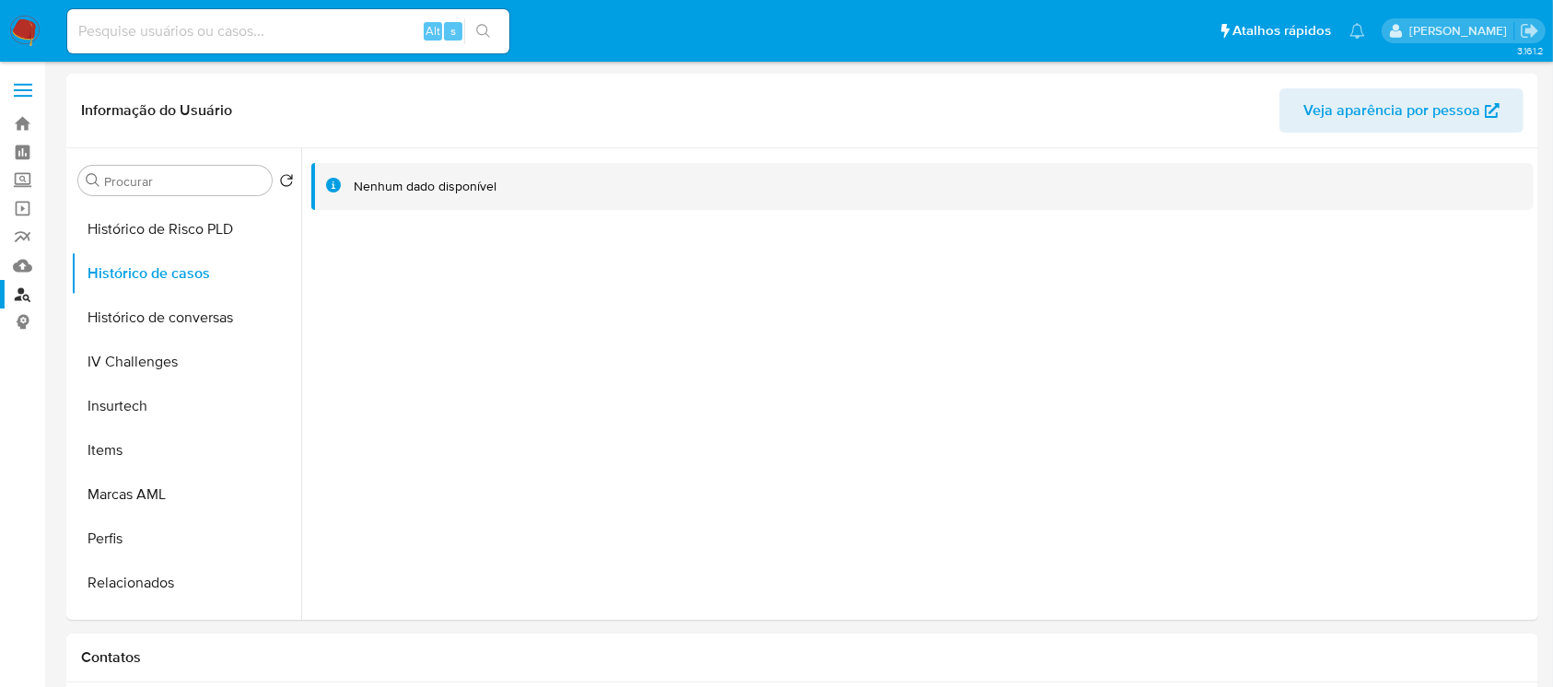
click at [18, 30] on img at bounding box center [24, 31] width 31 height 31
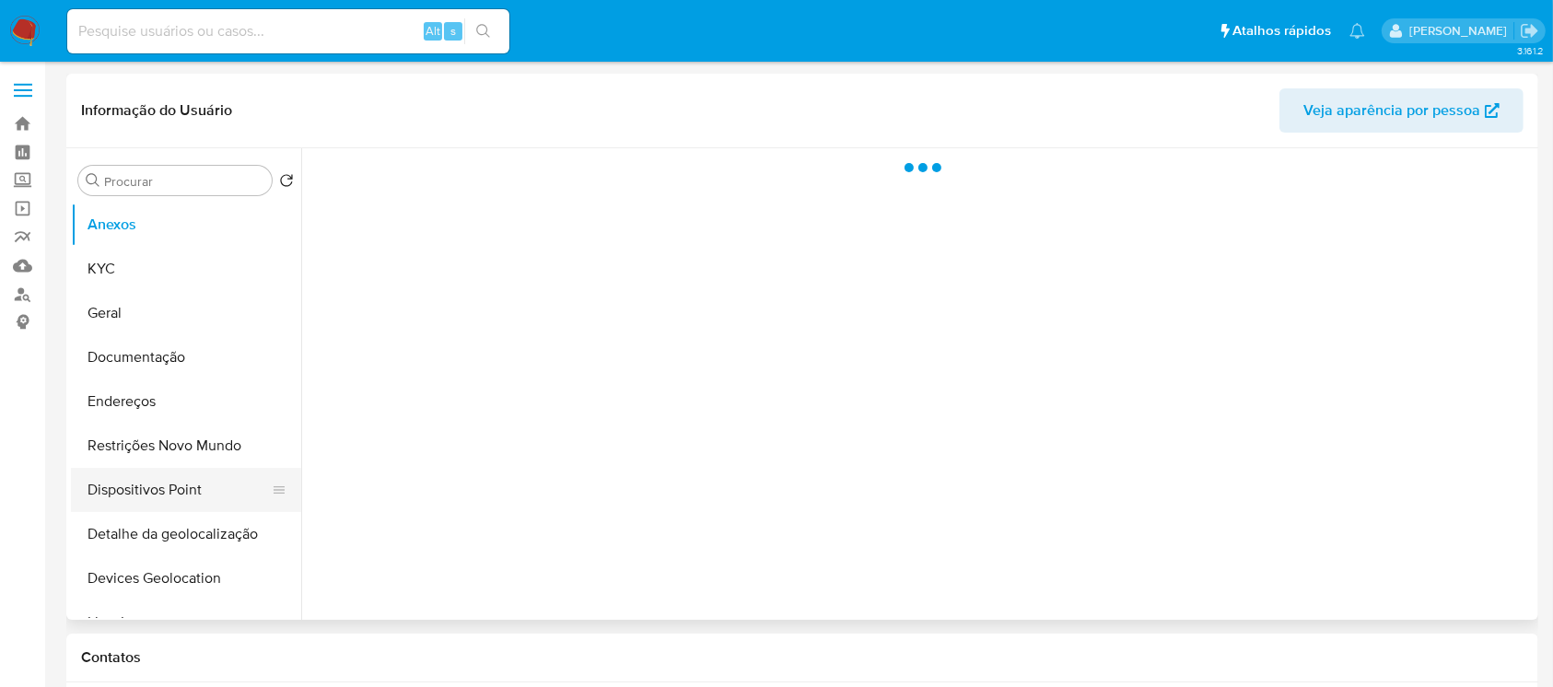
select select "10"
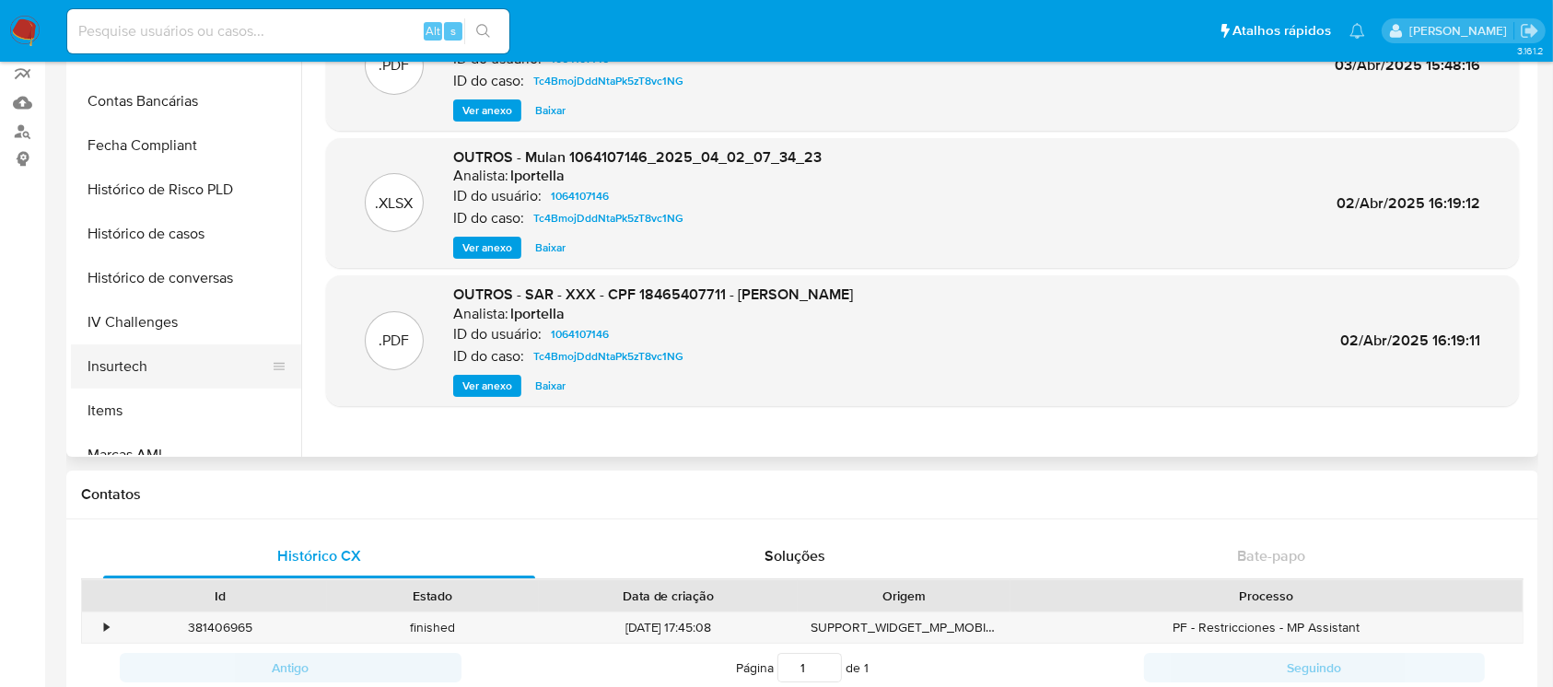
scroll to position [627, 0]
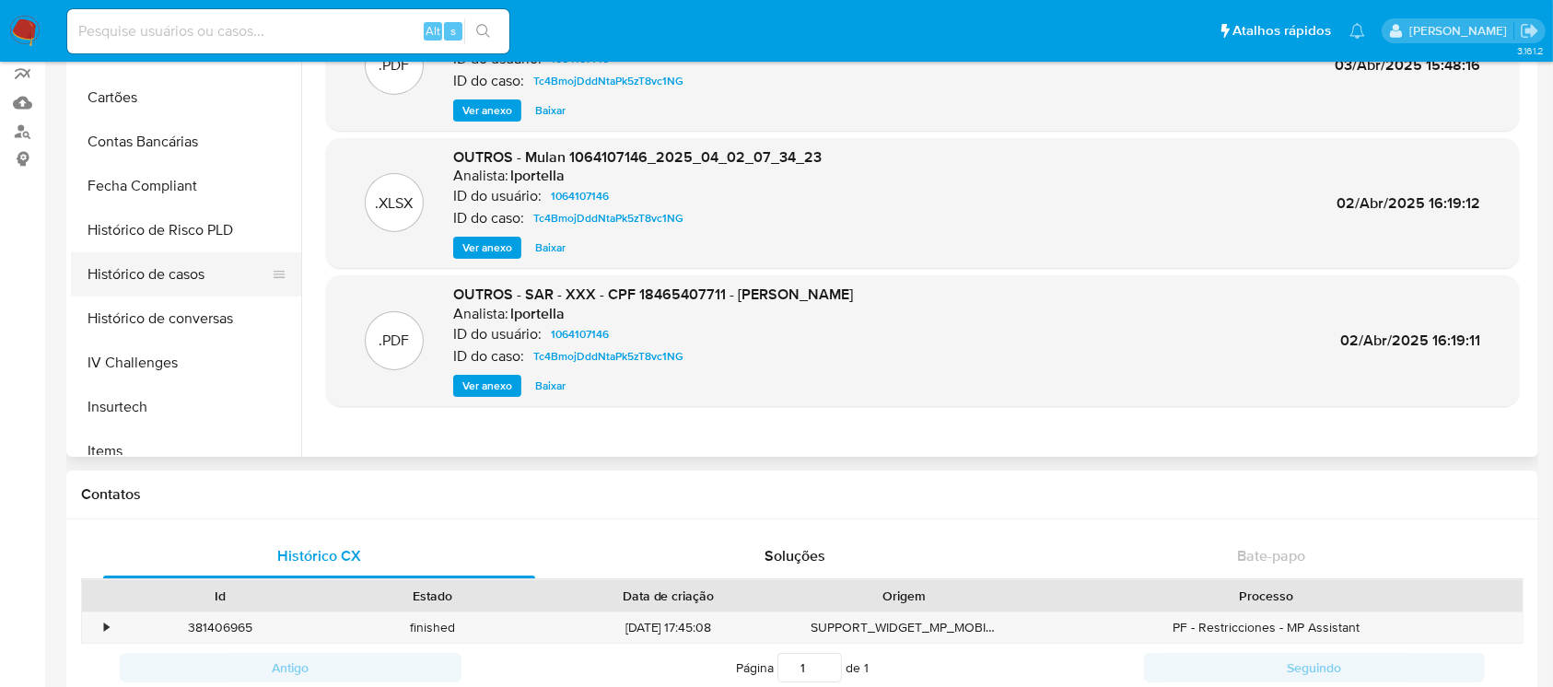
click at [116, 288] on button "Histórico de casos" at bounding box center [179, 274] width 216 height 44
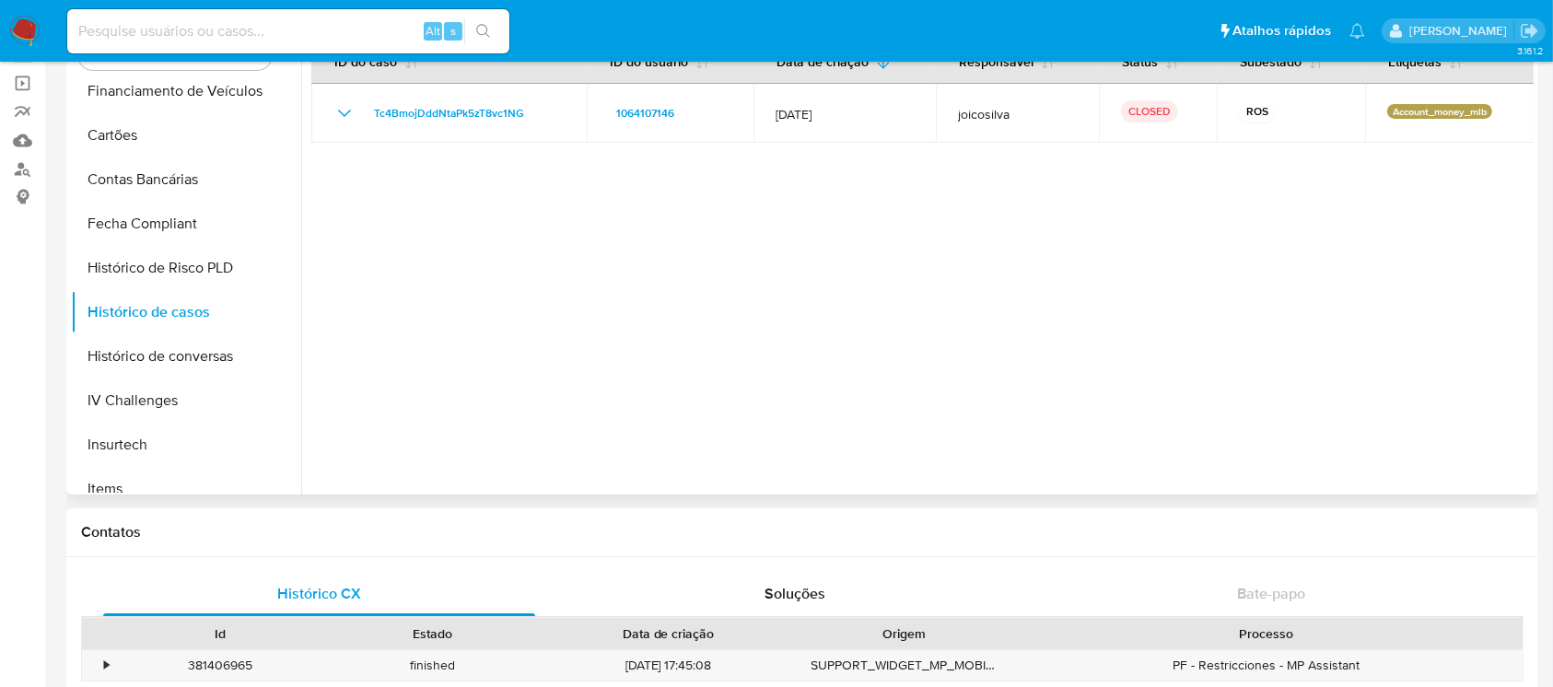
scroll to position [163, 0]
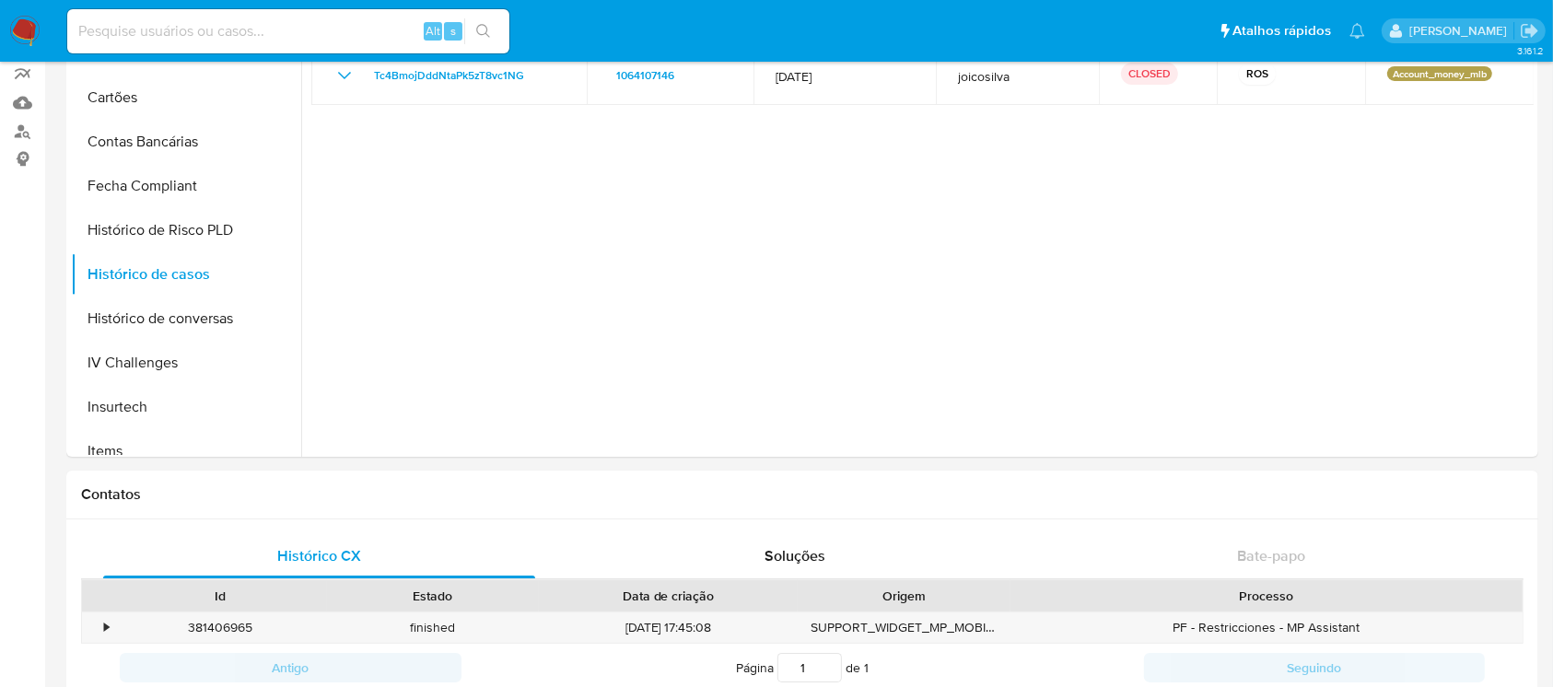
click at [159, 40] on input at bounding box center [288, 31] width 442 height 24
paste input "1962838453"
type input "1962838453"
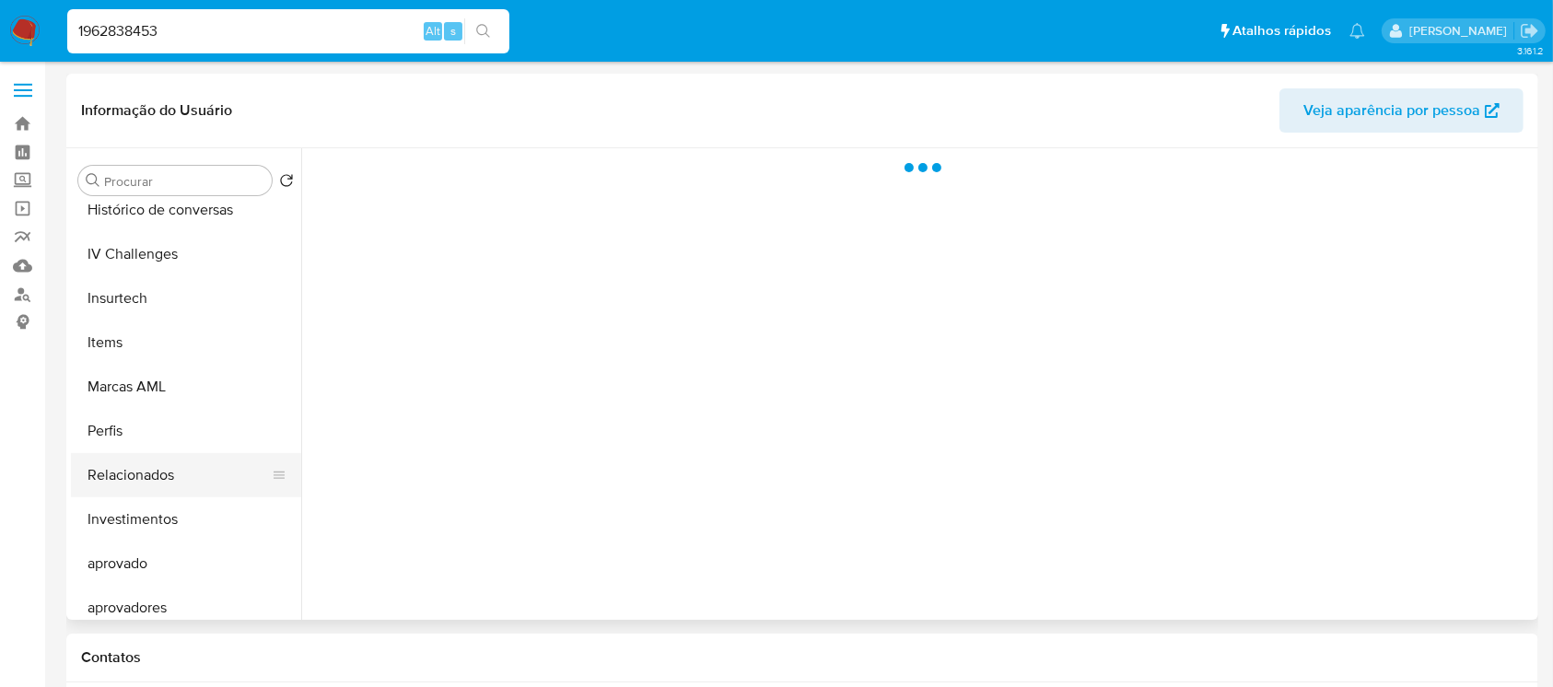
select select "10"
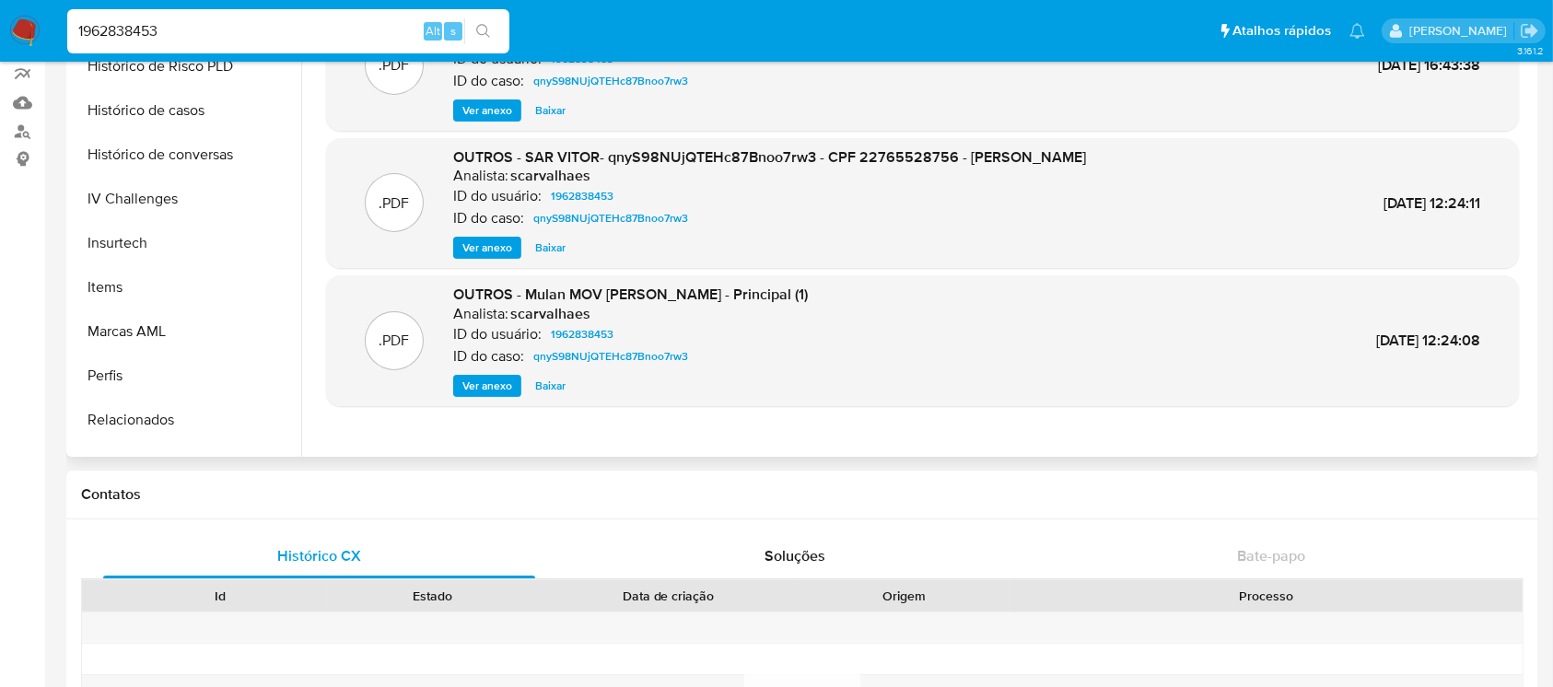
scroll to position [627, 0]
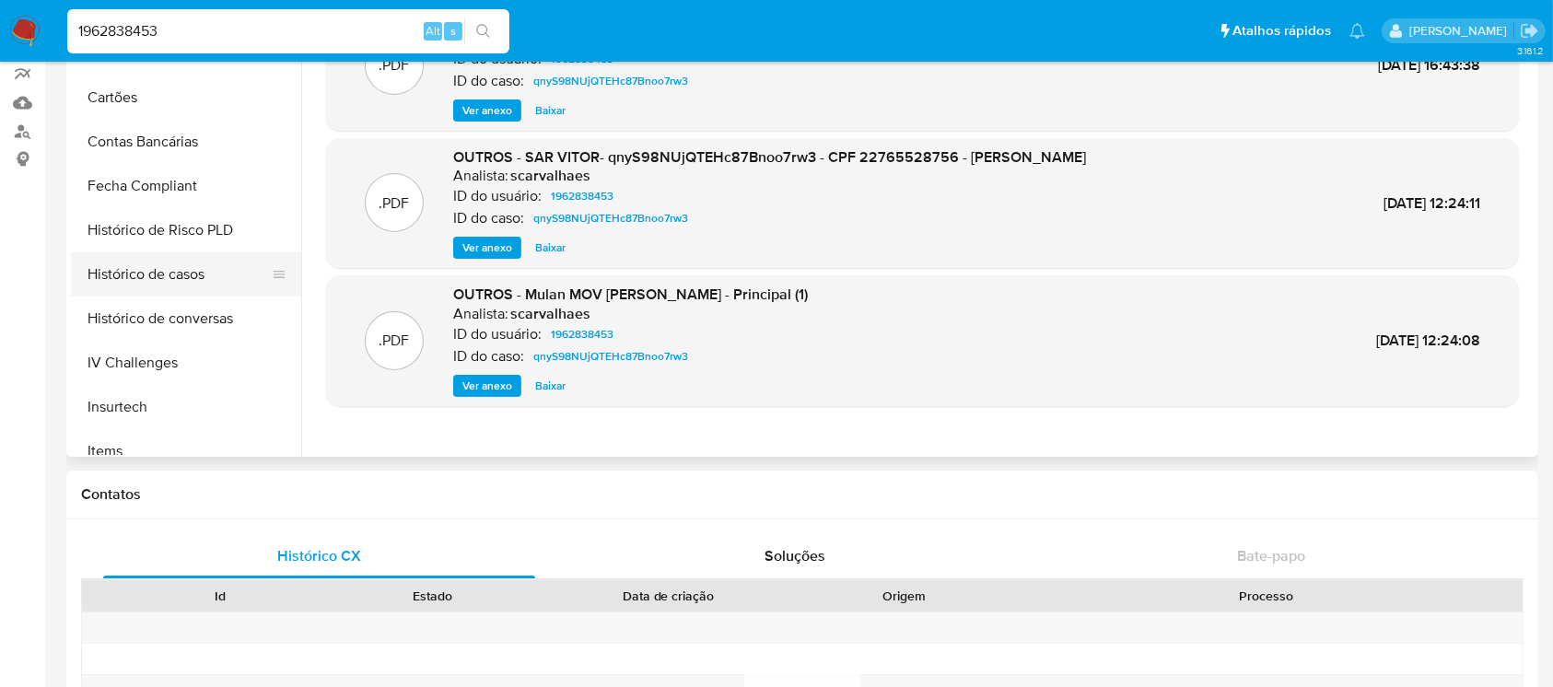
click at [109, 278] on button "Histórico de casos" at bounding box center [179, 274] width 216 height 44
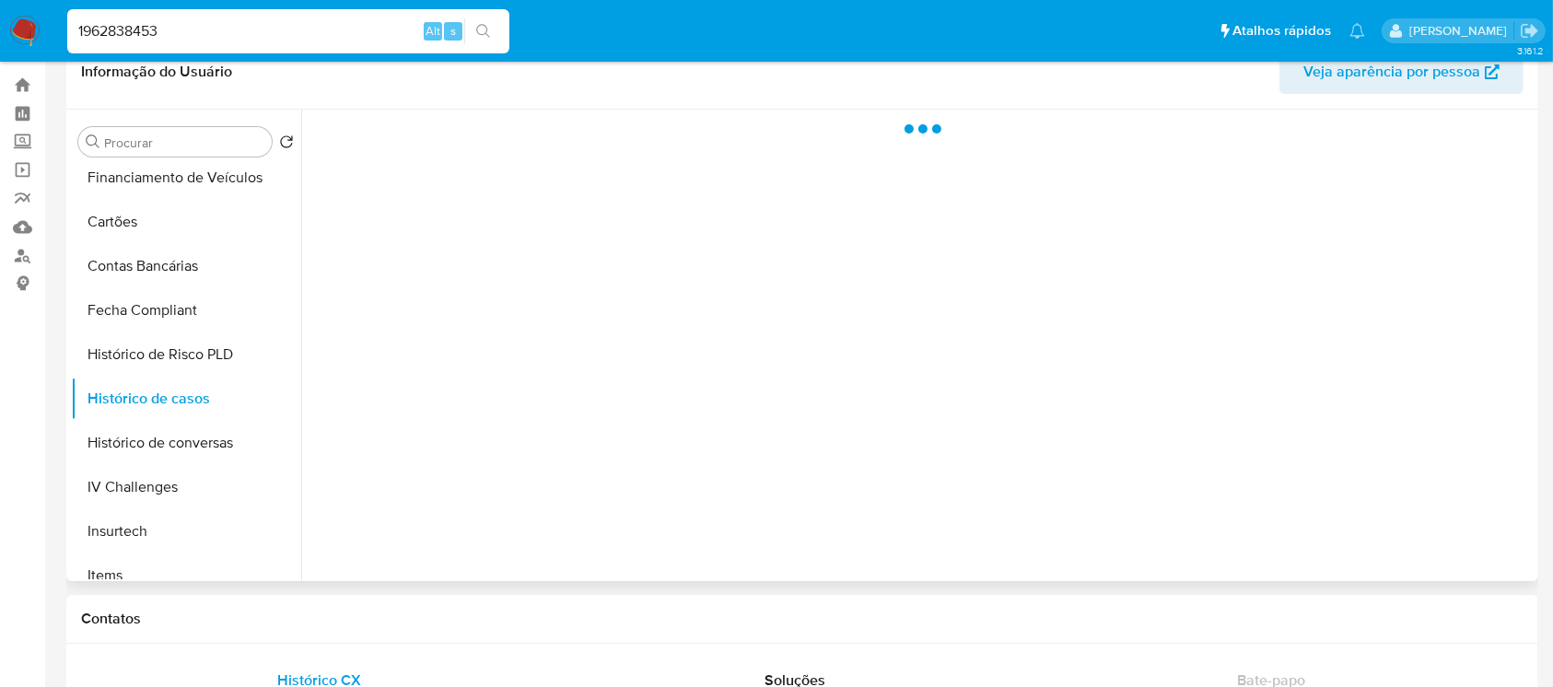
scroll to position [0, 0]
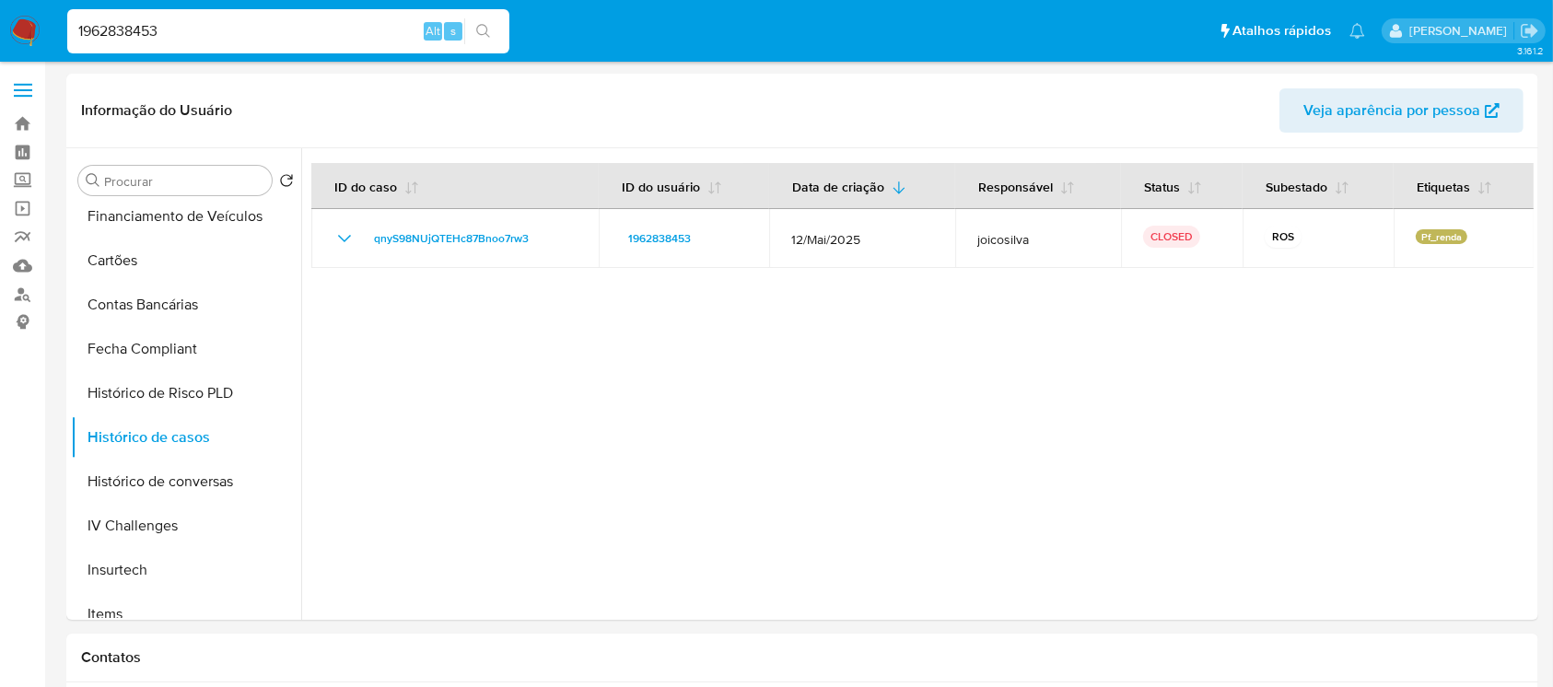
click at [185, 35] on input "1962838453" at bounding box center [288, 31] width 442 height 24
paste input "32630903"
type input "1326309033"
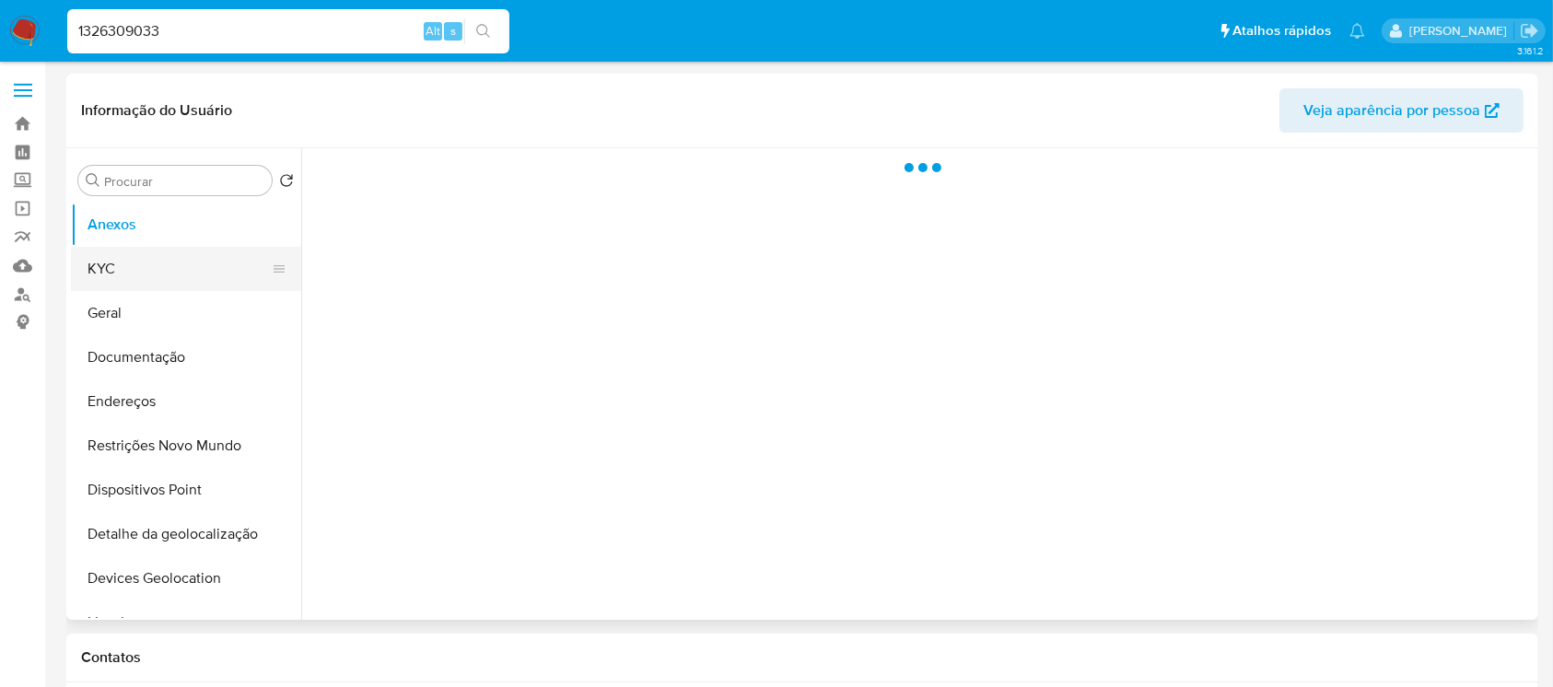
select select "10"
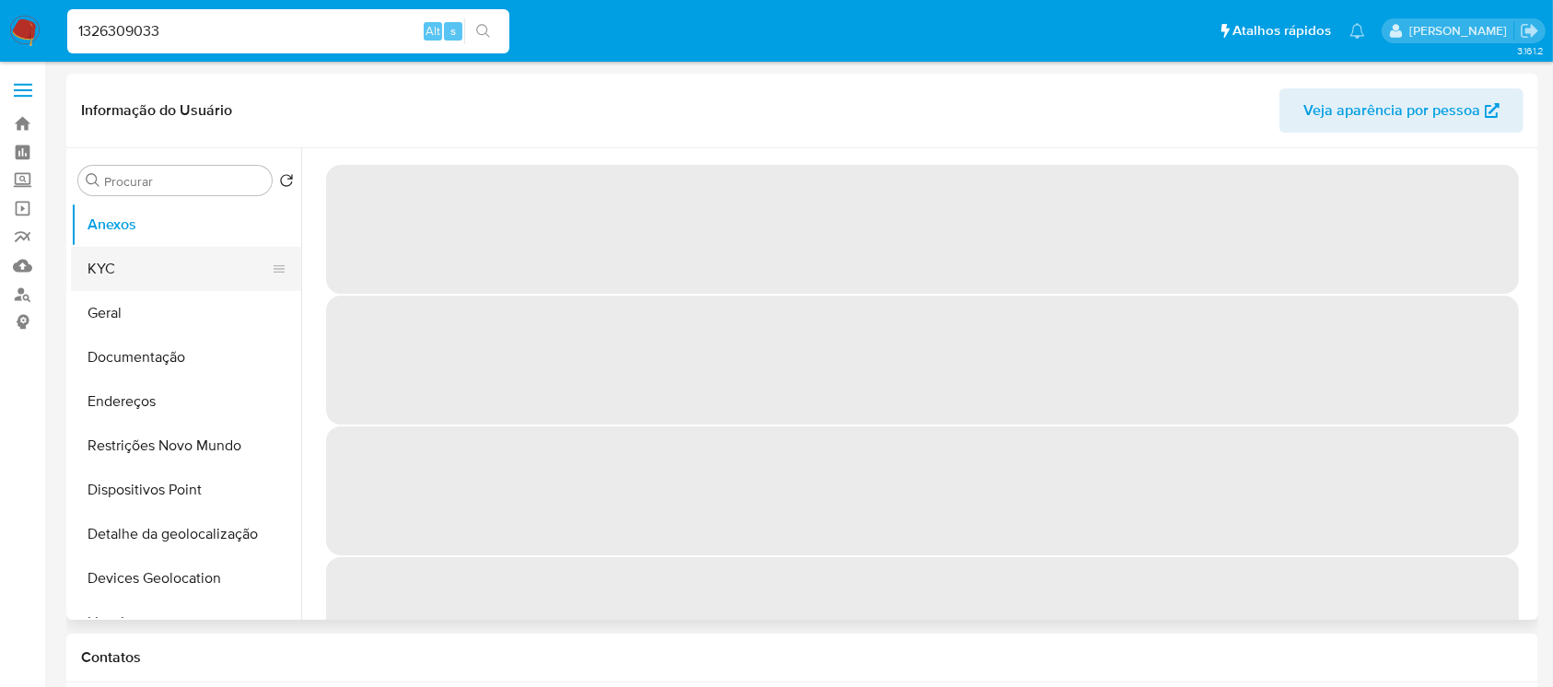
click at [121, 277] on button "KYC" at bounding box center [179, 269] width 216 height 44
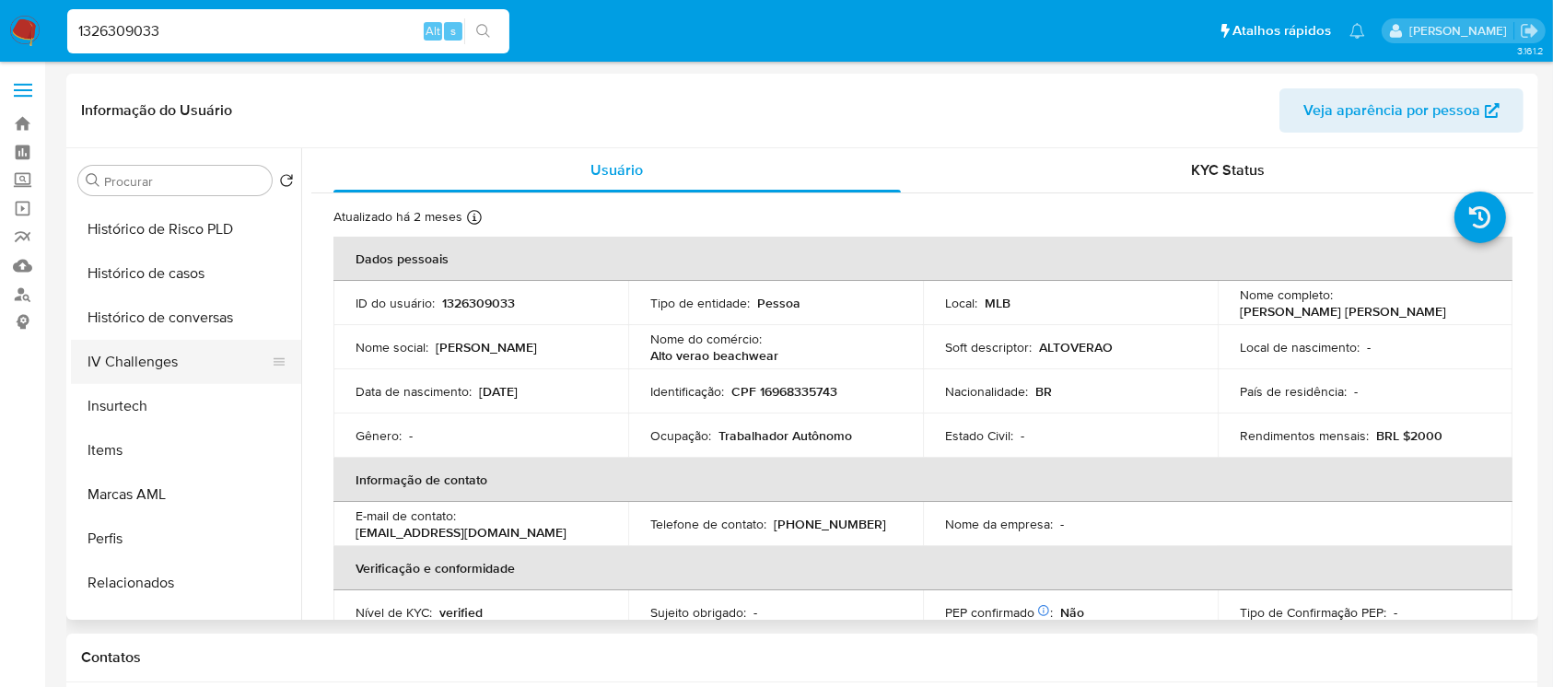
scroll to position [627, 0]
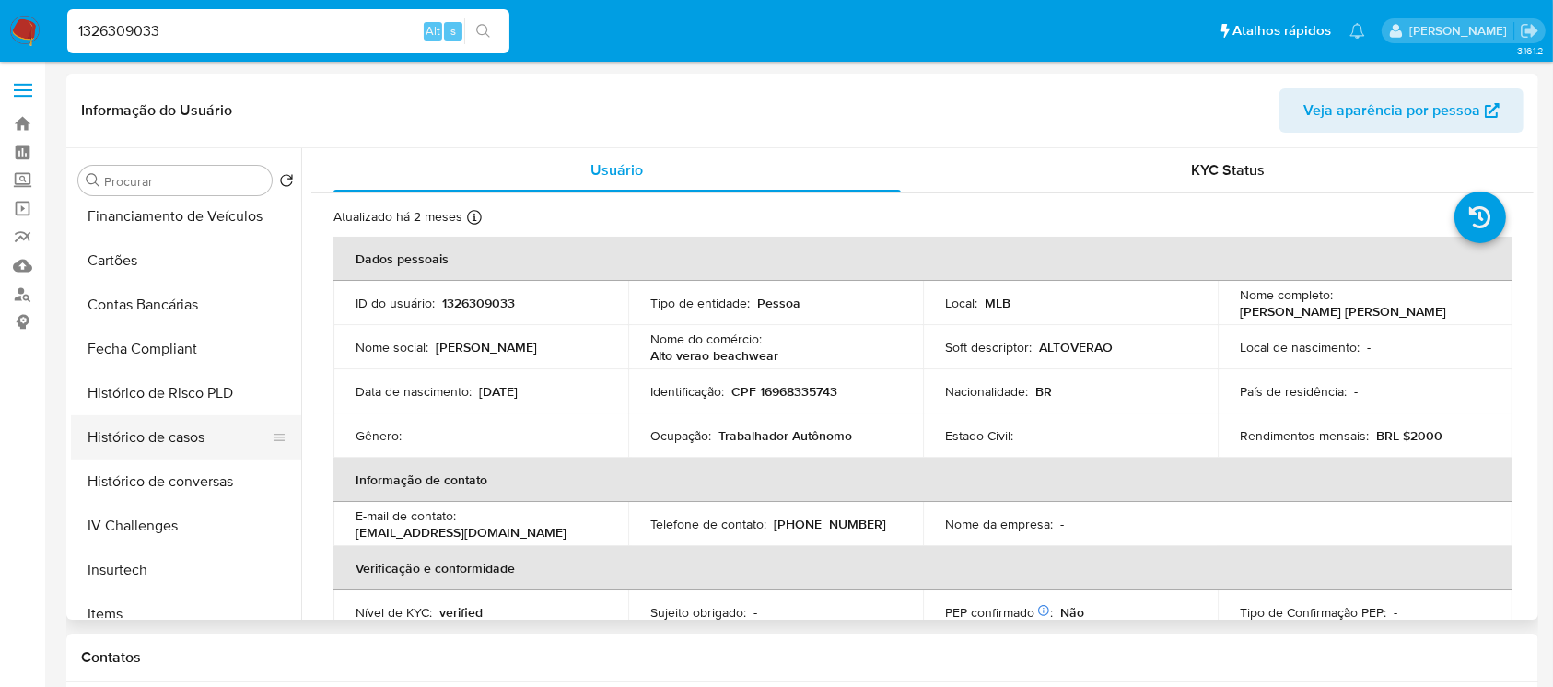
click at [120, 438] on button "Histórico de casos" at bounding box center [179, 437] width 216 height 44
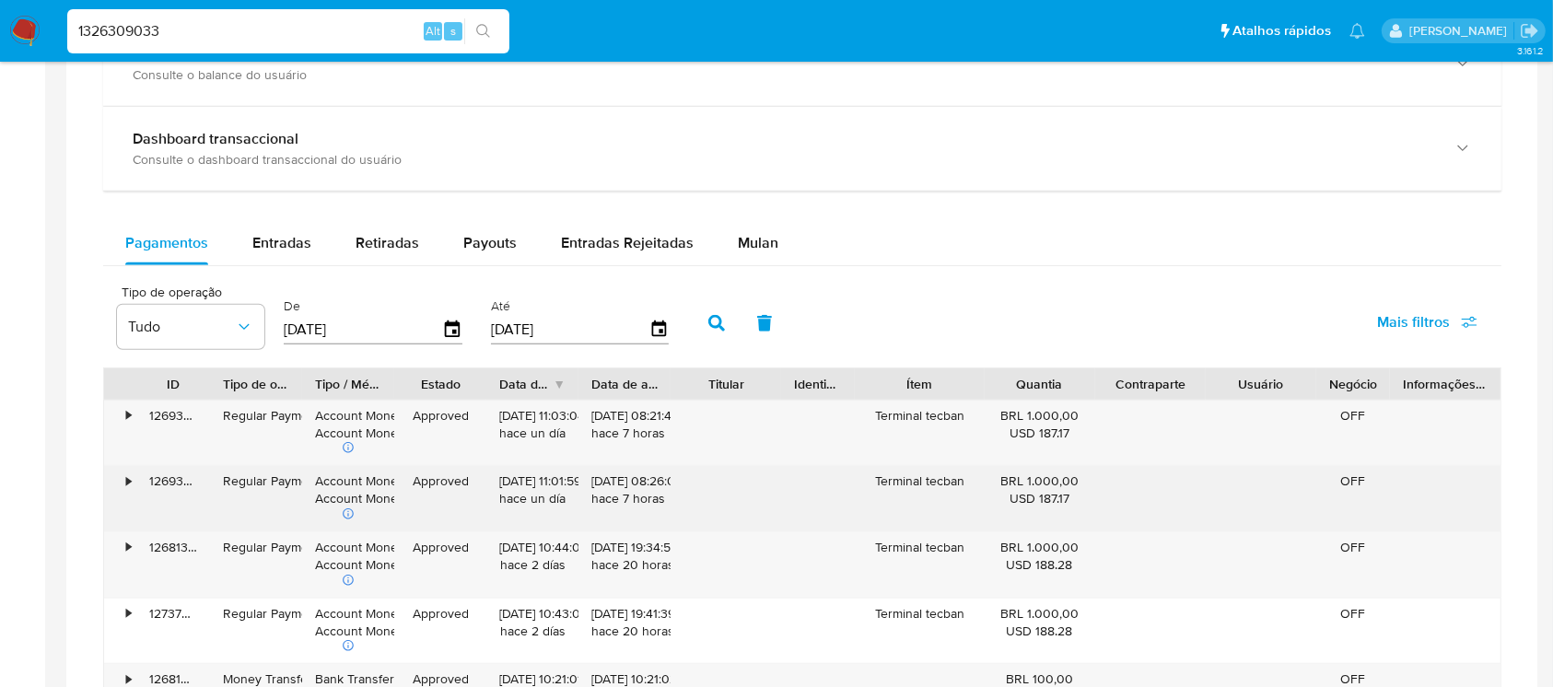
scroll to position [982, 0]
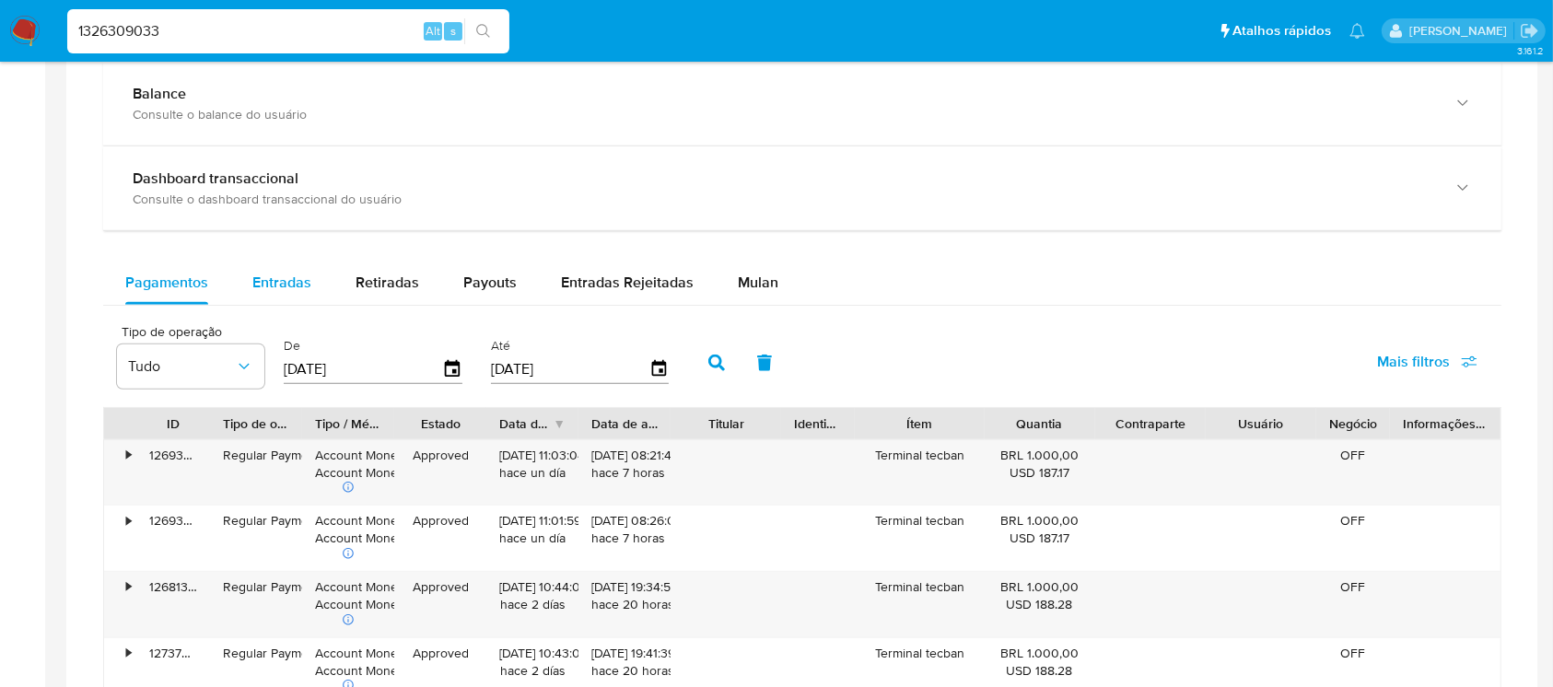
click at [302, 274] on span "Entradas" at bounding box center [281, 282] width 59 height 21
select select "10"
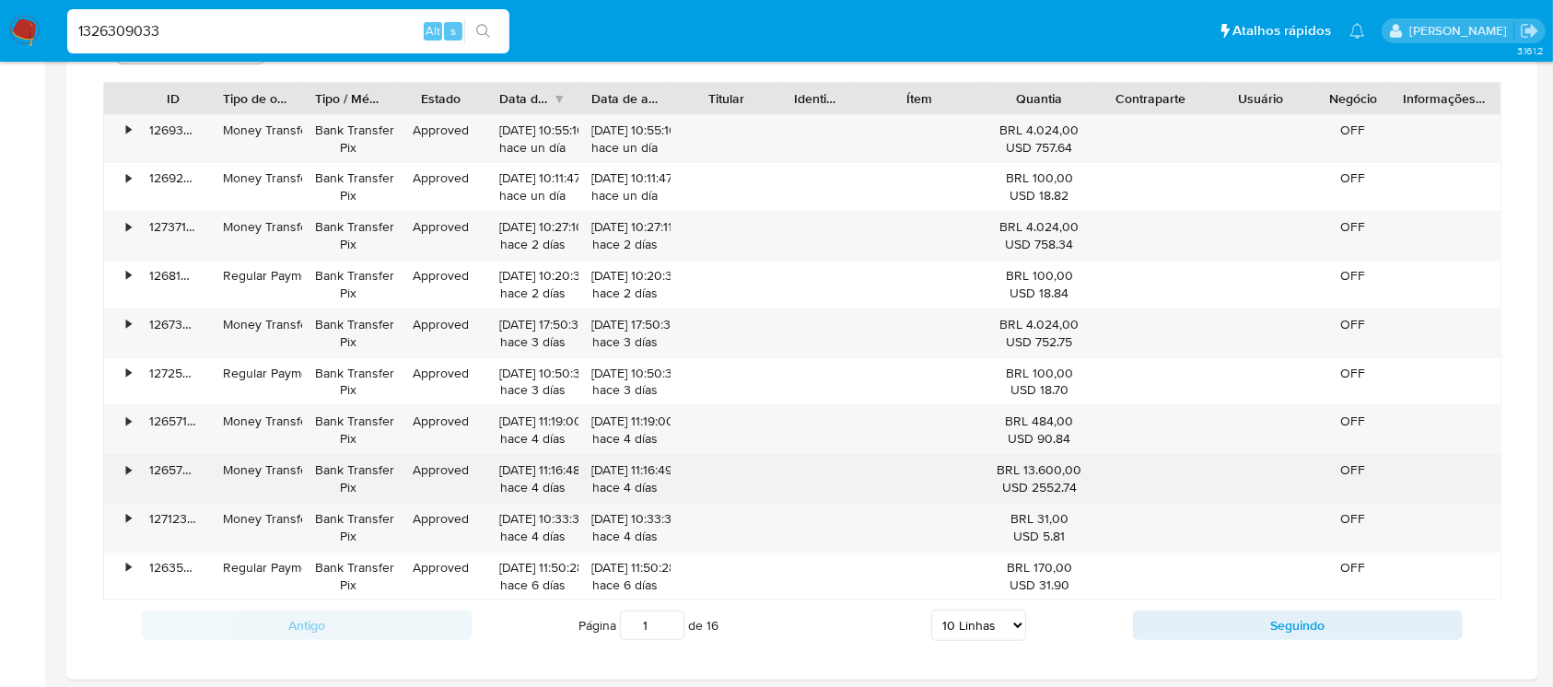
scroll to position [1310, 0]
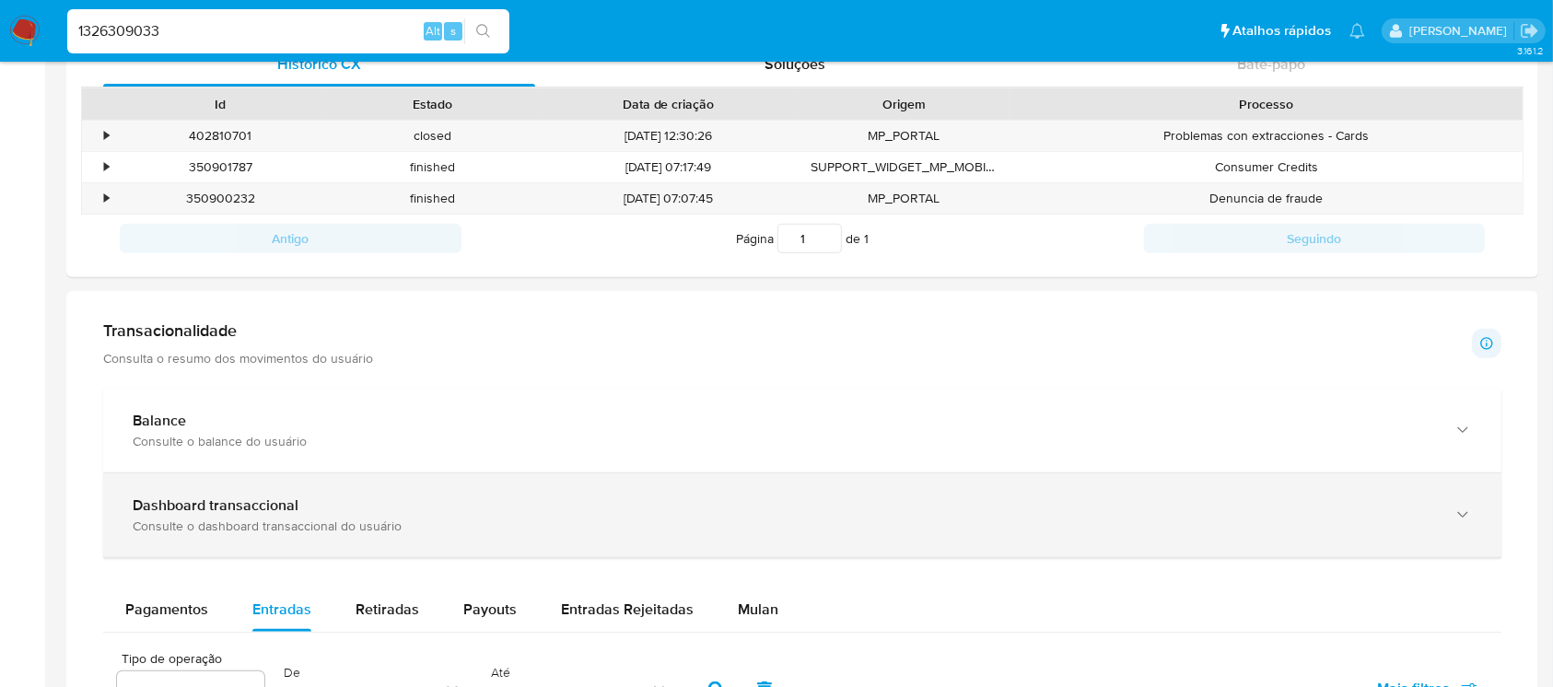
click at [312, 497] on div "Dashboard transaccional" at bounding box center [784, 506] width 1303 height 18
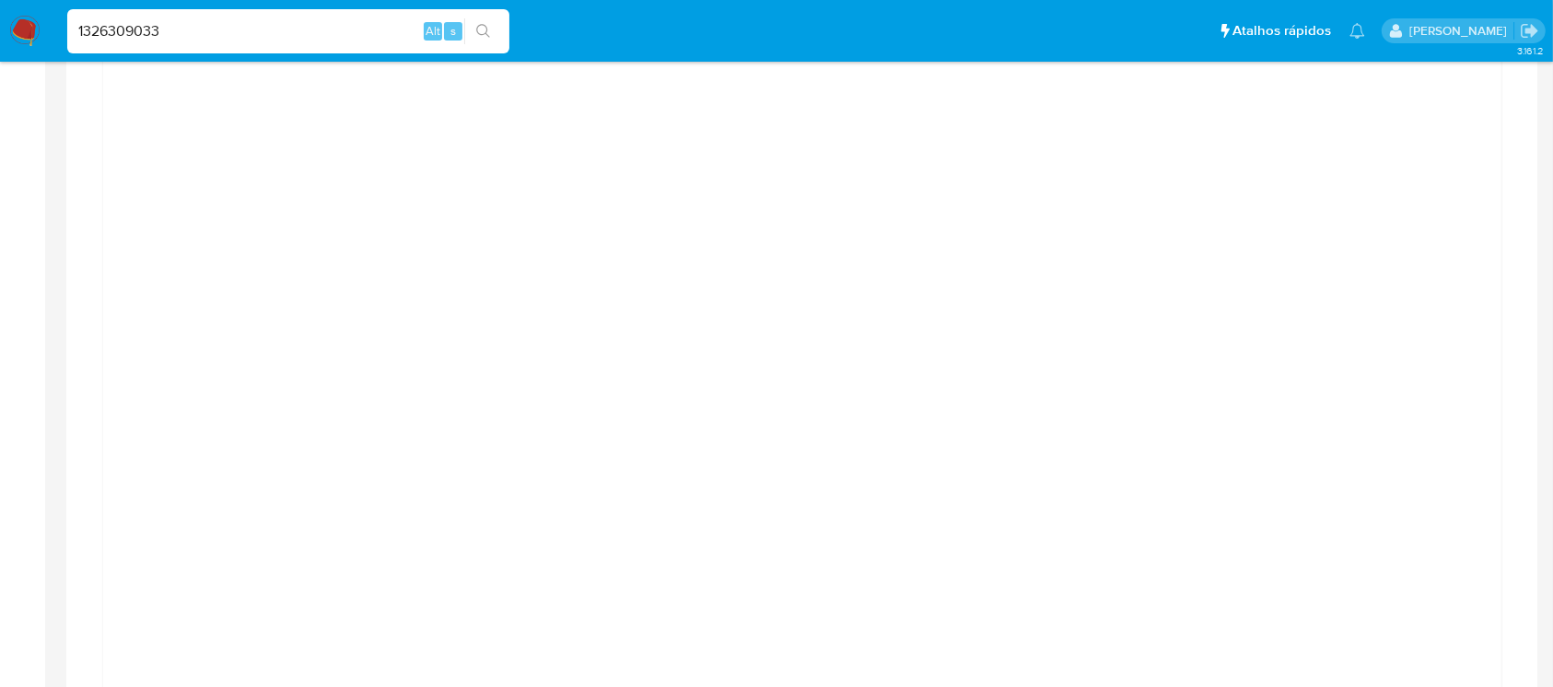
scroll to position [1146, 0]
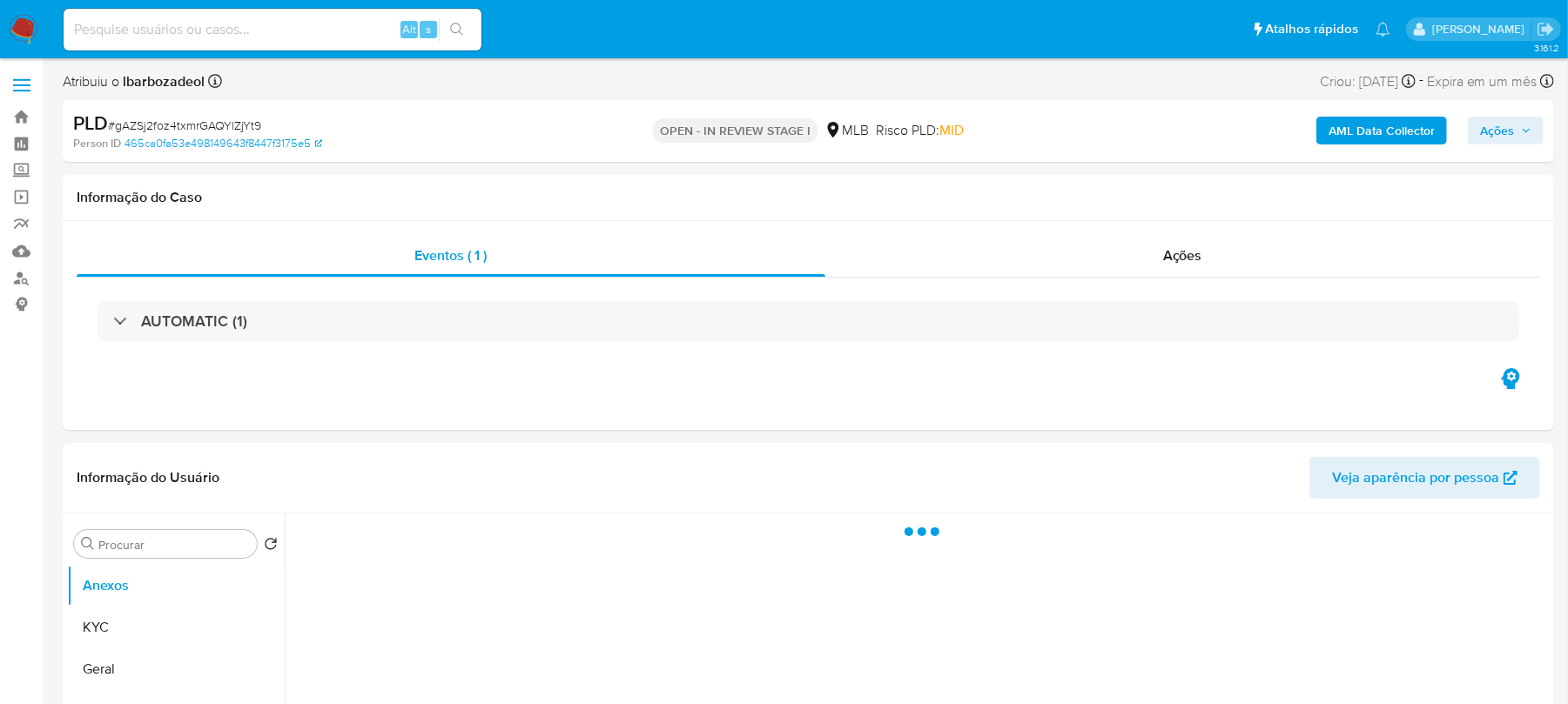
click at [150, 318] on h3 "AUTOMATIC (1)" at bounding box center [194, 321] width 106 height 19
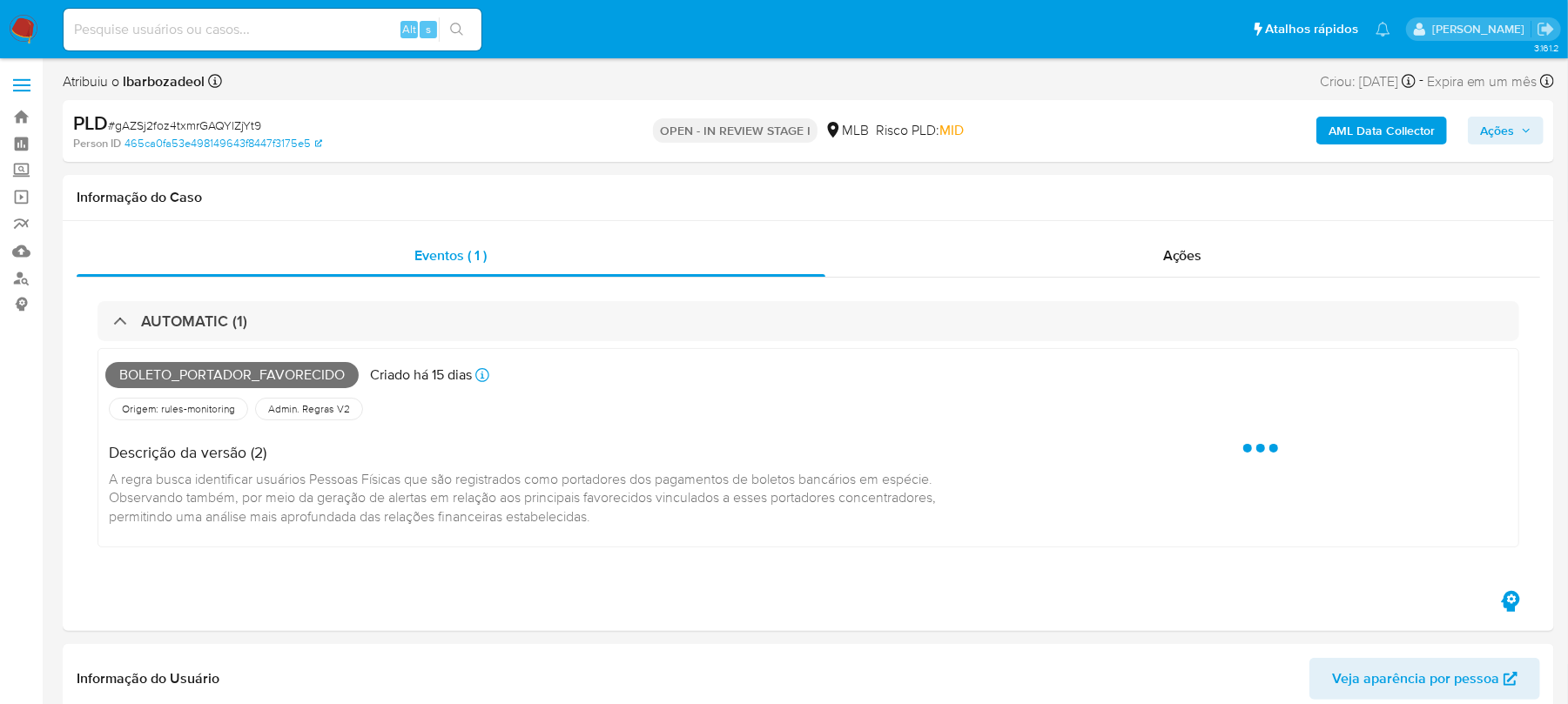
select select "10"
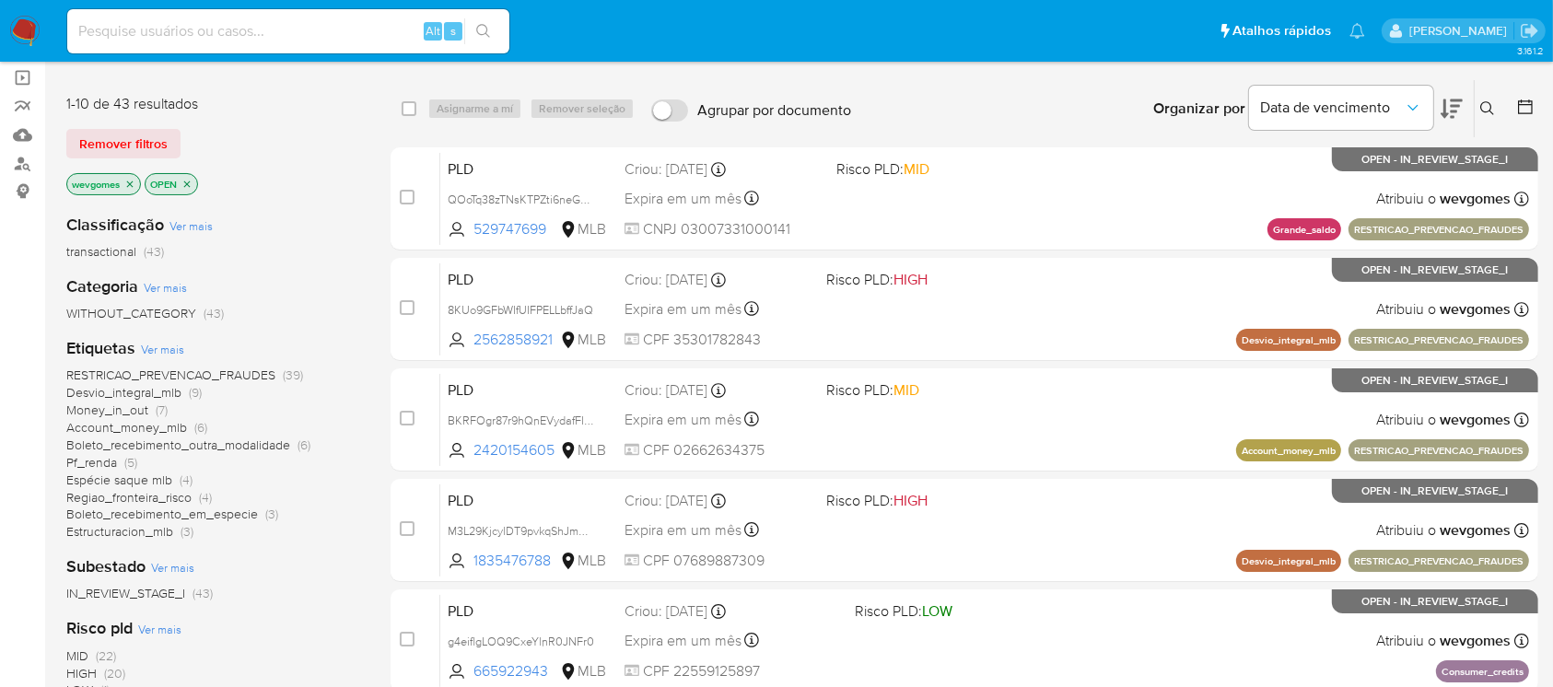
scroll to position [163, 0]
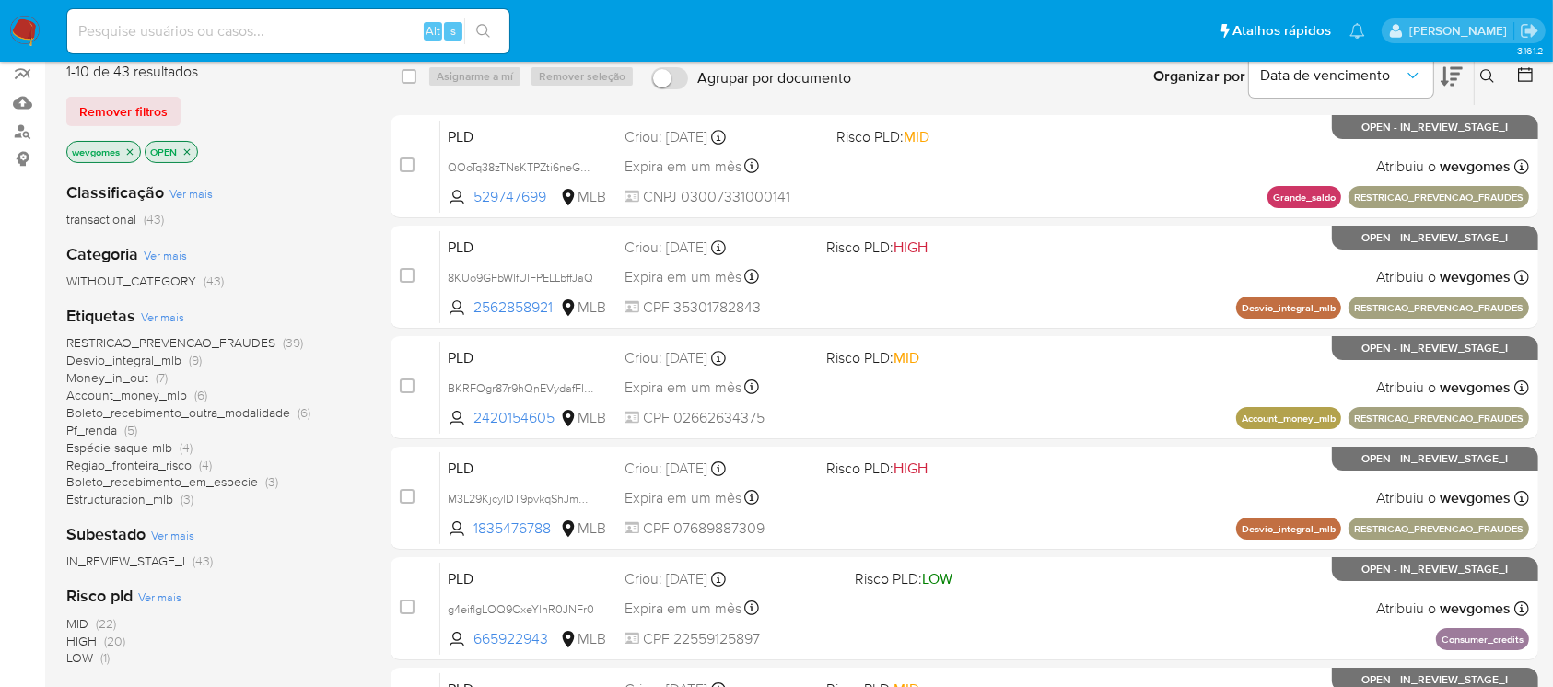
click at [115, 421] on span "Pf_renda" at bounding box center [91, 430] width 51 height 18
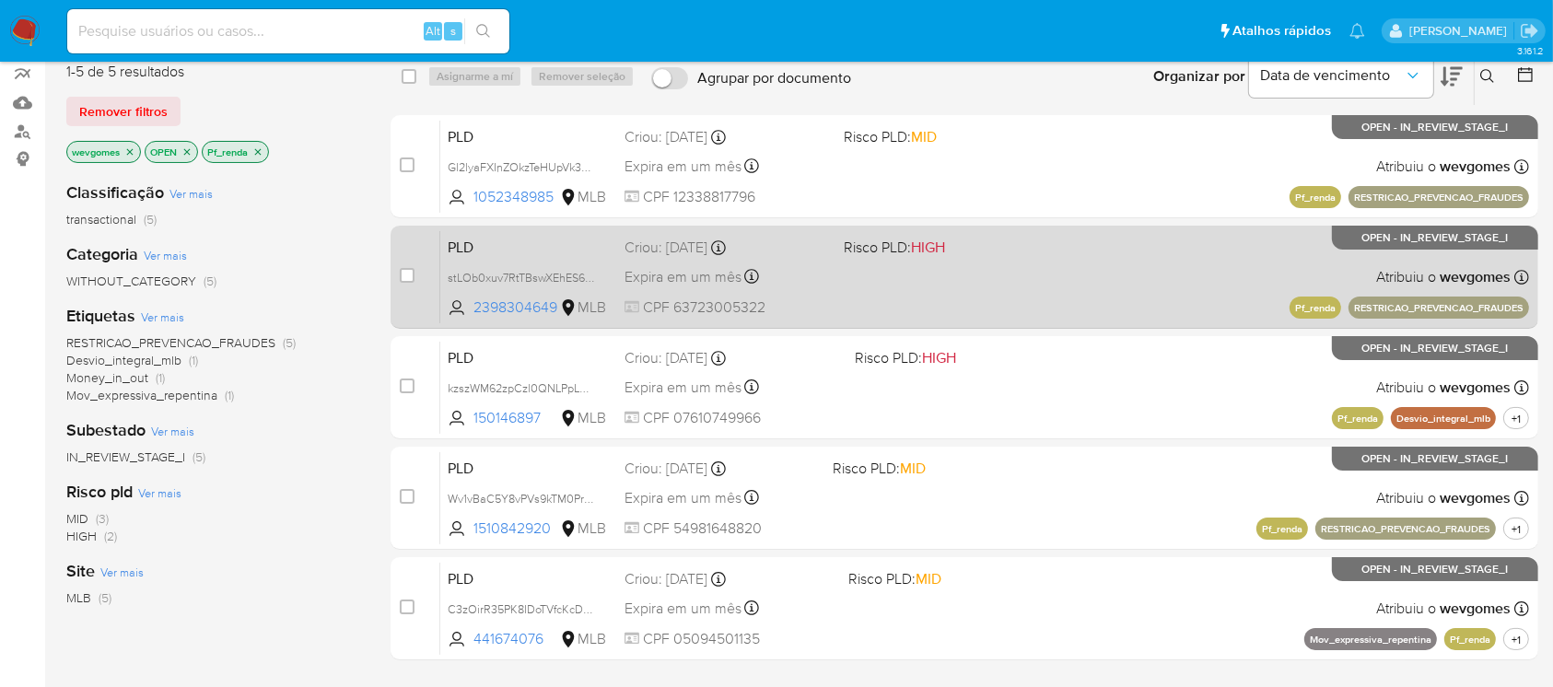
click at [864, 293] on div "PLD stLOb0xuv7RtTBswXEhES6kM 2398304649 MLB Risco PLD: HIGH Criou: 12/09/2025 C…" at bounding box center [984, 276] width 1089 height 93
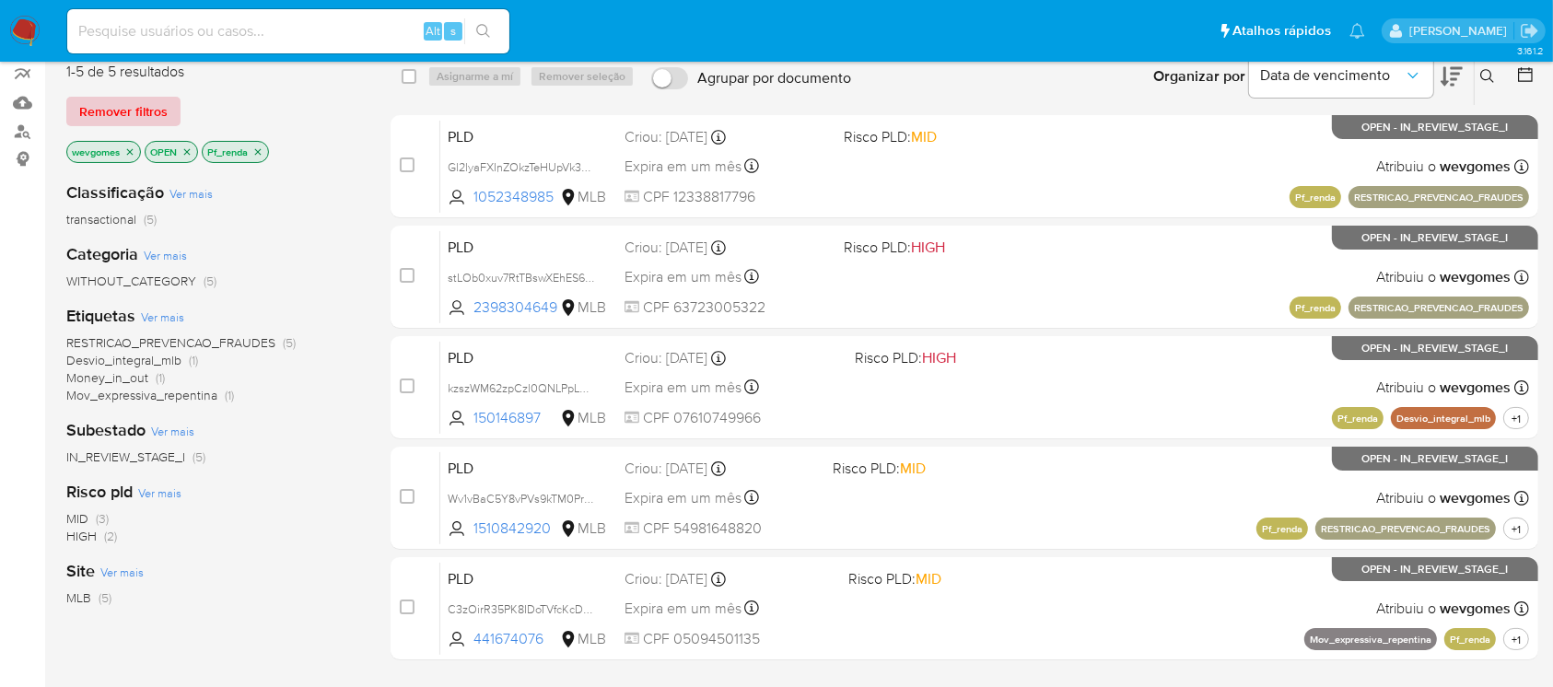
click at [125, 116] on span "Remover filtros" at bounding box center [123, 112] width 88 height 26
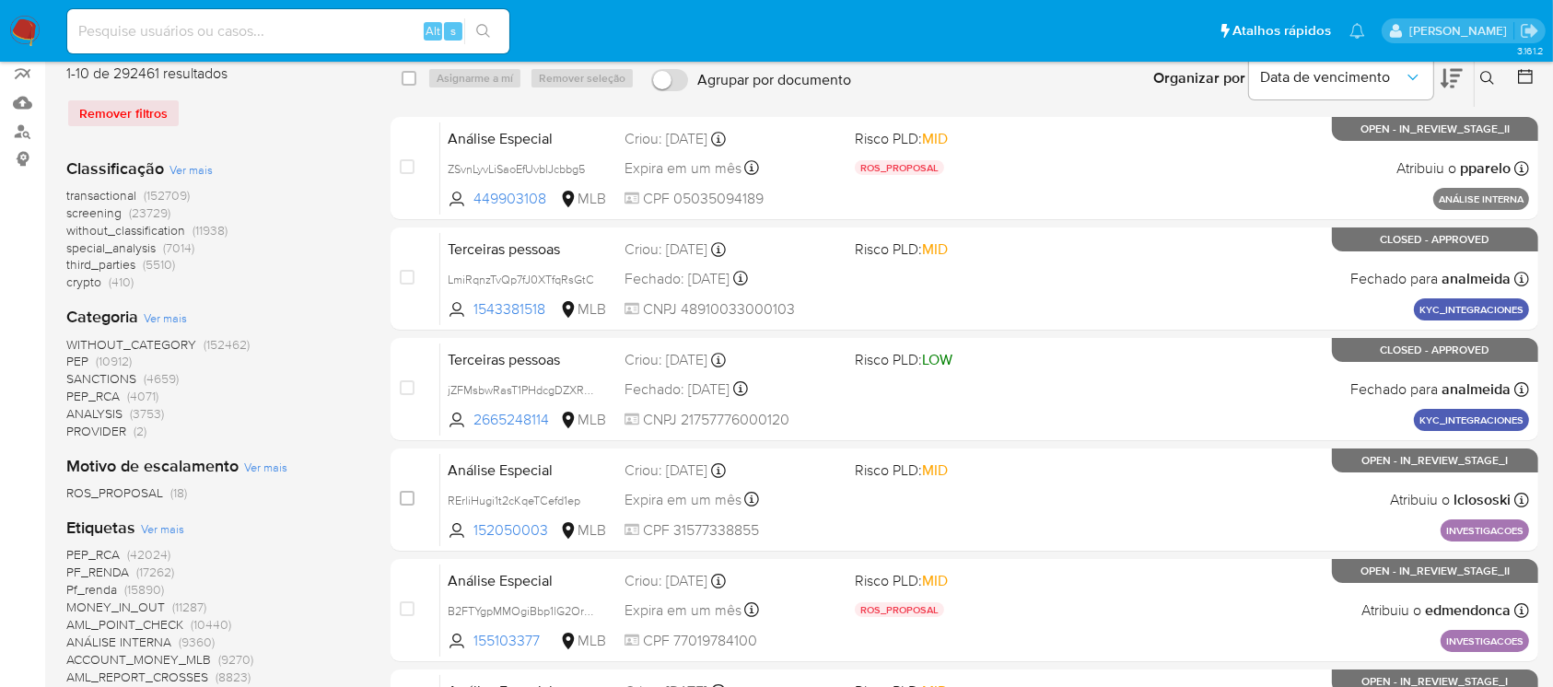
click at [31, 36] on img at bounding box center [24, 31] width 31 height 31
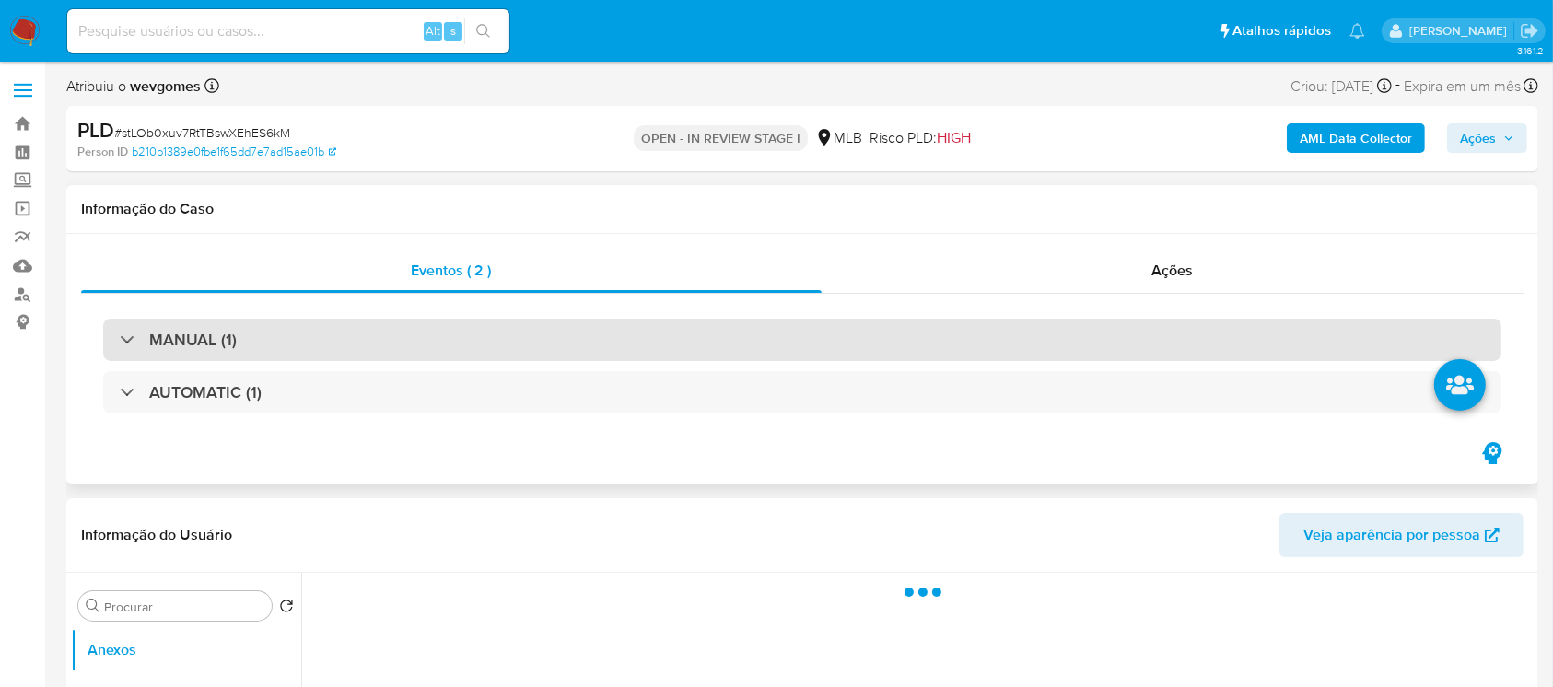
select select "10"
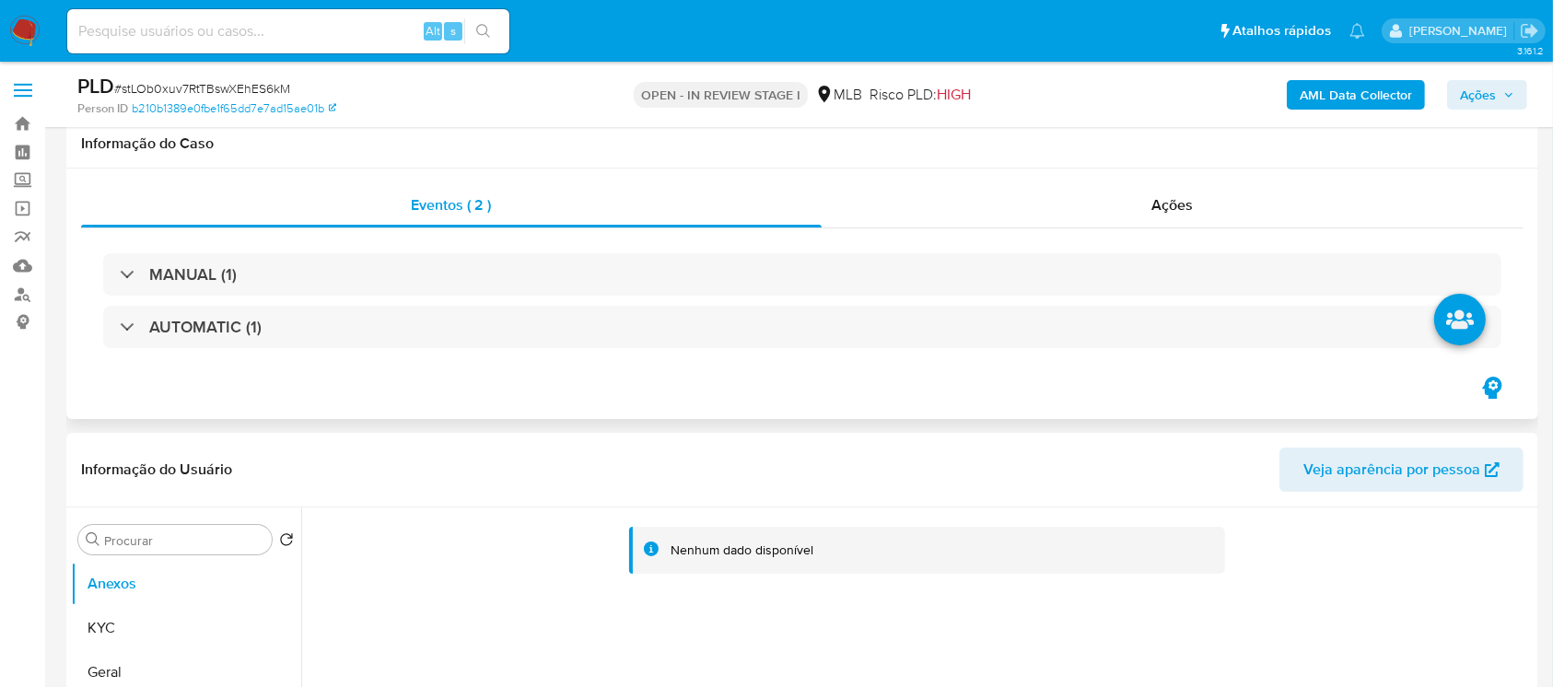
scroll to position [327, 0]
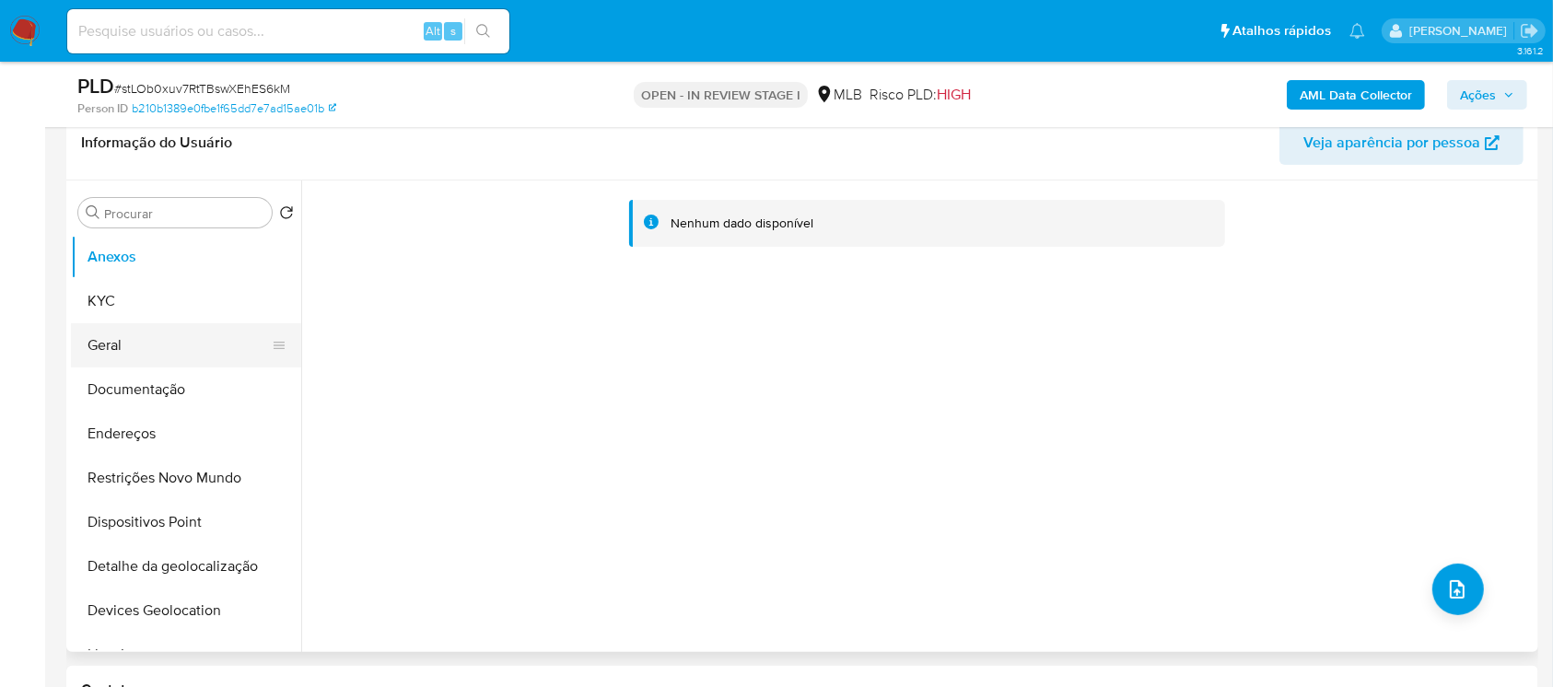
click at [107, 355] on button "Geral" at bounding box center [179, 345] width 216 height 44
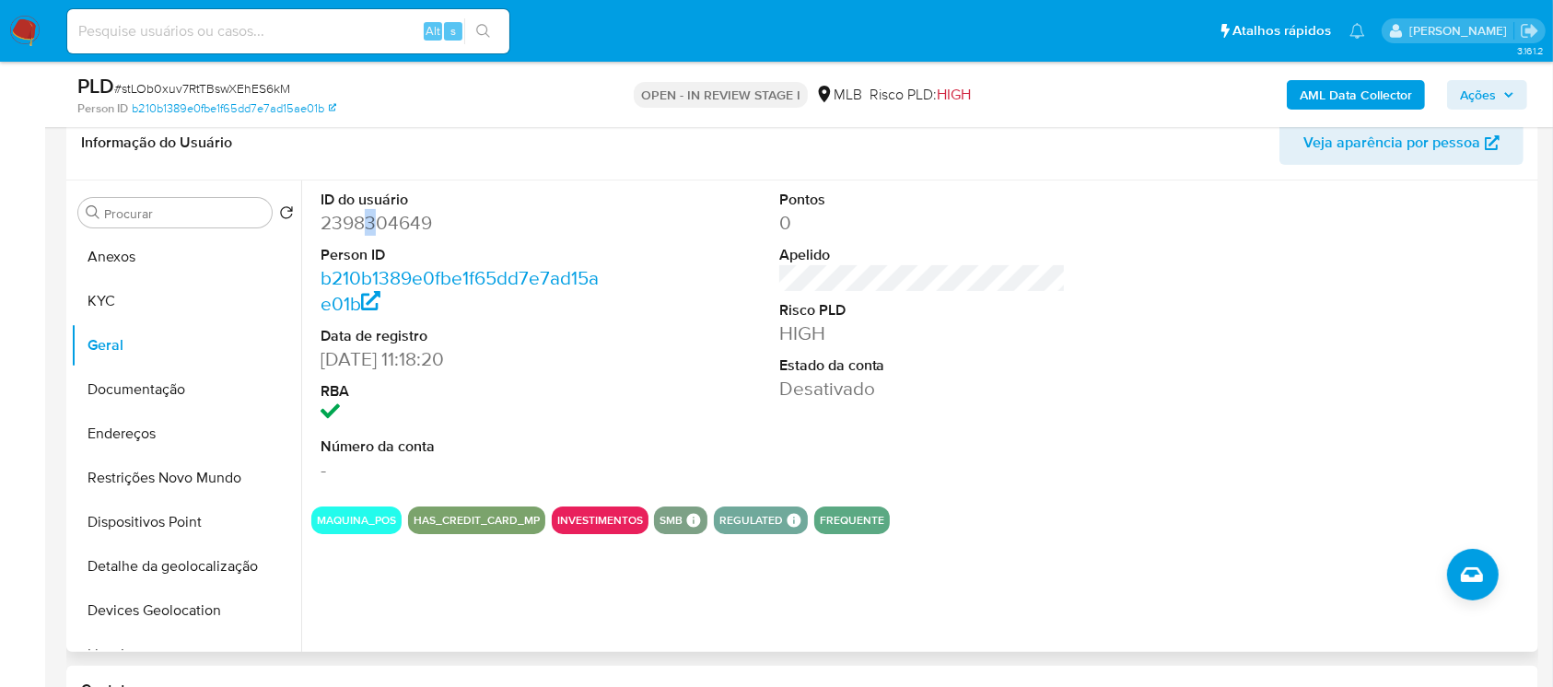
click at [369, 213] on dd "2398304649" at bounding box center [464, 223] width 287 height 26
click at [379, 224] on dd "2398304649" at bounding box center [464, 223] width 287 height 26
click at [115, 296] on button "KYC" at bounding box center [179, 301] width 216 height 44
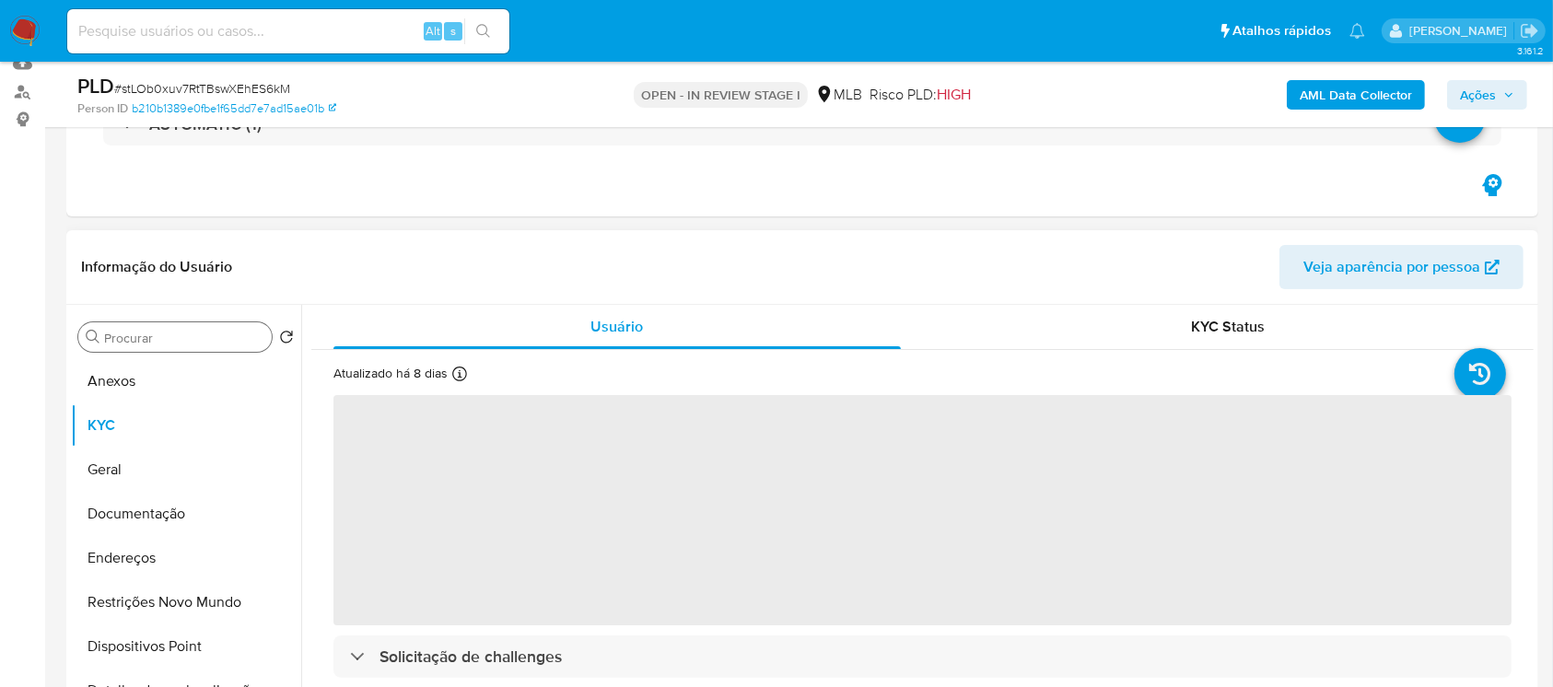
scroll to position [0, 0]
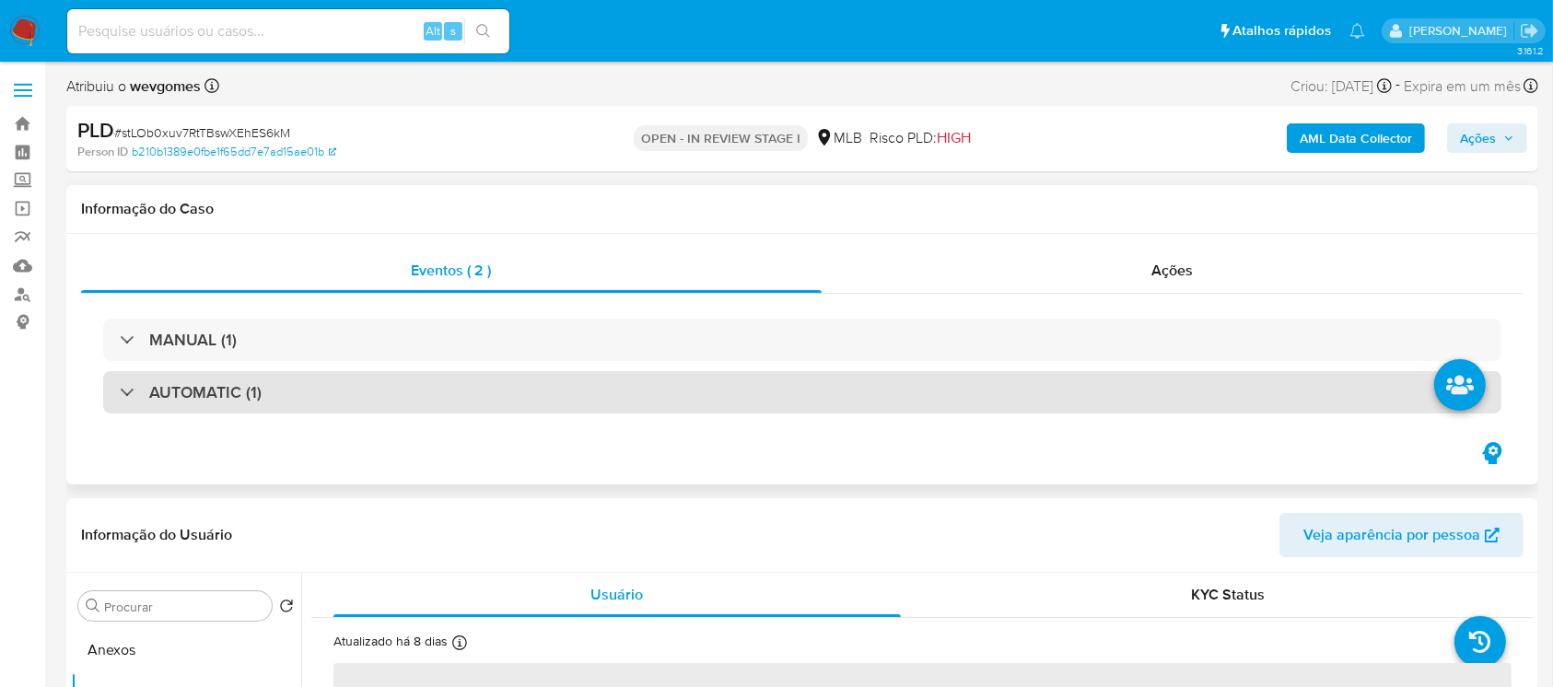
click at [245, 387] on h3 "AUTOMATIC (1)" at bounding box center [205, 392] width 112 height 20
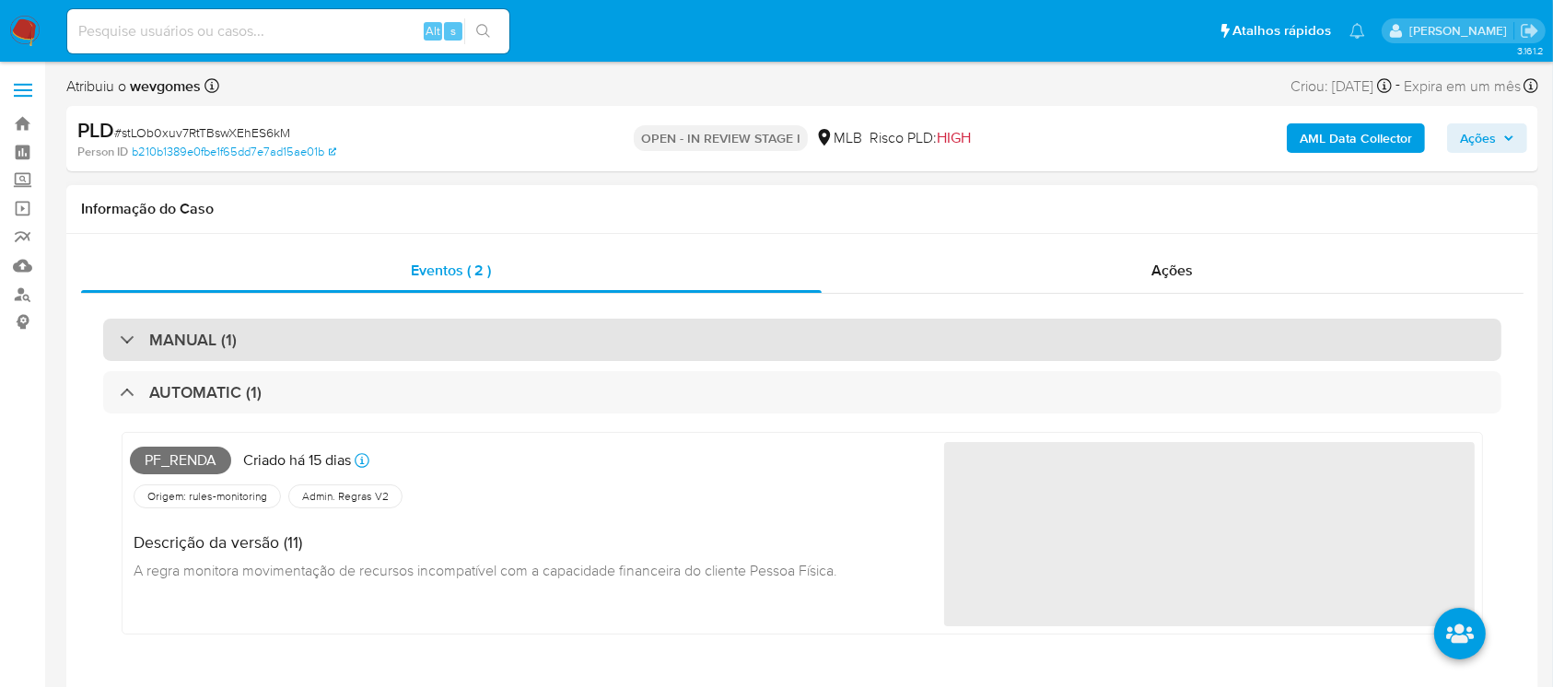
click at [414, 343] on div "MANUAL (1)" at bounding box center [802, 340] width 1398 height 42
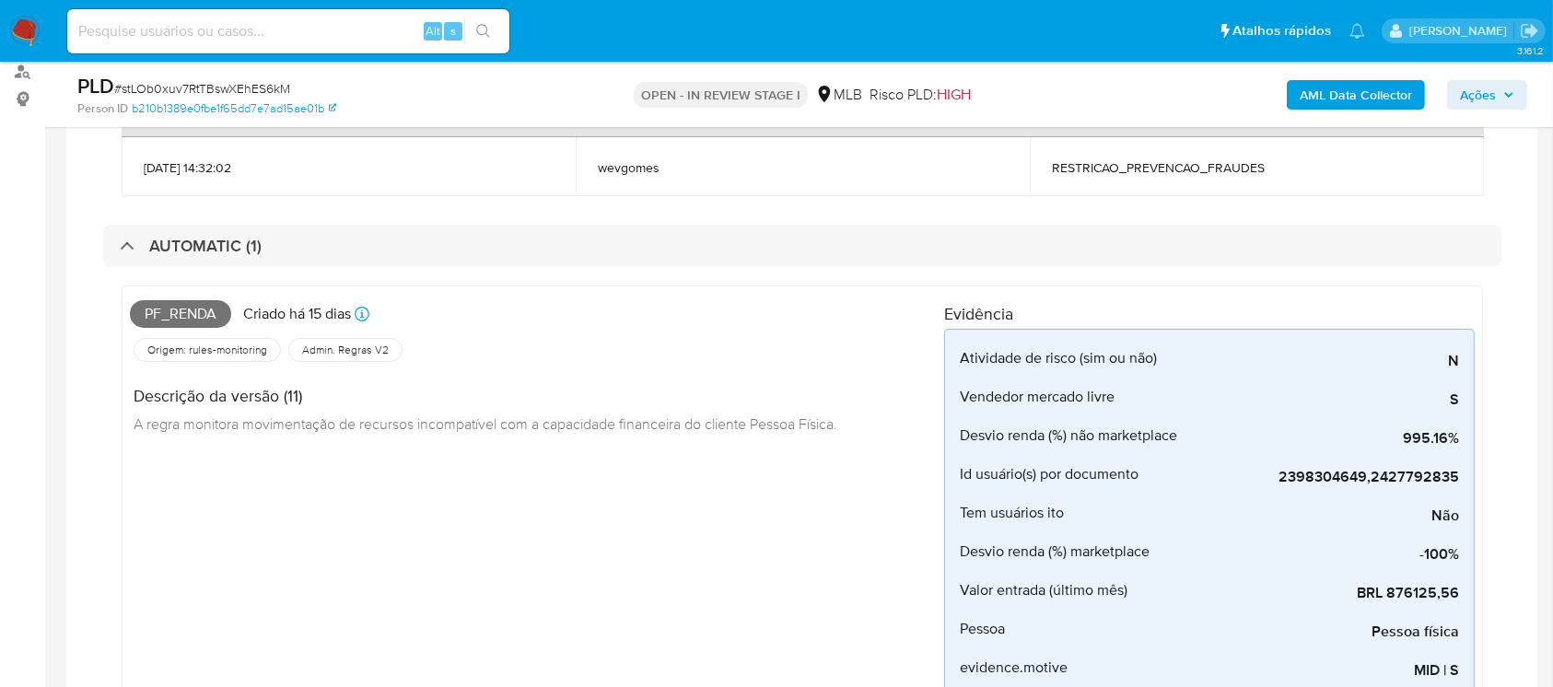
scroll to position [163, 0]
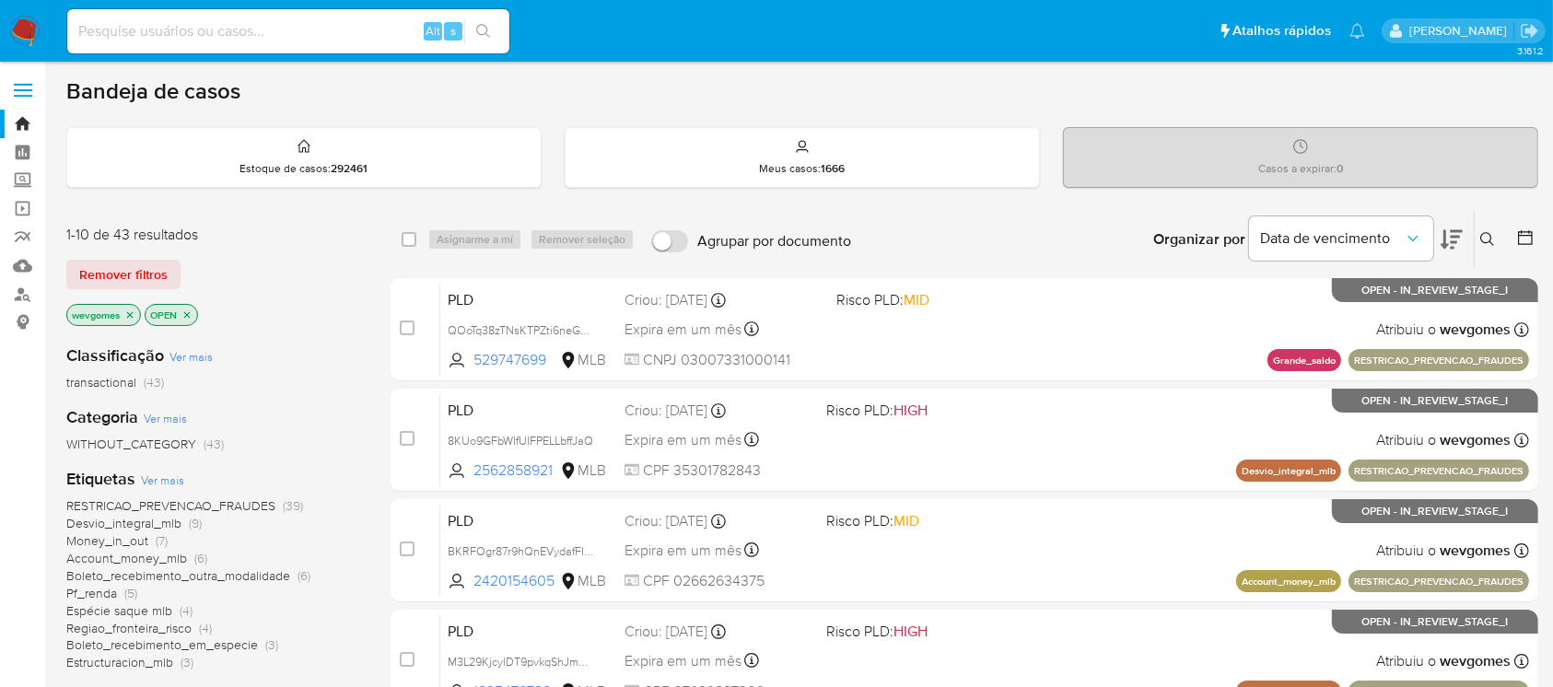
scroll to position [163, 0]
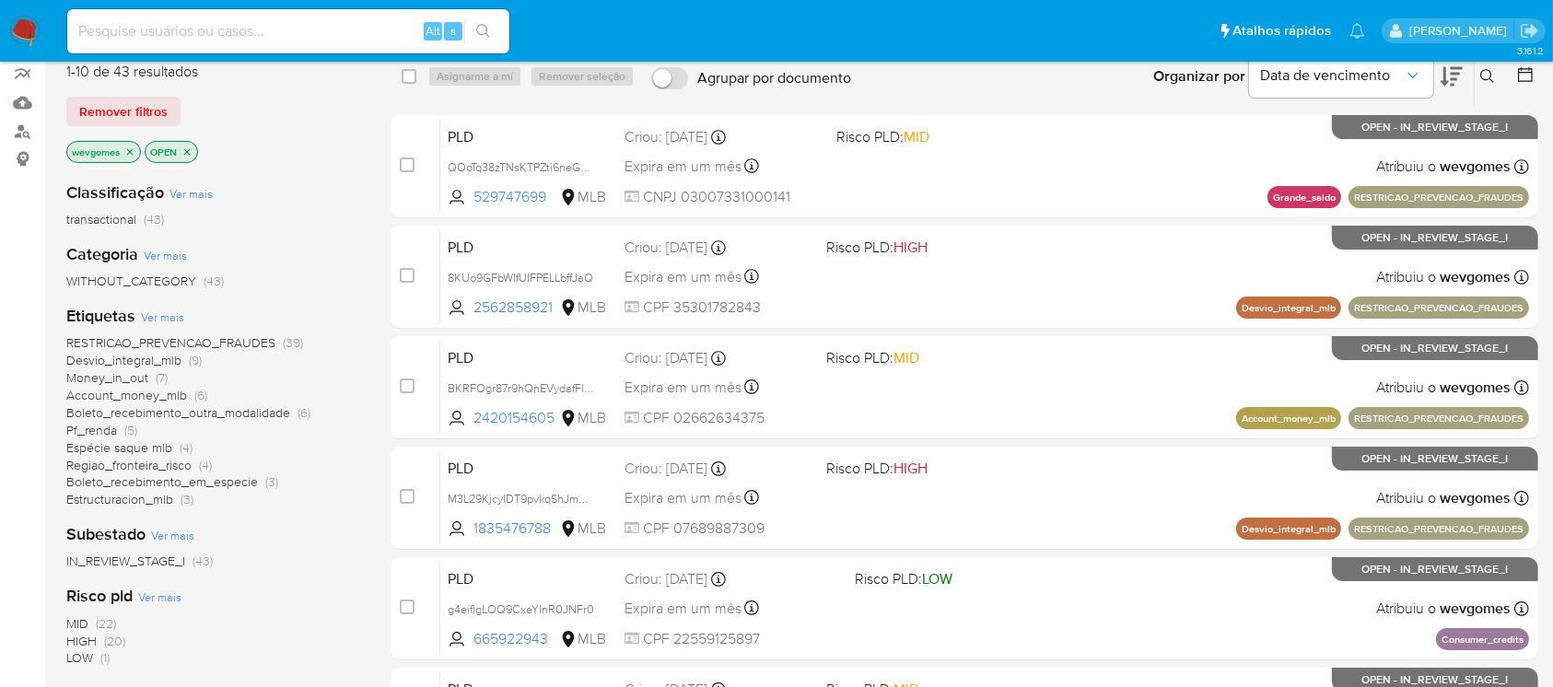
click at [203, 413] on span "Boleto_recebimento_outra_modalidade" at bounding box center [178, 412] width 224 height 18
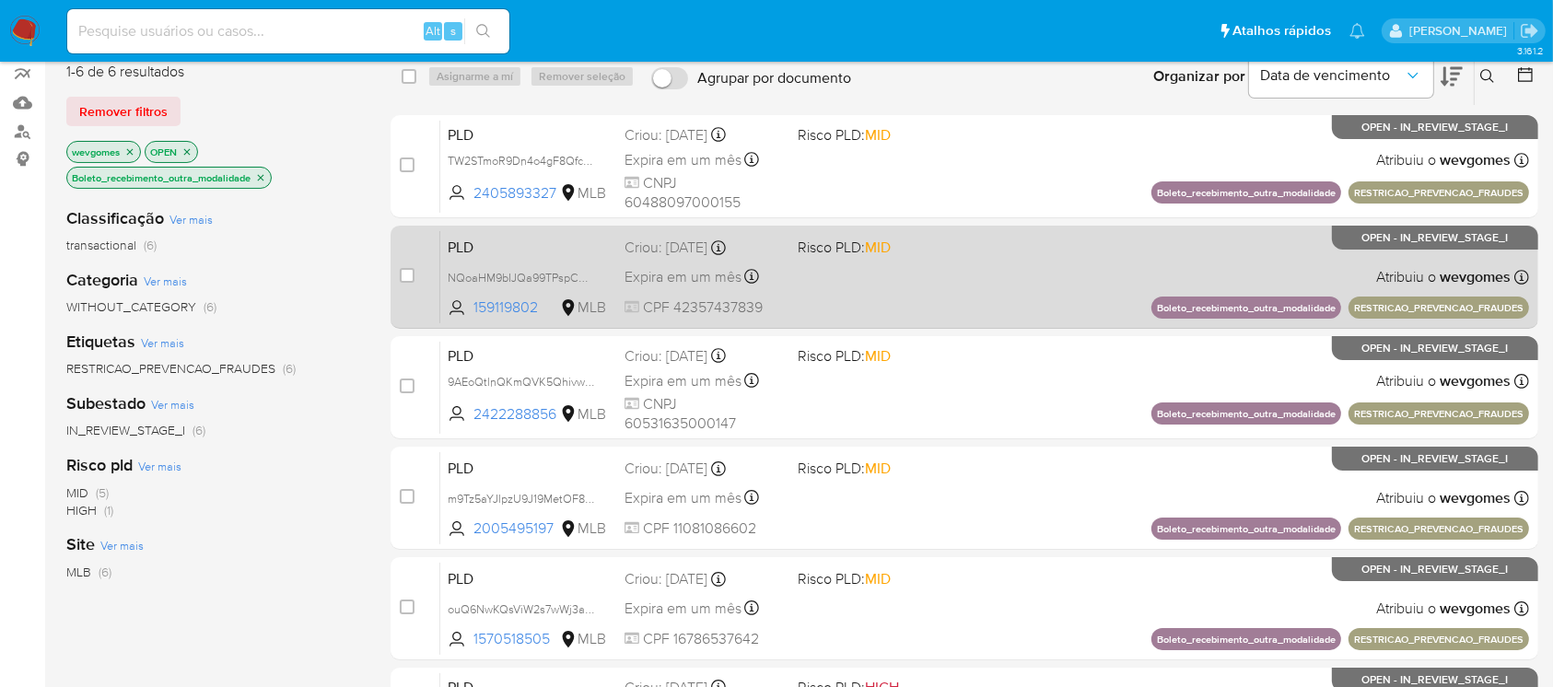
click at [898, 291] on div "PLD NQoaHM9bIJQa99TPspCVvlEL 159119802 MLB Risco PLD: MID Criou: 12/09/2025 Cri…" at bounding box center [984, 276] width 1089 height 93
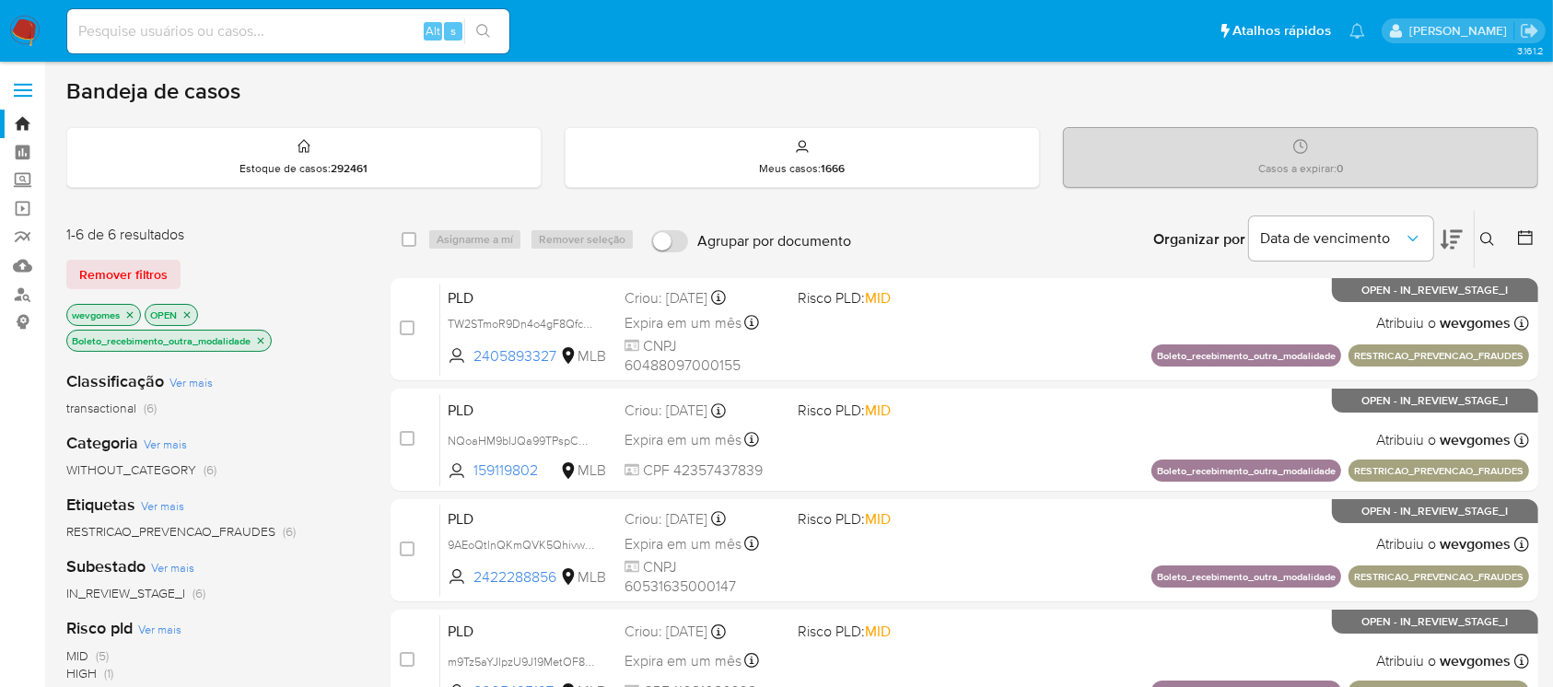
click at [263, 342] on icon "close-filter" at bounding box center [260, 340] width 11 height 11
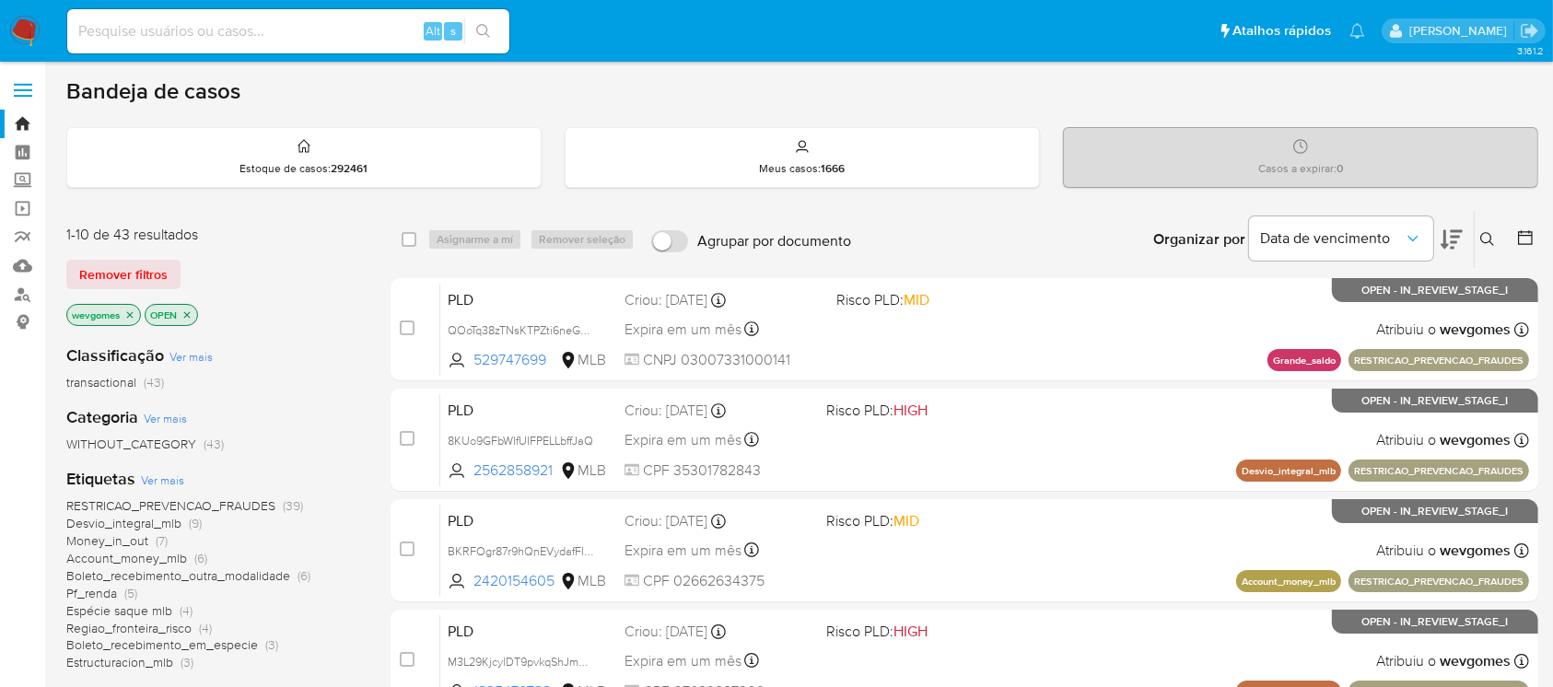
click at [129, 314] on icon "close-filter" at bounding box center [130, 314] width 6 height 6
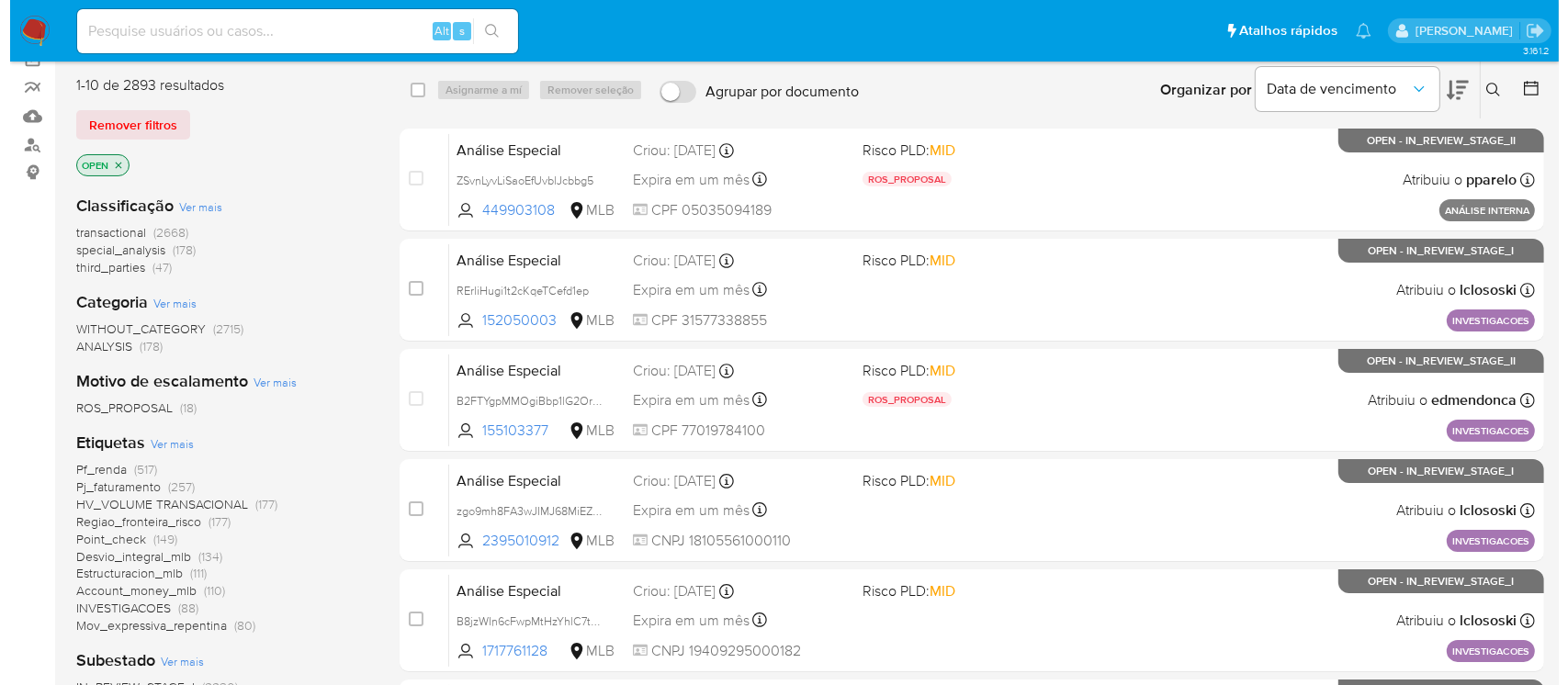
scroll to position [326, 0]
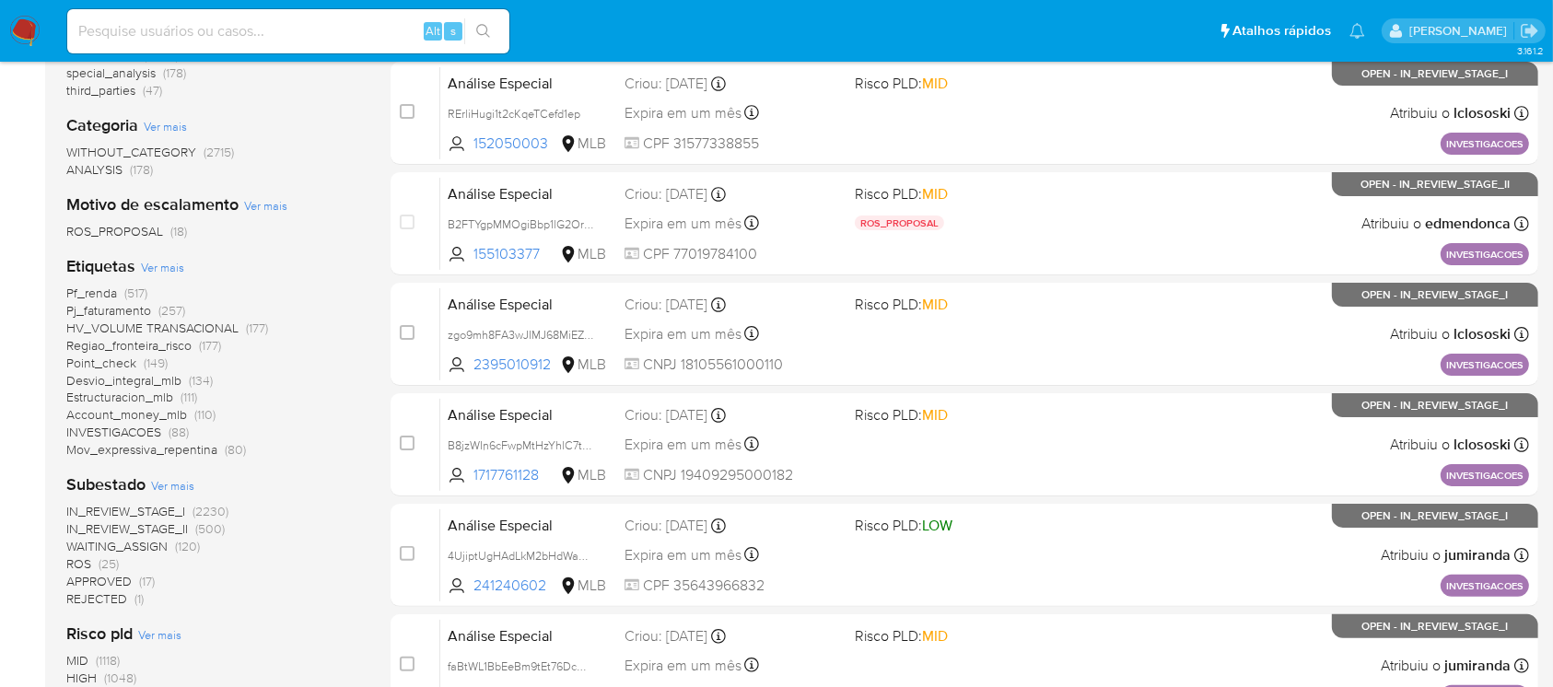
click at [158, 271] on span "Ver mais" at bounding box center [162, 267] width 43 height 17
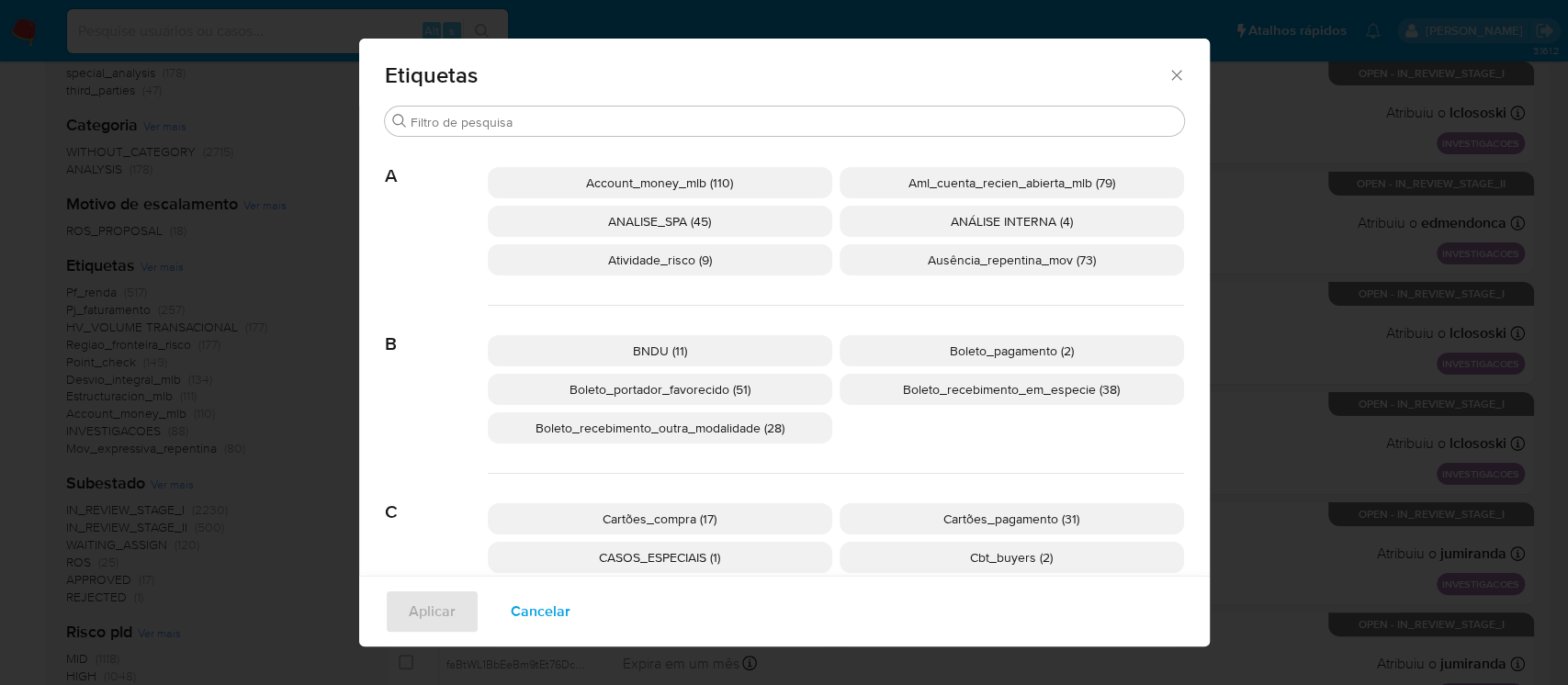
click at [677, 434] on span "Boleto_recebimento_outra_modalidade (28)" at bounding box center [660, 428] width 249 height 18
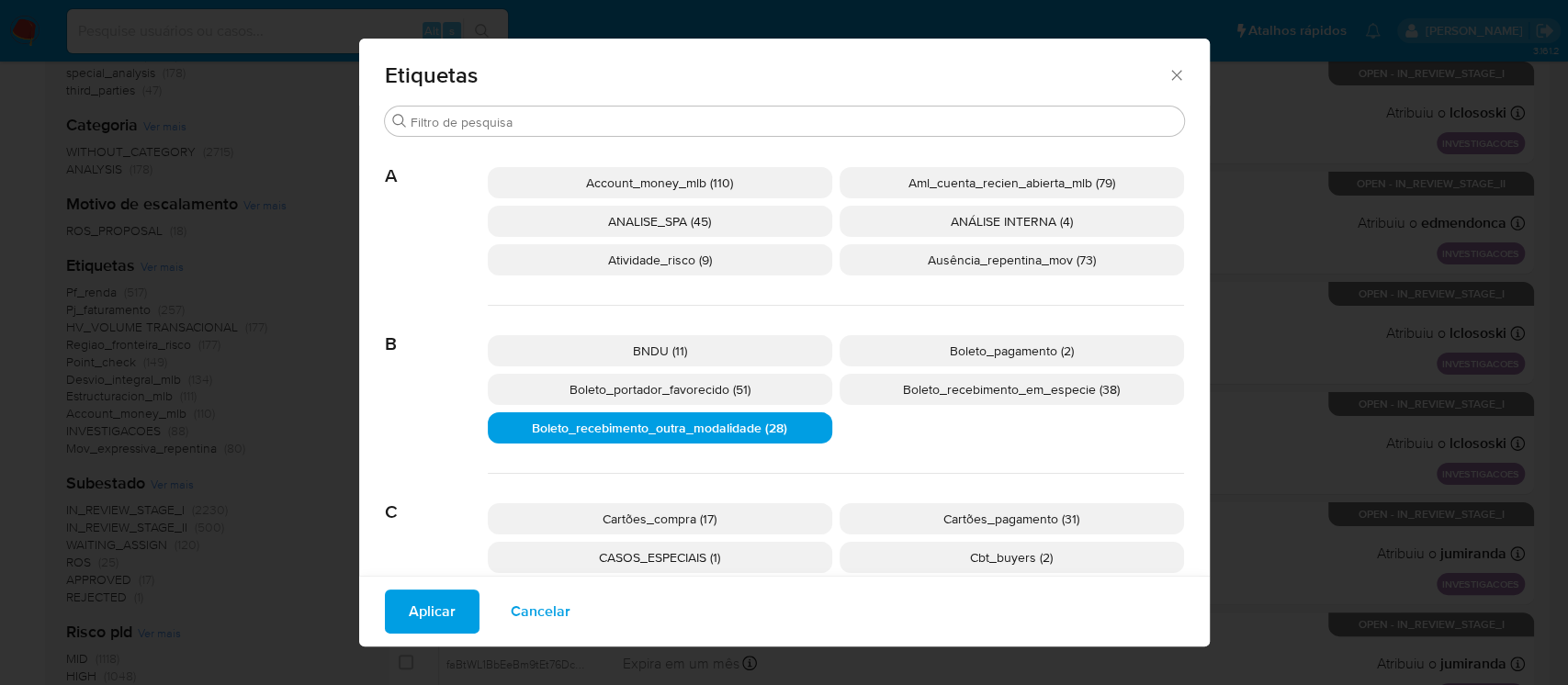
click at [428, 610] on span "Aplicar" at bounding box center [432, 611] width 47 height 41
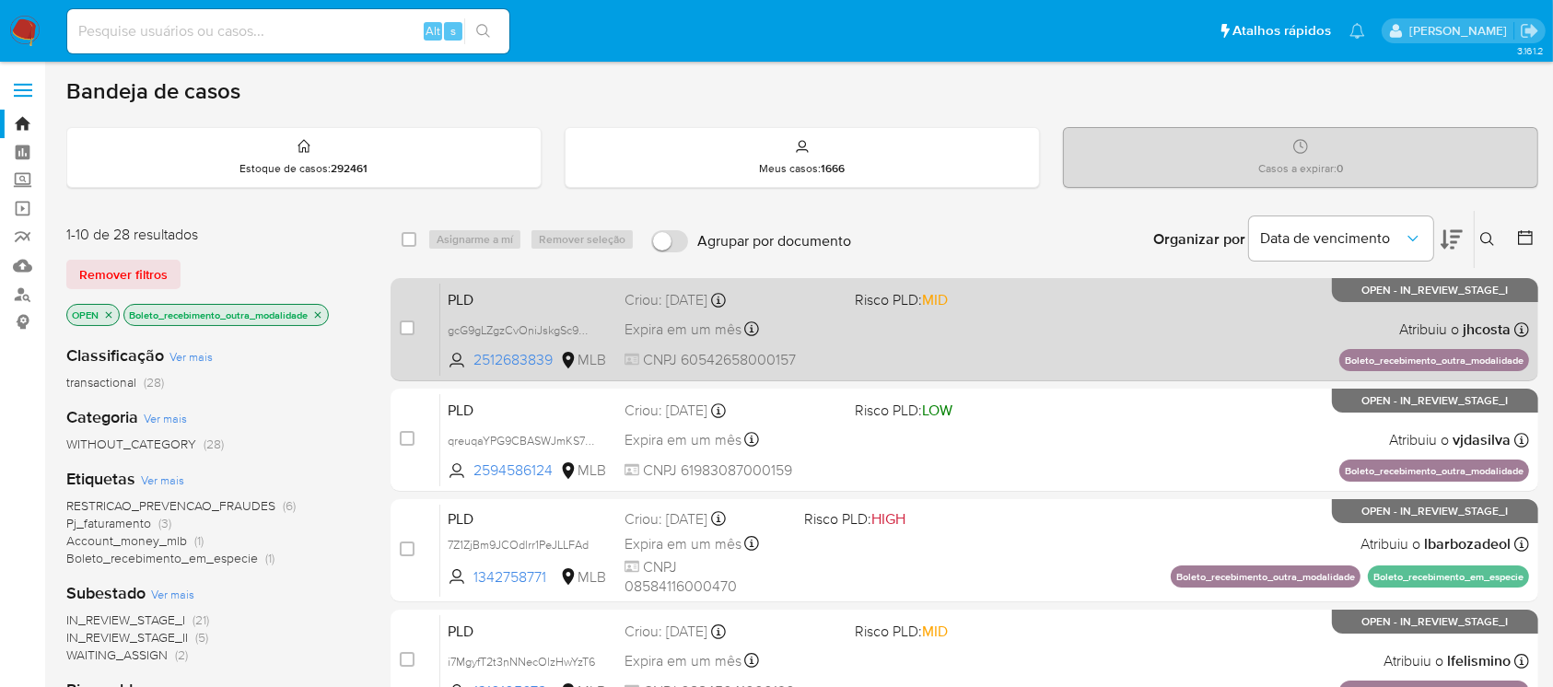
click at [923, 357] on div "PLD gcG9gLZgzCvOniJskgSc9Uuu 2512683839 MLB Risco PLD: MID Criou: 12/09/2025 Cr…" at bounding box center [984, 329] width 1089 height 93
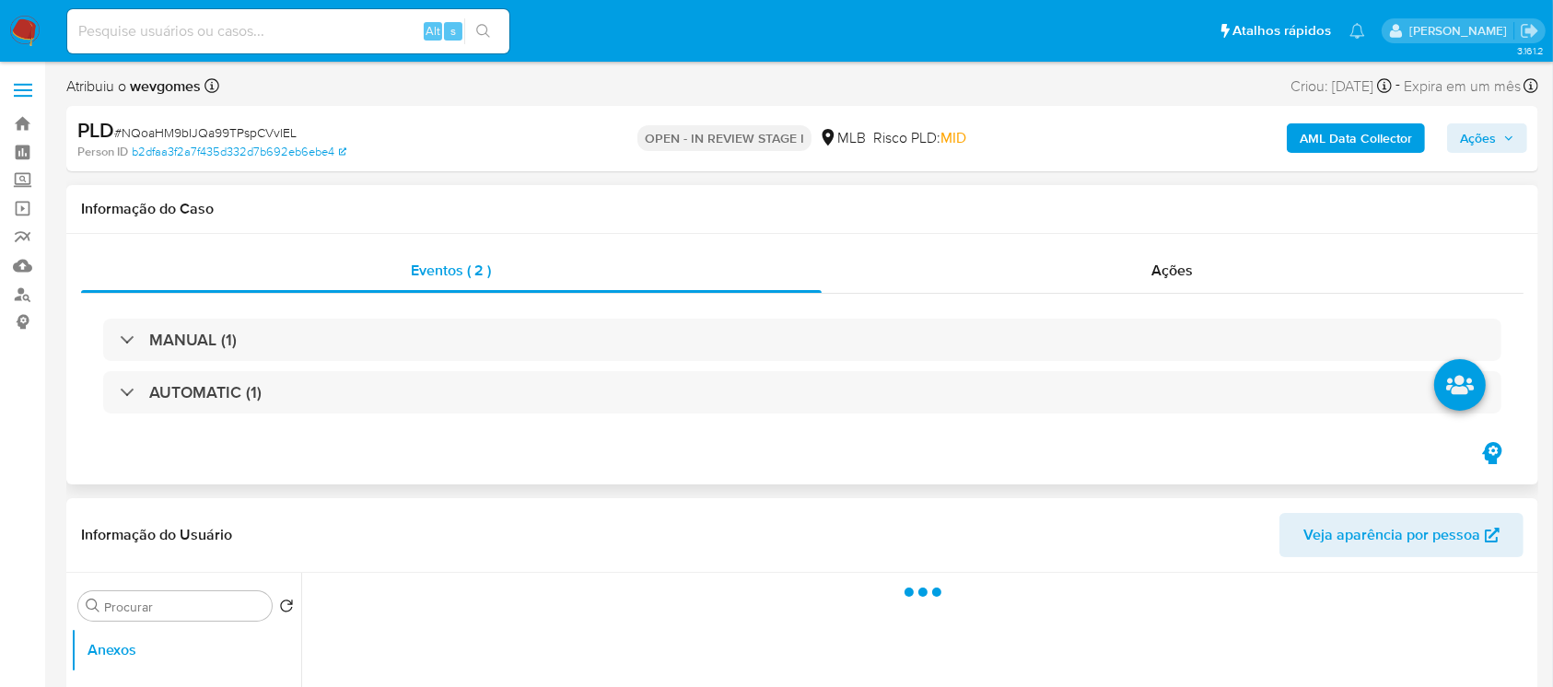
select select "10"
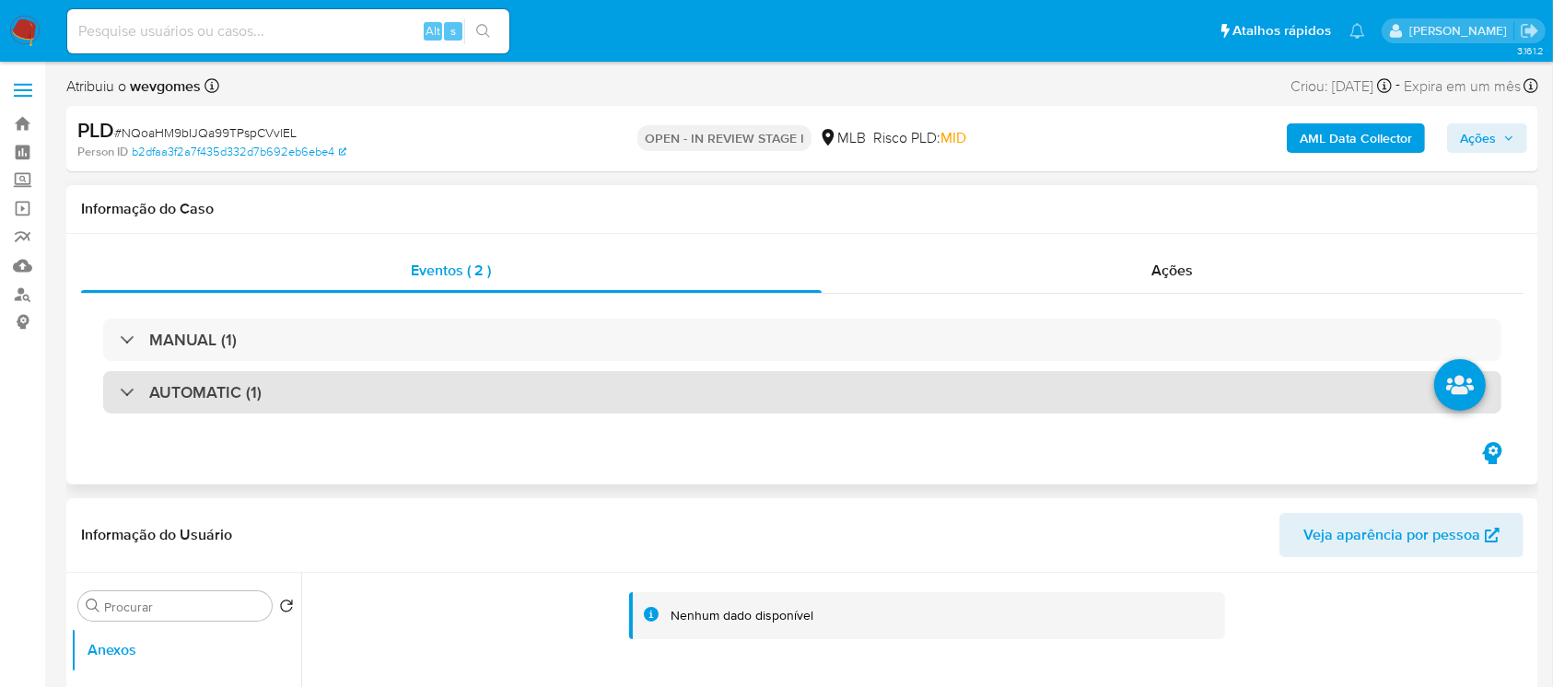
click at [187, 391] on h3 "AUTOMATIC (1)" at bounding box center [205, 392] width 112 height 20
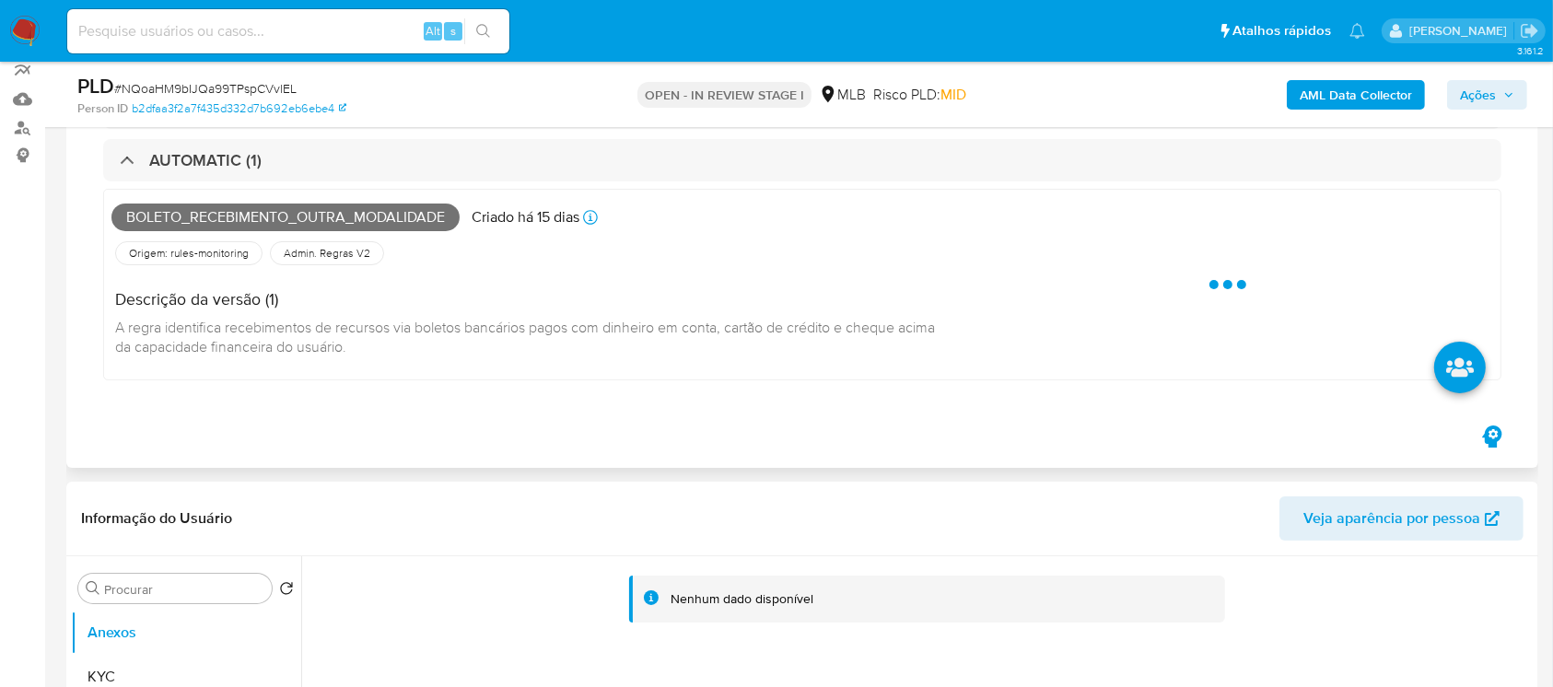
scroll to position [327, 0]
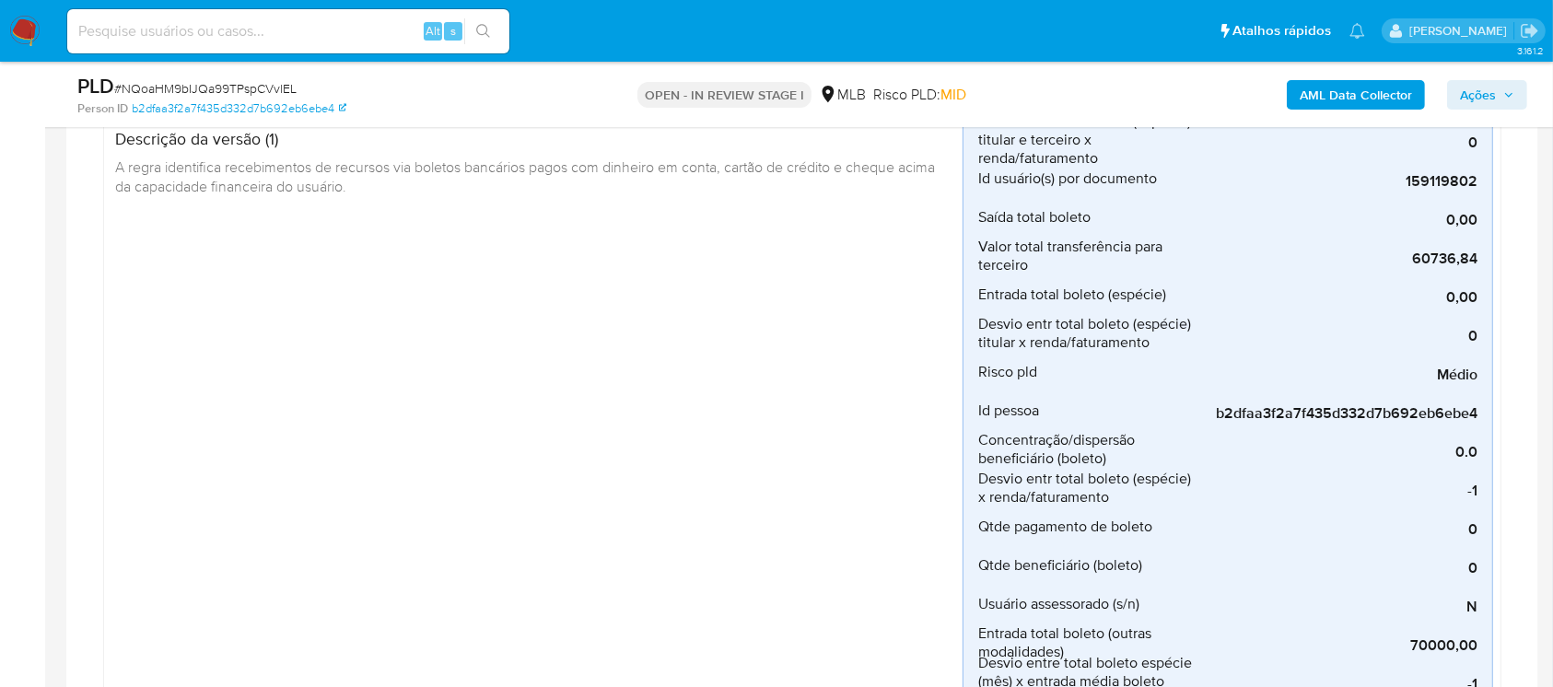
click at [120, 563] on div "Boleto_recebimento_outra_modalidade Criado há 15 dias Criado: 12/09/2025 00:17:…" at bounding box center [536, 529] width 851 height 984
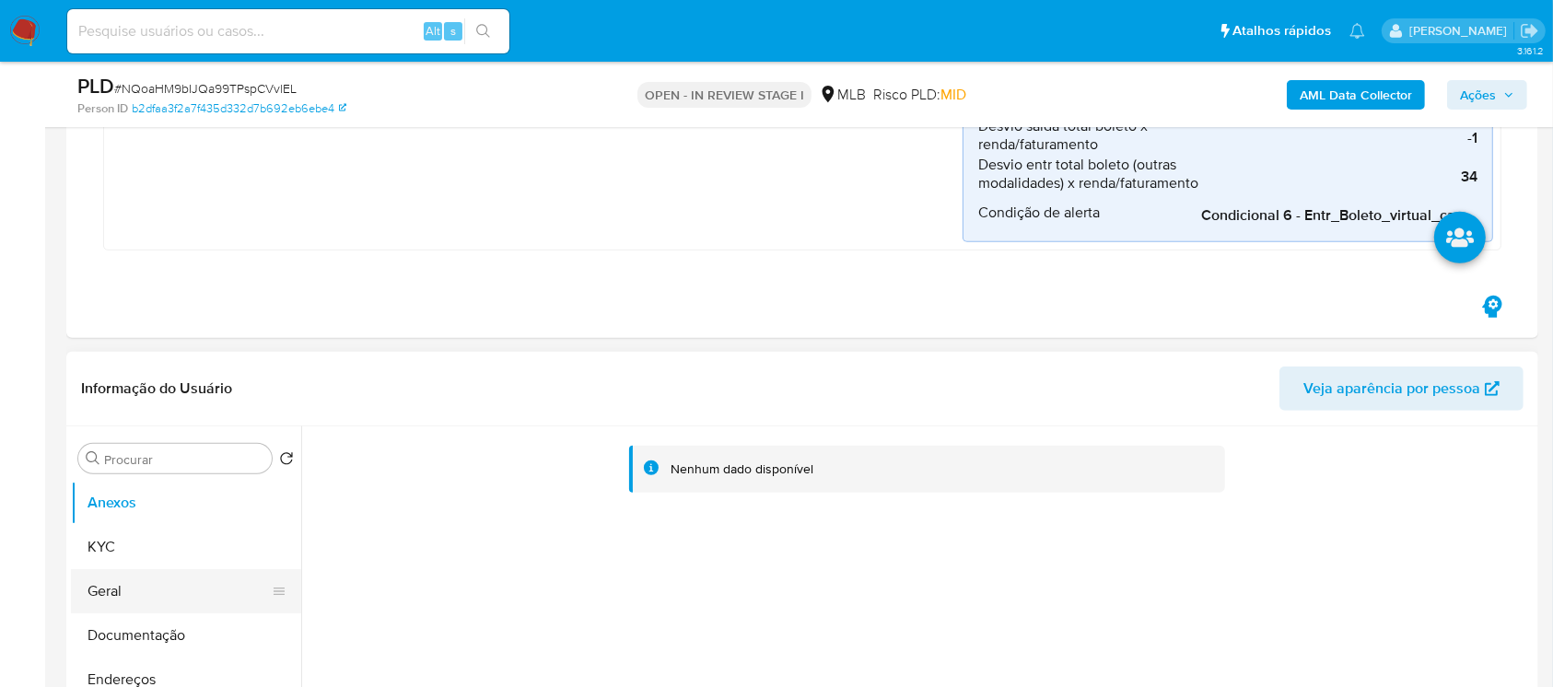
scroll to position [1146, 0]
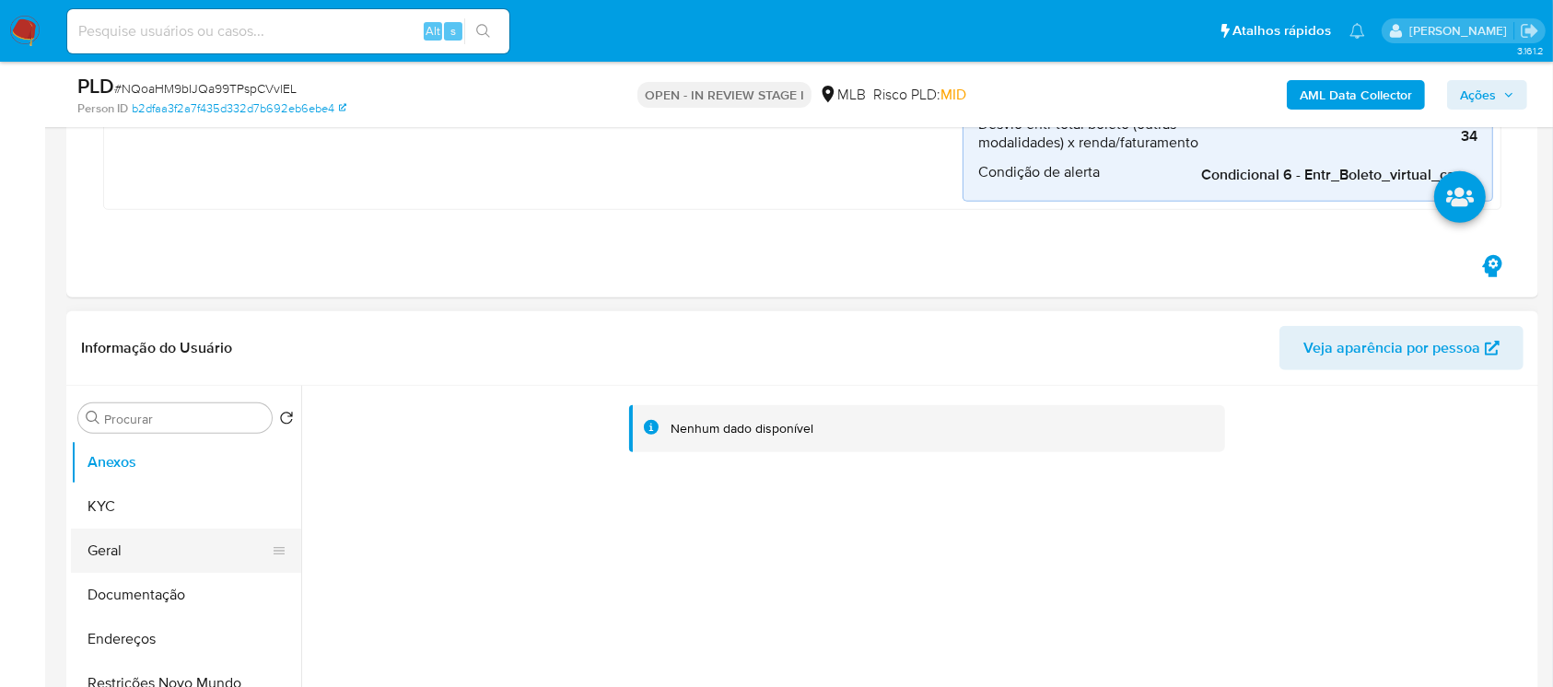
click at [124, 555] on button "Geral" at bounding box center [179, 551] width 216 height 44
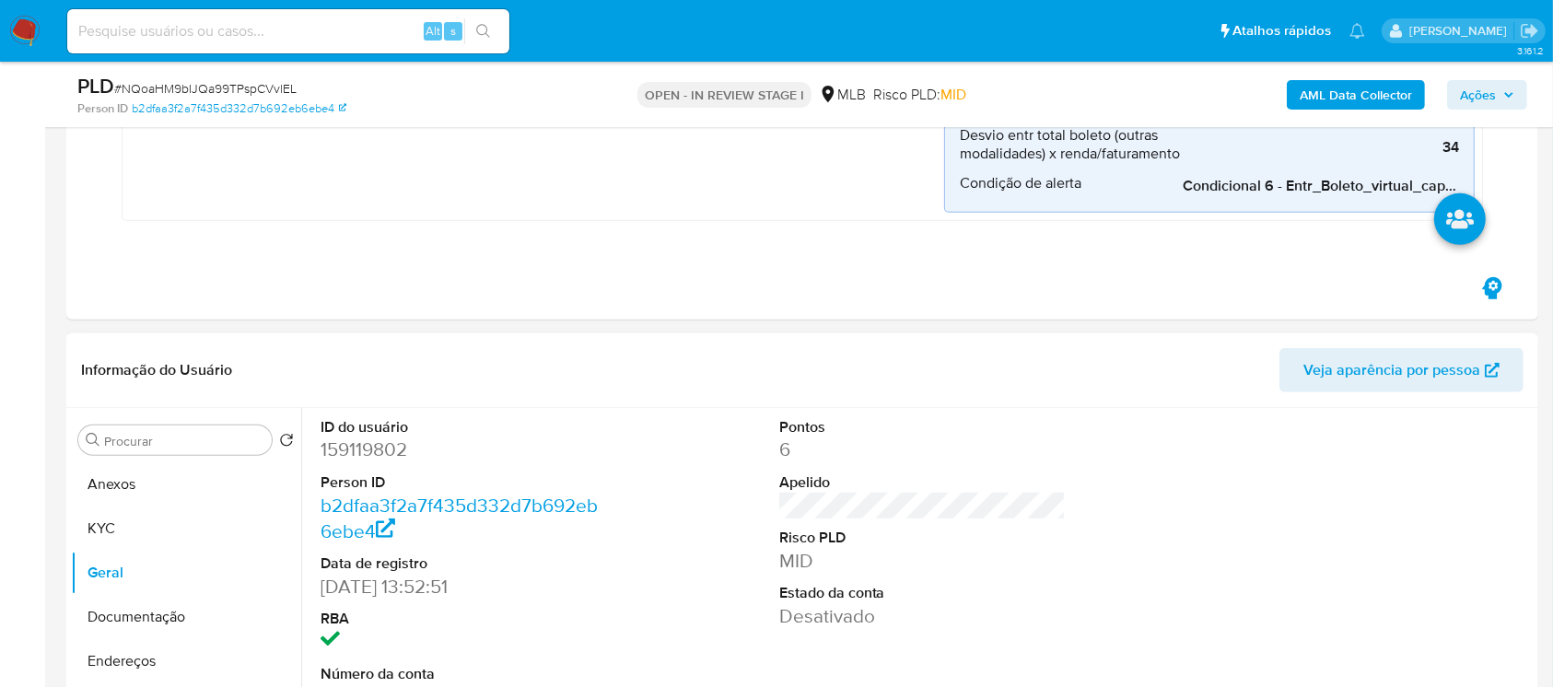
click at [366, 455] on dd "159119802" at bounding box center [464, 450] width 287 height 26
copy dd "159119802"
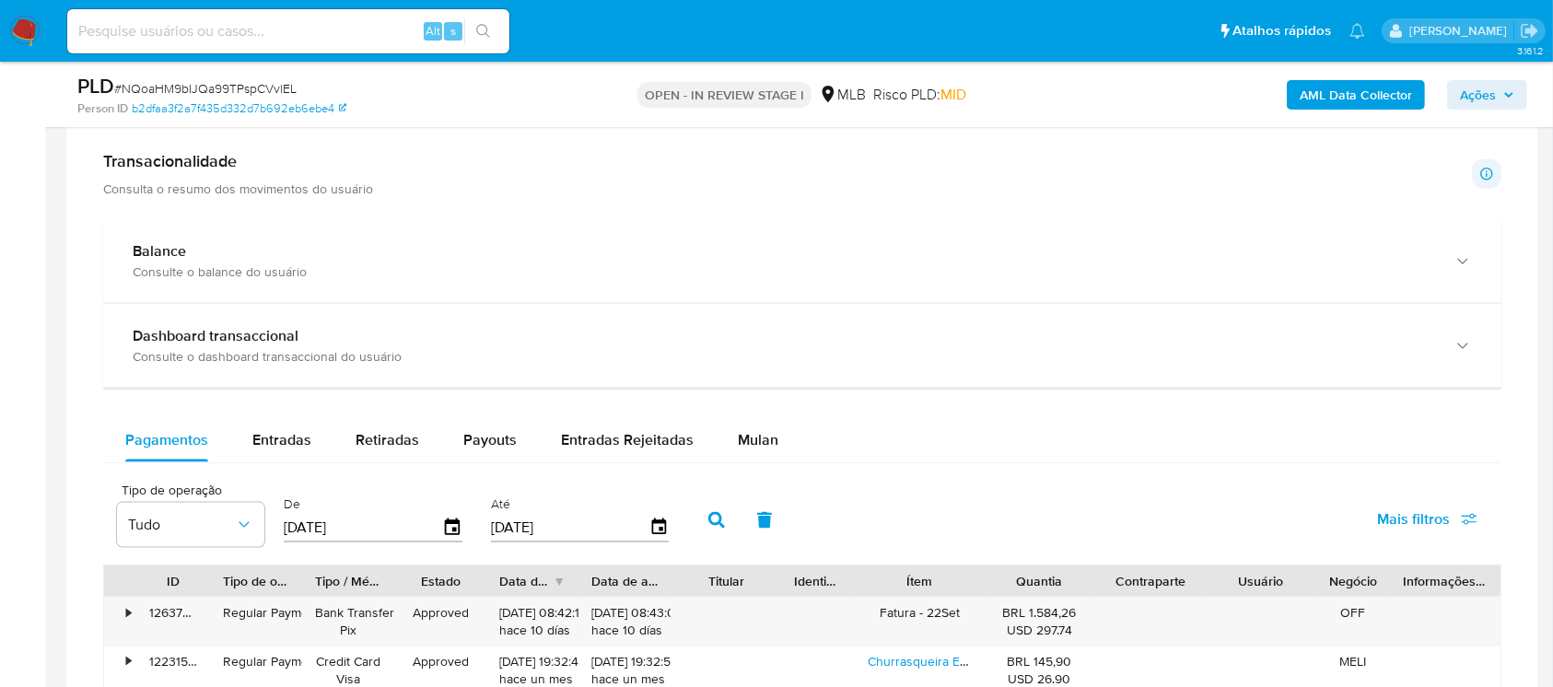
scroll to position [2456, 0]
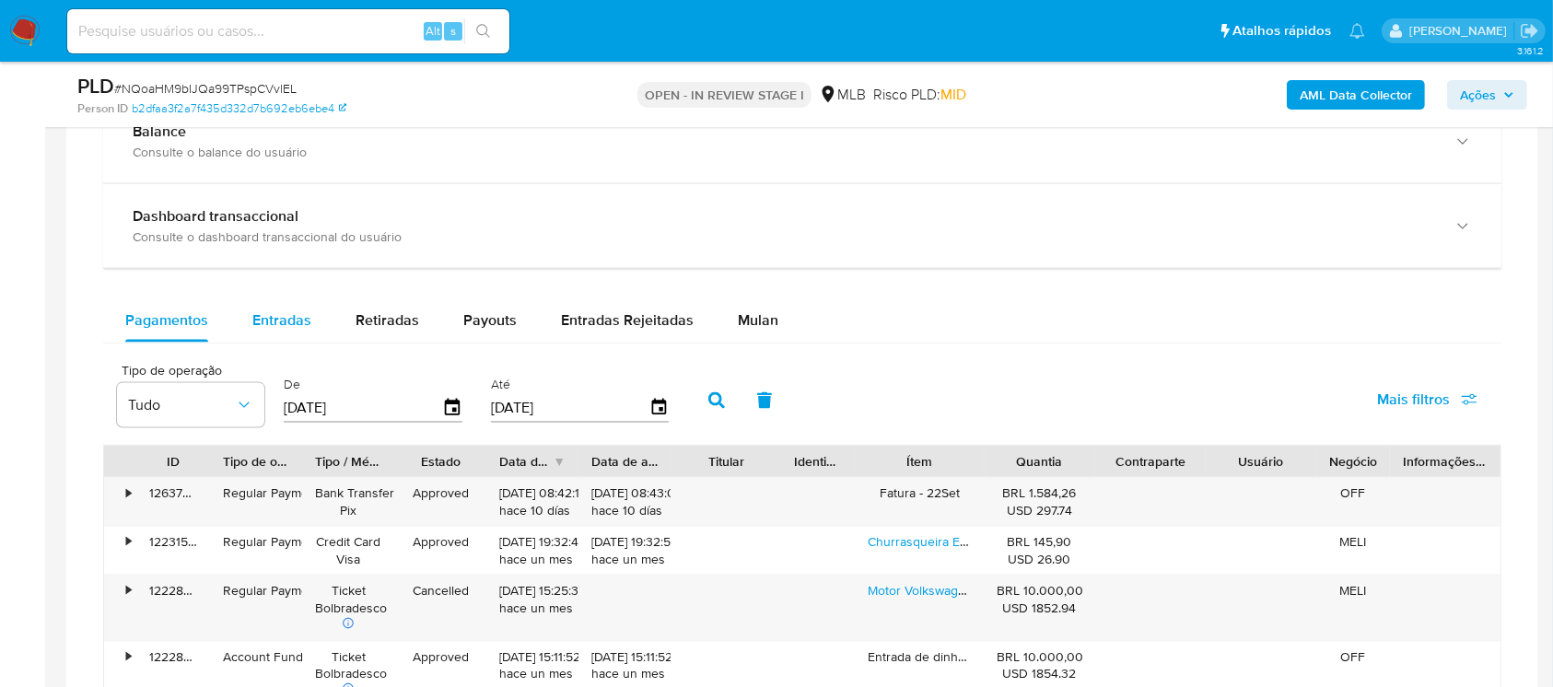
click at [295, 324] on span "Entradas" at bounding box center [281, 320] width 59 height 21
select select "10"
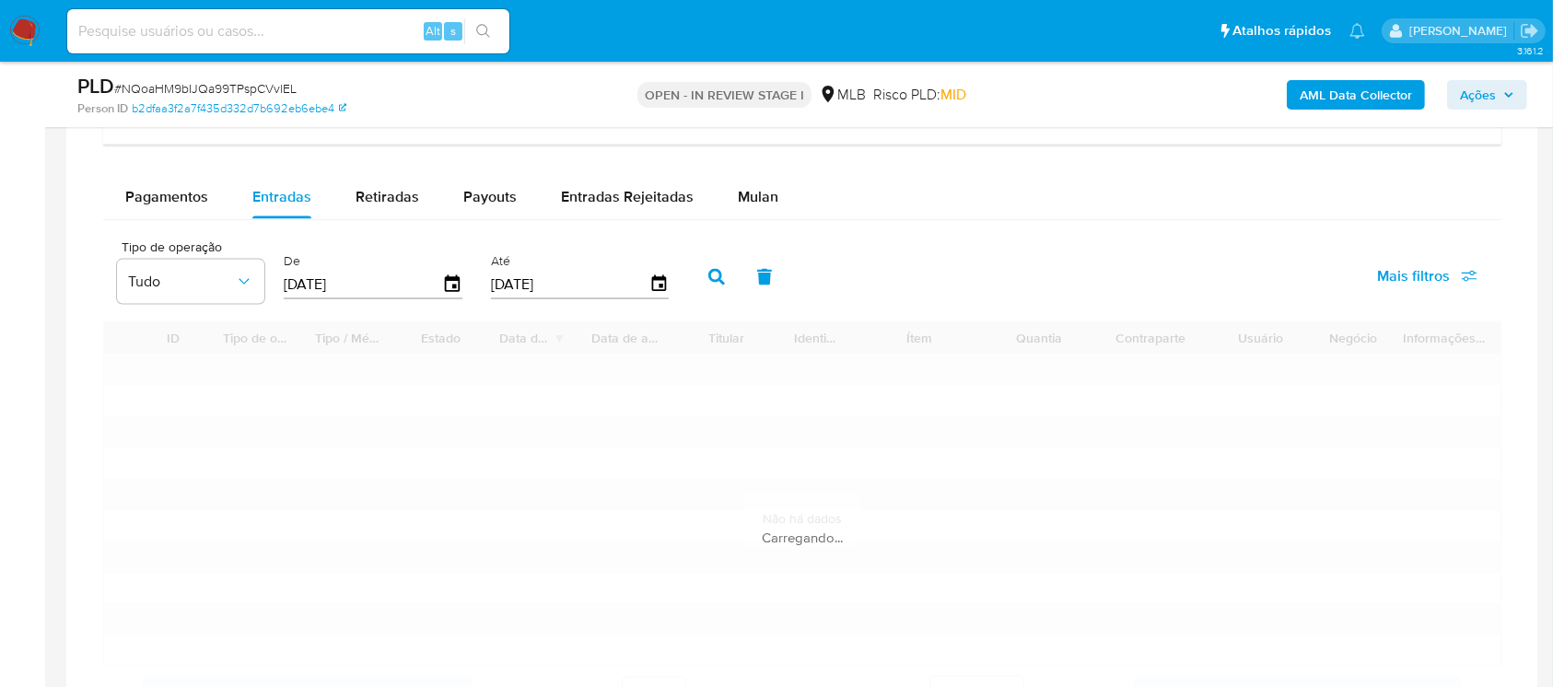
scroll to position [2620, 0]
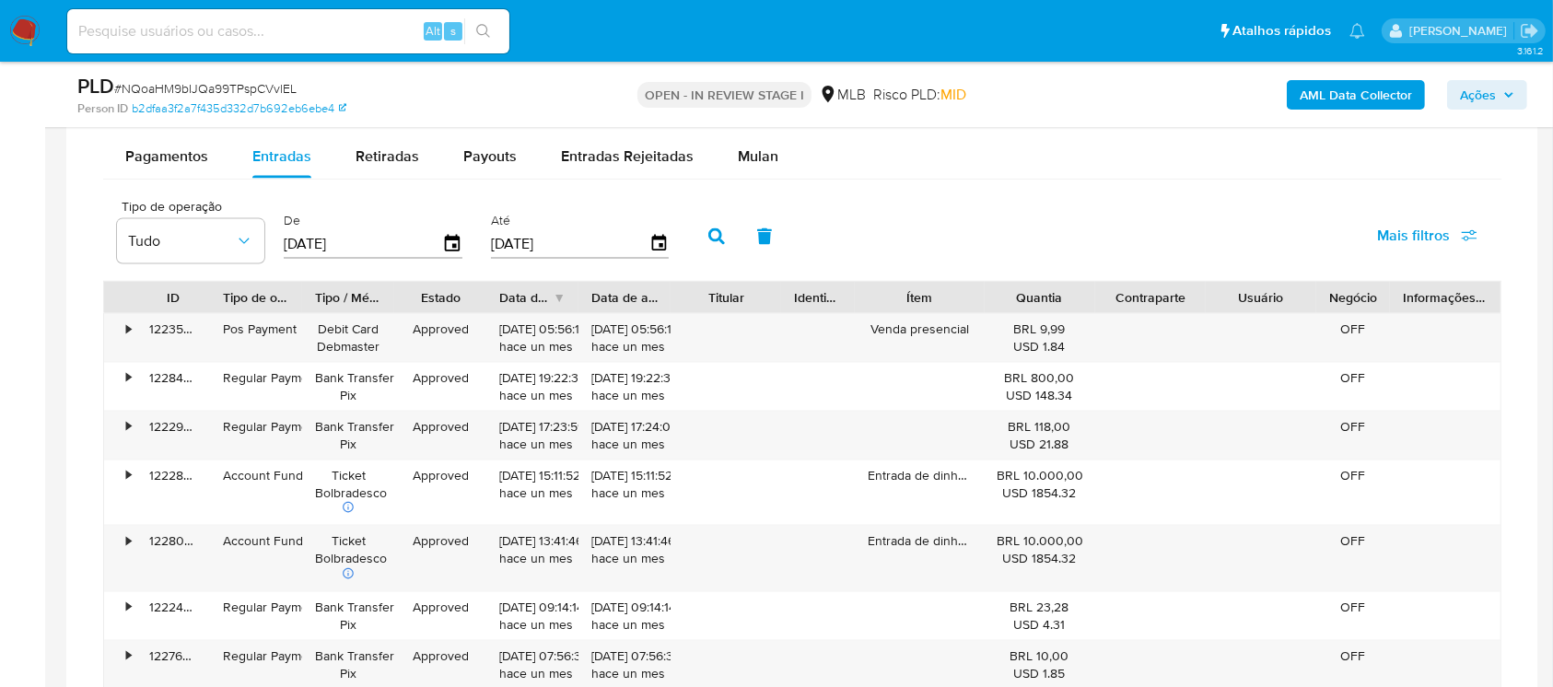
click at [389, 254] on input "[DATE]" at bounding box center [363, 243] width 158 height 29
type input "0_/__/____"
type input "1_/__/____"
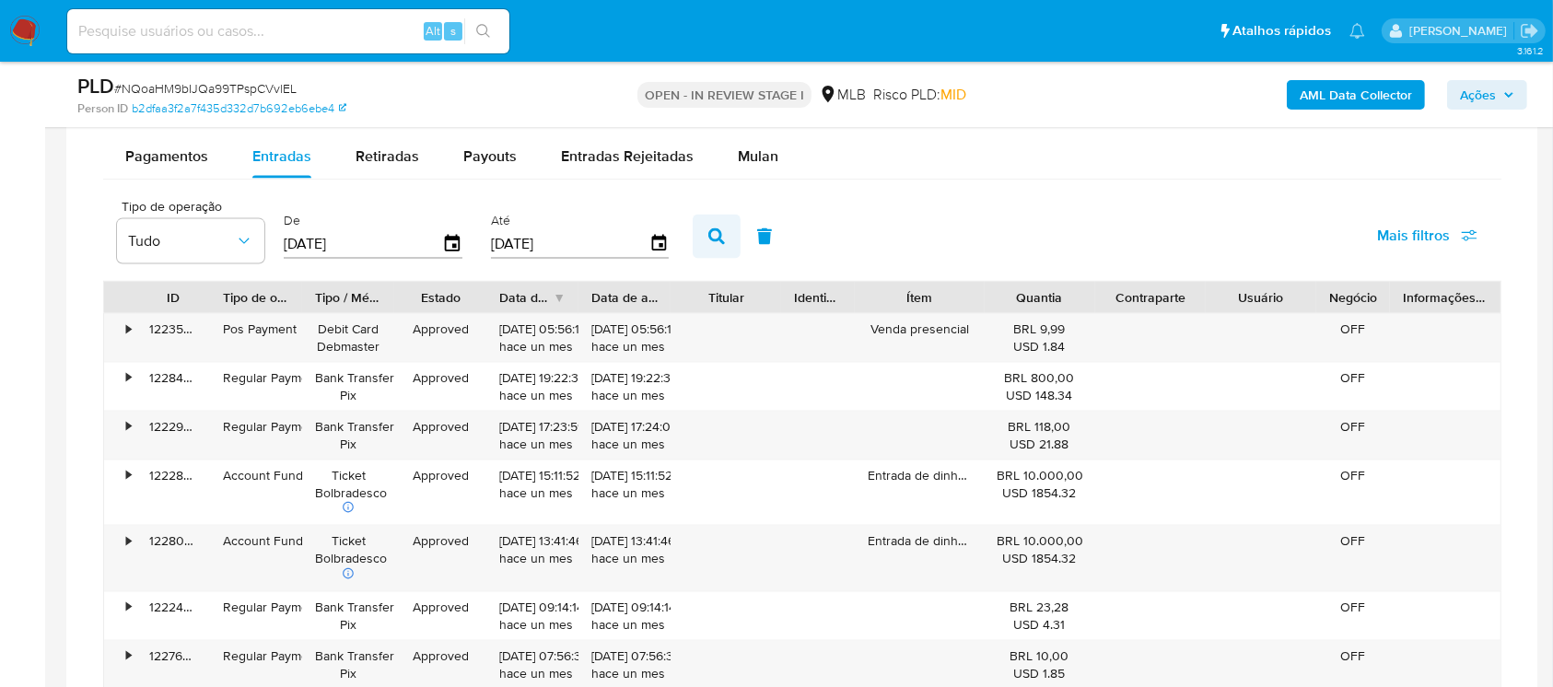
type input "01/08/2025"
click at [711, 236] on icon "button" at bounding box center [716, 236] width 17 height 17
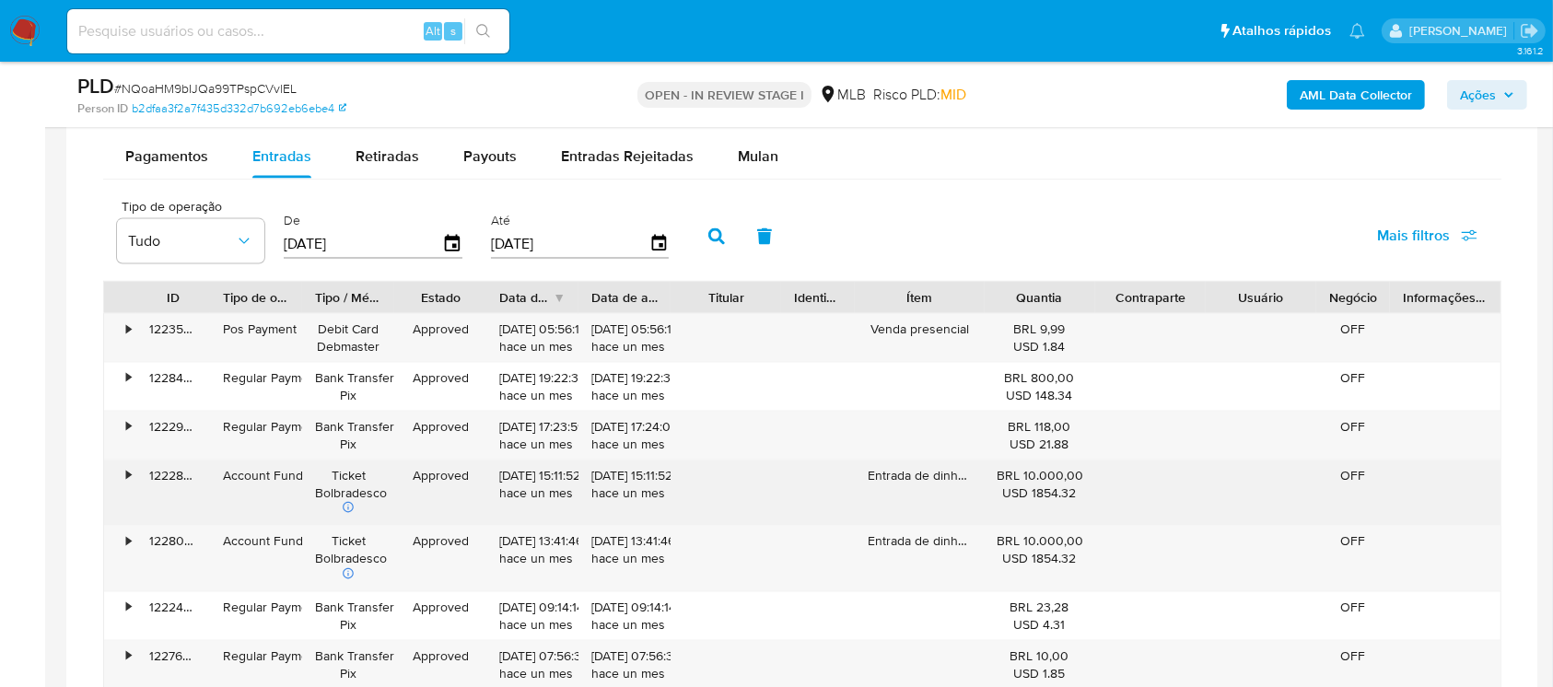
click at [120, 479] on div "•" at bounding box center [120, 493] width 32 height 65
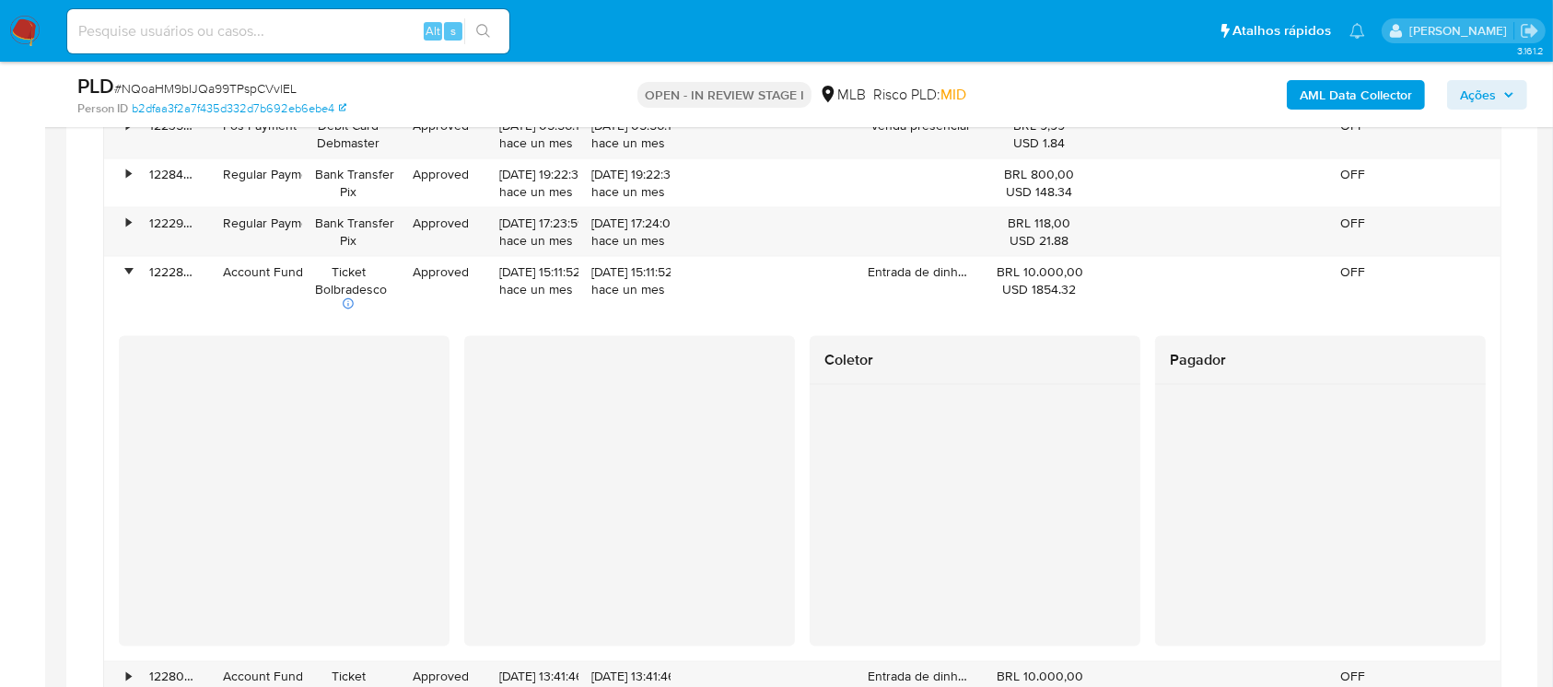
scroll to position [2784, 0]
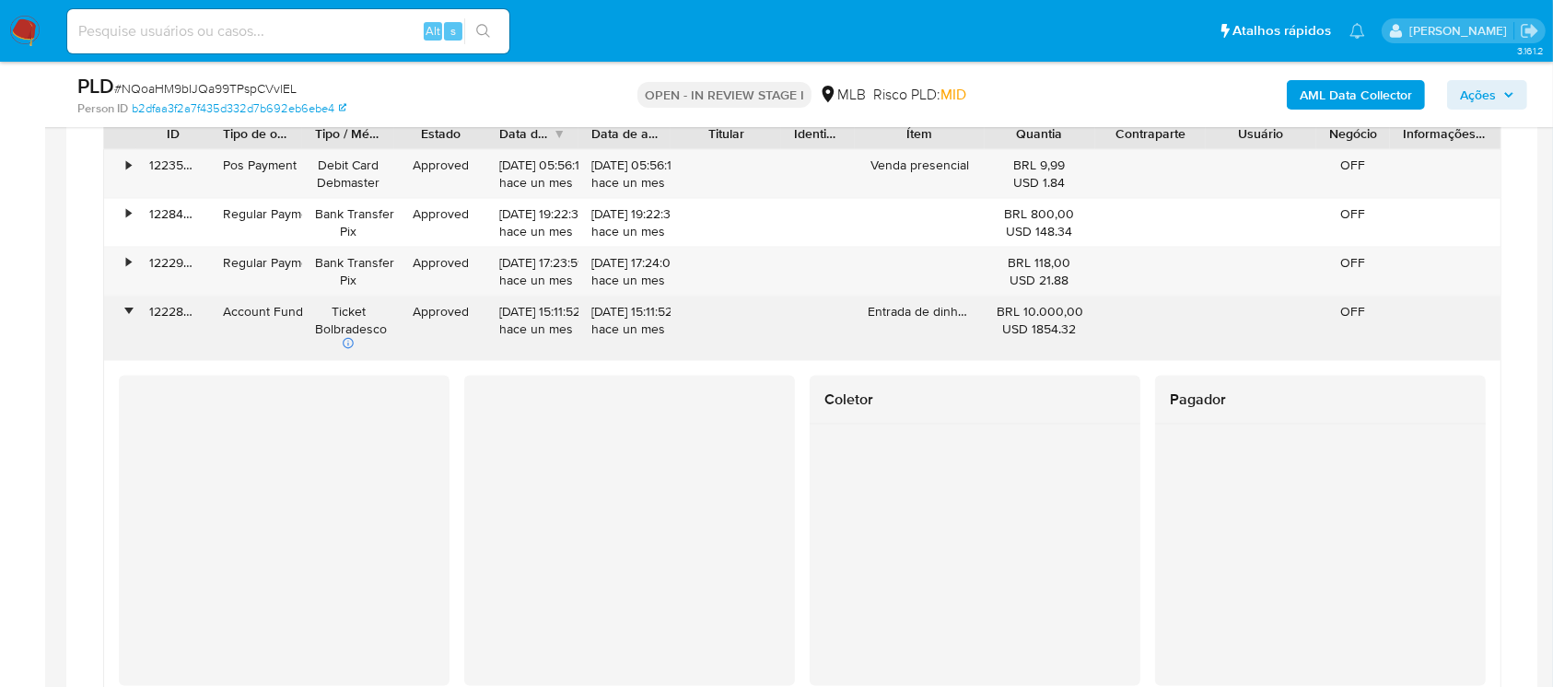
click at [171, 316] on div "122283348813" at bounding box center [173, 329] width 74 height 65
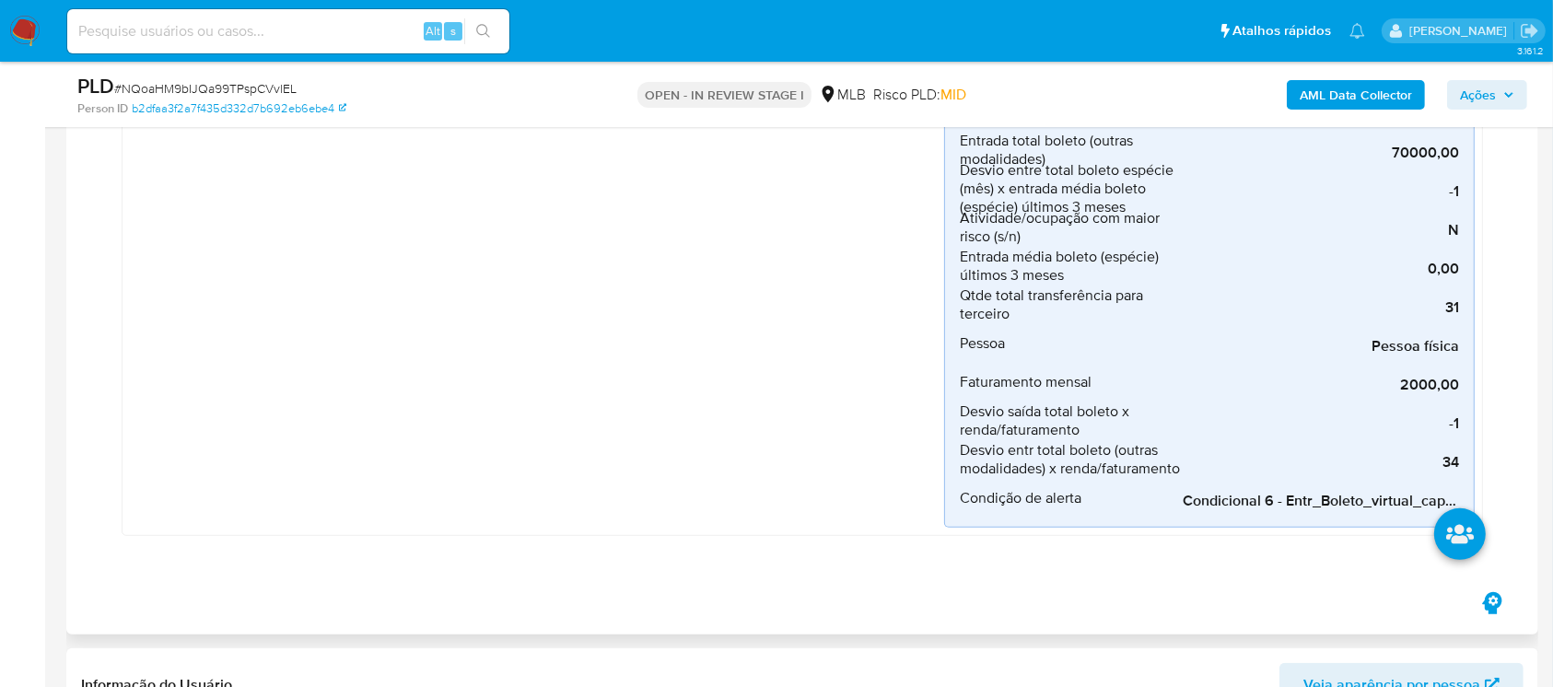
scroll to position [1474, 0]
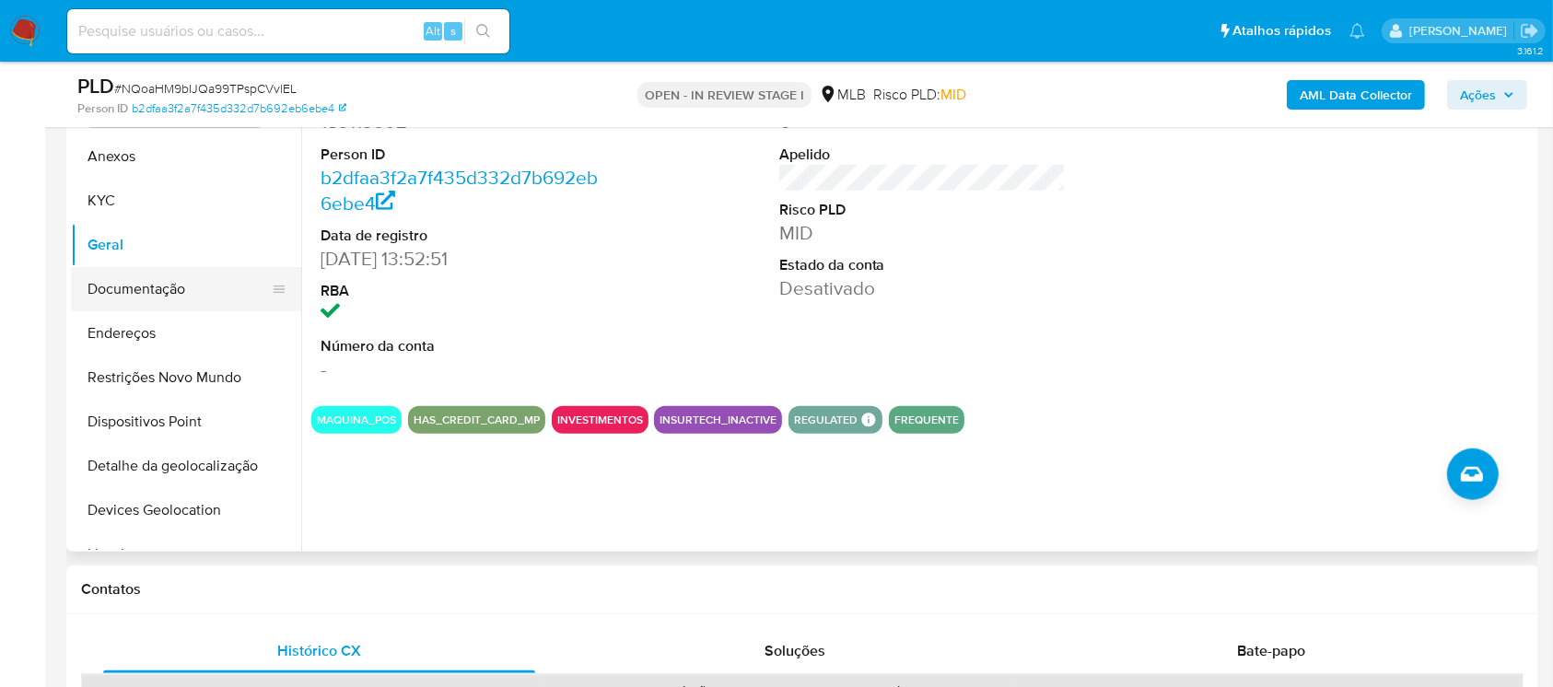
click at [99, 291] on button "Documentação" at bounding box center [179, 289] width 216 height 44
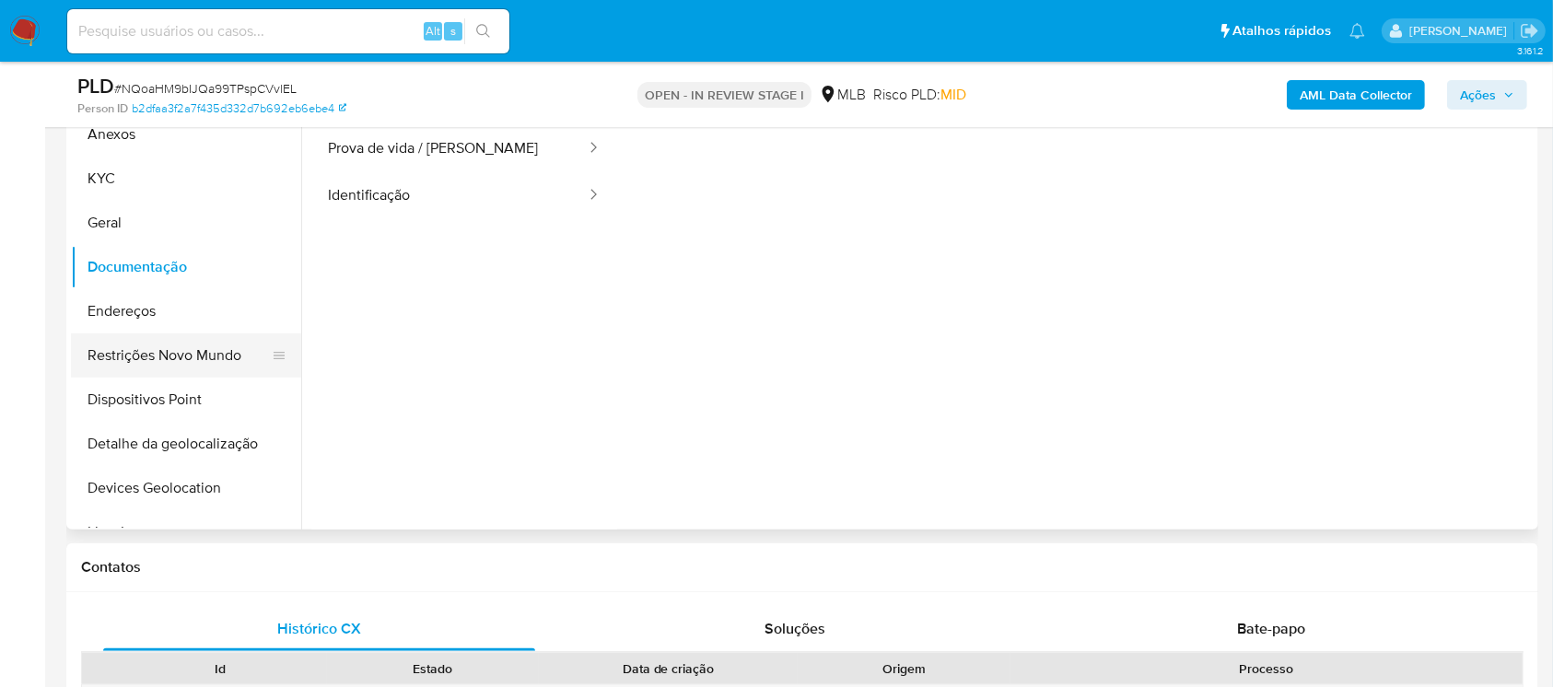
click at [110, 343] on button "Restrições Novo Mundo" at bounding box center [179, 355] width 216 height 44
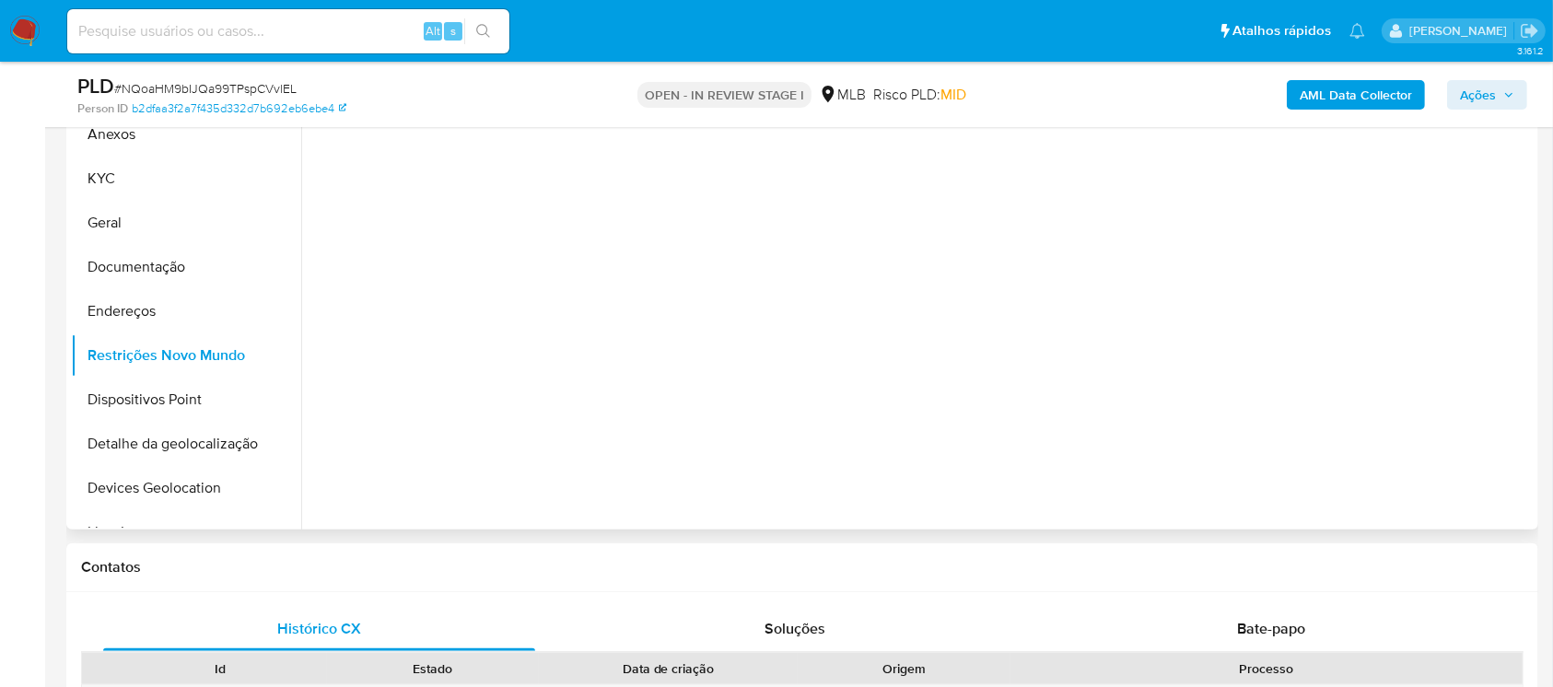
scroll to position [1310, 0]
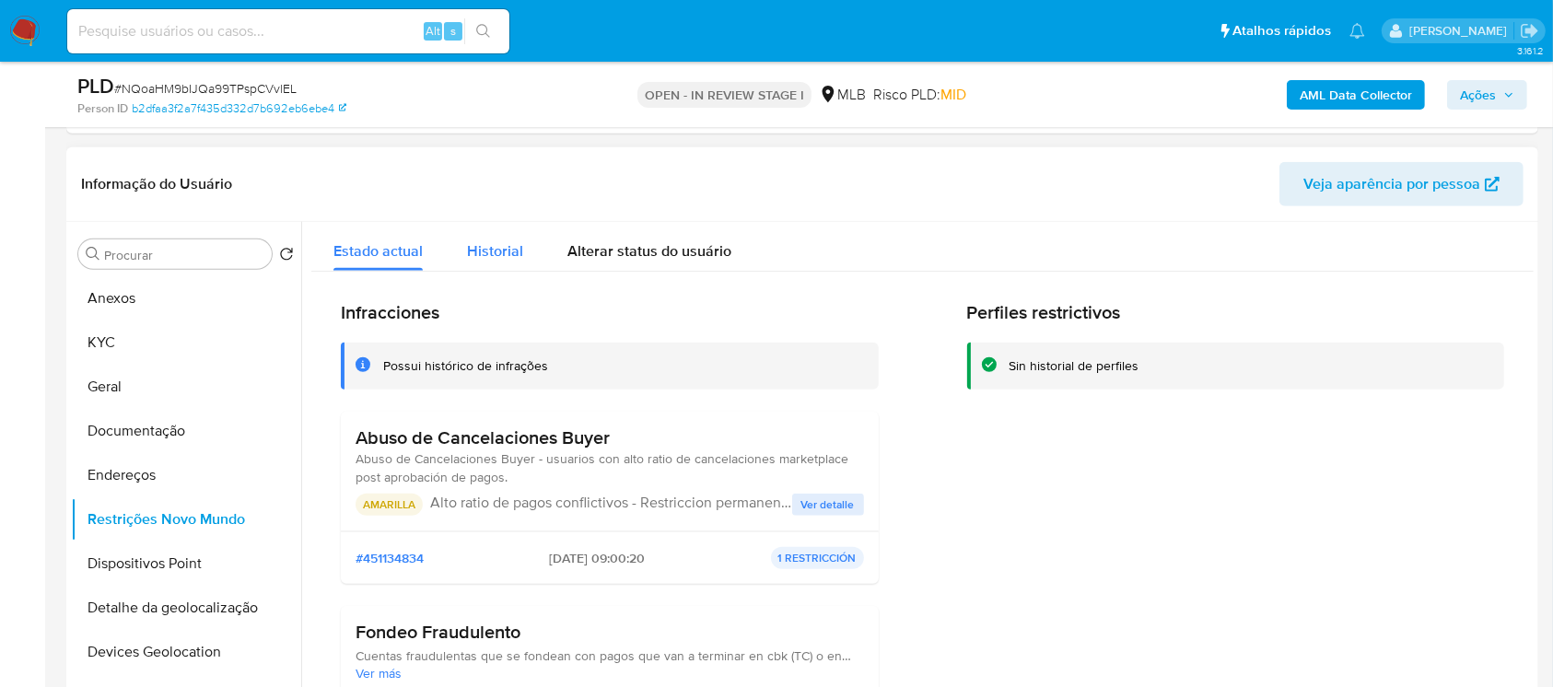
click at [496, 254] on span "Historial" at bounding box center [495, 250] width 56 height 21
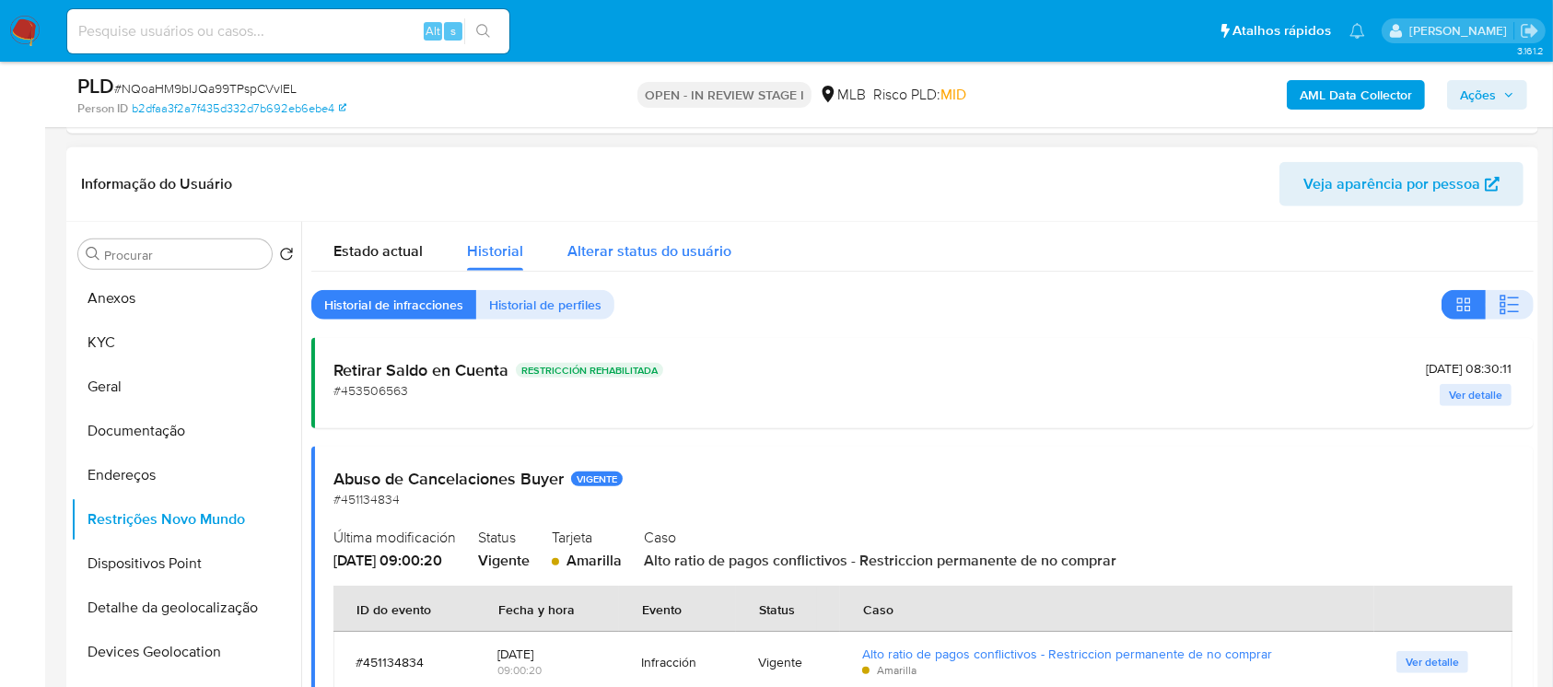
click at [649, 262] on div "Alterar status do usuário" at bounding box center [649, 246] width 164 height 49
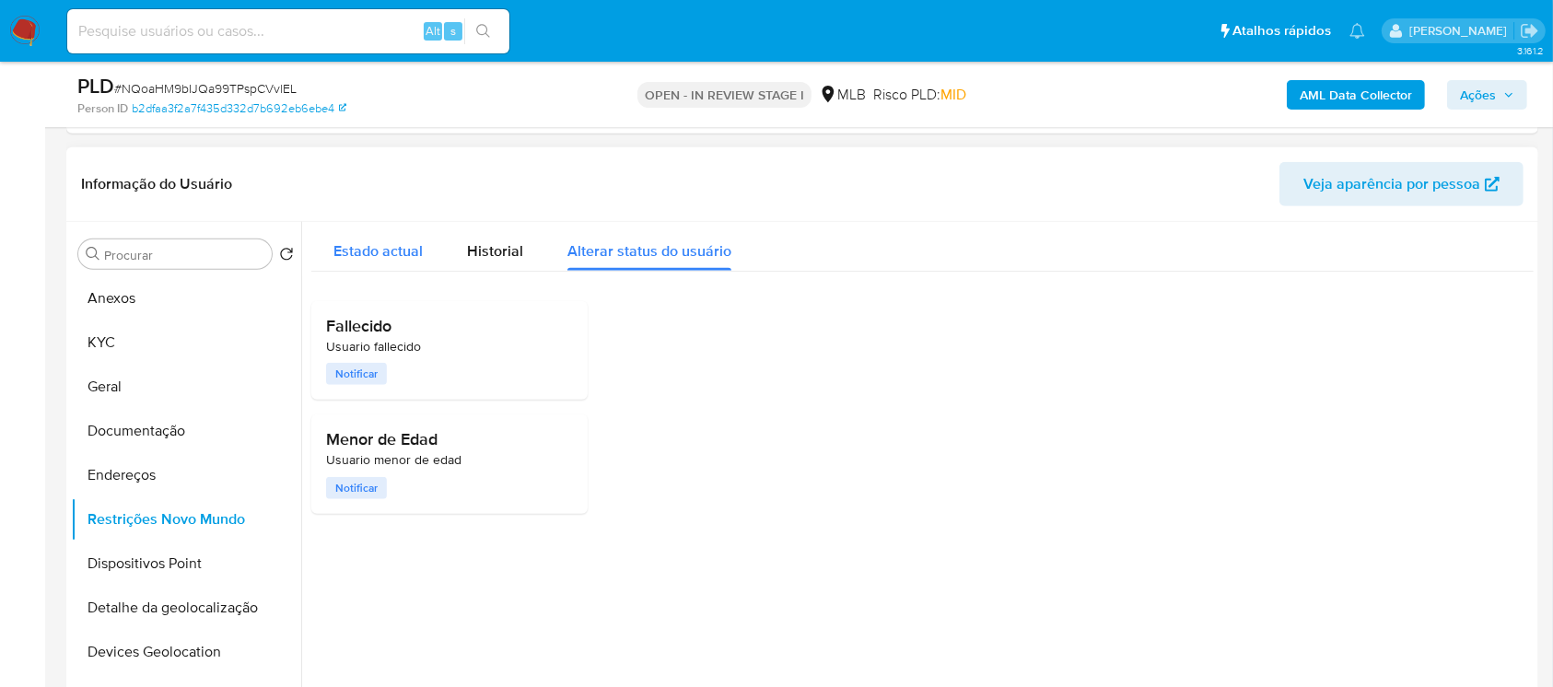
click at [365, 259] on span "Estado actual" at bounding box center [377, 250] width 89 height 21
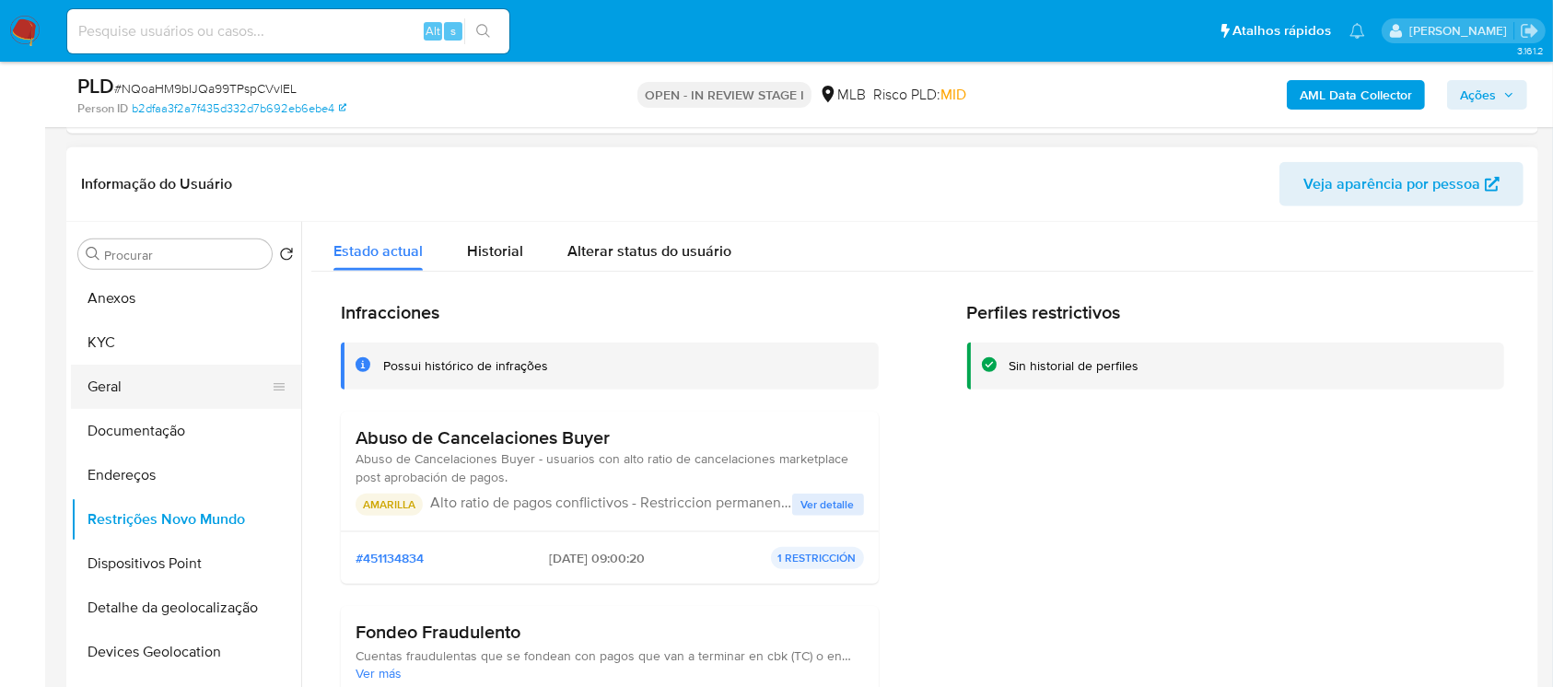
click at [135, 395] on button "Geral" at bounding box center [179, 387] width 216 height 44
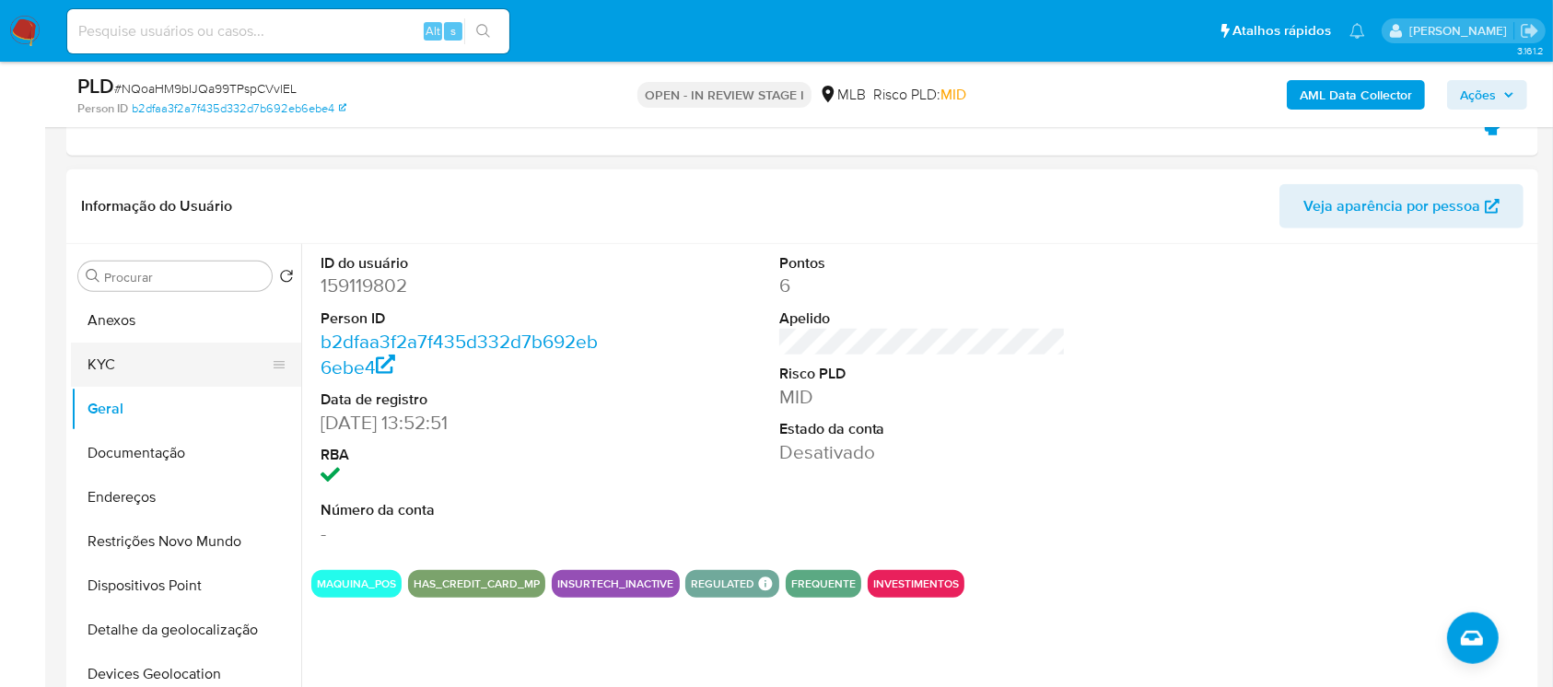
click at [96, 374] on button "KYC" at bounding box center [179, 365] width 216 height 44
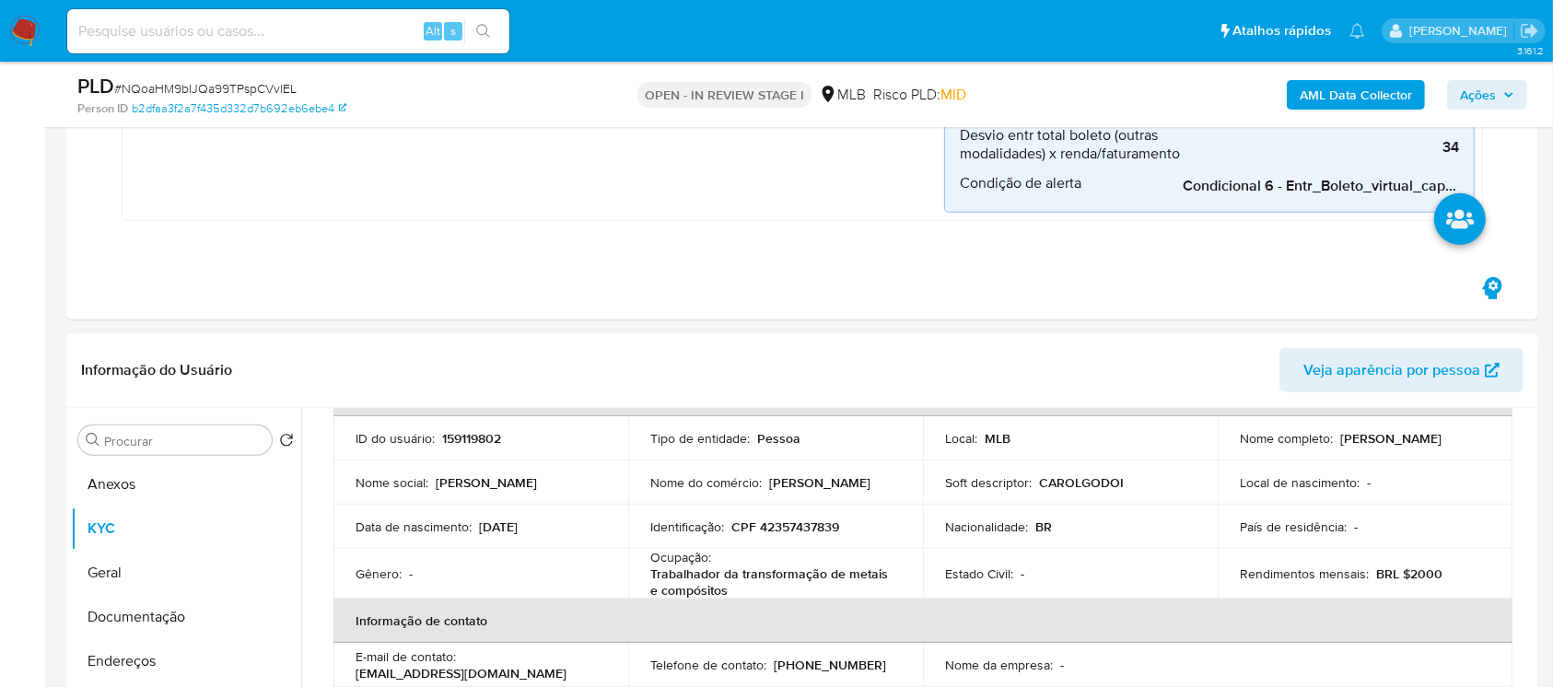
scroll to position [163, 0]
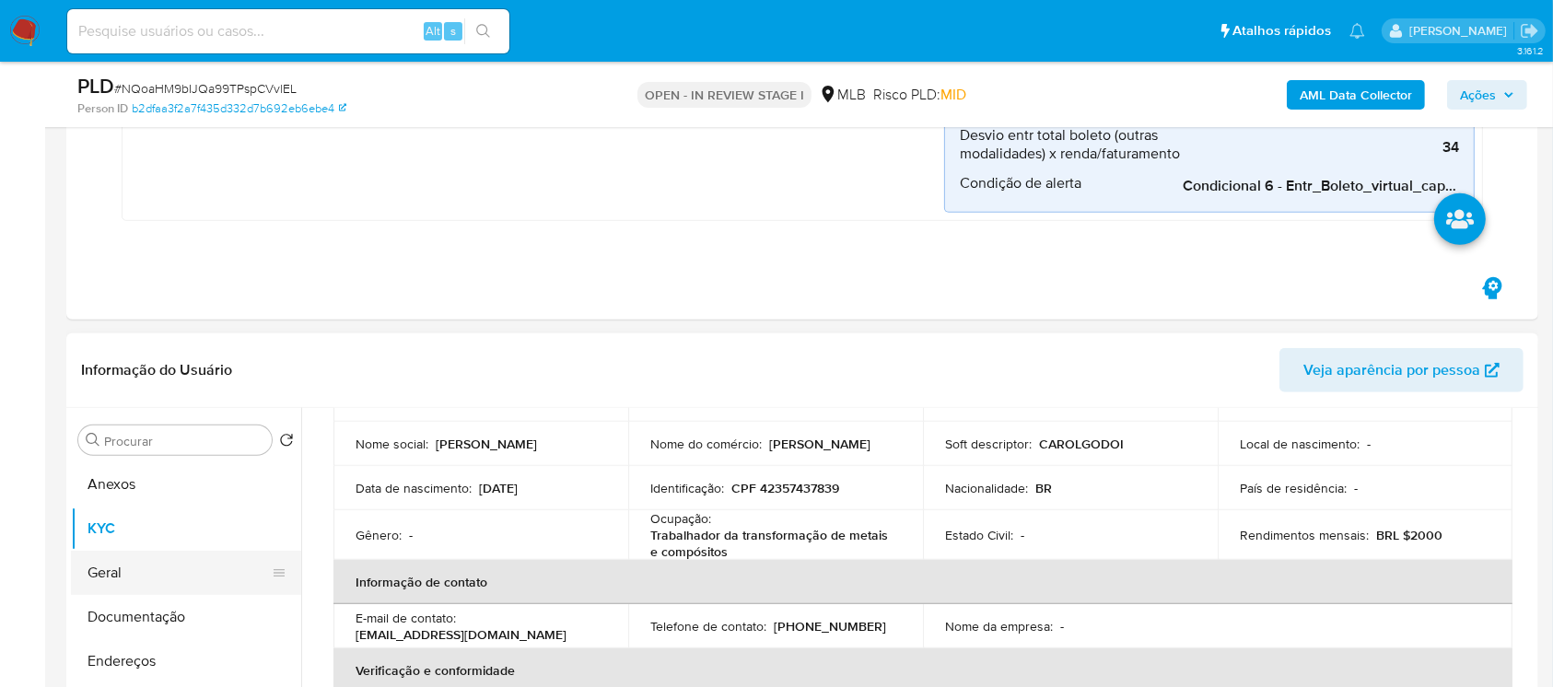
click at [127, 568] on button "Geral" at bounding box center [179, 573] width 216 height 44
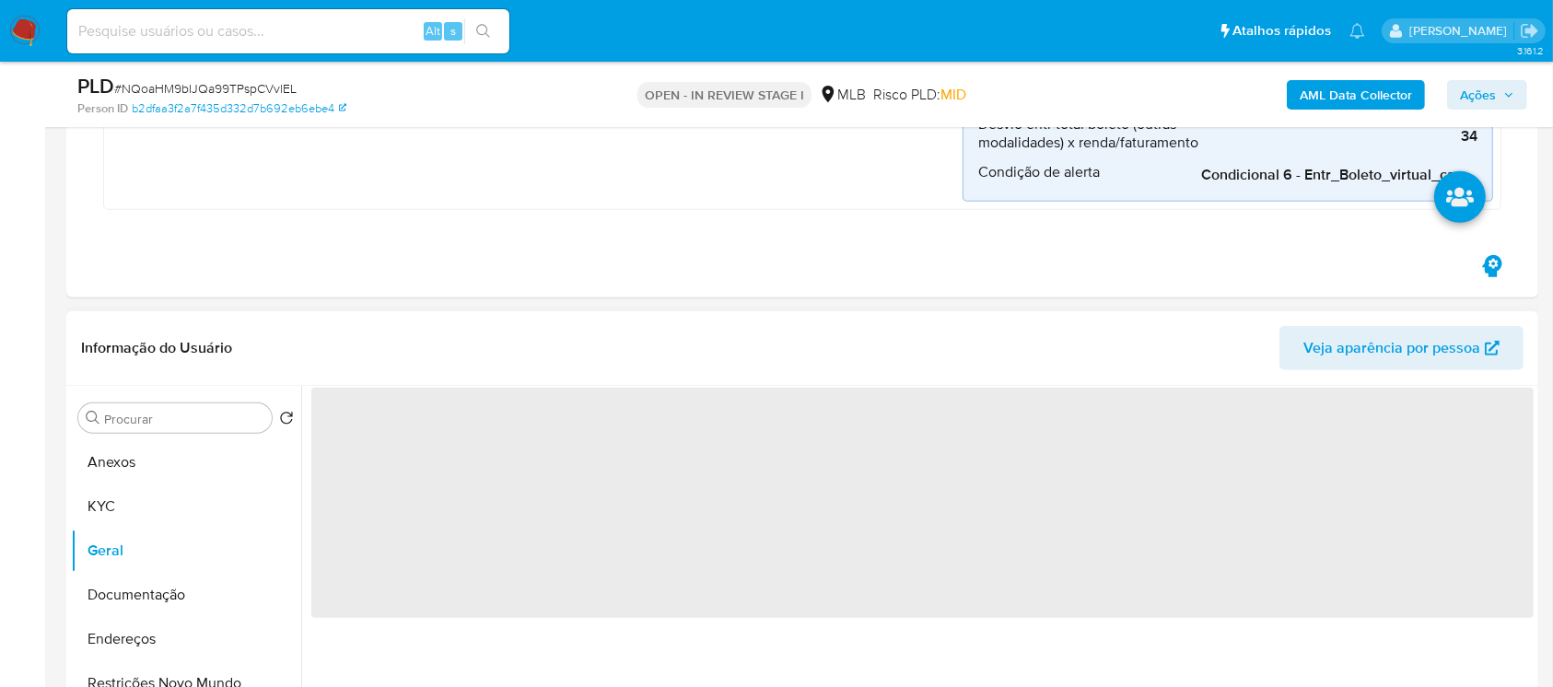
scroll to position [0, 0]
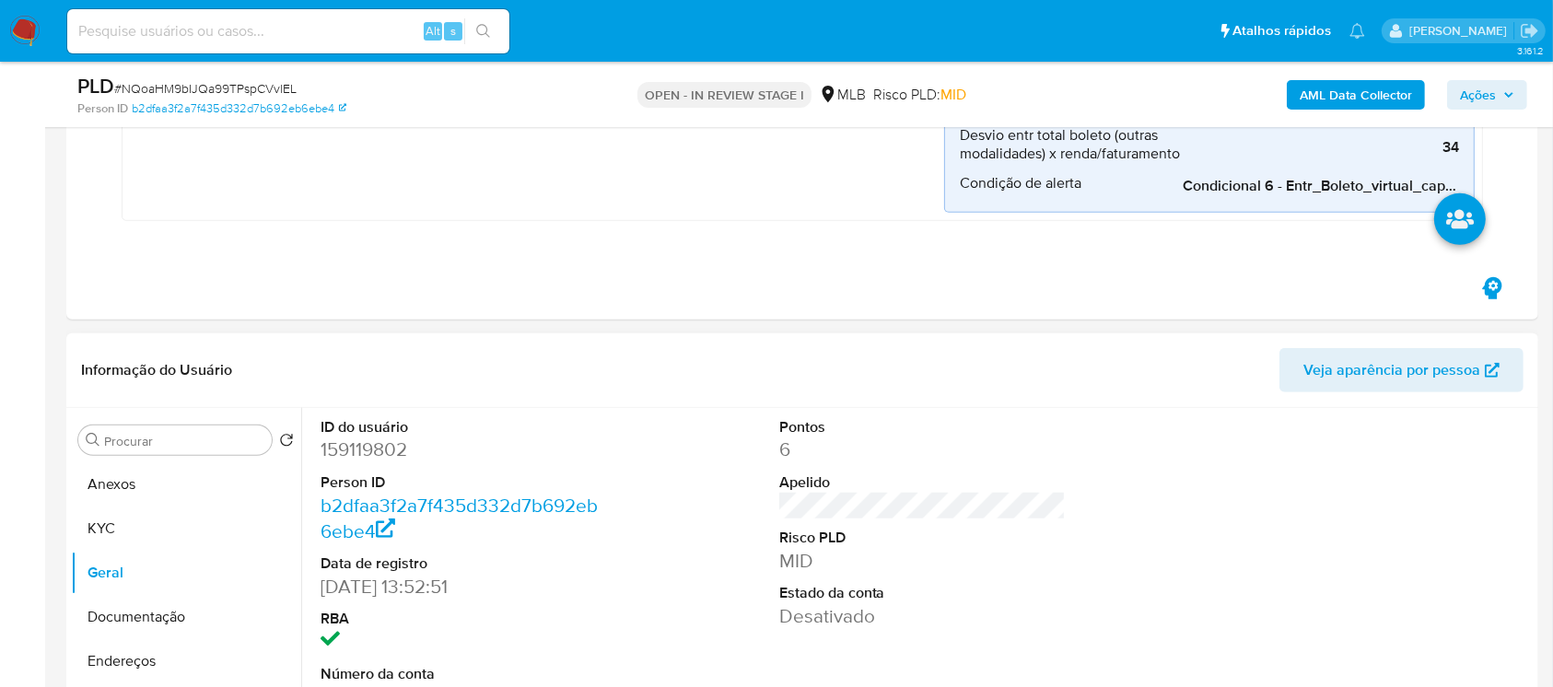
click at [355, 450] on dd "159119802" at bounding box center [464, 450] width 287 height 26
copy dd "159119802"
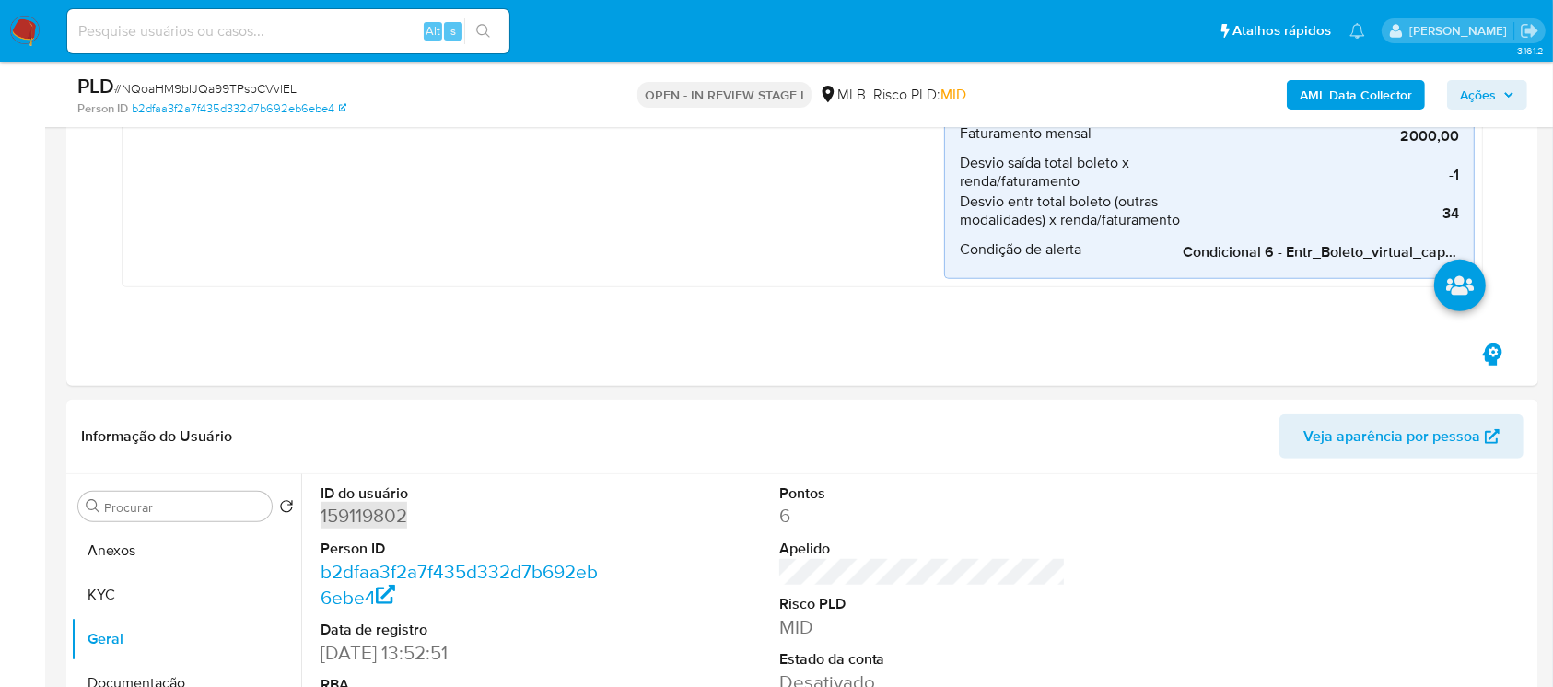
scroll to position [818, 0]
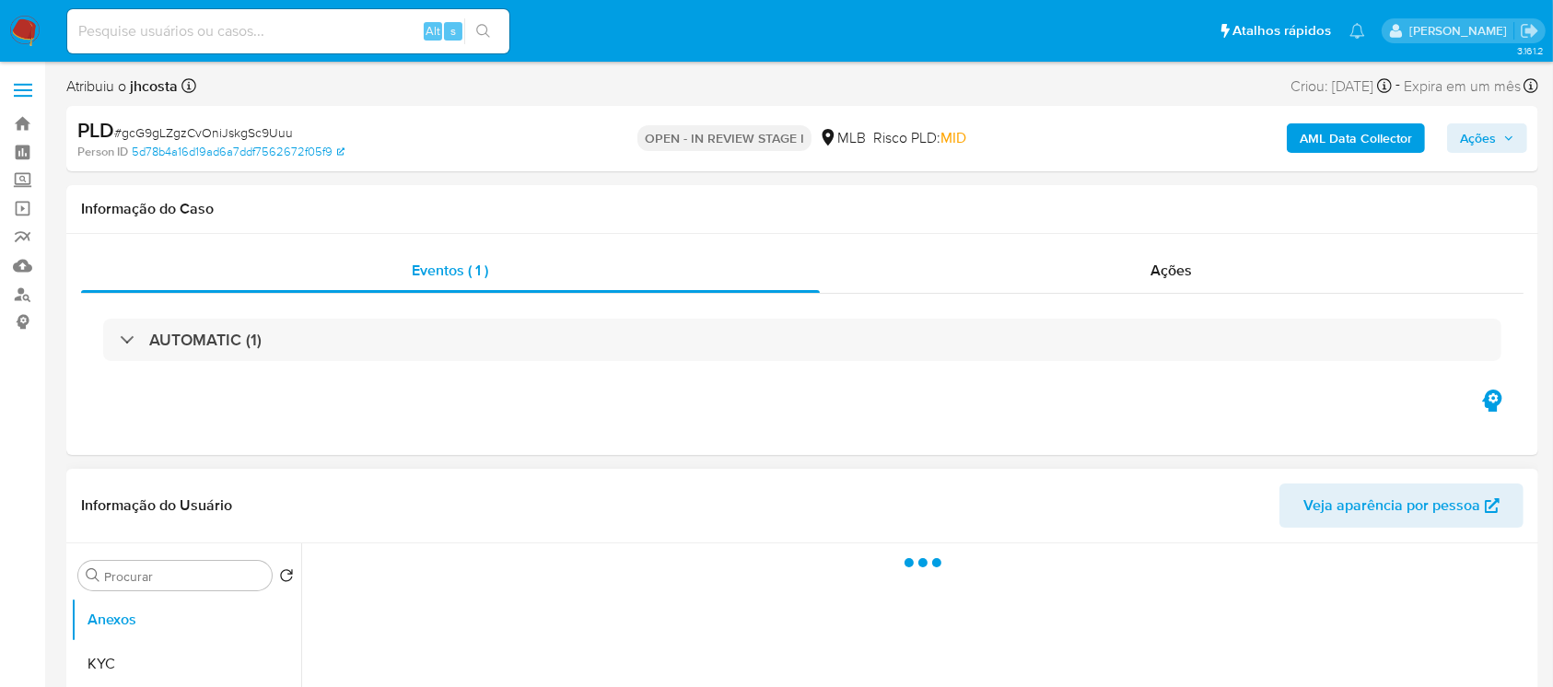
select select "10"
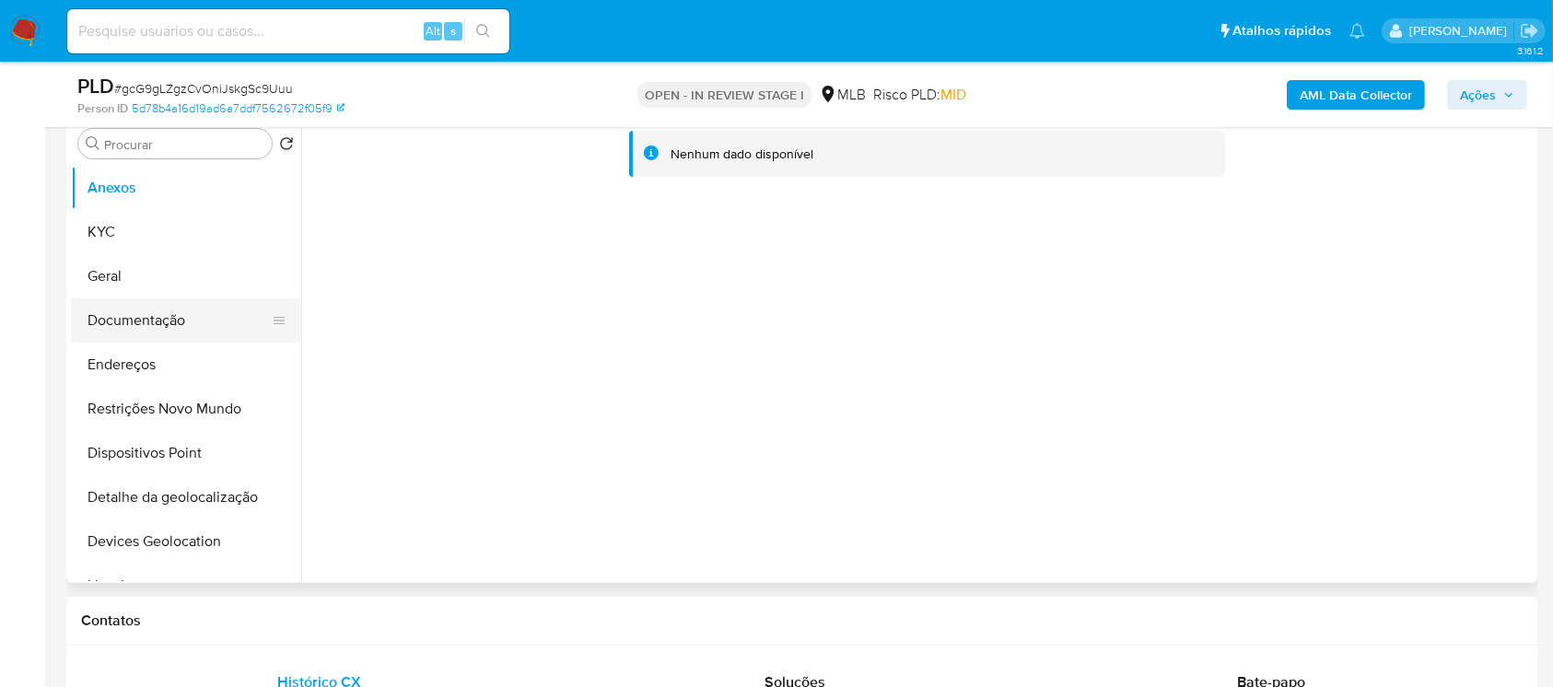
scroll to position [327, 0]
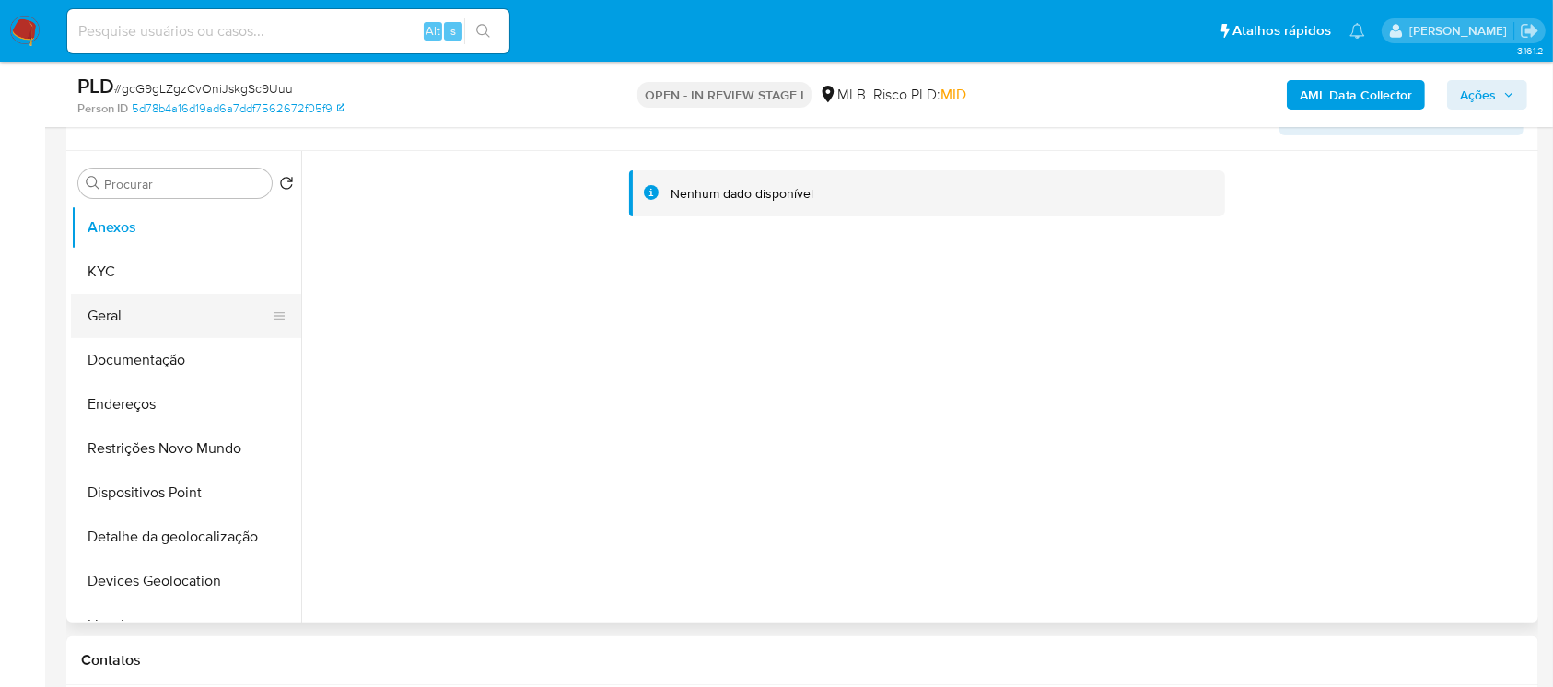
click at [105, 310] on button "Geral" at bounding box center [179, 316] width 216 height 44
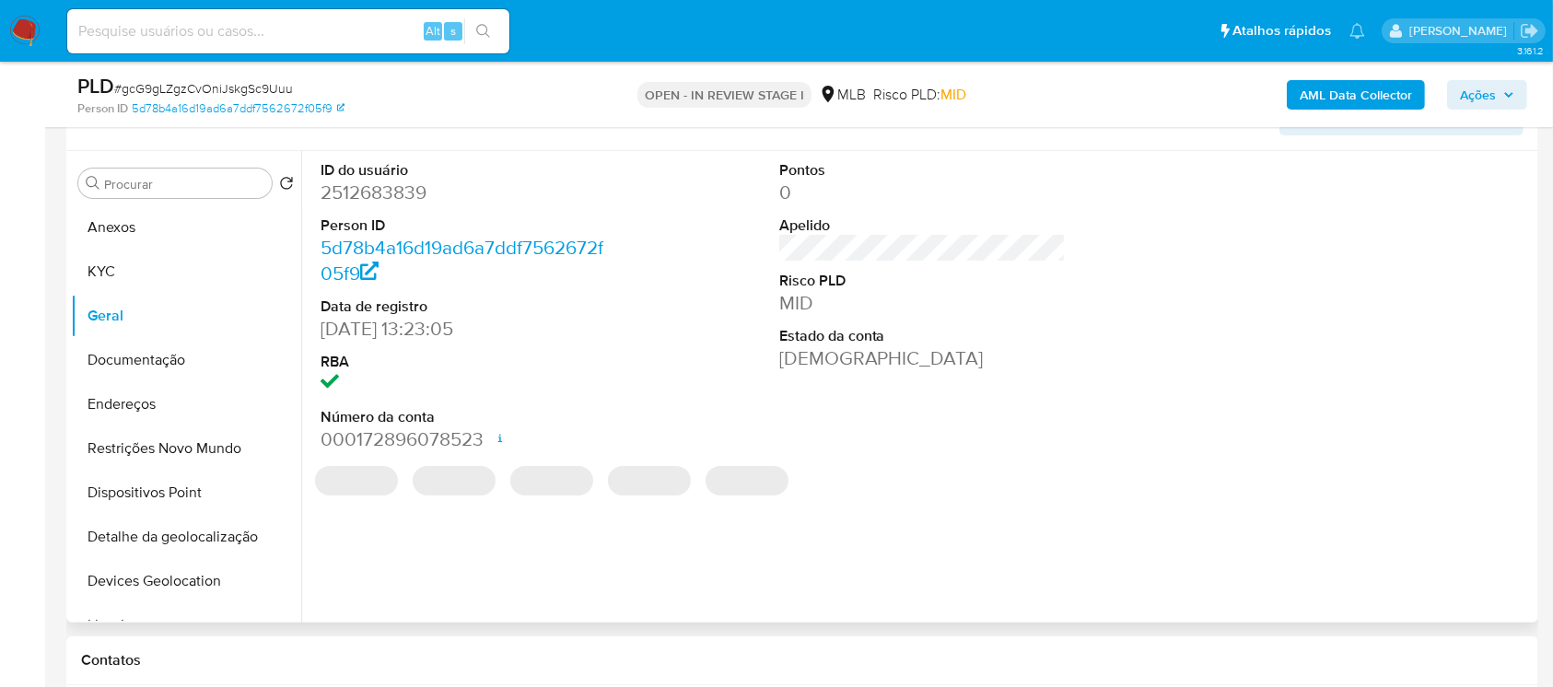
click at [388, 194] on dd "2512683839" at bounding box center [464, 193] width 287 height 26
copy dd "2512683839"
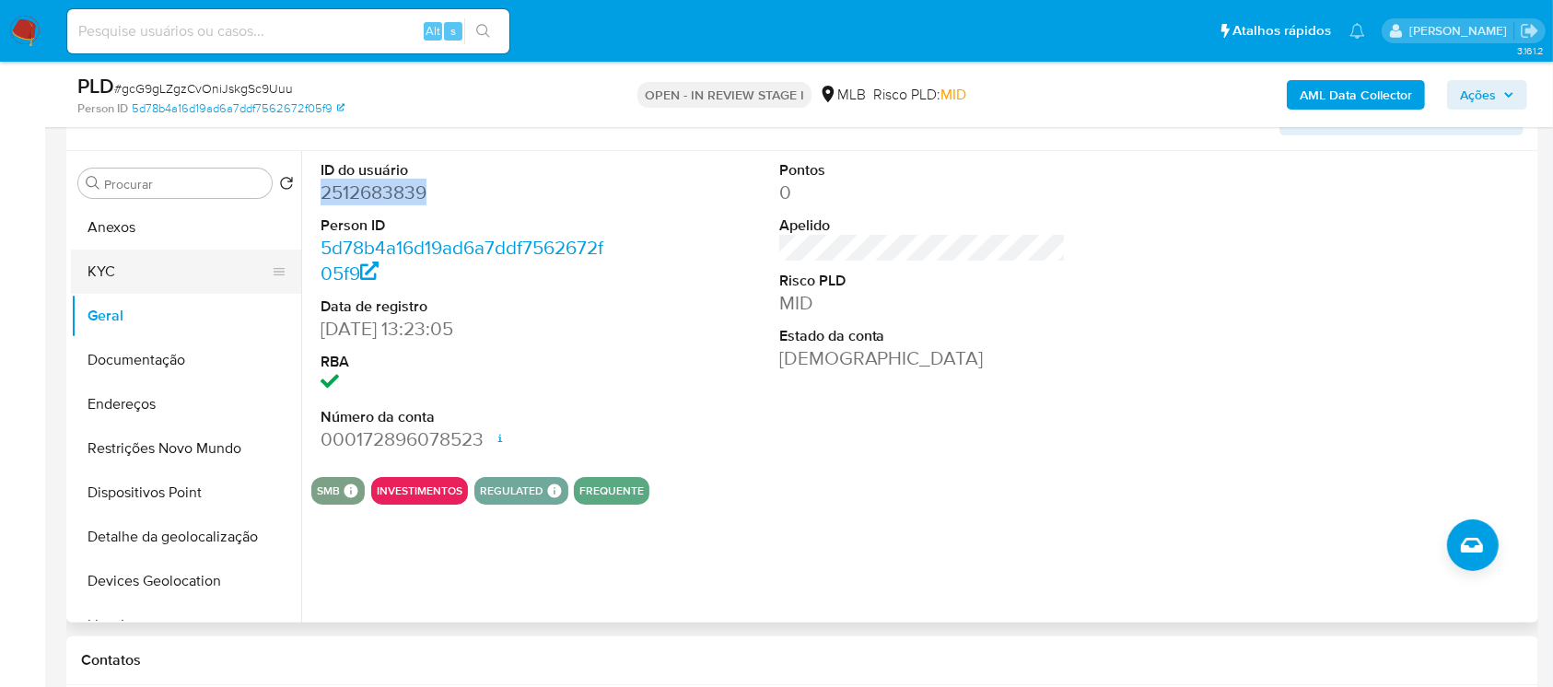
click at [110, 262] on button "KYC" at bounding box center [179, 272] width 216 height 44
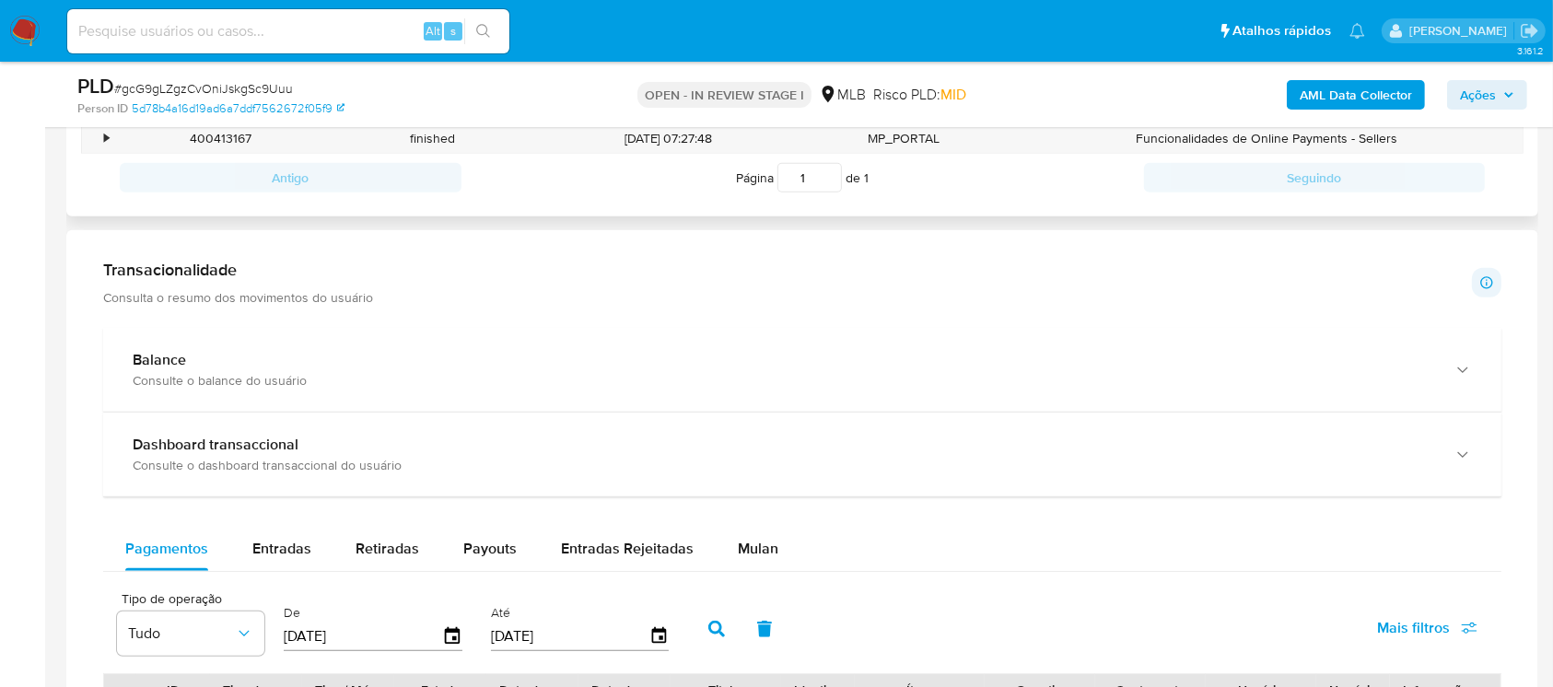
scroll to position [1474, 0]
